Goal: Task Accomplishment & Management: Use online tool/utility

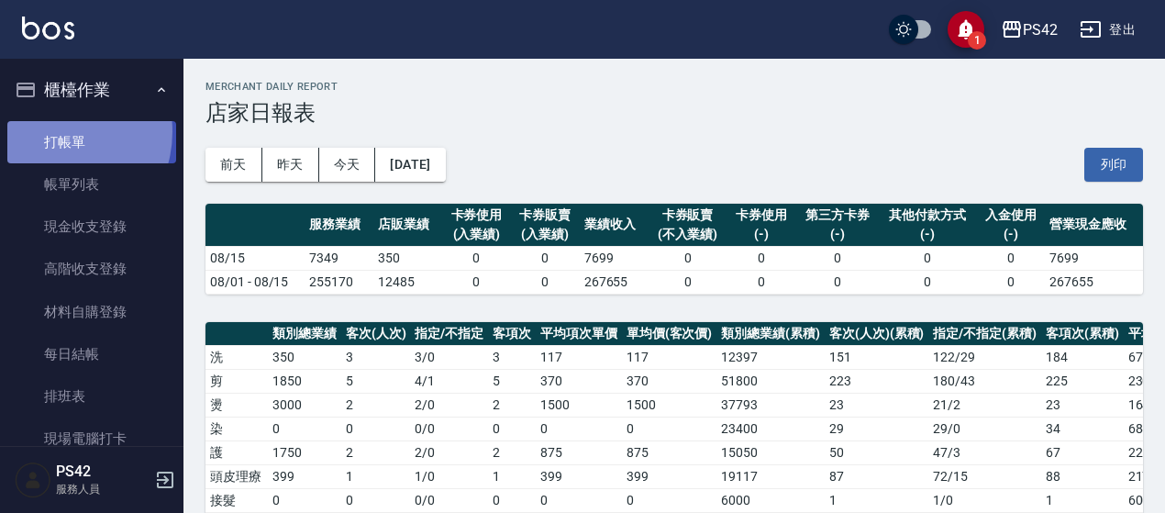
click at [50, 133] on link "打帳單" at bounding box center [91, 142] width 169 height 42
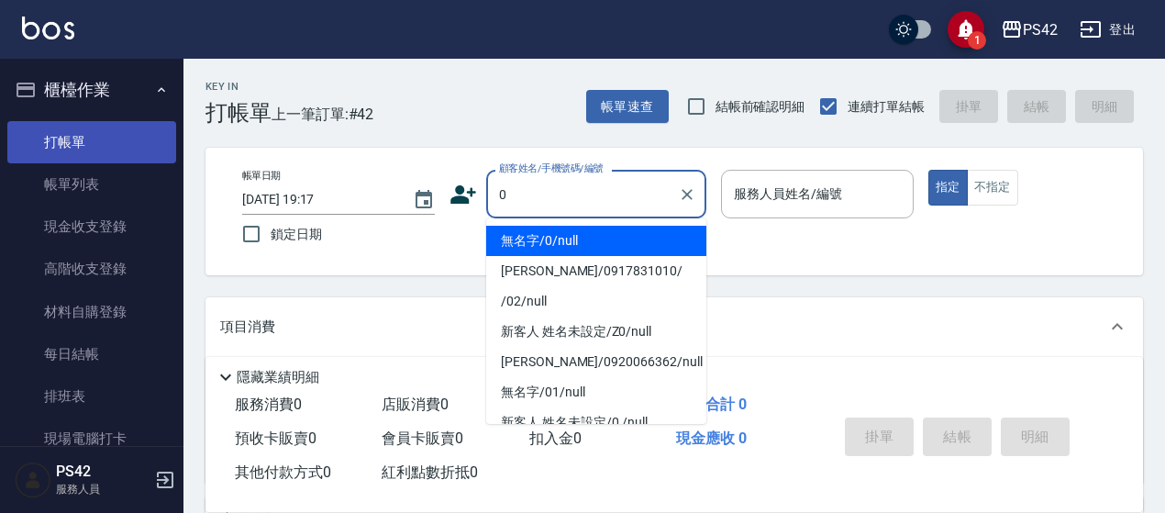
type input "無名字/0/null"
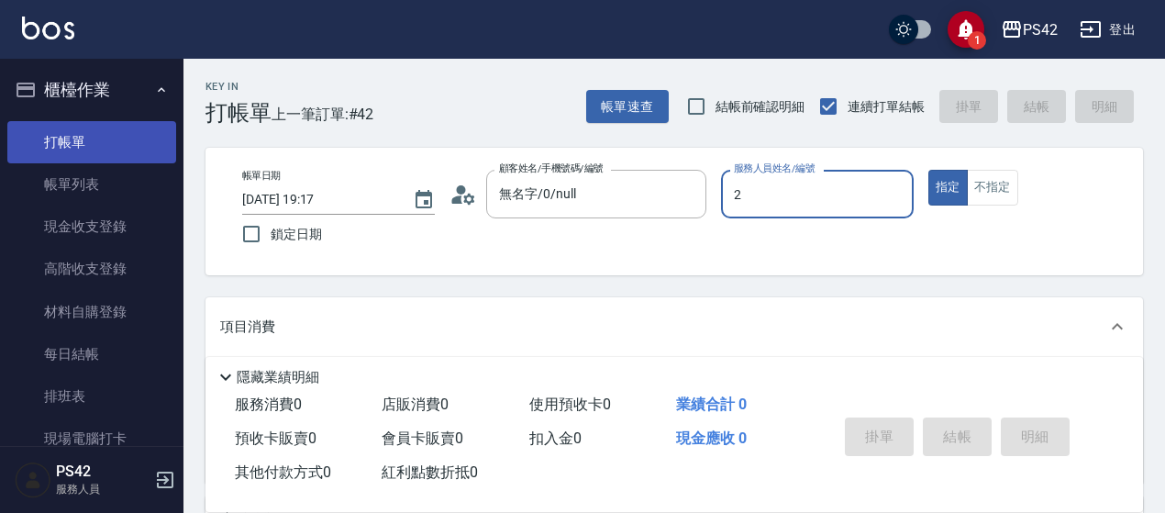
type input "[PERSON_NAME]-2"
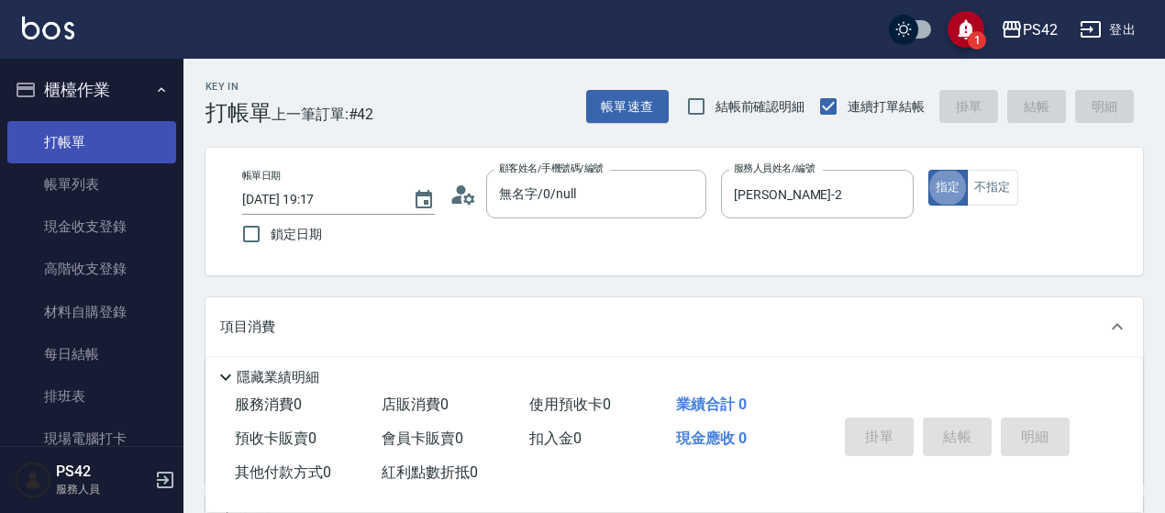
type button "true"
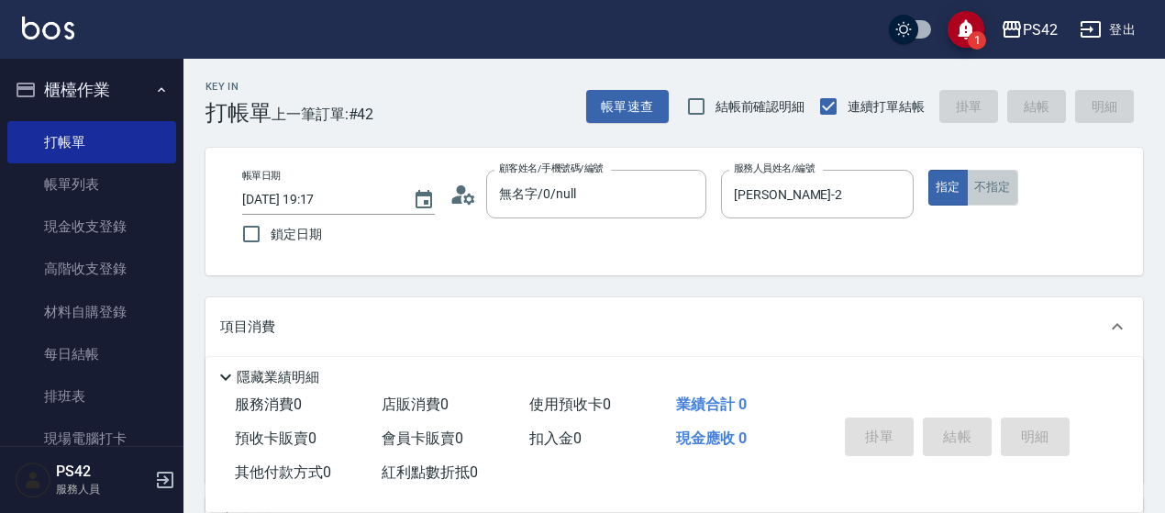
click at [983, 190] on button "不指定" at bounding box center [992, 188] width 51 height 36
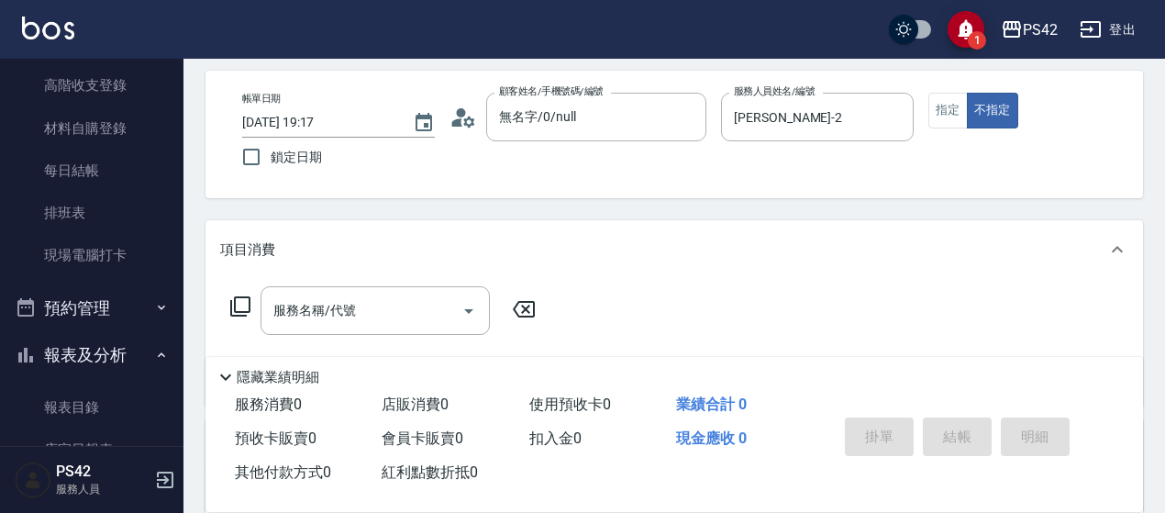
scroll to position [183, 0]
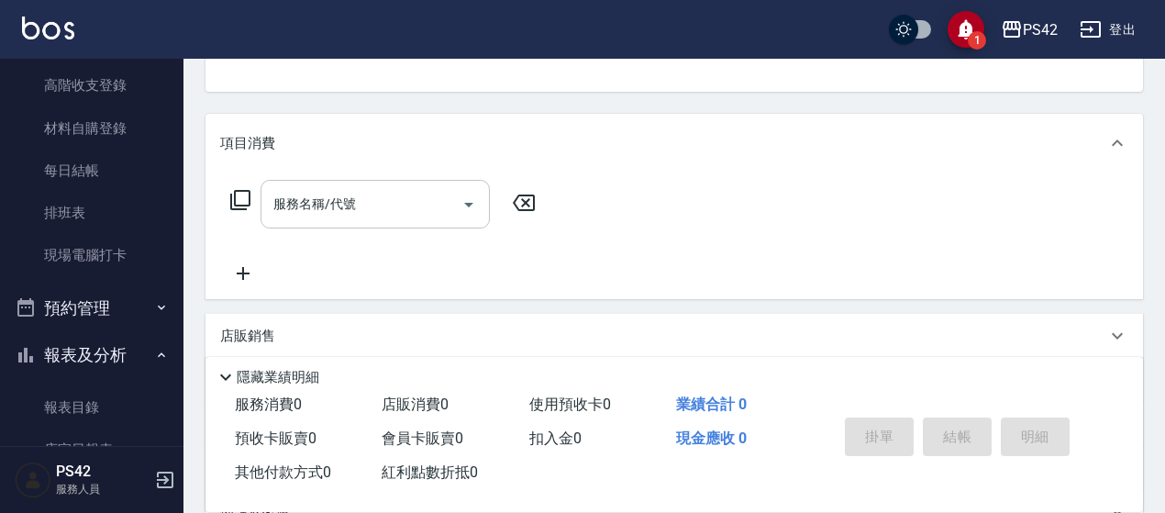
click at [337, 190] on div "服務名稱/代號 服務名稱/代號" at bounding box center [374, 204] width 229 height 49
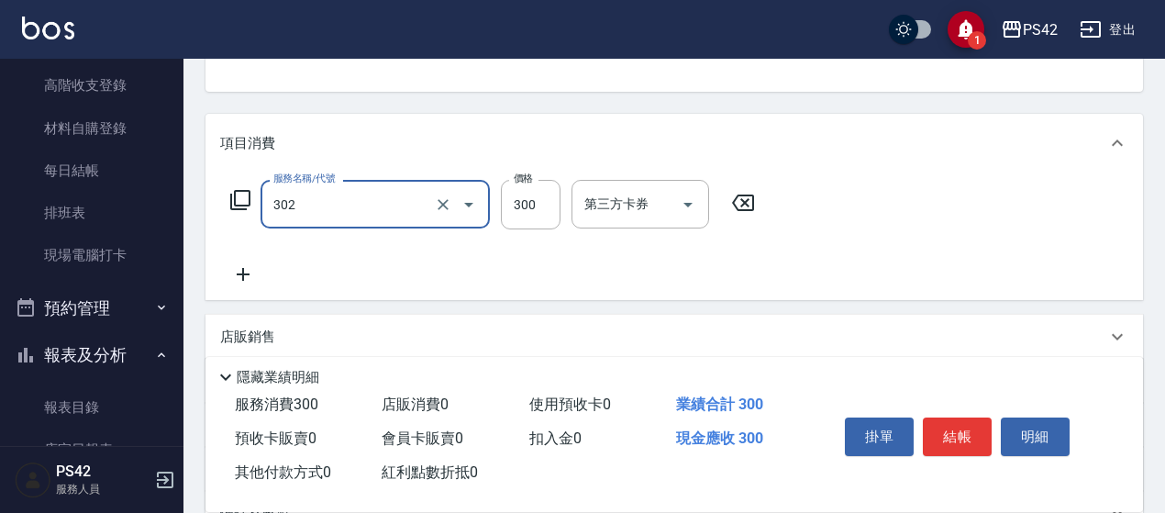
type input "剪髮(302)"
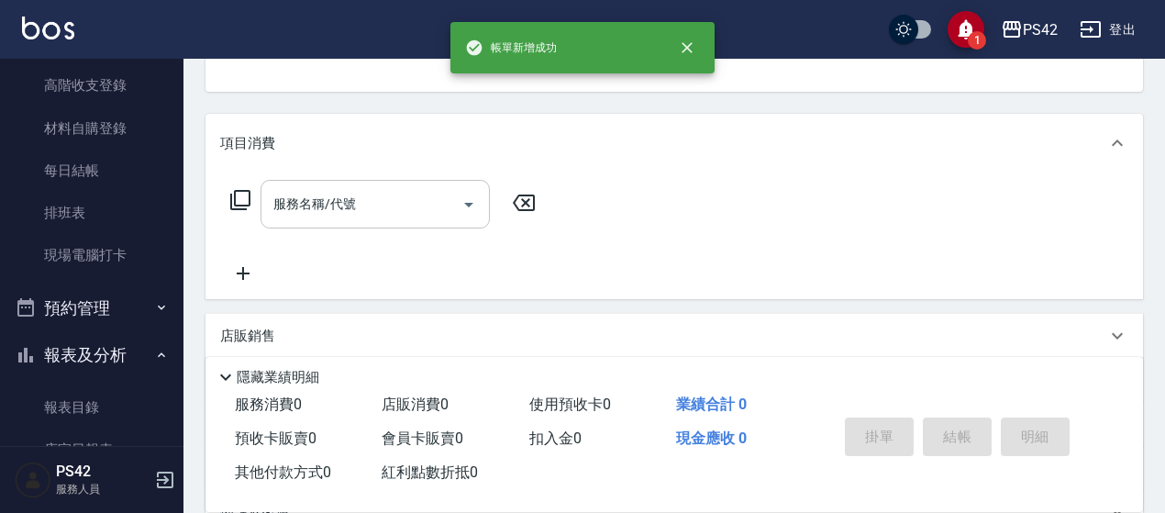
scroll to position [178, 0]
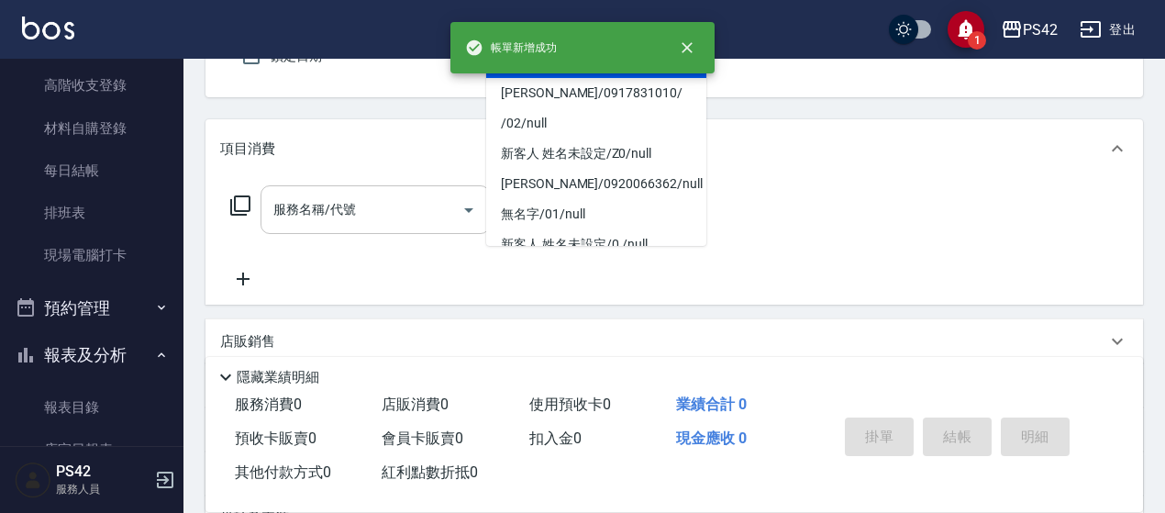
type input "無名字/0/null"
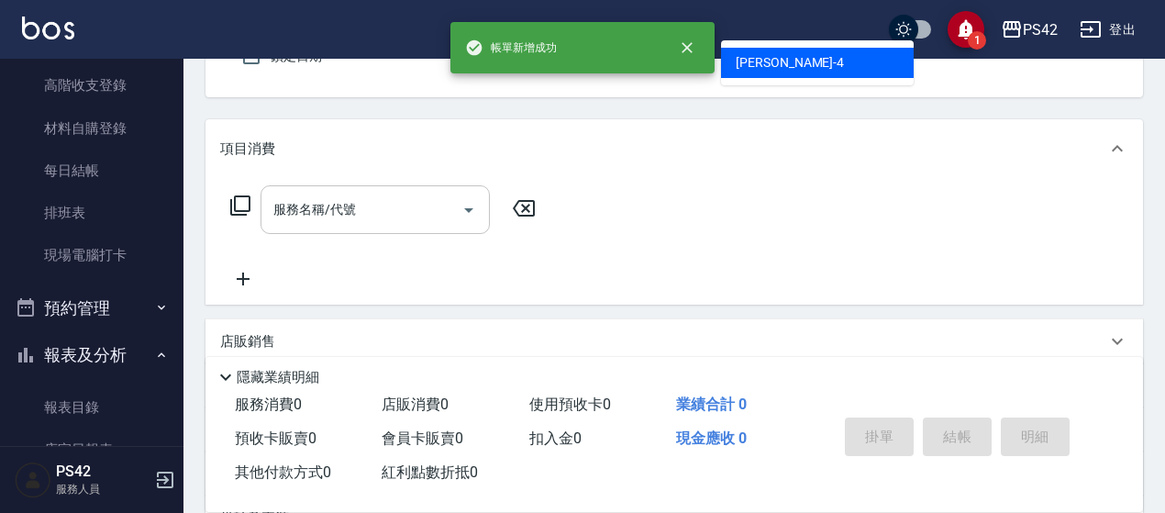
type input "[PERSON_NAME]-4"
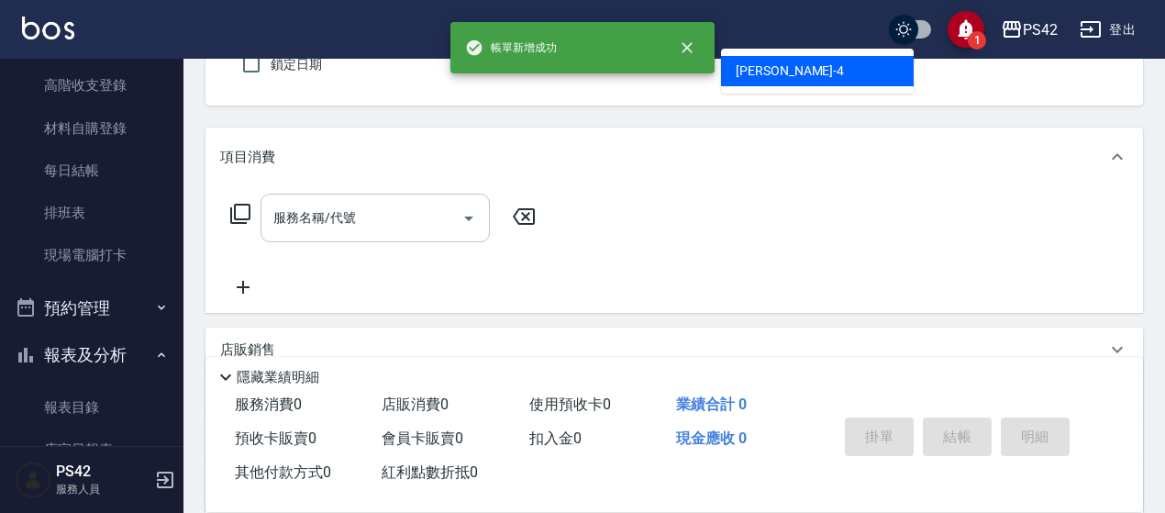
type button "false"
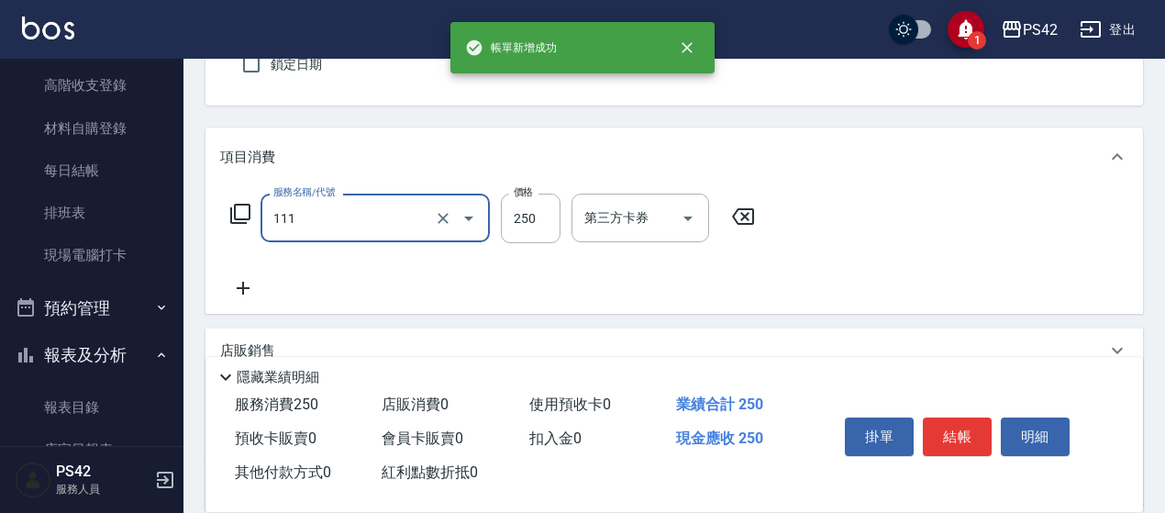
type input "200(111)"
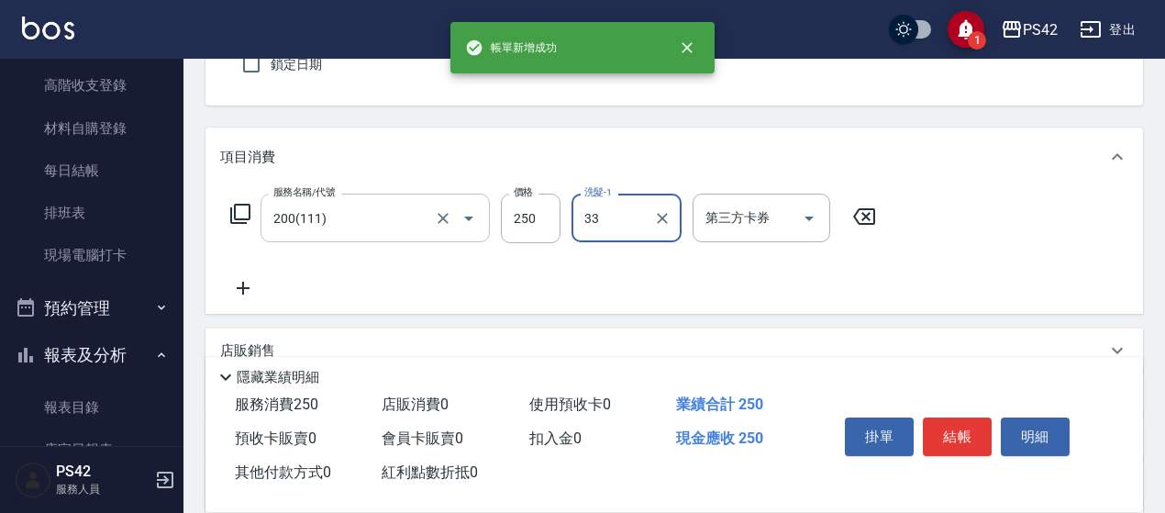
type input "[PERSON_NAME]-33"
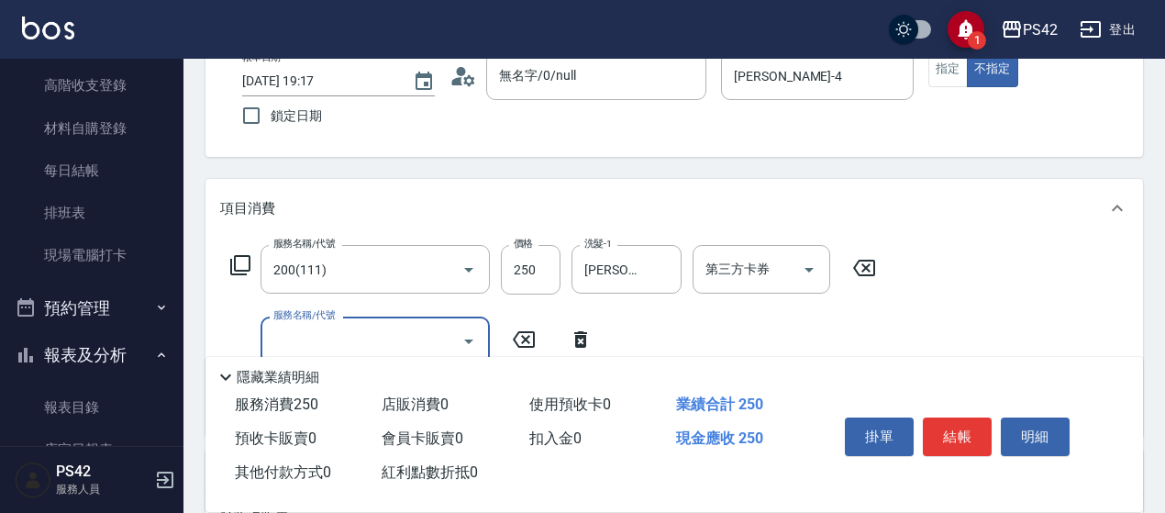
scroll to position [0, 0]
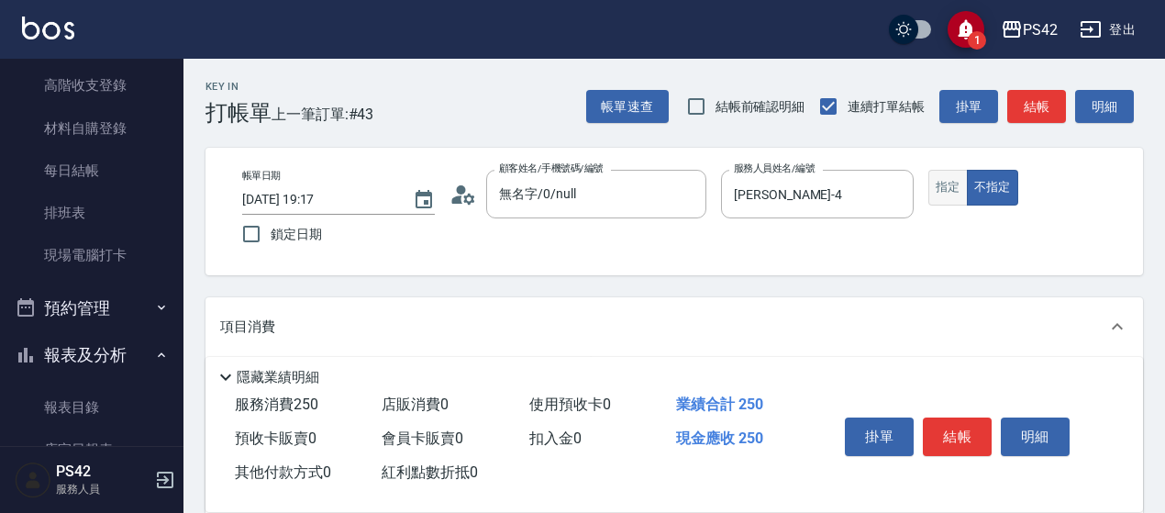
drag, startPoint x: 948, startPoint y: 210, endPoint x: 956, endPoint y: 181, distance: 30.5
click at [954, 188] on div "帳單日期 [DATE] 19:17 鎖定日期 顧客姓名/手機號碼/編號 無名字/0/null 顧客姓名/手機號碼/編號 服務人員姓名/編號 [PERSON_N…" at bounding box center [673, 211] width 893 height 83
click at [956, 181] on button "指定" at bounding box center [947, 188] width 39 height 36
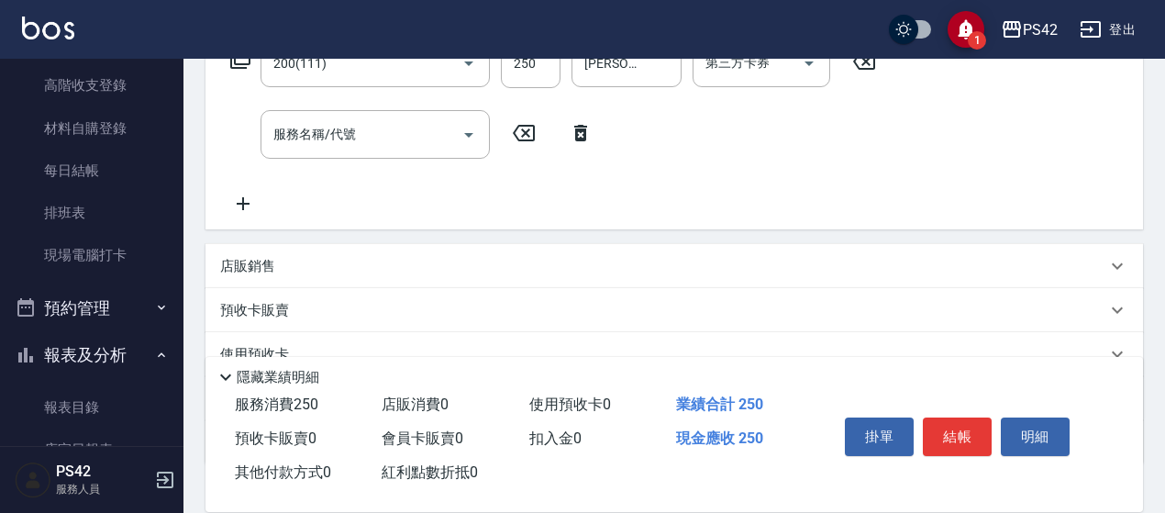
scroll to position [367, 0]
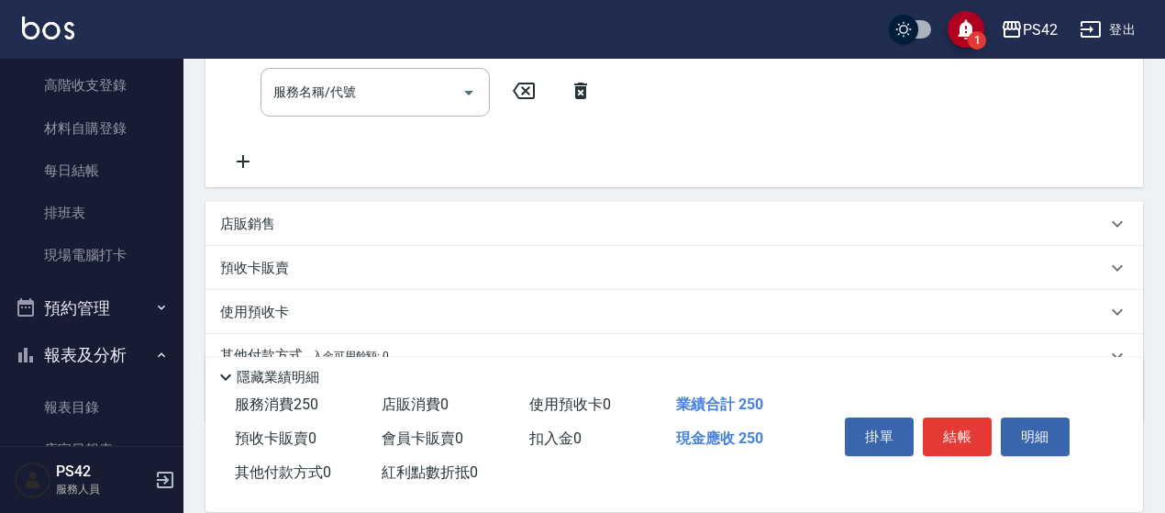
click at [366, 215] on div "店販銷售" at bounding box center [663, 224] width 886 height 19
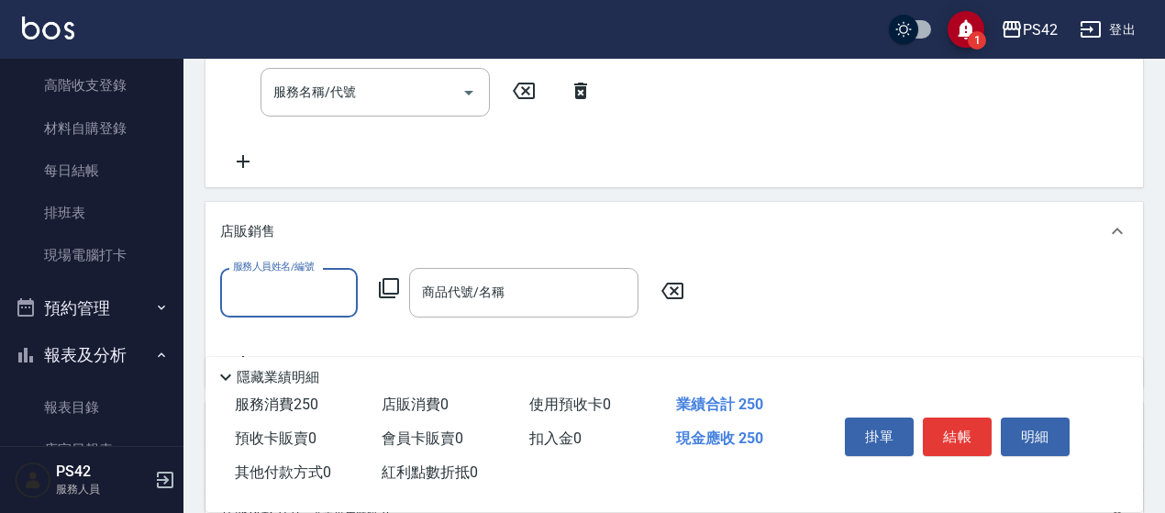
scroll to position [0, 0]
type input "[PERSON_NAME]-4"
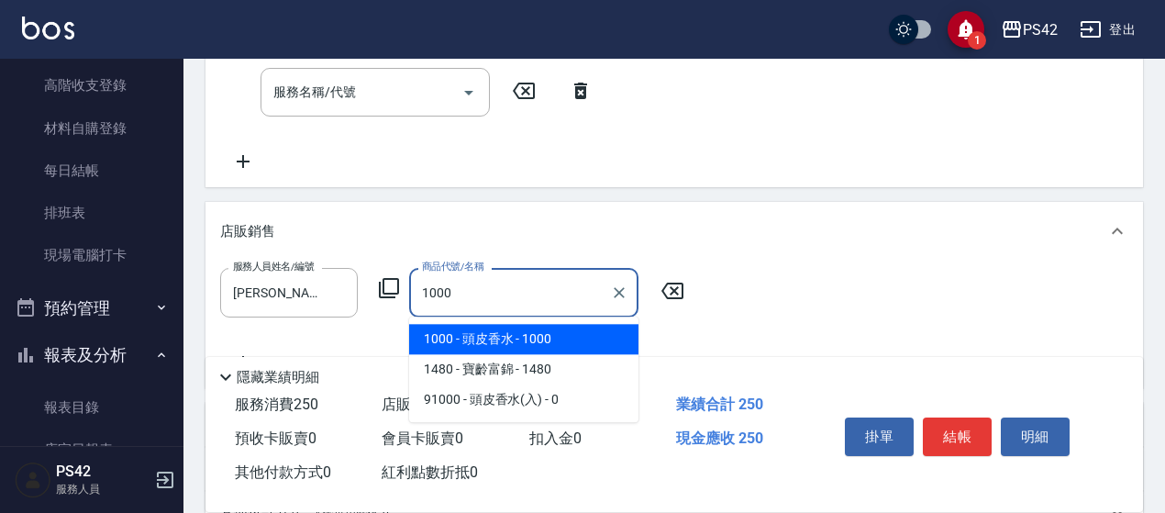
type input "頭皮香水"
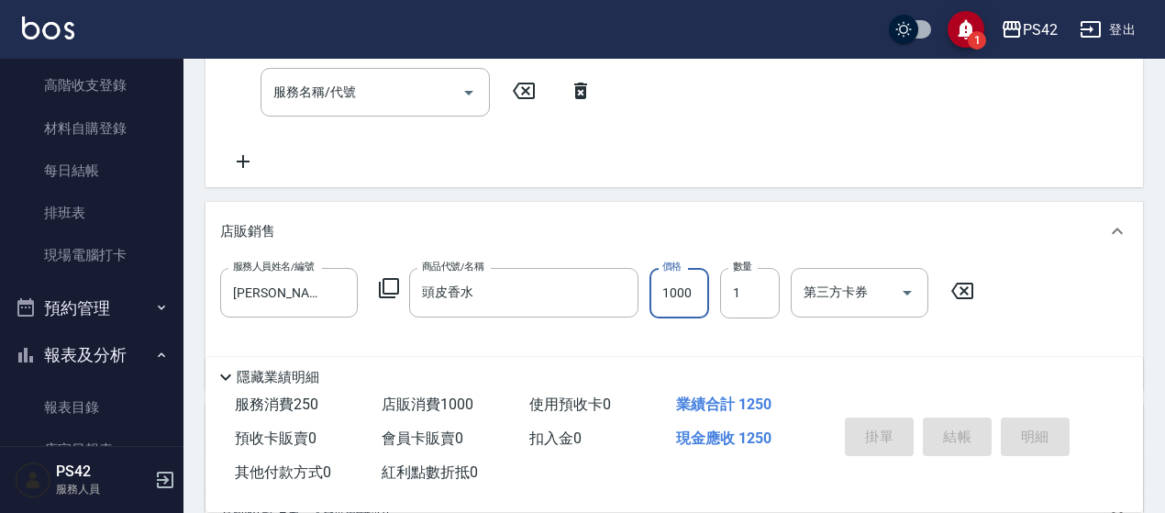
type input "[DATE] 19:18"
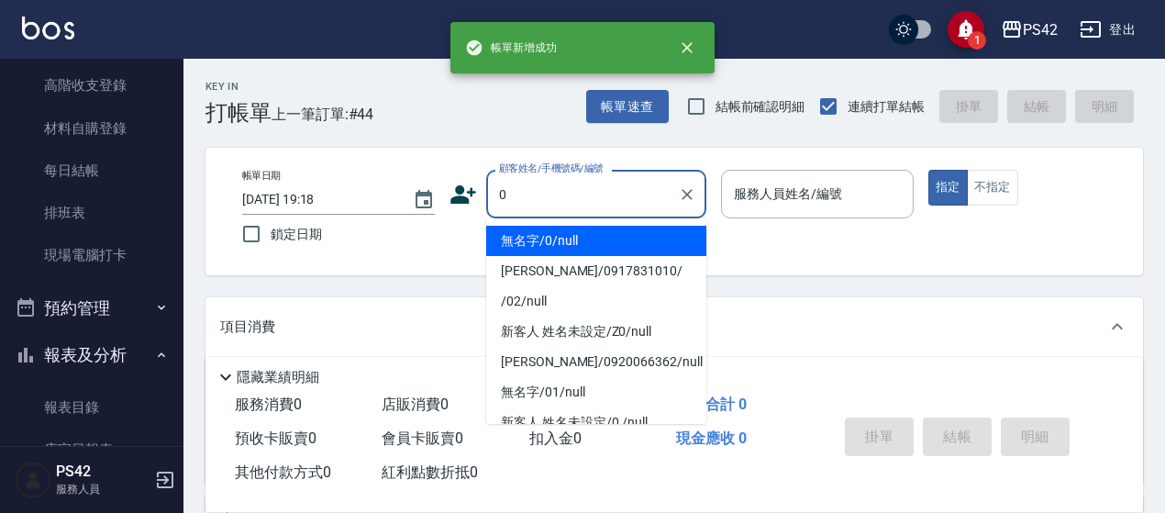
type input "無名字/0/null"
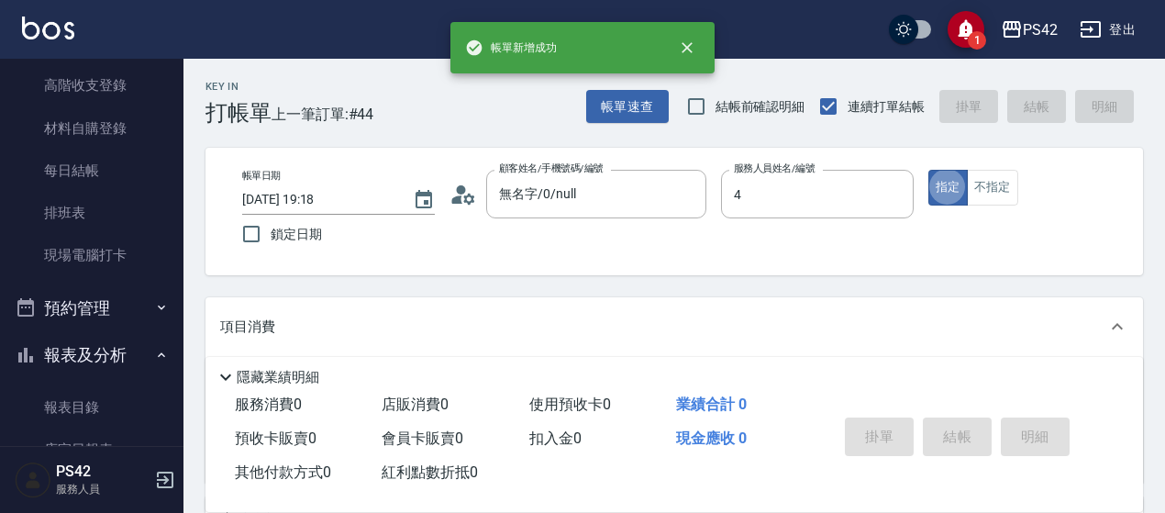
type input "[PERSON_NAME]-4"
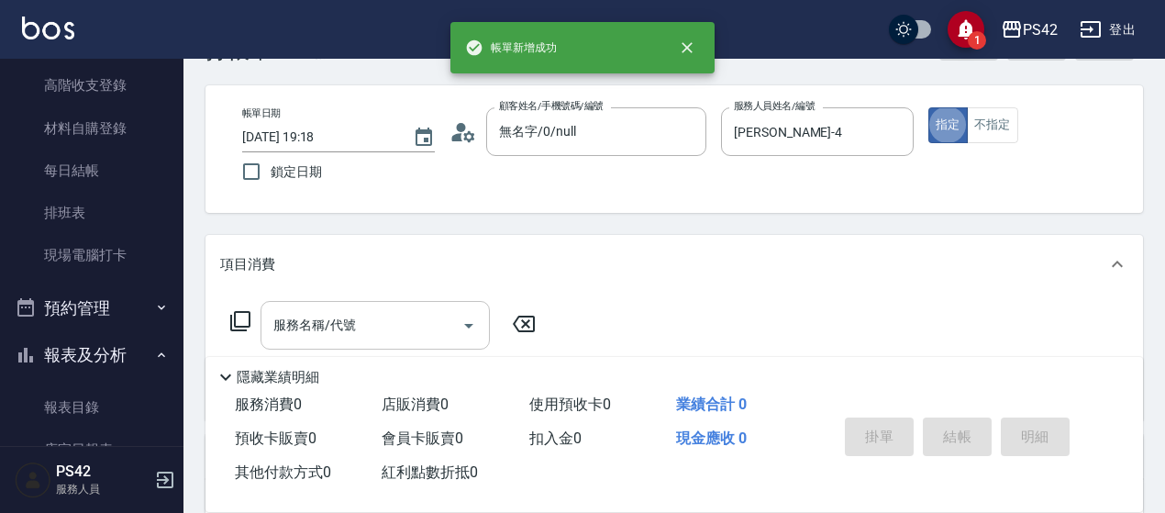
scroll to position [92, 0]
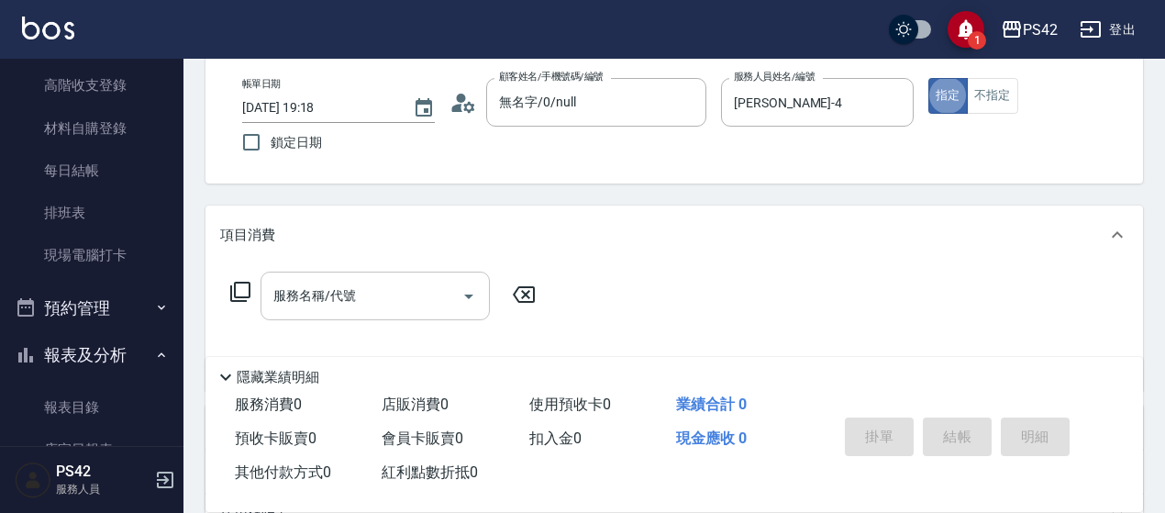
click at [359, 282] on input "服務名稱/代號" at bounding box center [361, 296] width 185 height 32
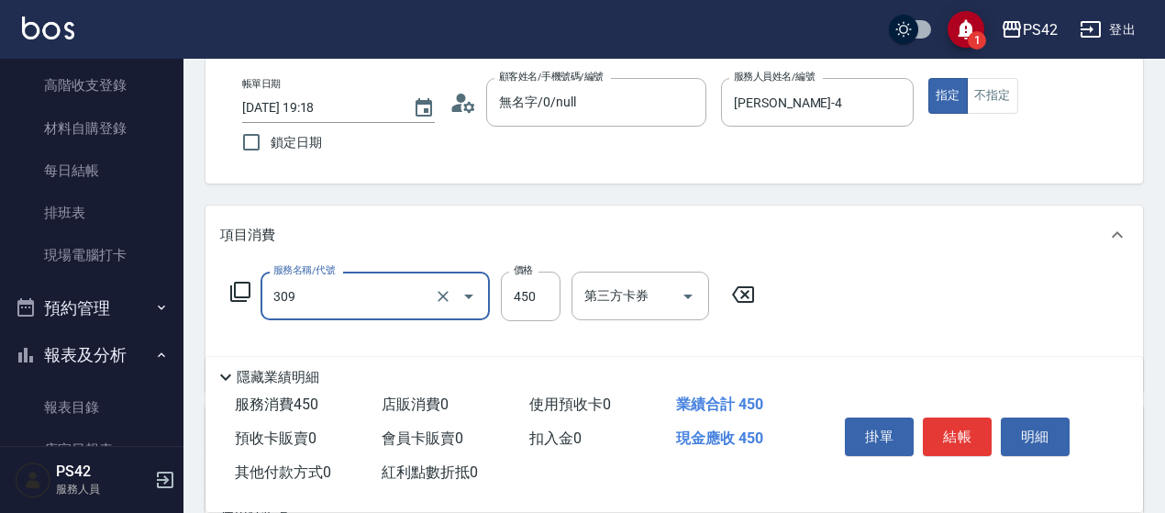
type input "洗+剪(309)"
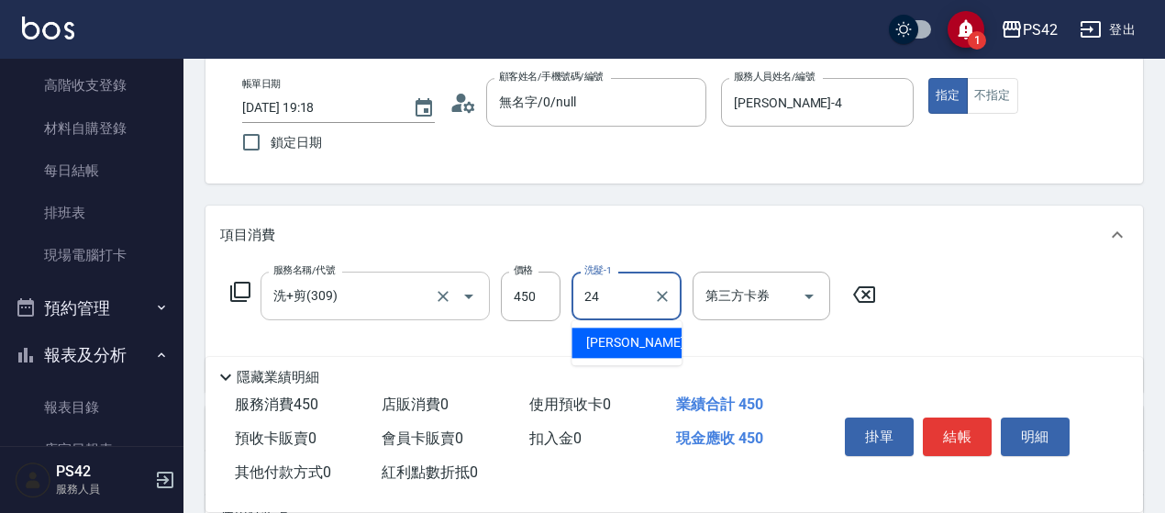
type input "[PERSON_NAME]-24"
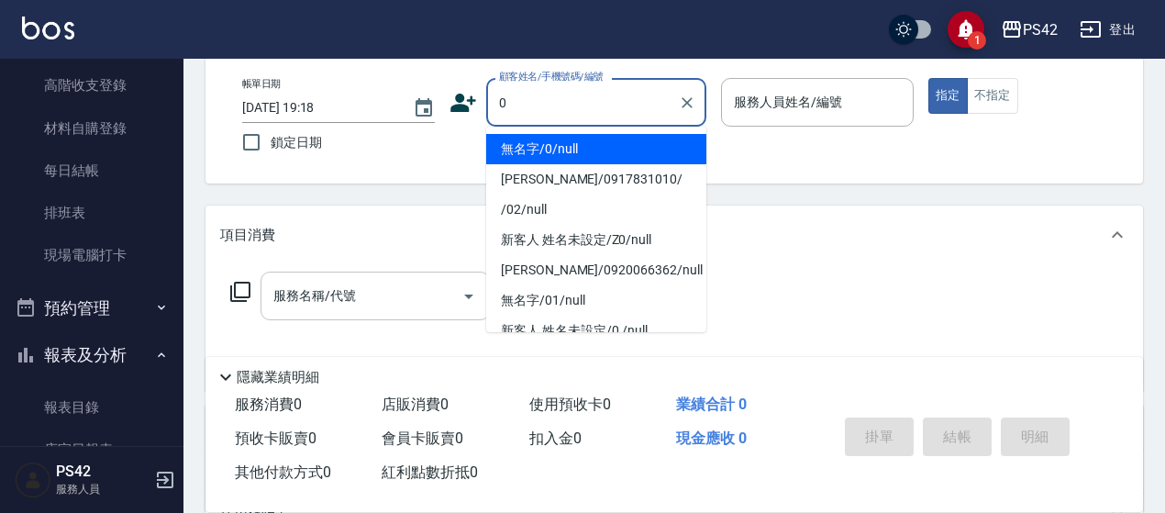
type input "無名字/0/null"
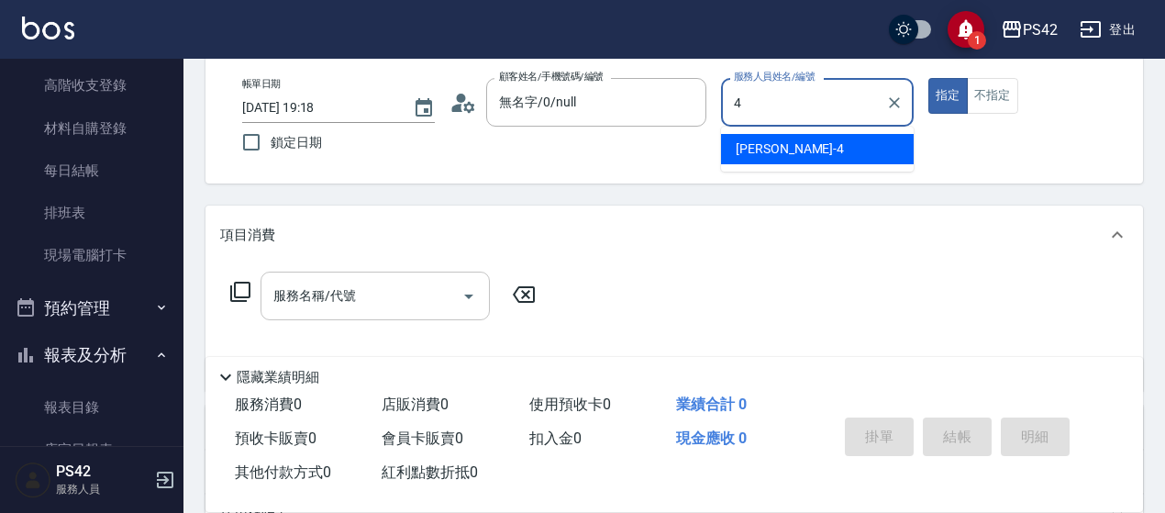
type input "[PERSON_NAME]-4"
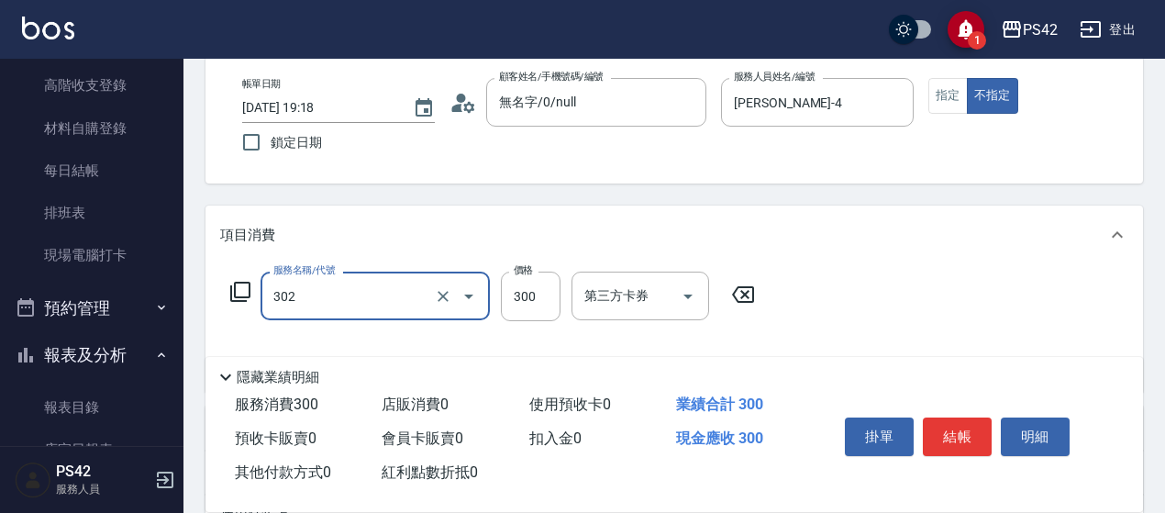
type input "剪髮(302)"
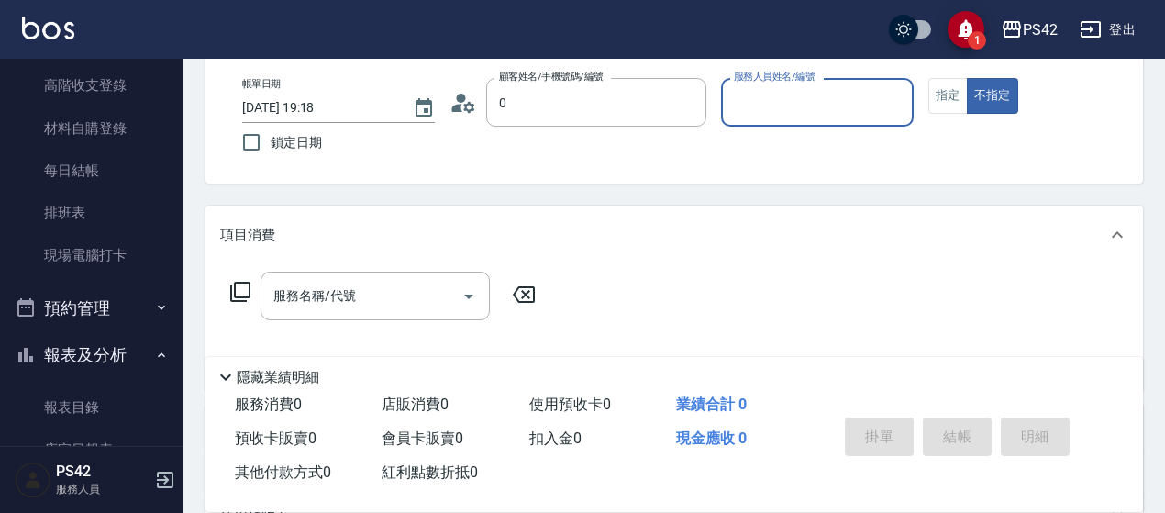
type input "無名字/0/null"
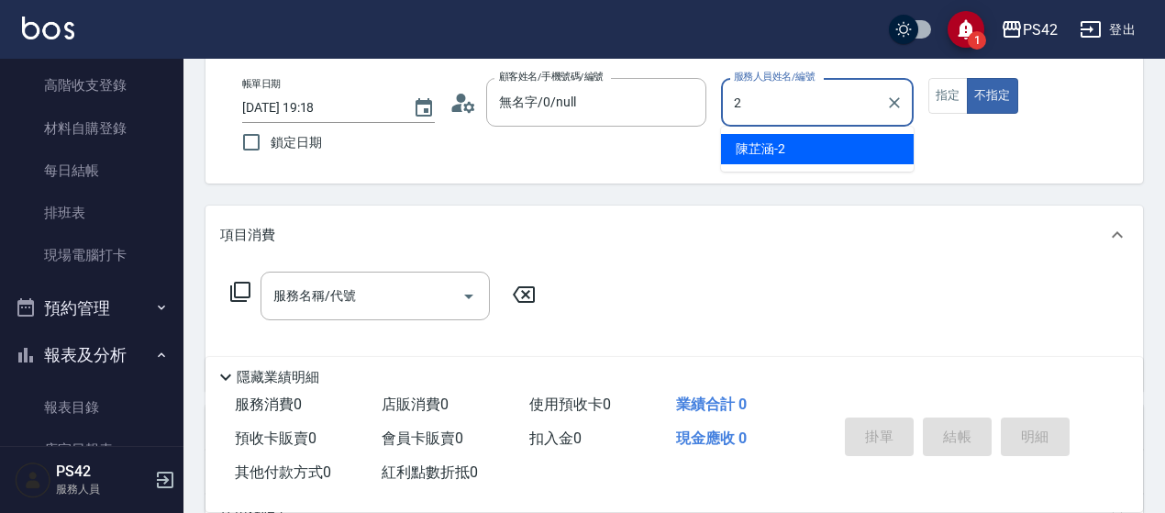
type input "[PERSON_NAME]-2"
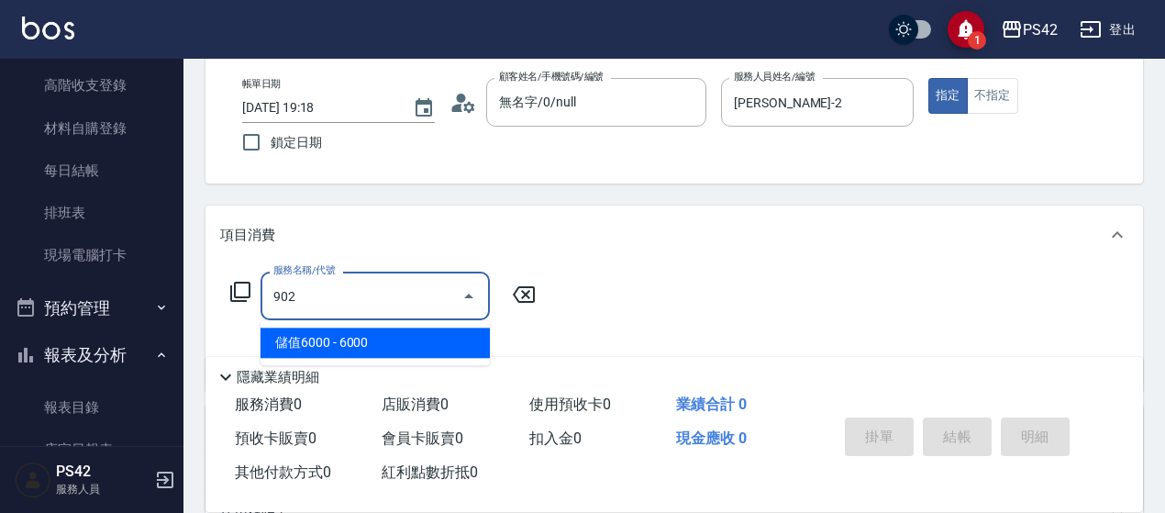
type input "儲值6000(902)"
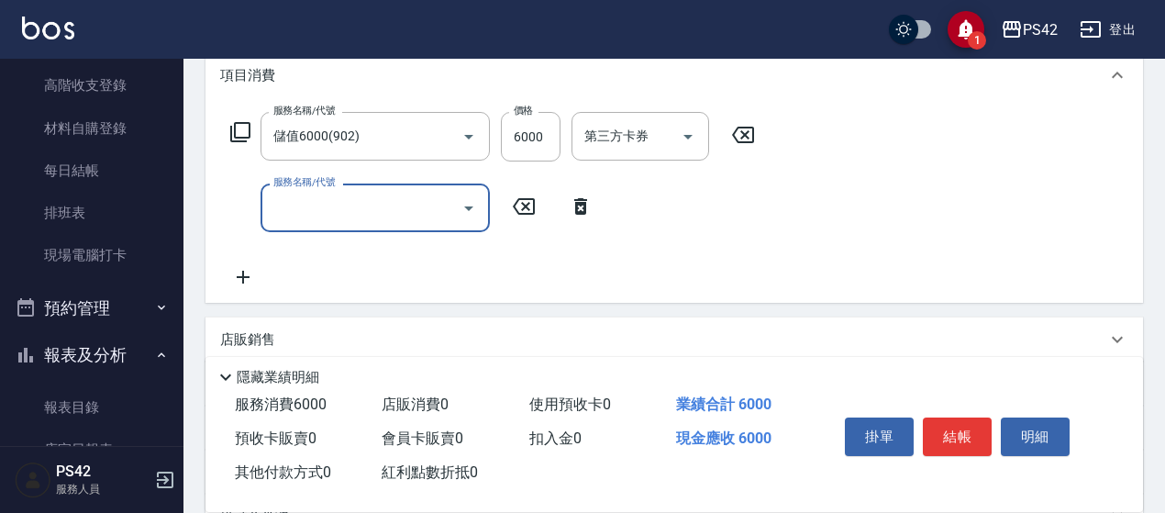
scroll to position [275, 0]
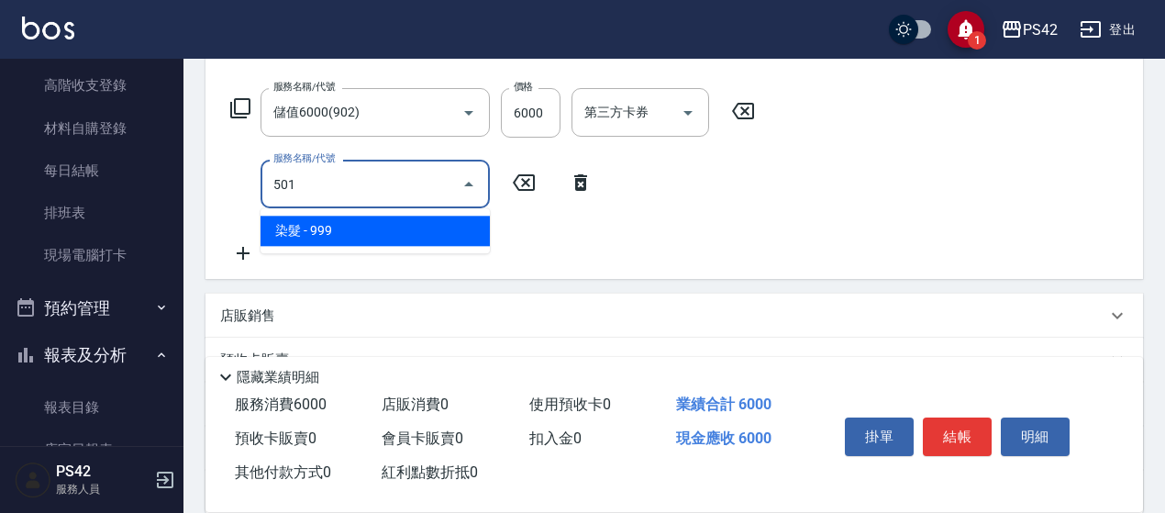
type input "染髮(501)"
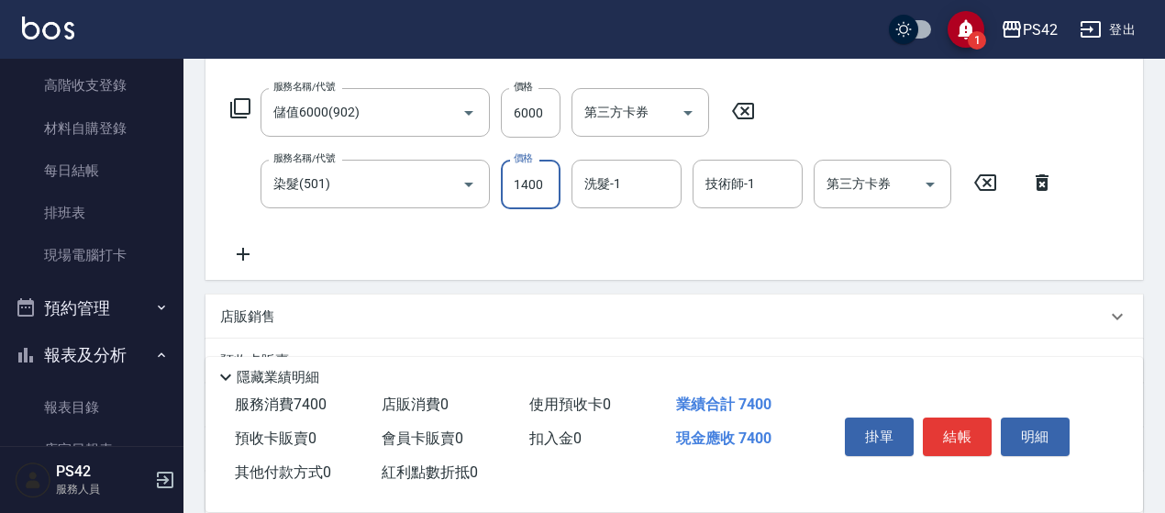
type input "1400"
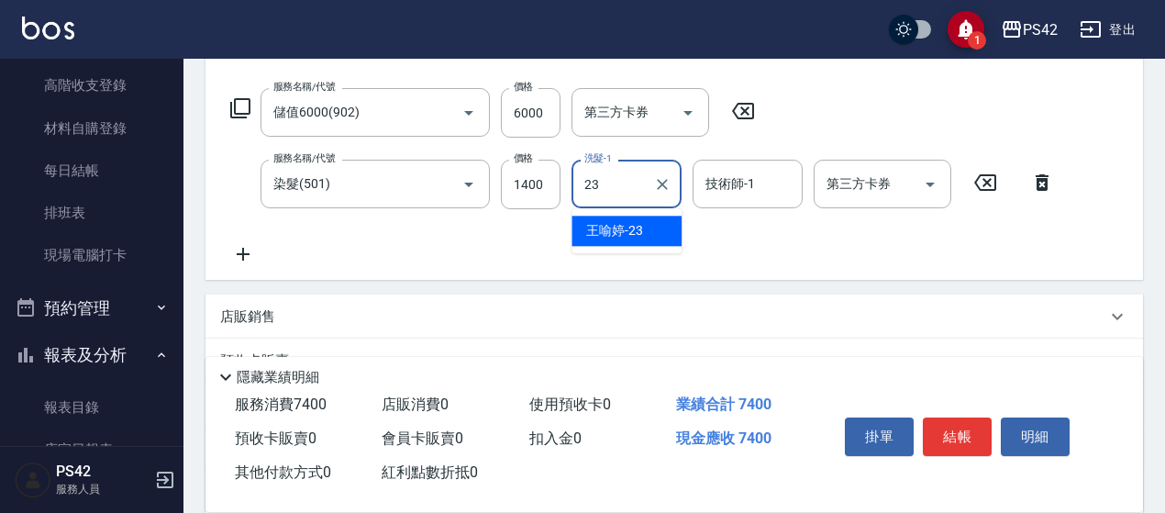
type input "[PERSON_NAME]-23"
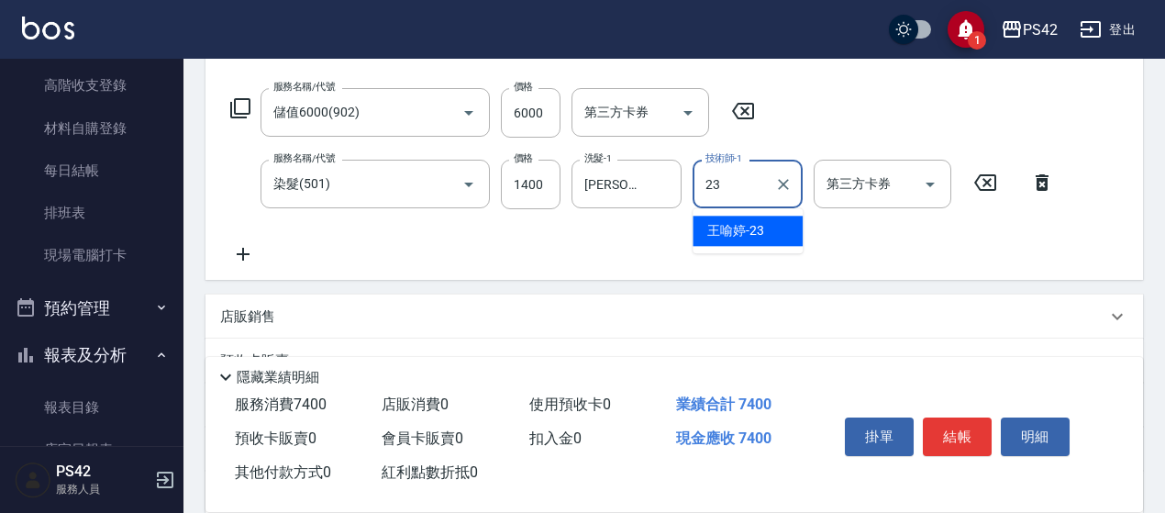
type input "[PERSON_NAME]-23"
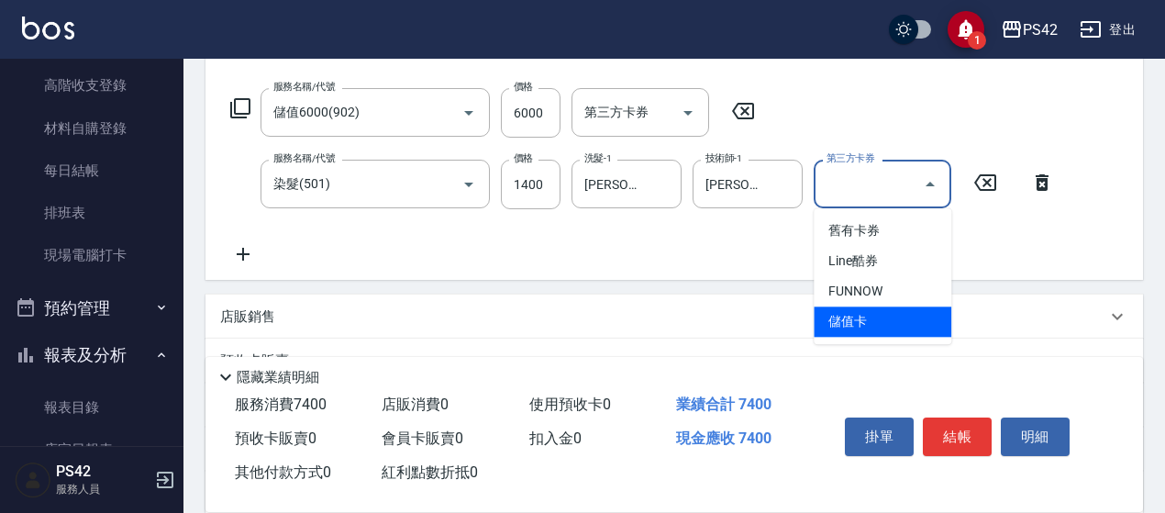
type input "儲值卡"
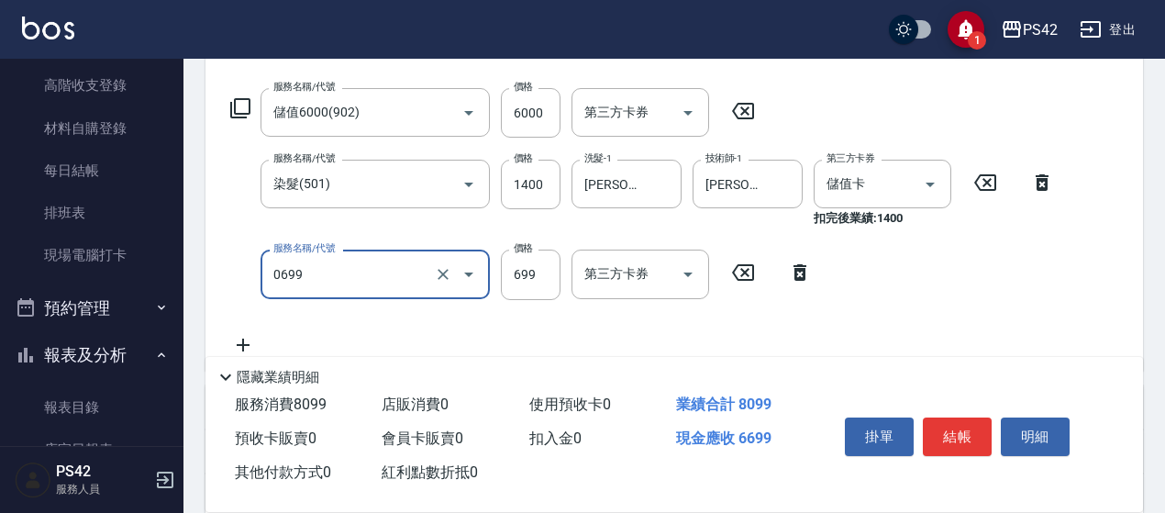
type input "精油SPA(0699)"
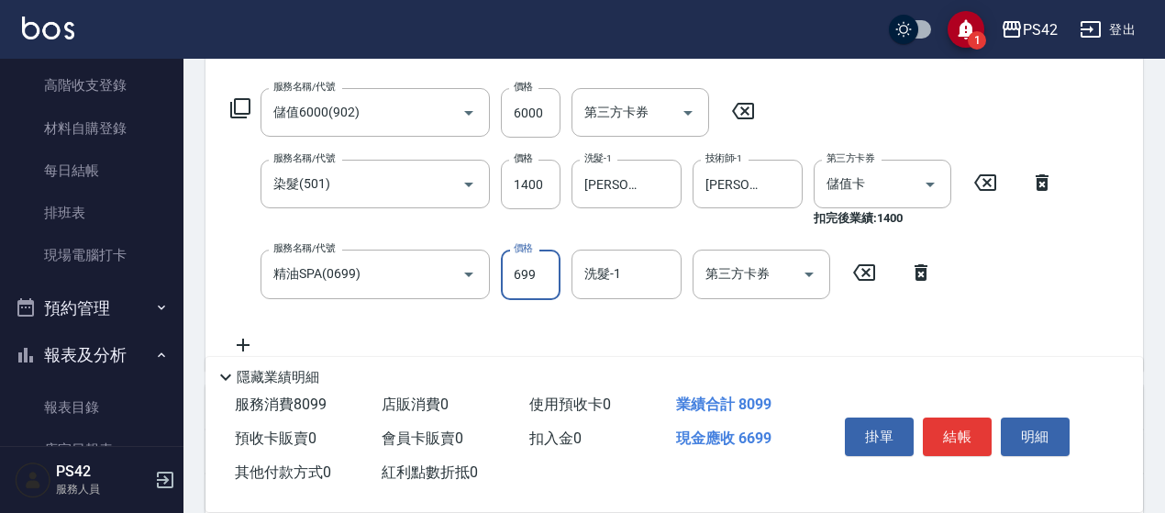
click at [530, 269] on input "699" at bounding box center [531, 274] width 60 height 50
type input "599"
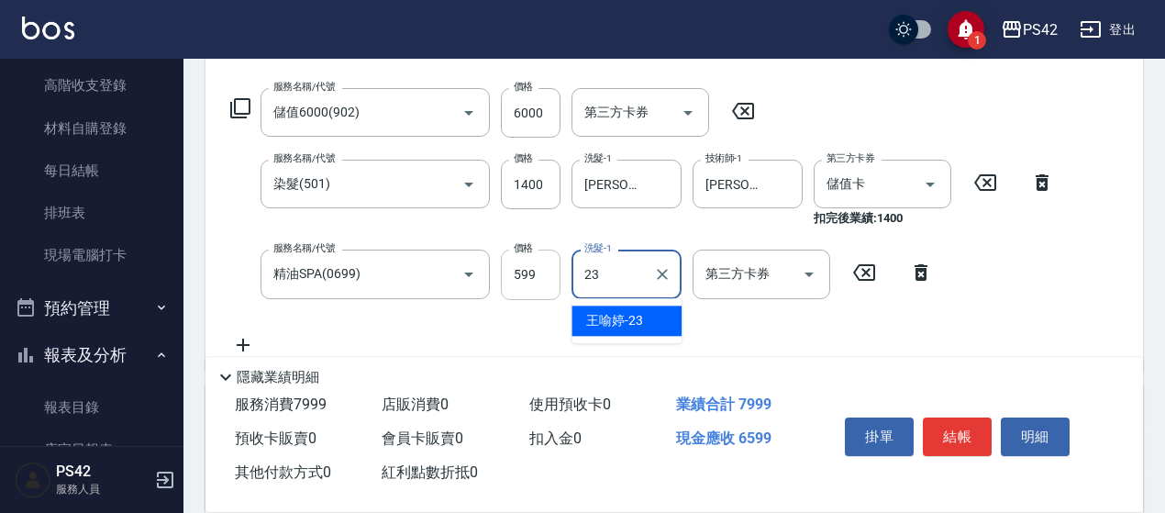
type input "[PERSON_NAME]-23"
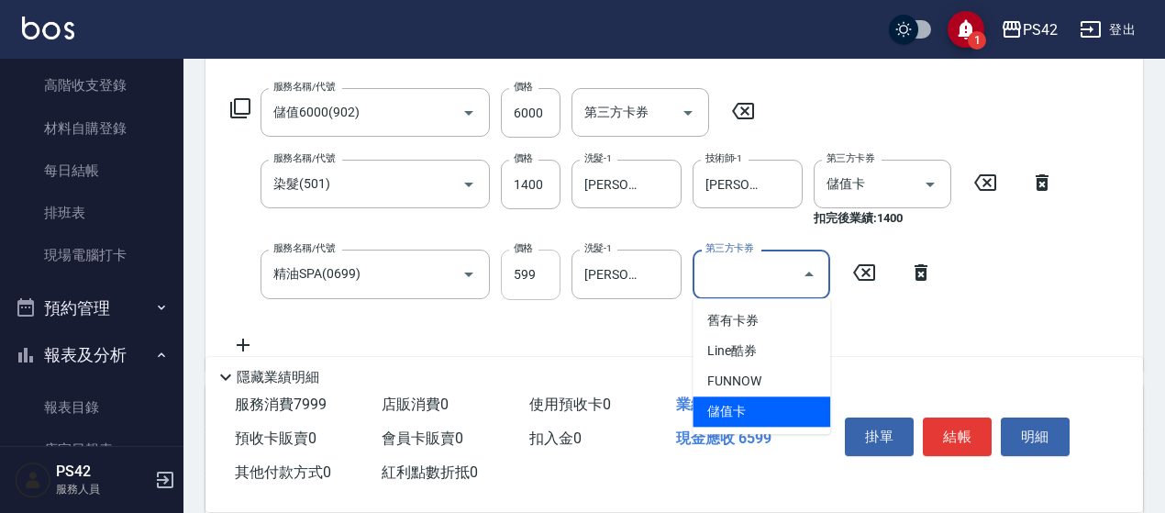
type input "儲值卡"
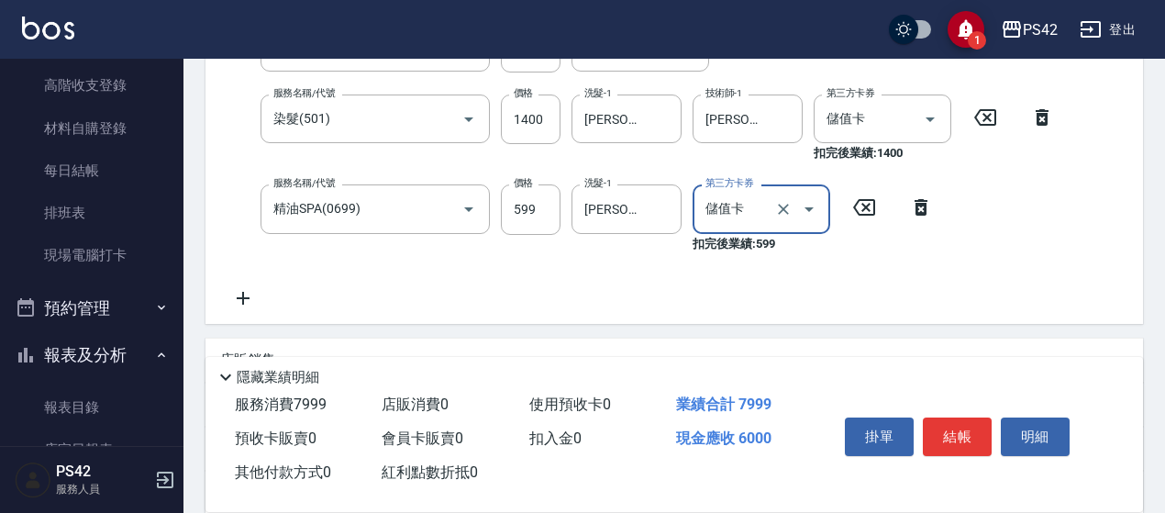
scroll to position [367, 0]
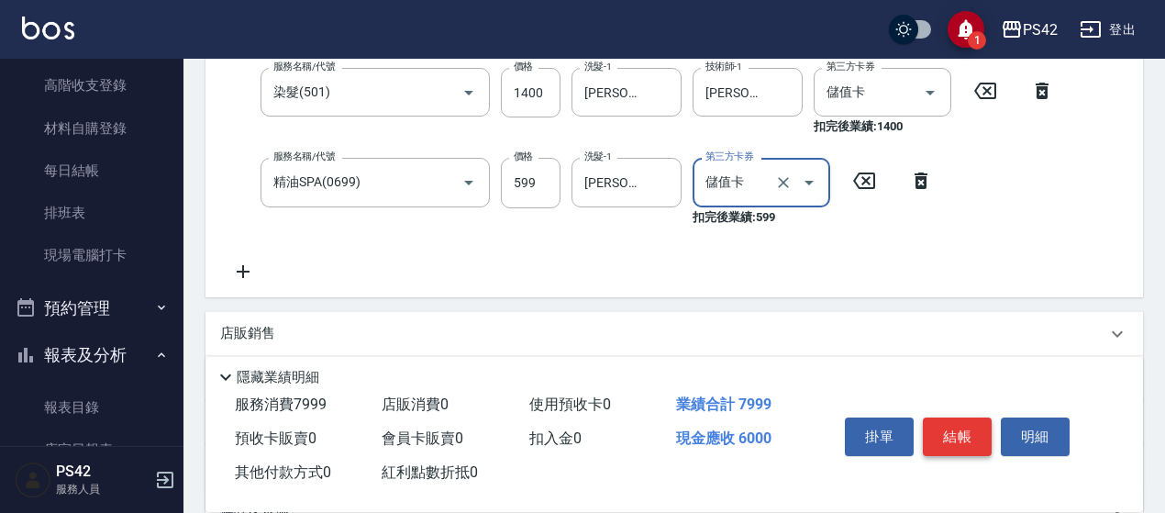
click at [956, 423] on button "結帳" at bounding box center [956, 436] width 69 height 39
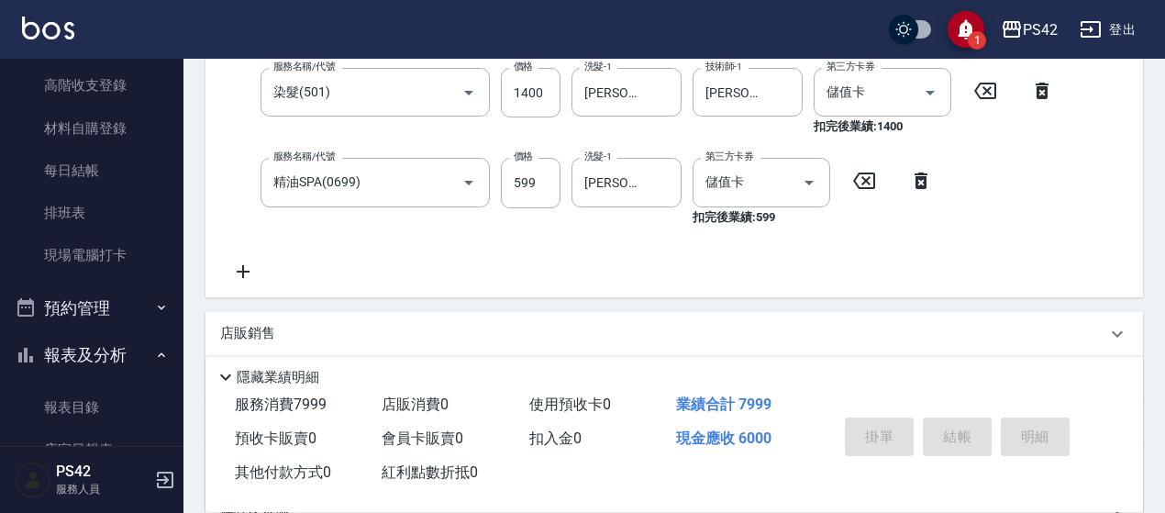
type input "[DATE] 19:20"
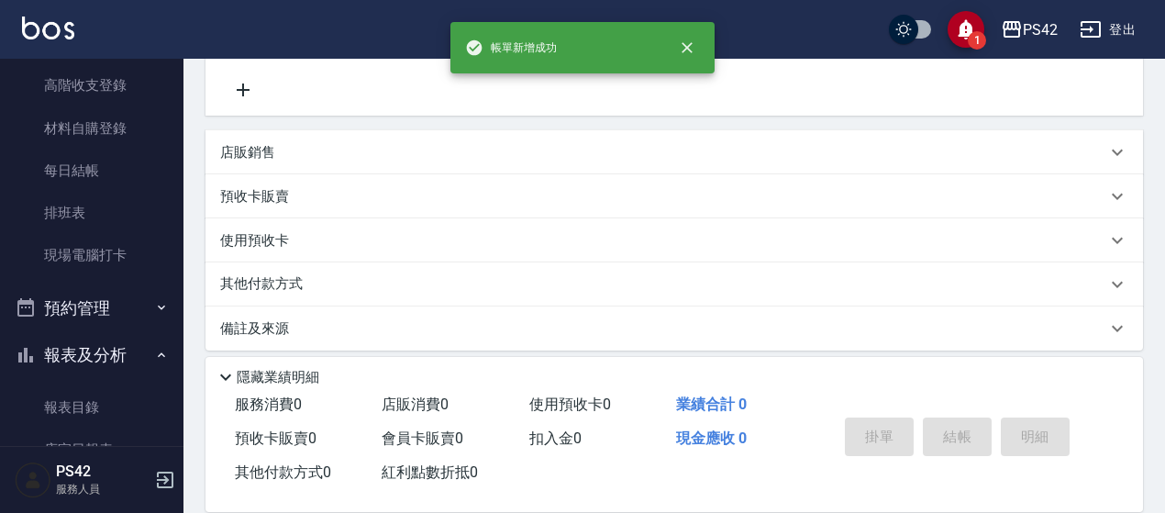
scroll to position [0, 0]
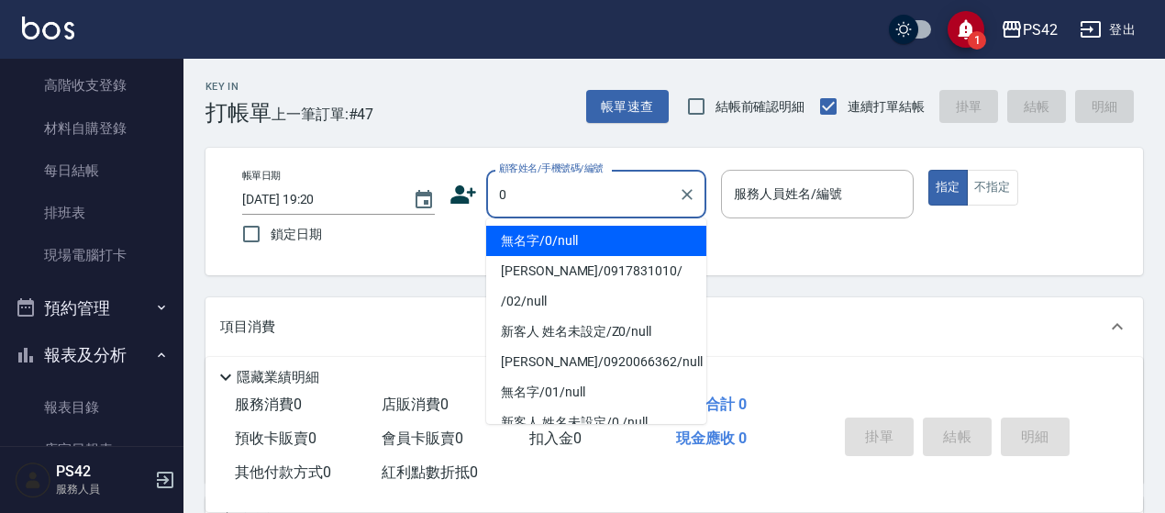
type input "無名字/0/null"
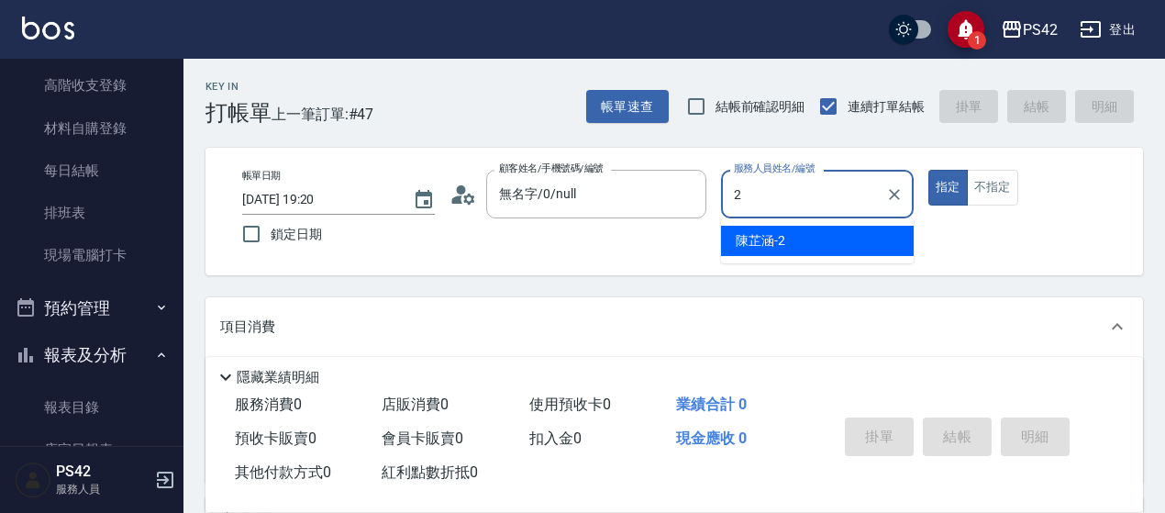
type input "[PERSON_NAME]-2"
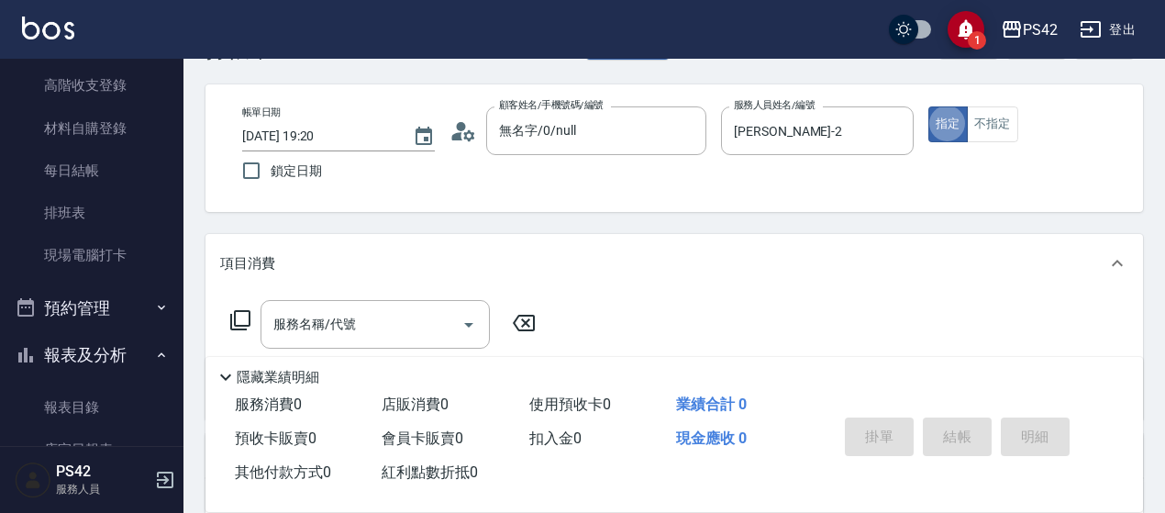
scroll to position [92, 0]
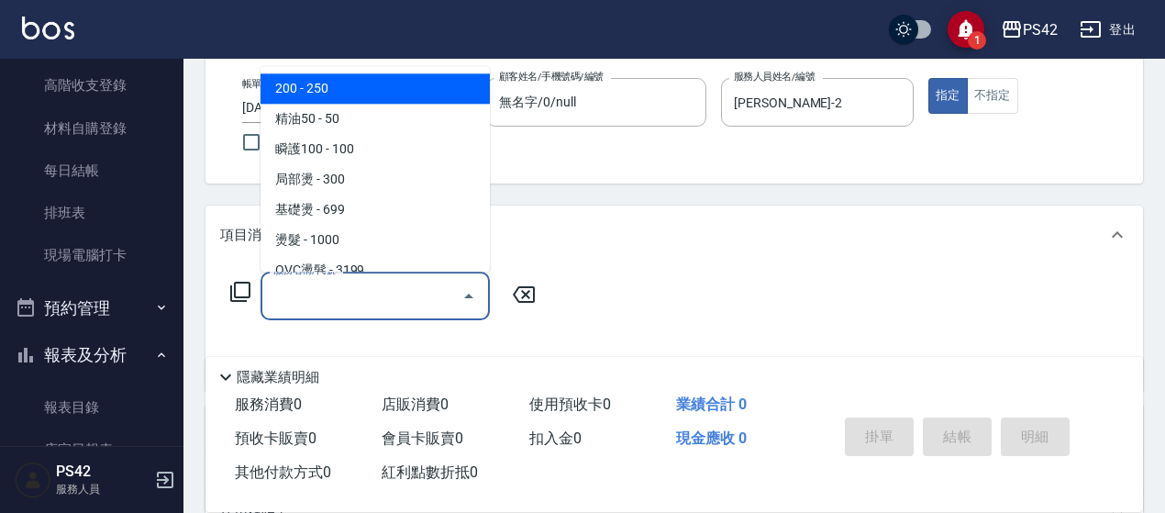
click at [349, 280] on input "服務名稱/代號" at bounding box center [361, 296] width 185 height 32
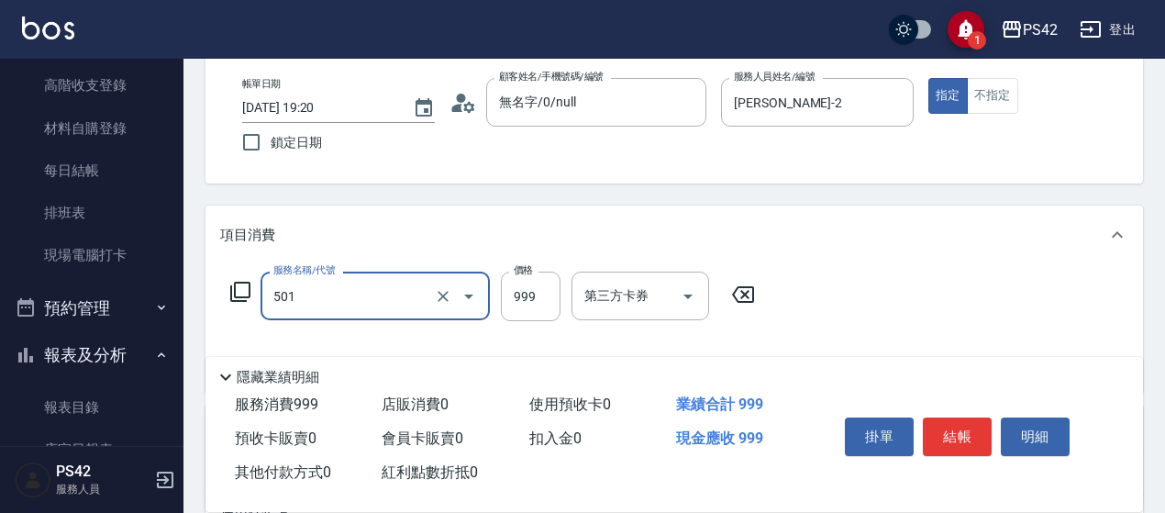
type input "染髮(501)"
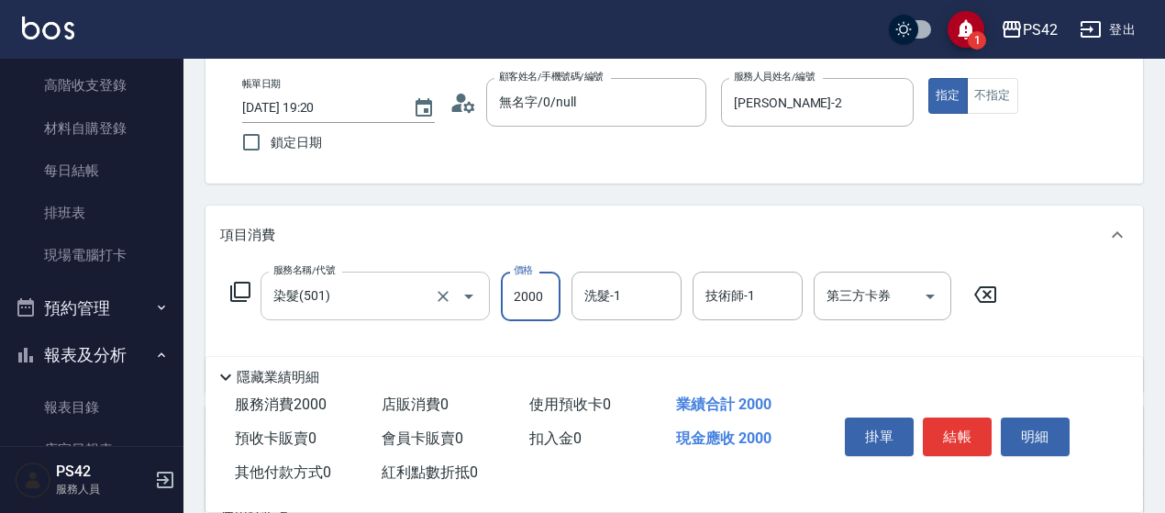
type input "2000"
type input "2"
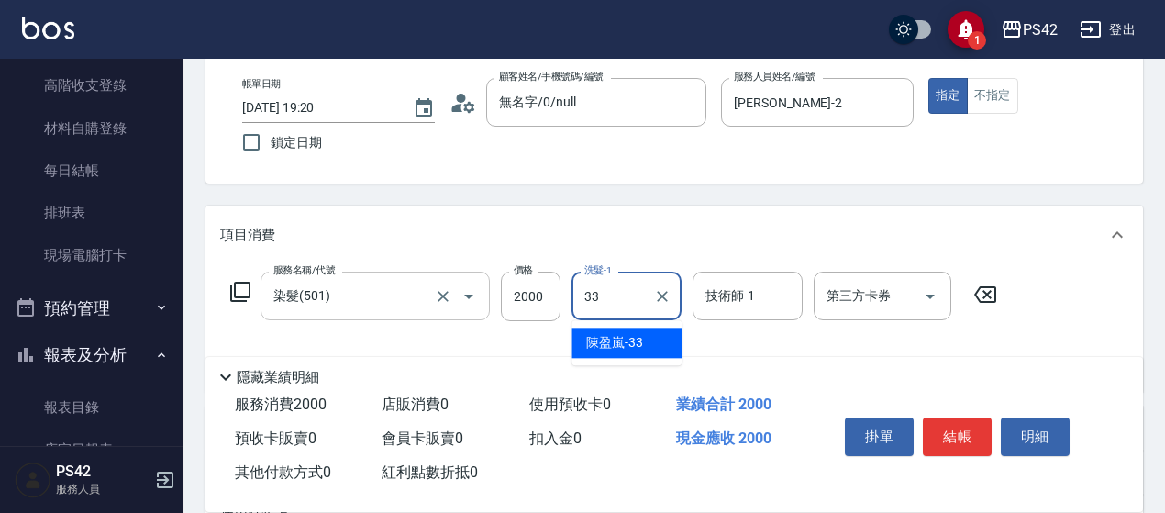
type input "[PERSON_NAME]-33"
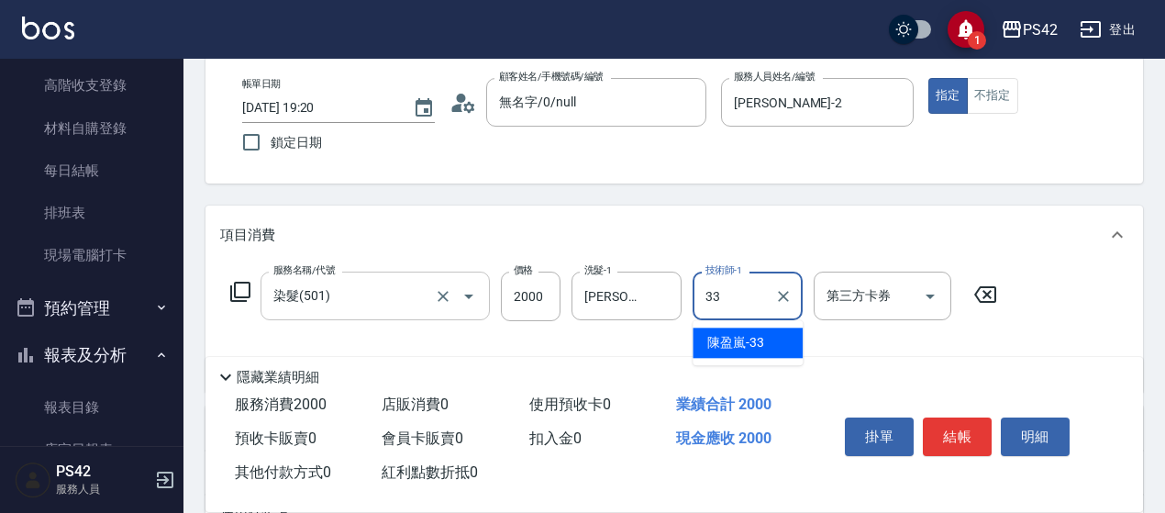
type input "[PERSON_NAME]-33"
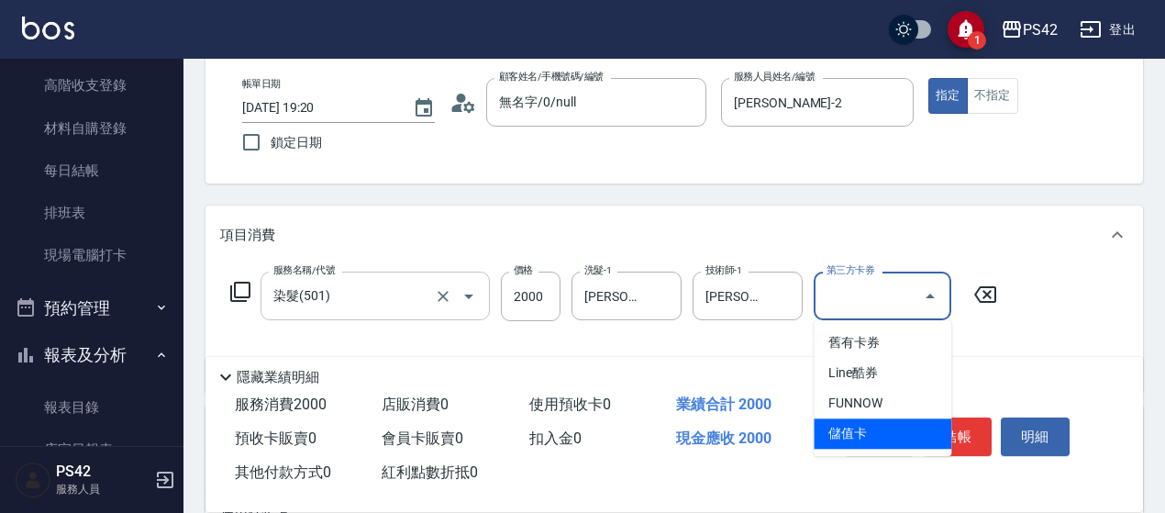
type input "儲值卡"
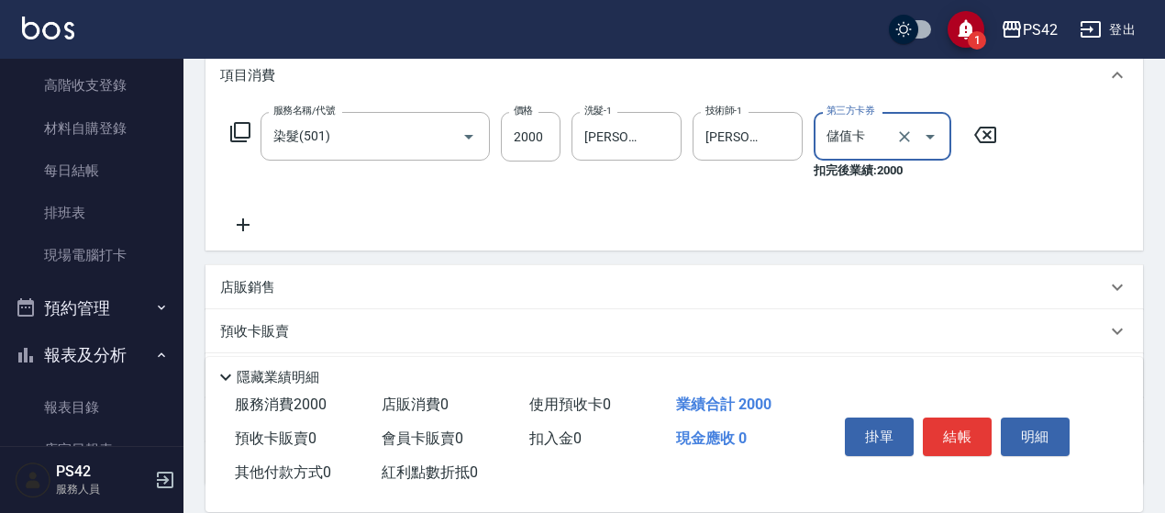
scroll to position [275, 0]
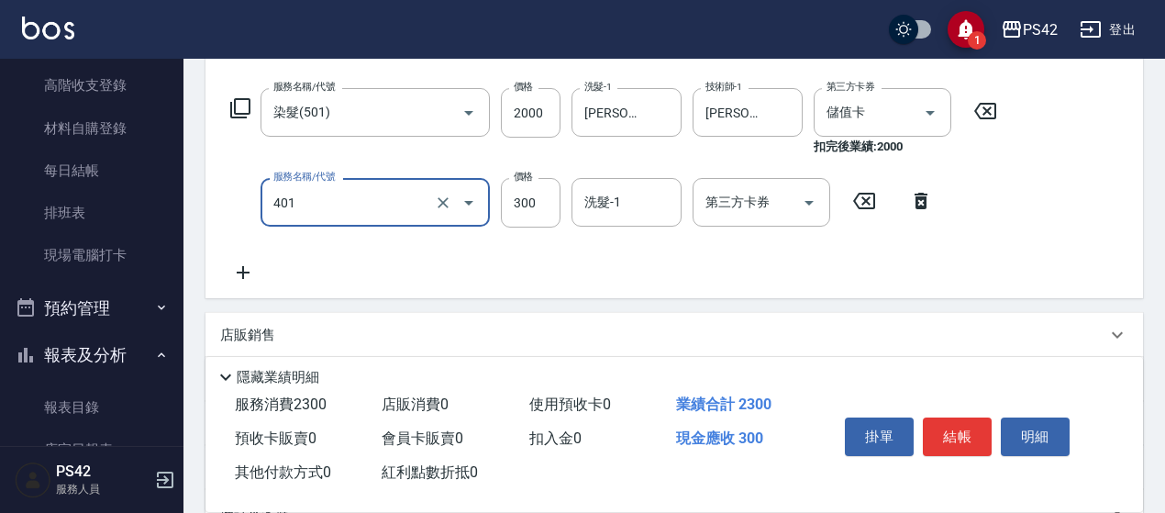
type input "300護(401)"
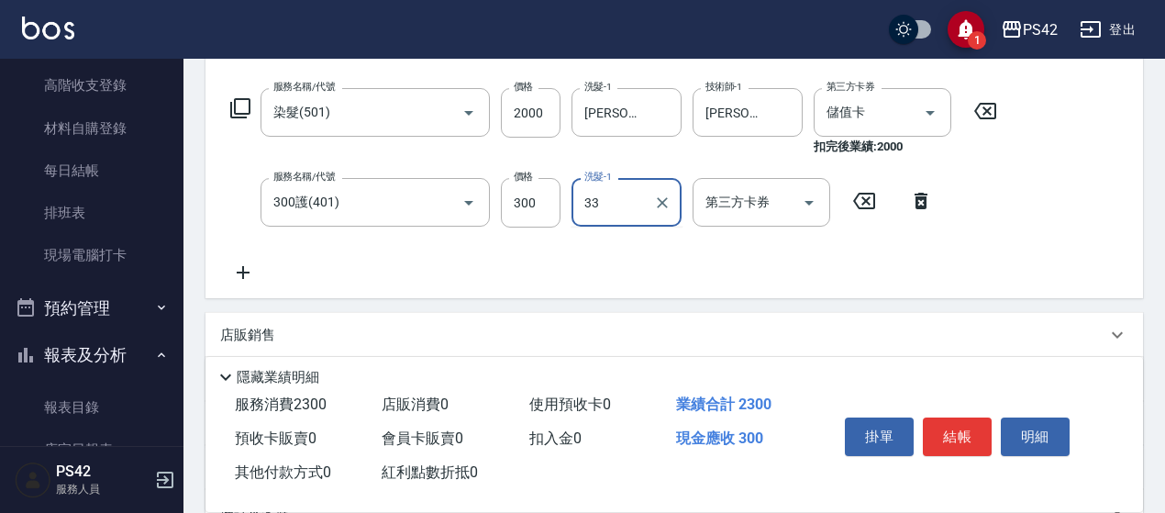
type input "[PERSON_NAME]-33"
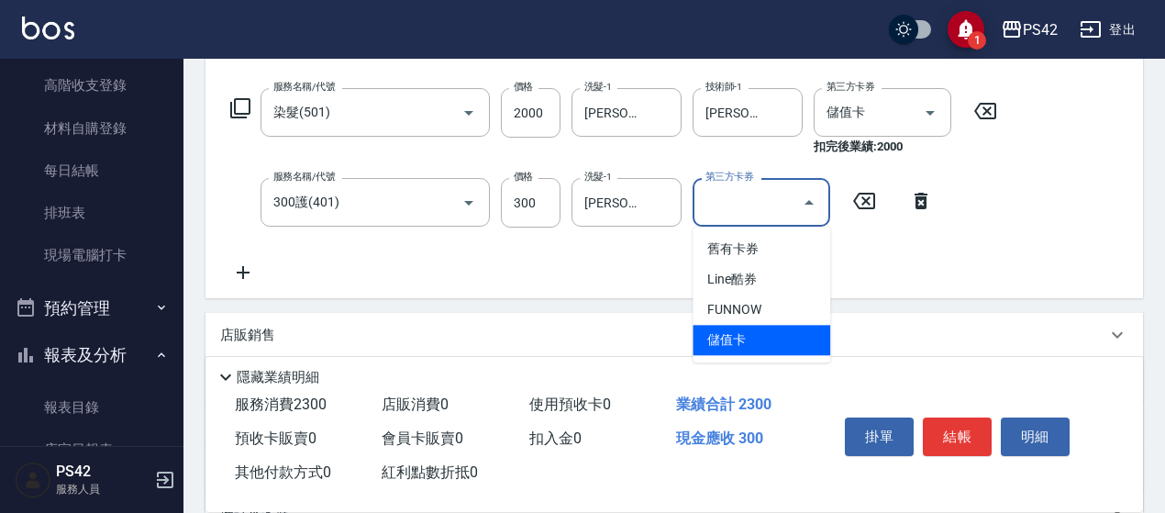
type input "儲值卡"
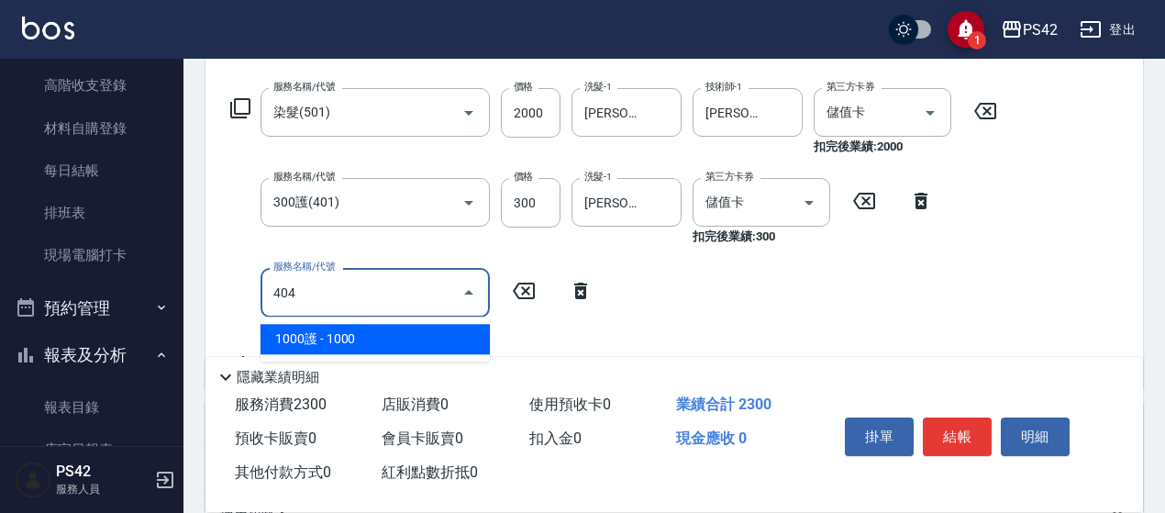
type input "1000護(404)"
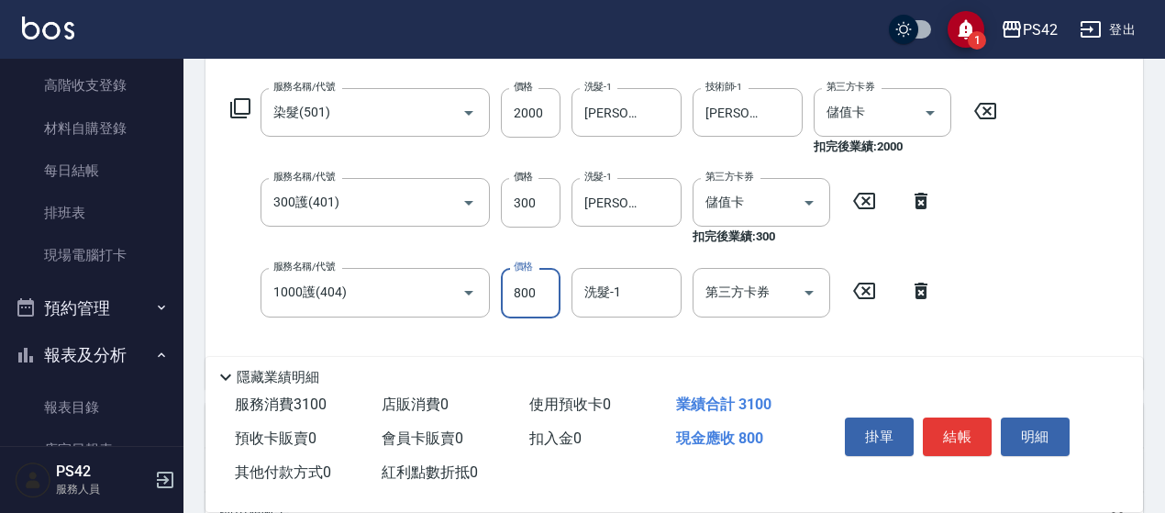
type input "800"
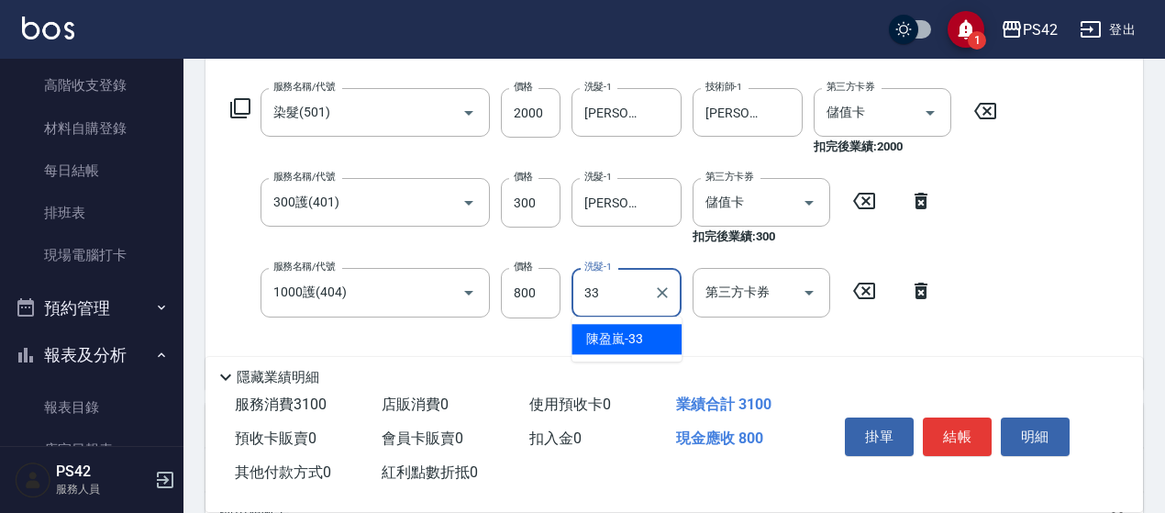
type input "[PERSON_NAME]-33"
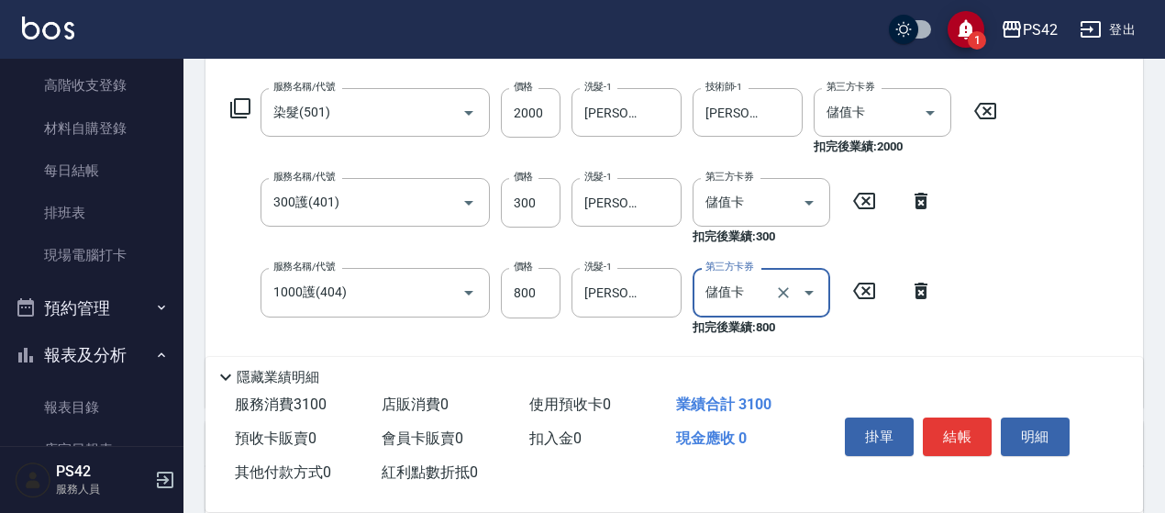
type input "儲值卡"
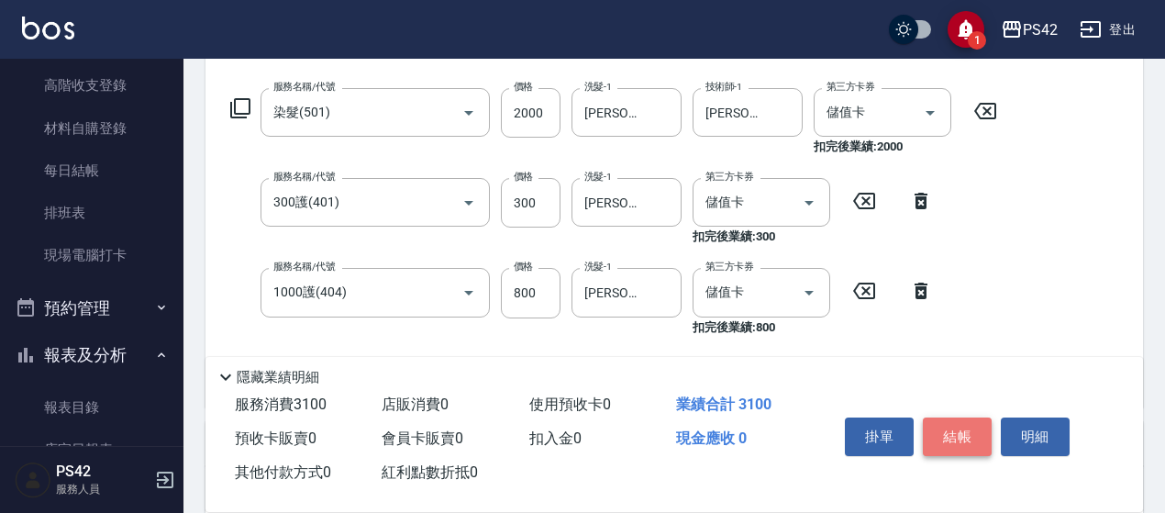
click at [948, 431] on button "結帳" at bounding box center [956, 436] width 69 height 39
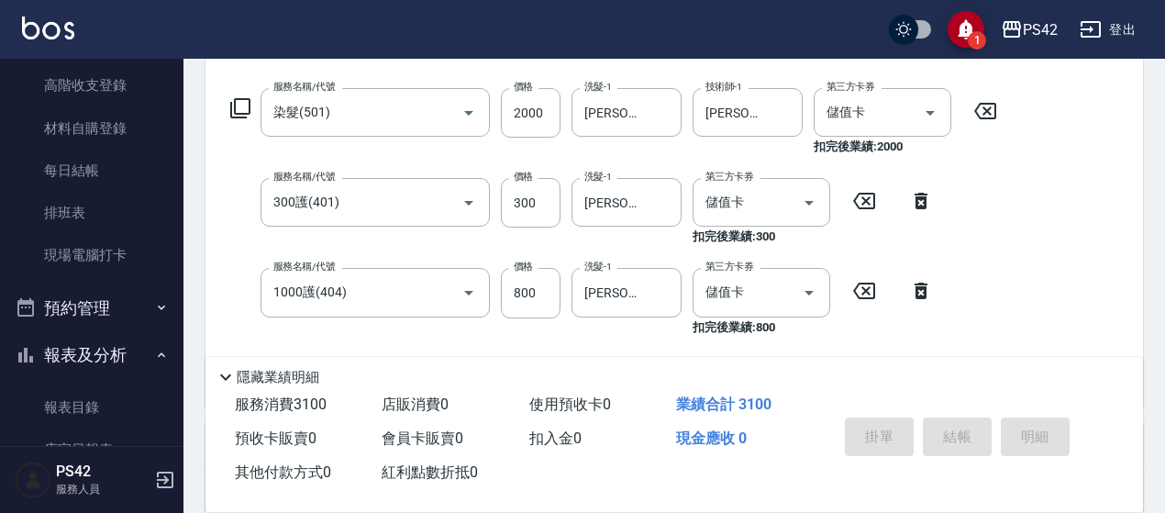
type input "[DATE] 19:21"
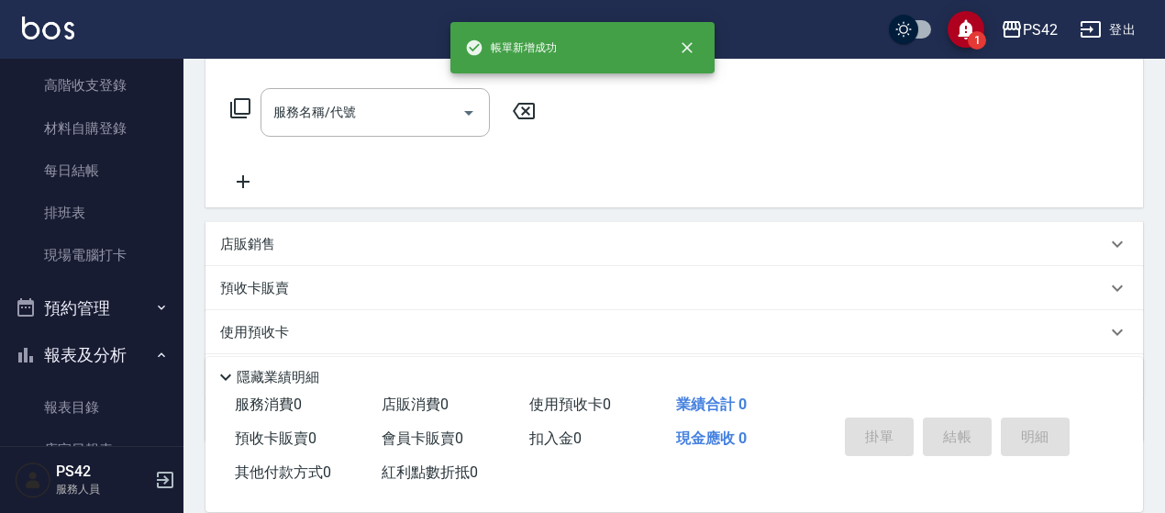
scroll to position [0, 0]
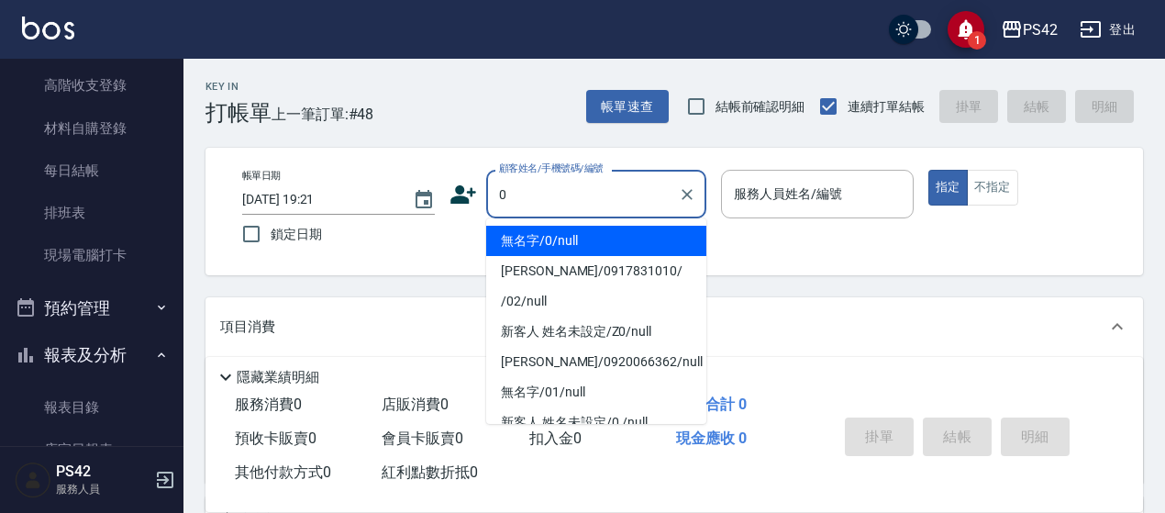
type input "無名字/0/null"
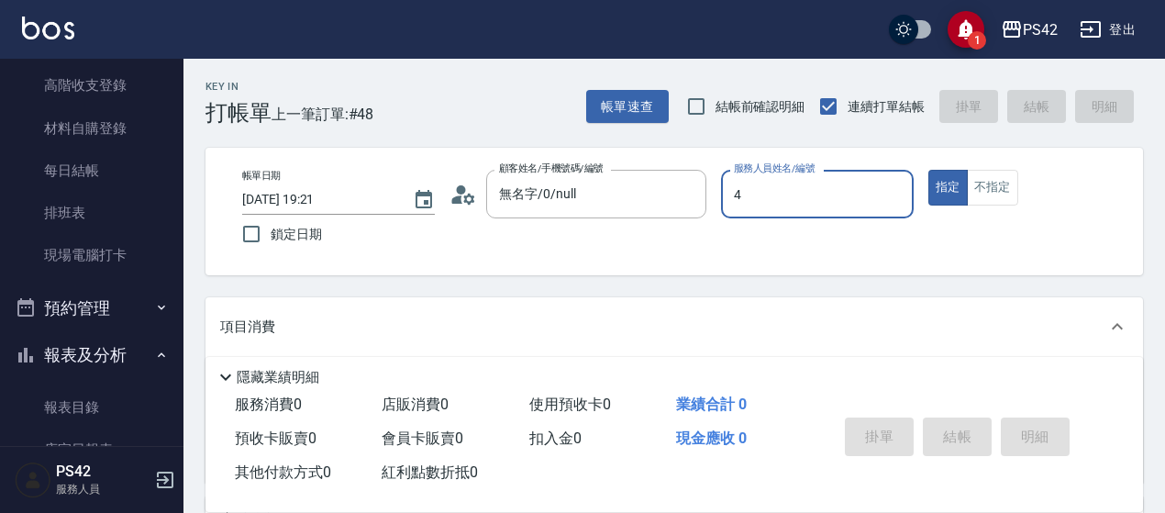
type input "[PERSON_NAME]-4"
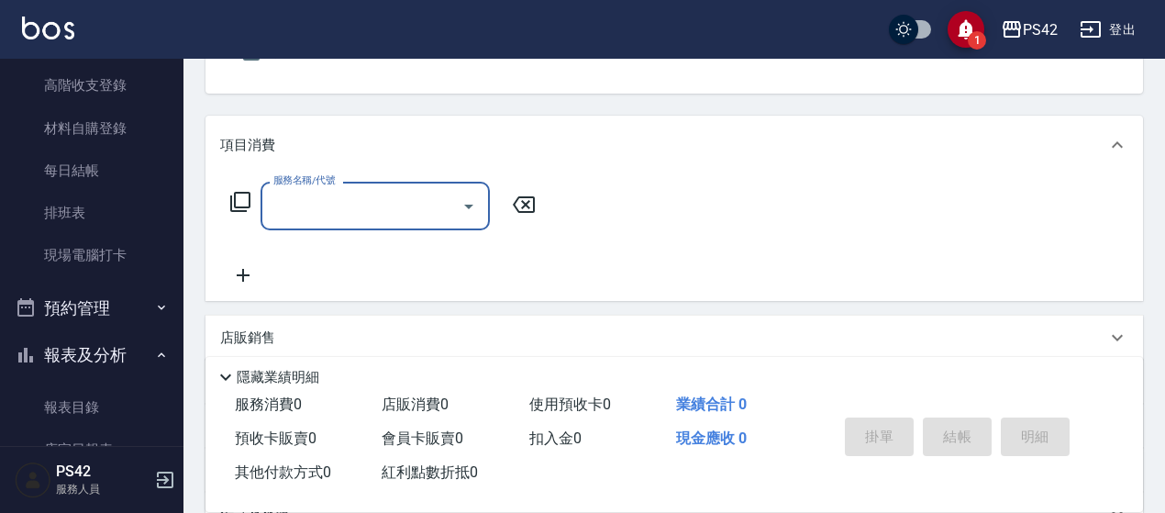
scroll to position [183, 0]
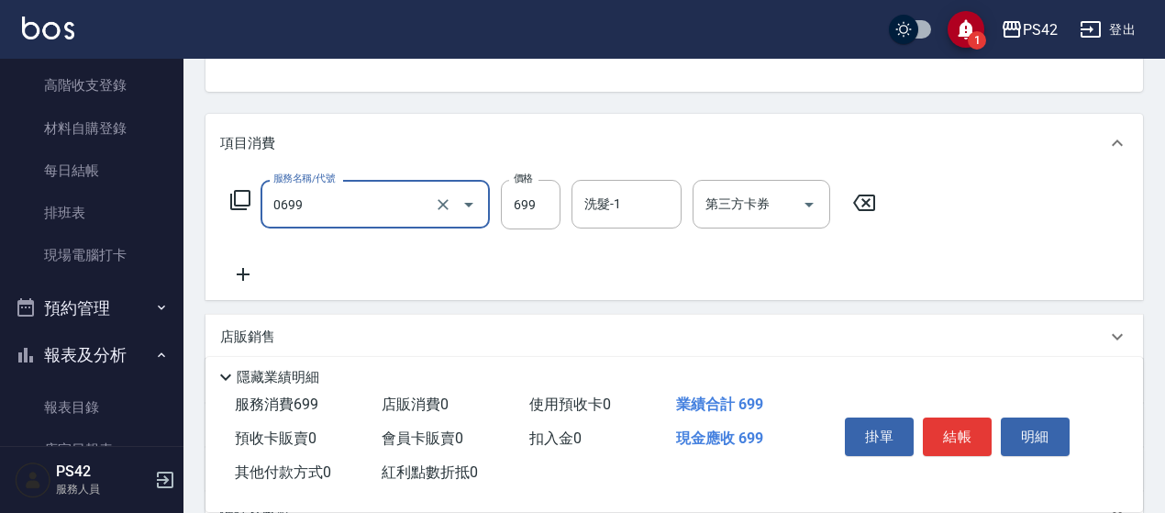
type input "精油SPA(0699)"
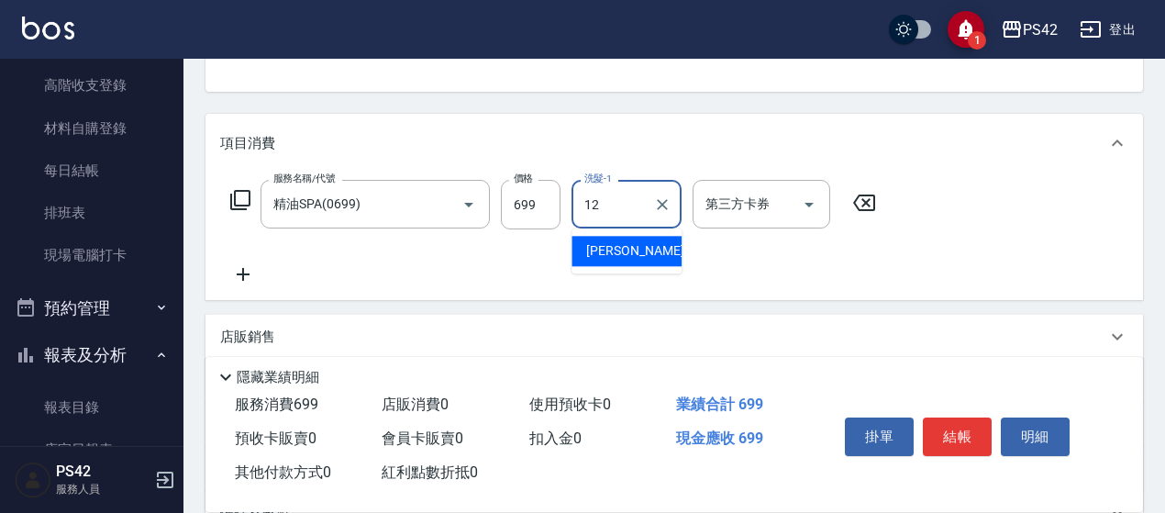
type input "[PERSON_NAME]-12"
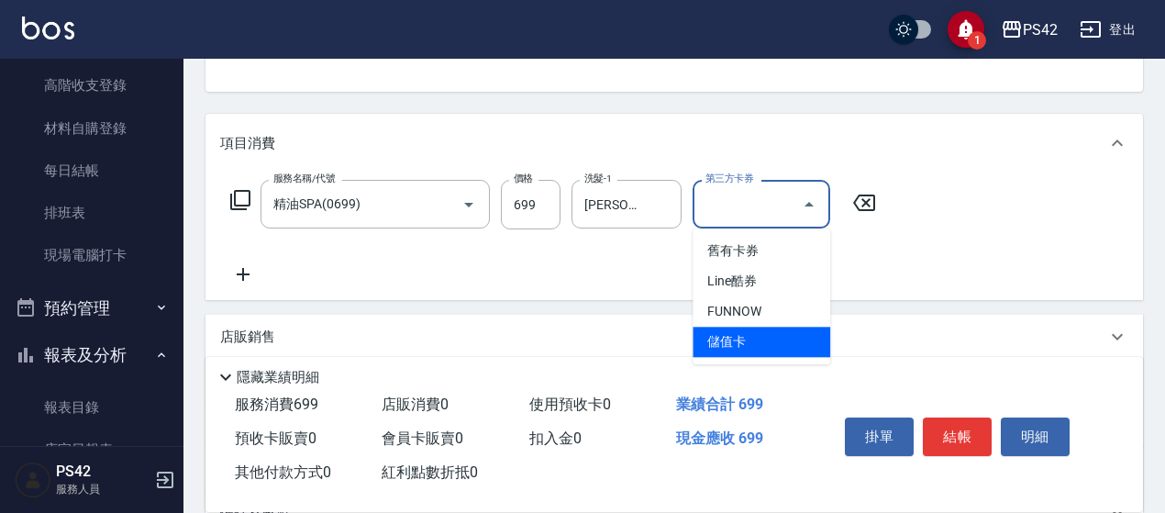
type input "儲值卡"
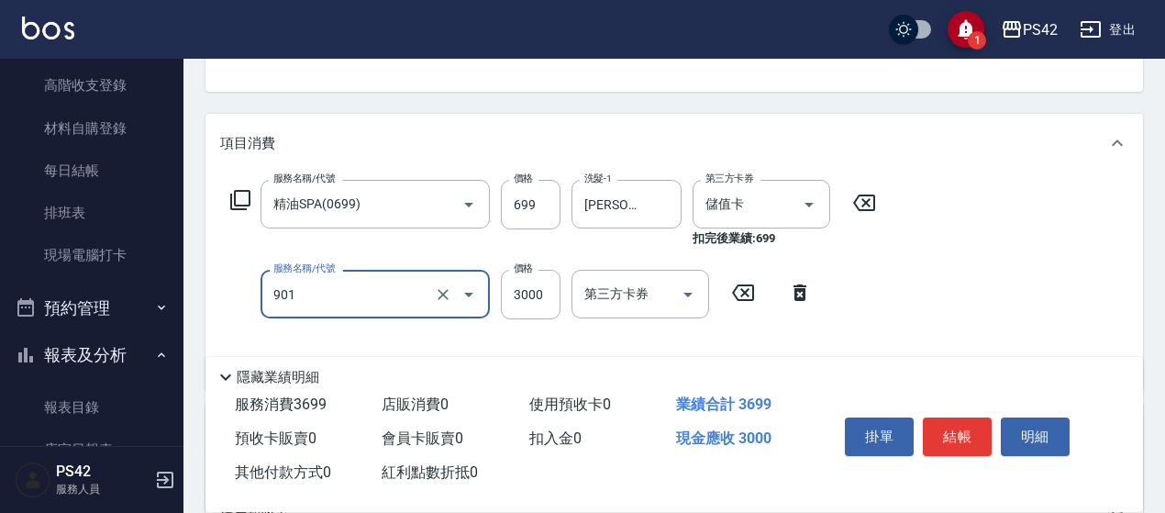
type input "儲值3000(901)"
click at [765, 293] on div "服務名稱/代號 儲值3000(901) 服務名稱/代號 價格 3000 價格 第三方卡券 第三方卡券" at bounding box center [521, 295] width 602 height 50
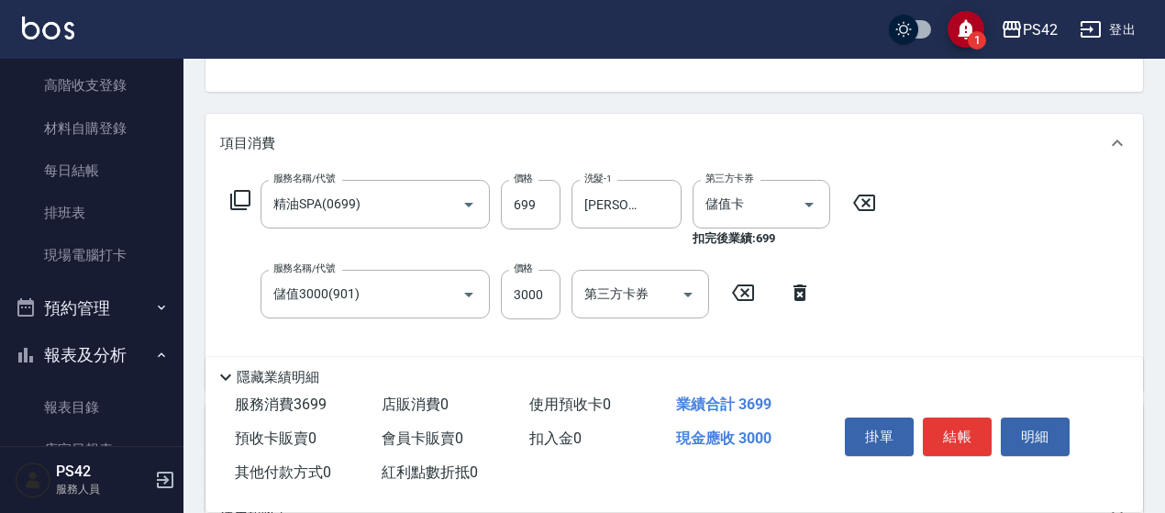
click at [743, 289] on icon at bounding box center [743, 293] width 46 height 22
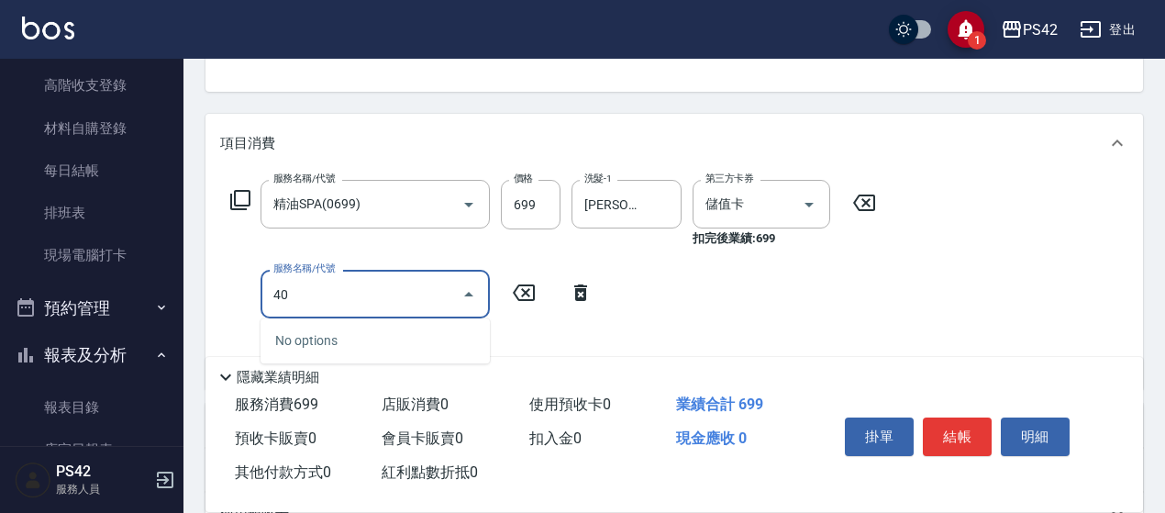
type input "4"
type input "剪髮(302)"
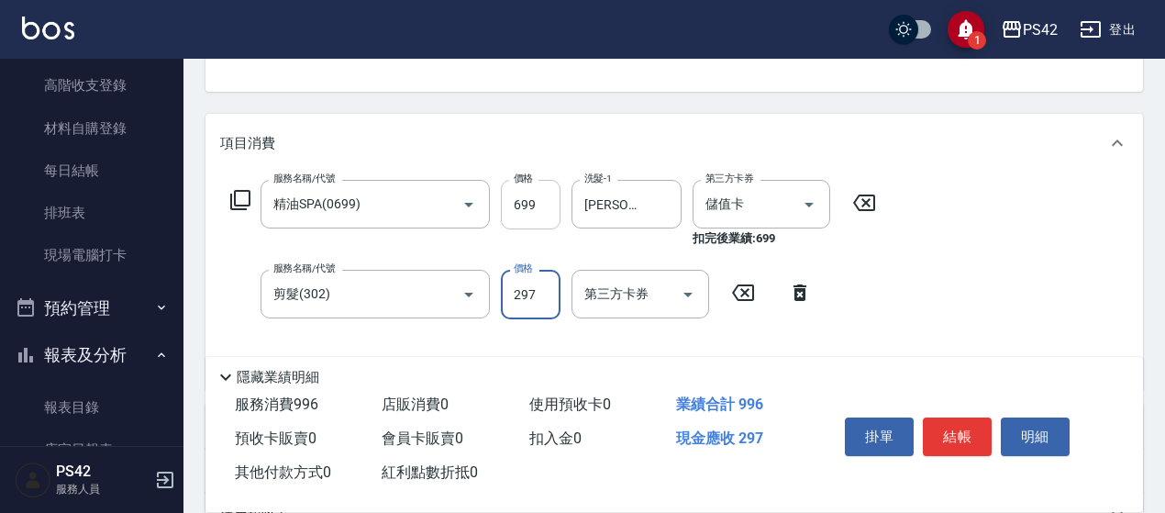
type input "297"
click at [539, 199] on input "699" at bounding box center [531, 205] width 60 height 50
type input "702"
click at [950, 434] on button "結帳" at bounding box center [956, 436] width 69 height 39
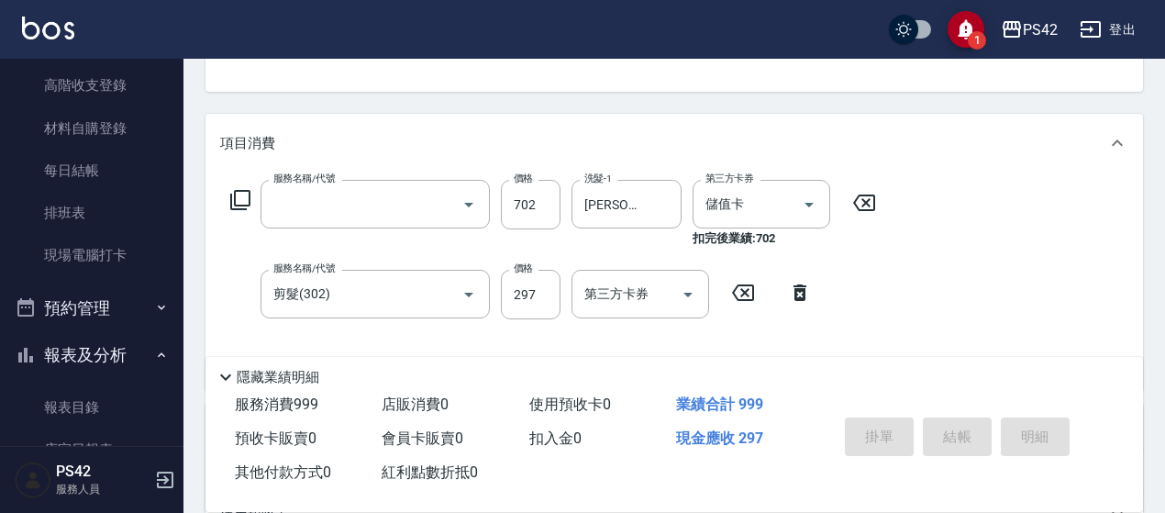
scroll to position [178, 0]
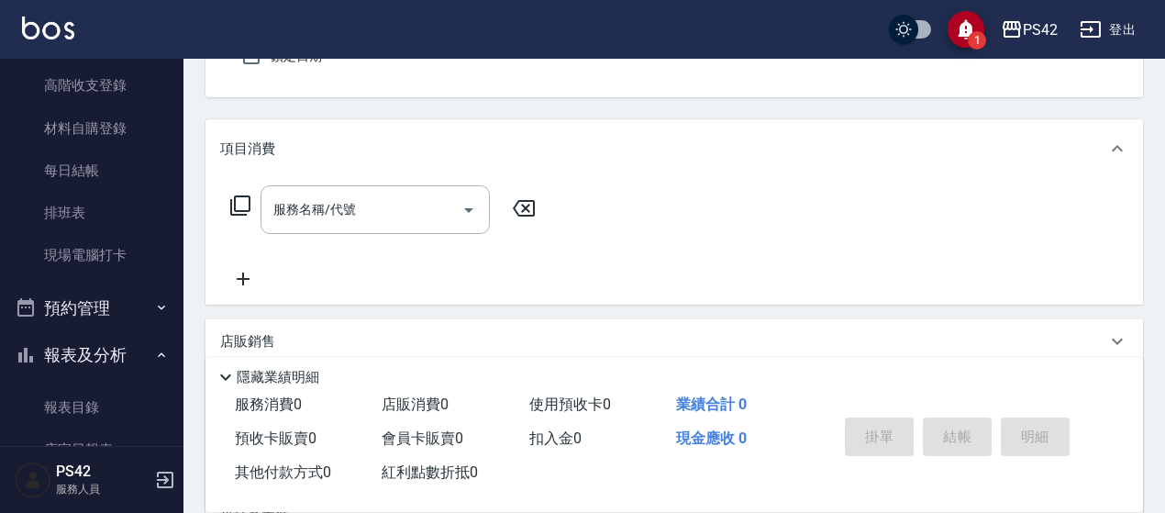
type input "無名字/0/null"
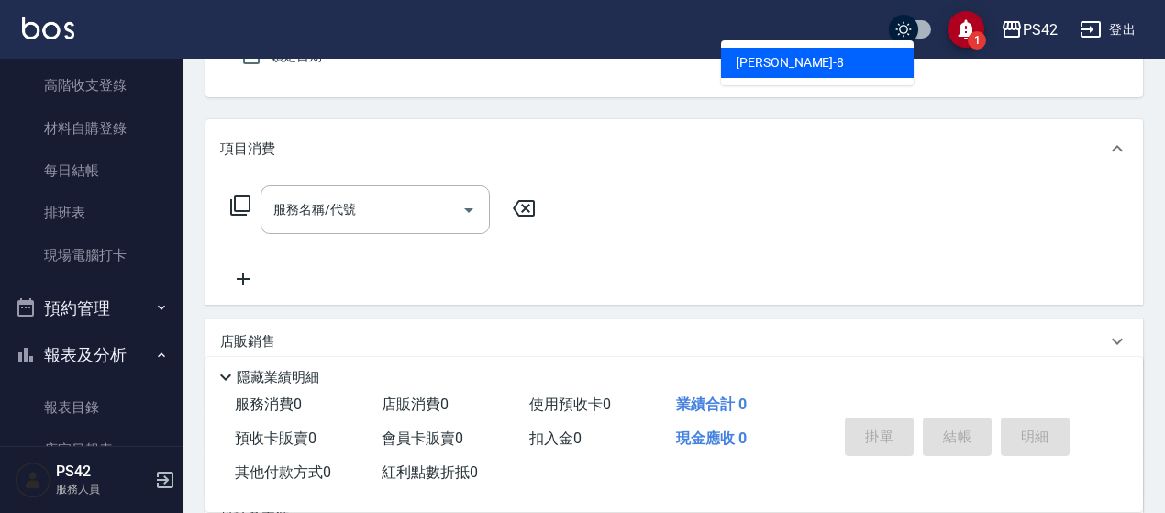
type input "[PERSON_NAME]-8"
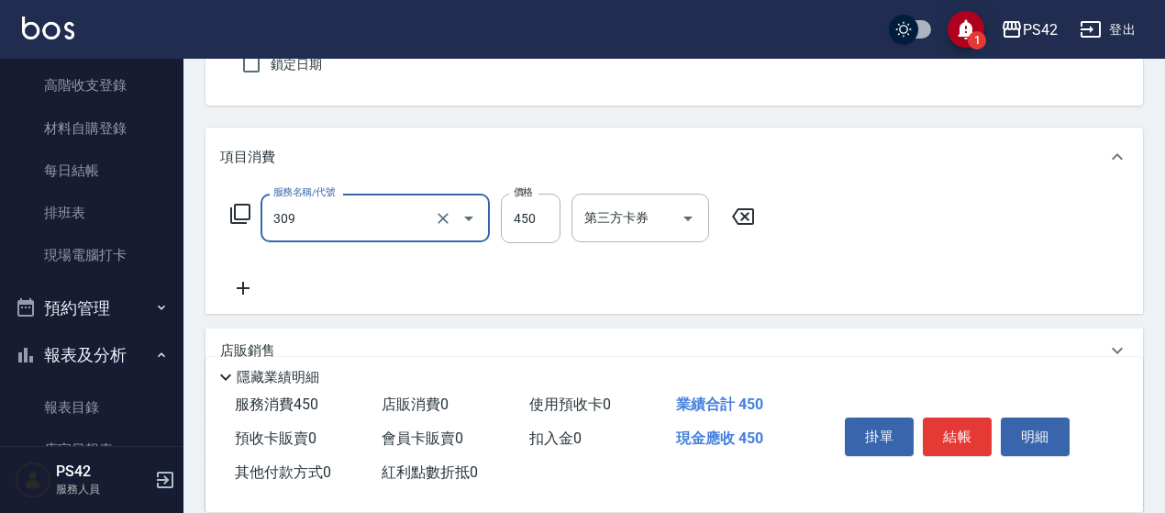
type input "洗+剪(309)"
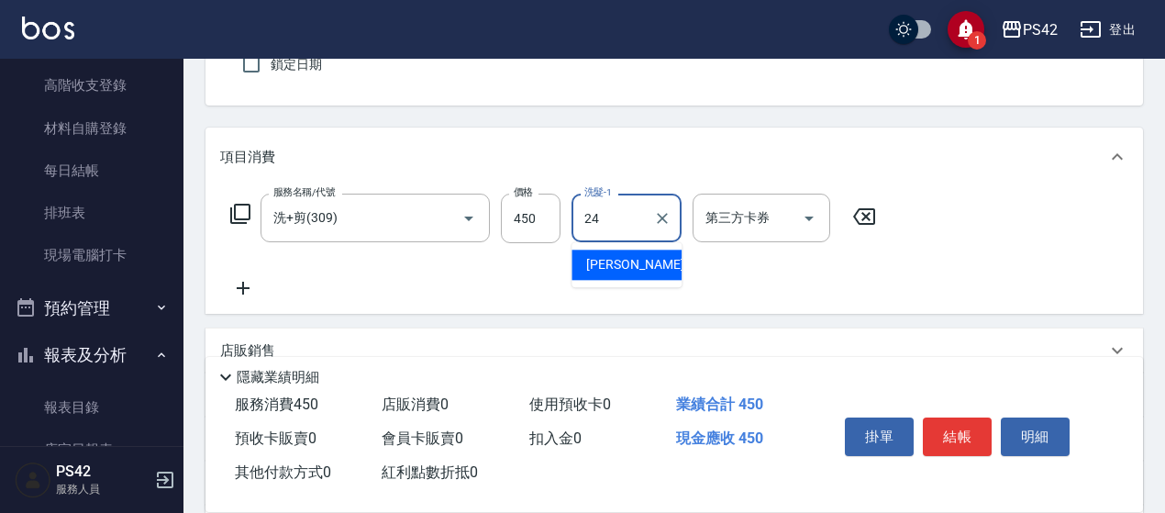
type input "[PERSON_NAME]-24"
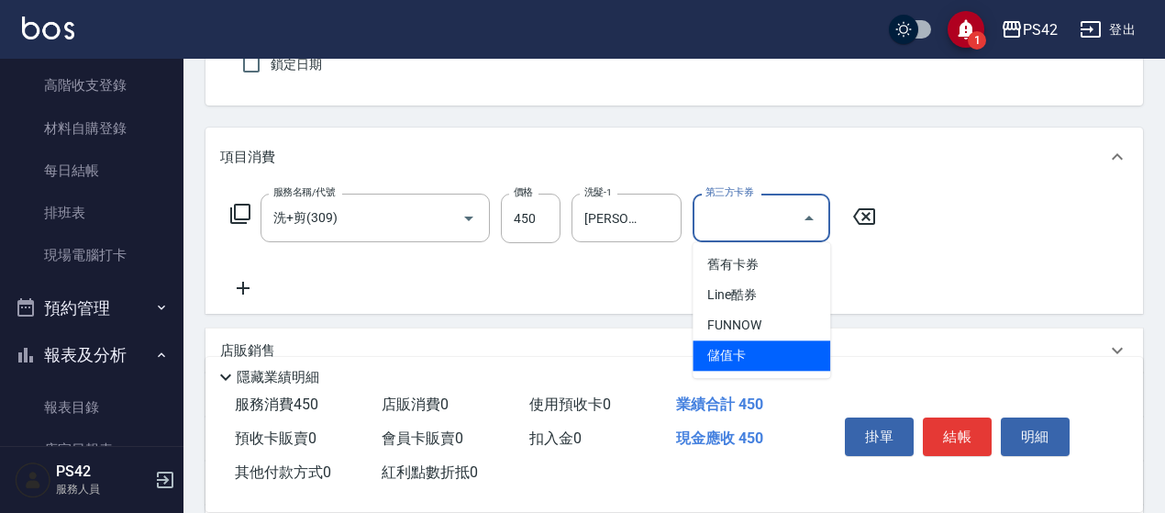
type input "儲值卡"
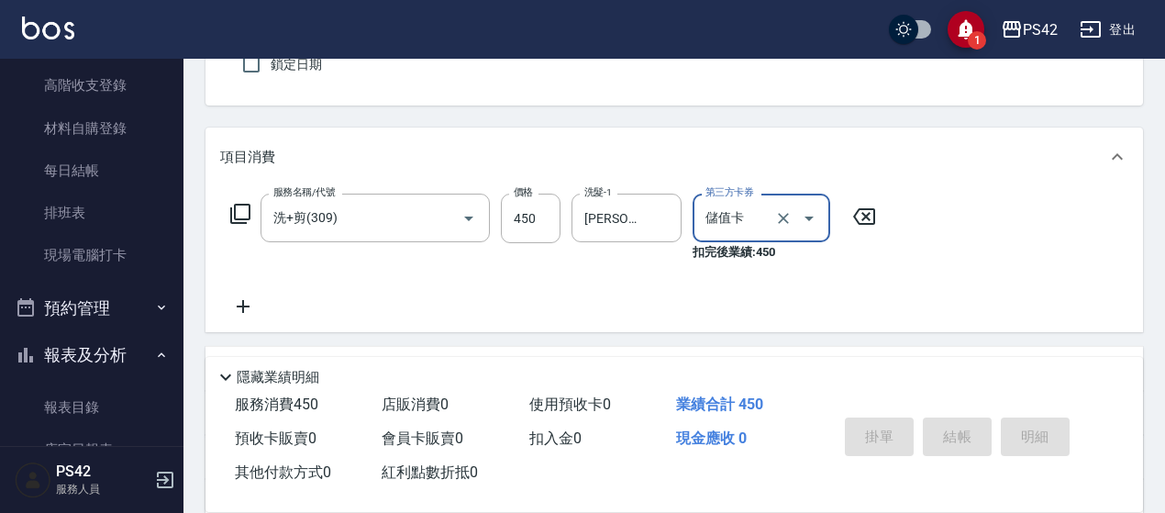
type input "[DATE] 19:22"
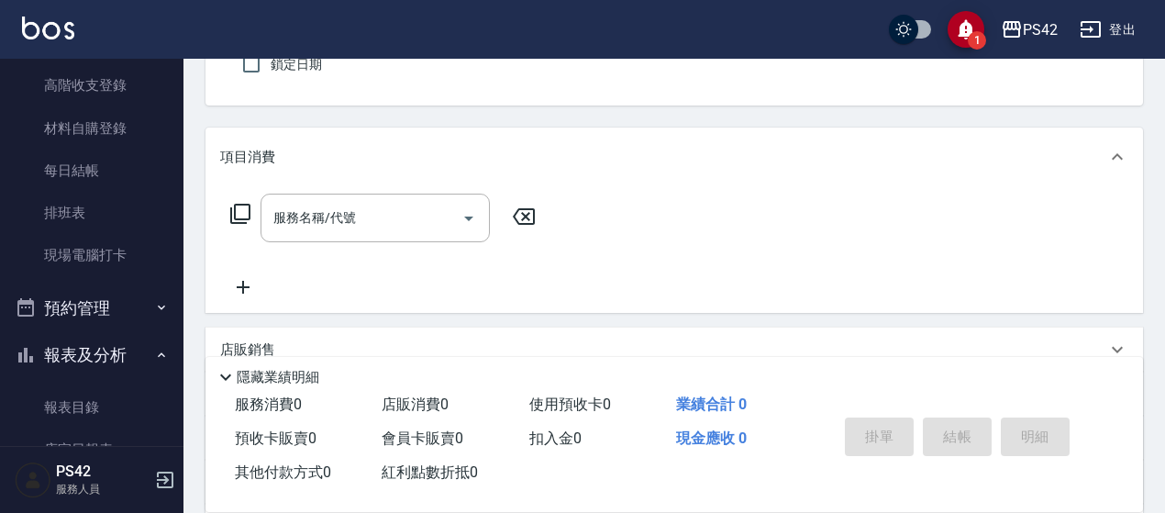
type input "無名字/0/null"
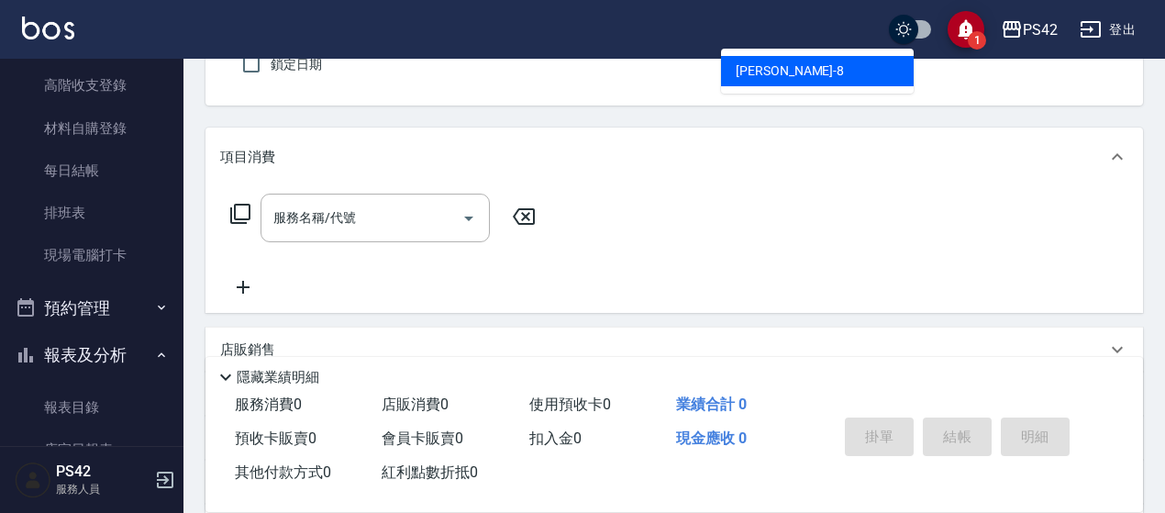
type input "[PERSON_NAME]-8"
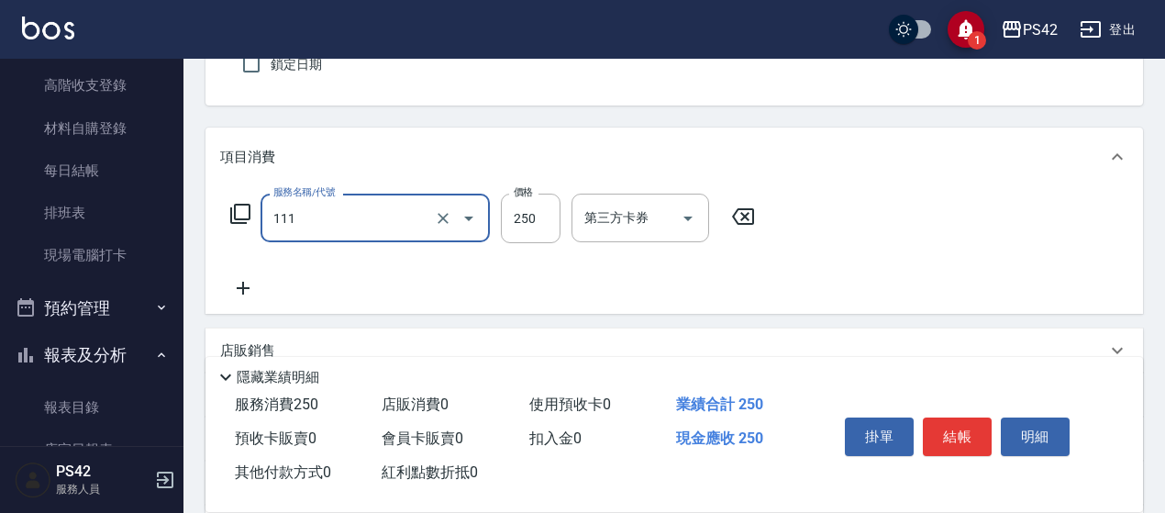
type input "200(111)"
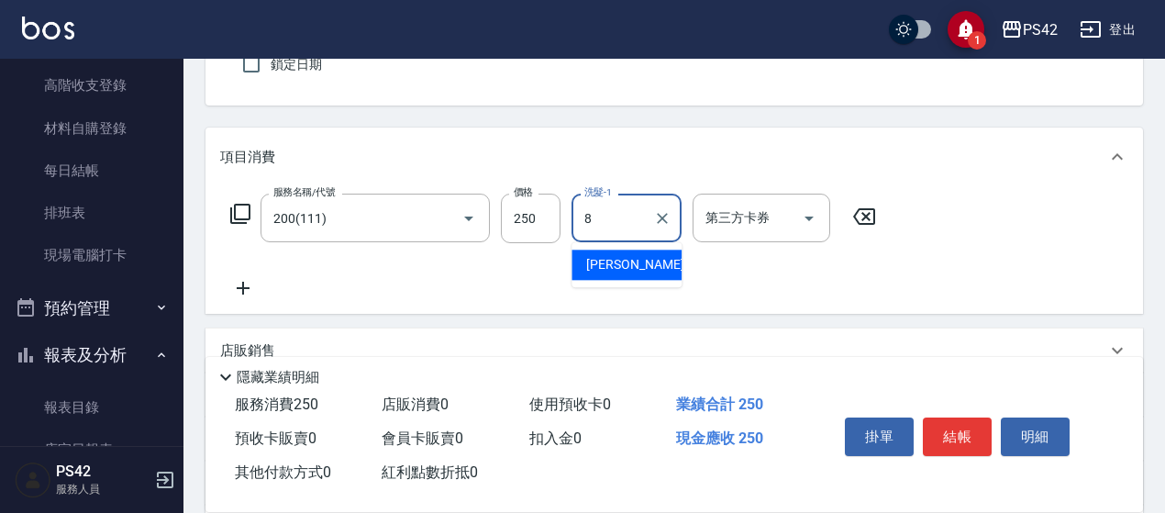
type input "[PERSON_NAME]-8"
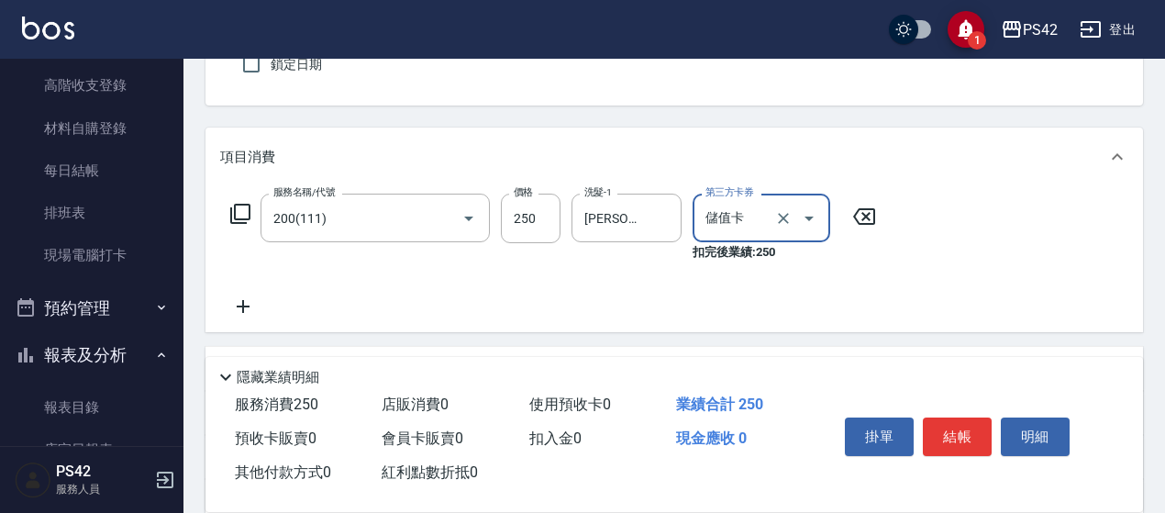
type input "儲值卡"
click at [927, 430] on button "結帳" at bounding box center [956, 436] width 69 height 39
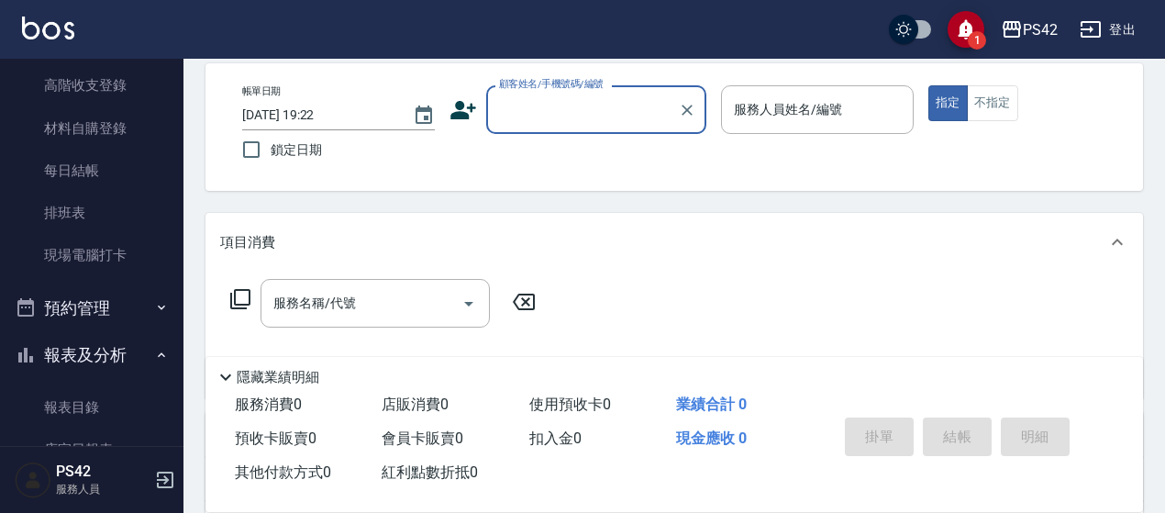
scroll to position [0, 0]
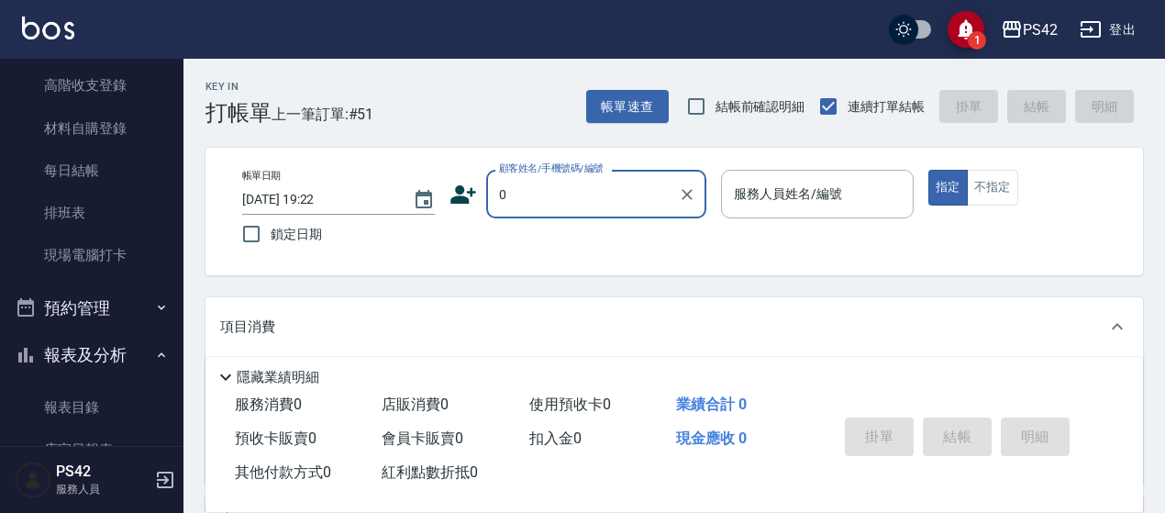
type input "無名字/0/null"
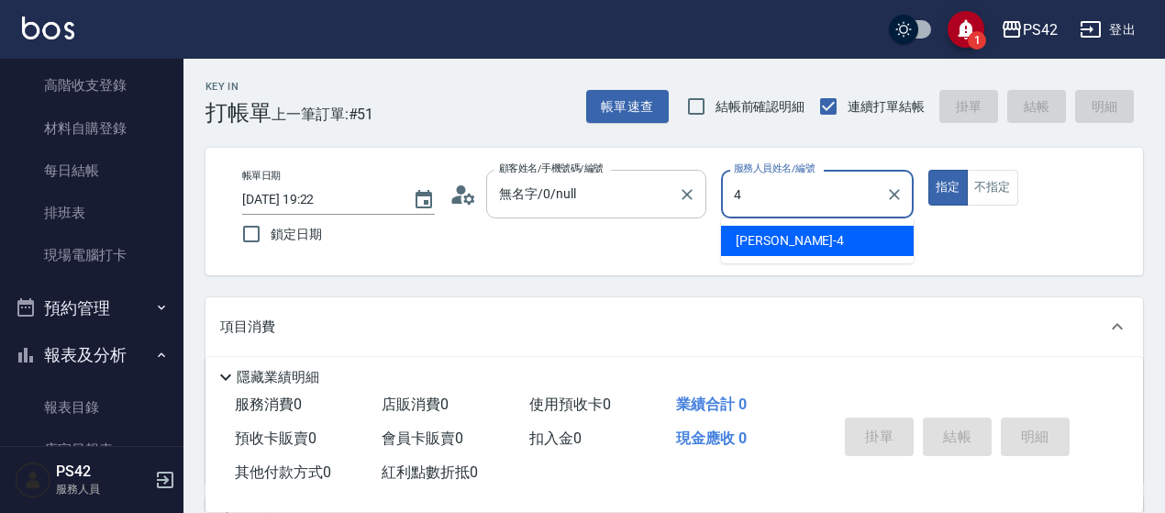
type input "[PERSON_NAME]-4"
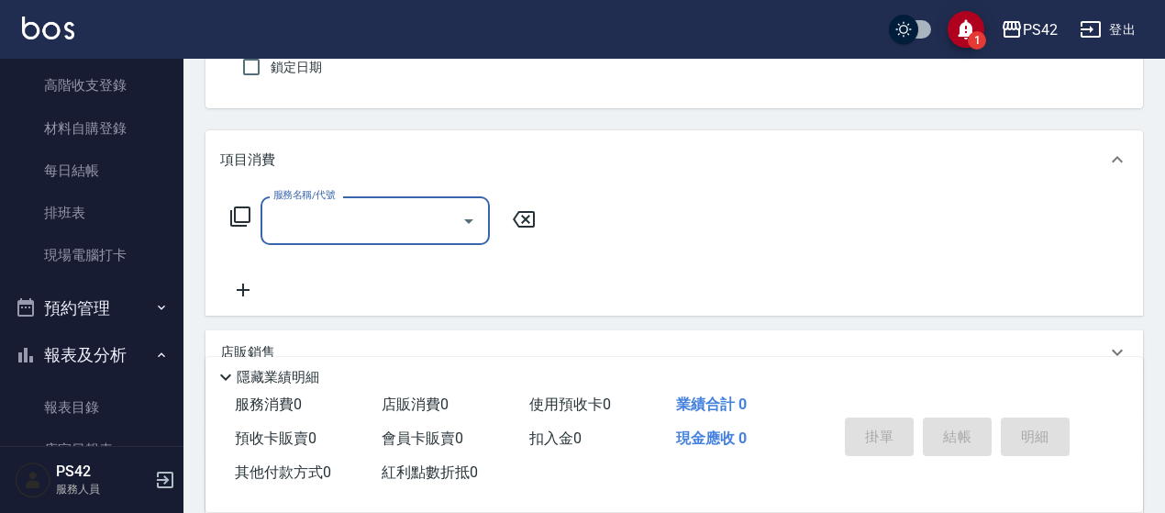
scroll to position [183, 0]
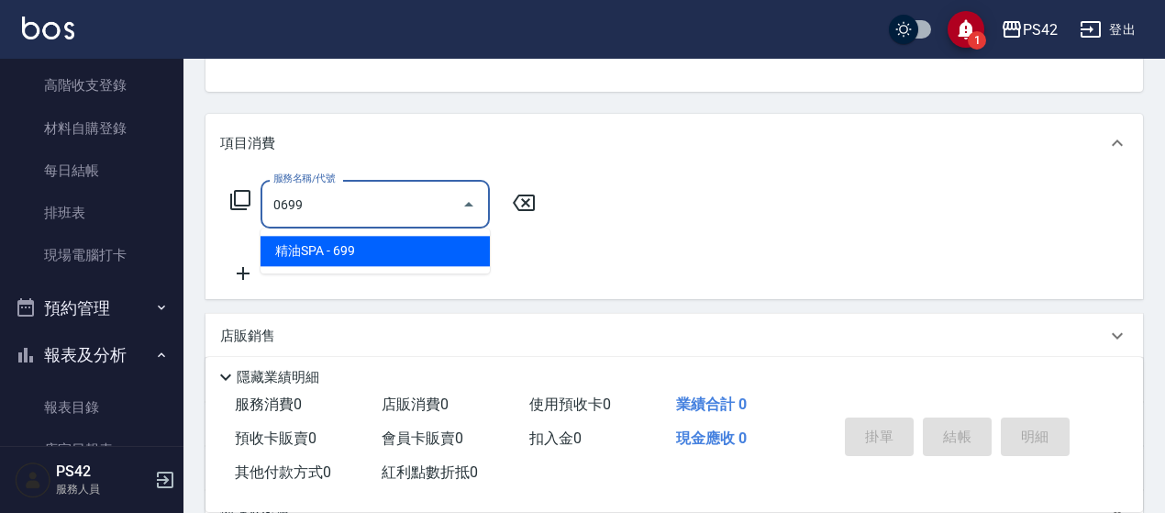
type input "精油SPA(0699)"
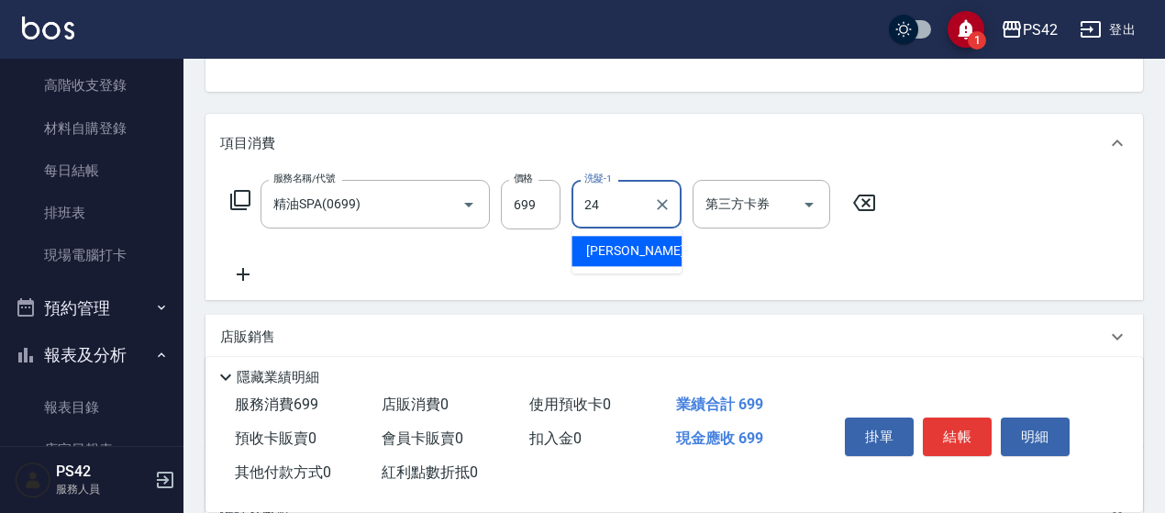
type input "[PERSON_NAME]-24"
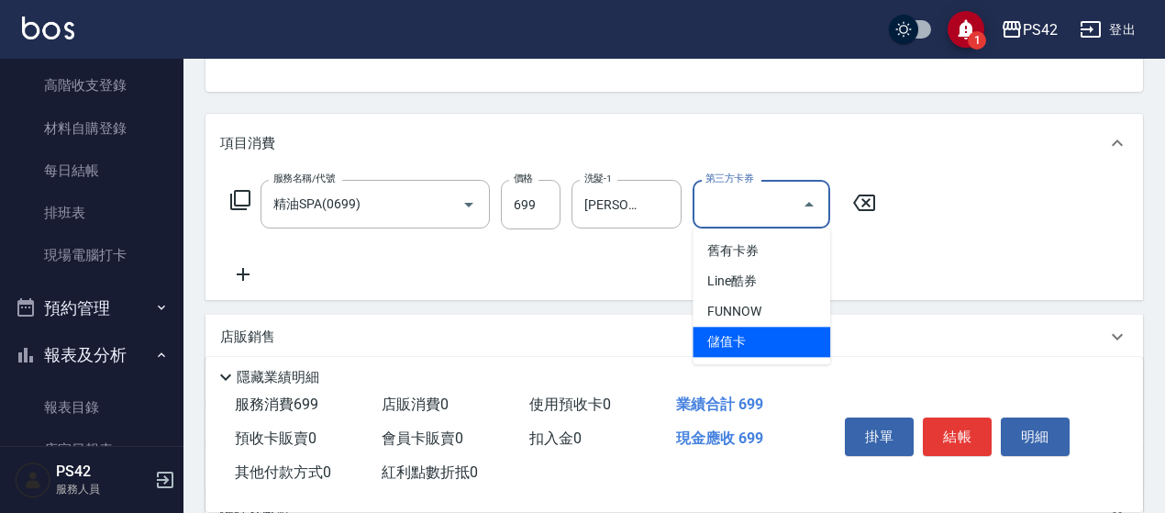
type input "儲值卡"
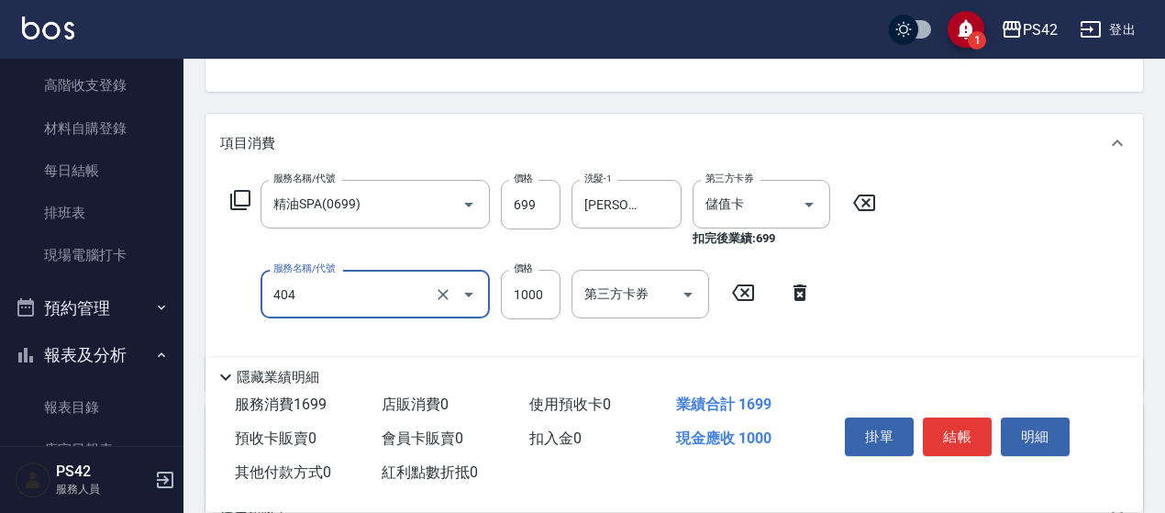
type input "1000護(404)"
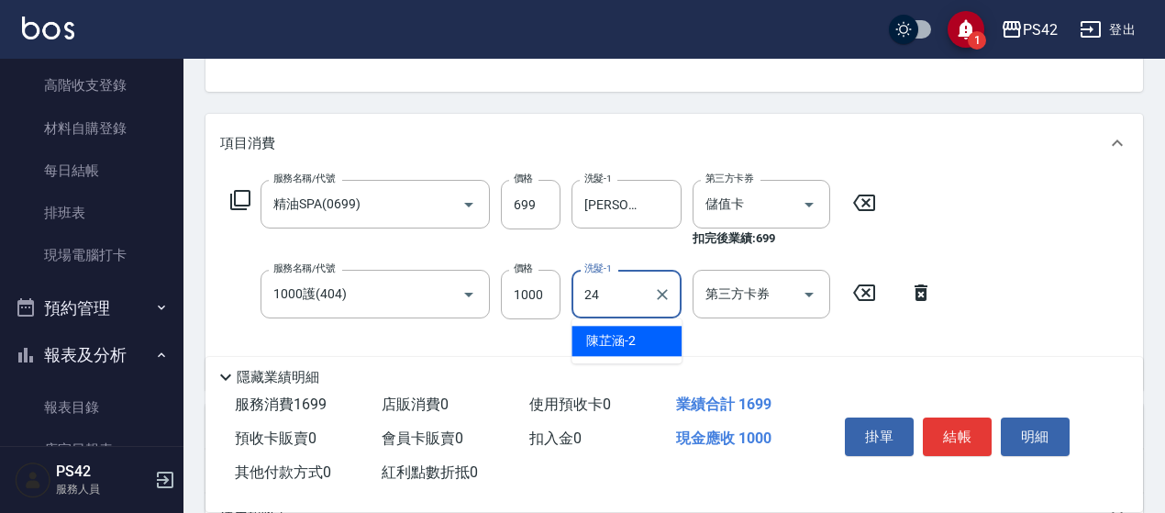
type input "[PERSON_NAME]-24"
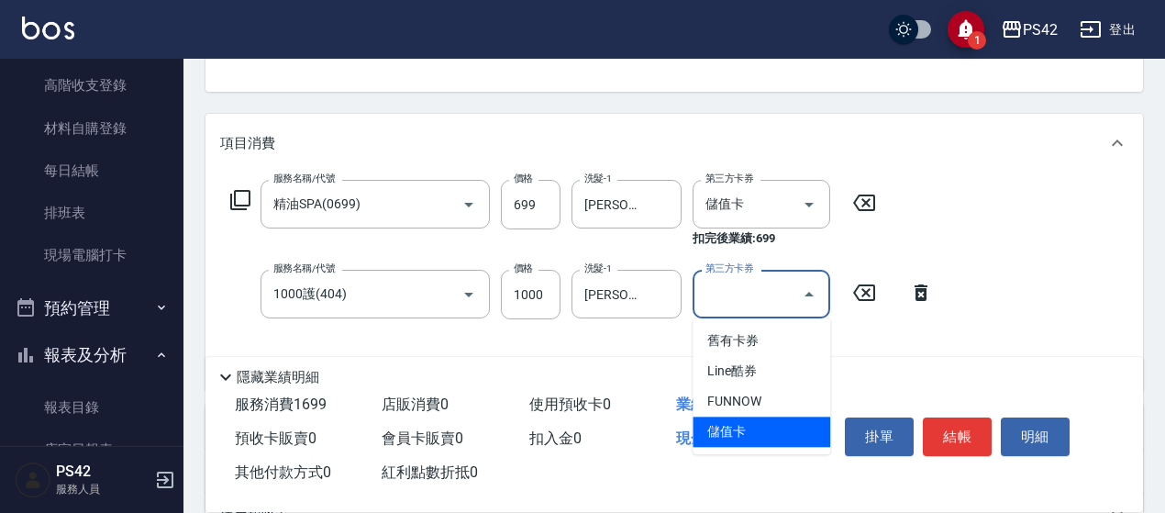
type input "儲值卡"
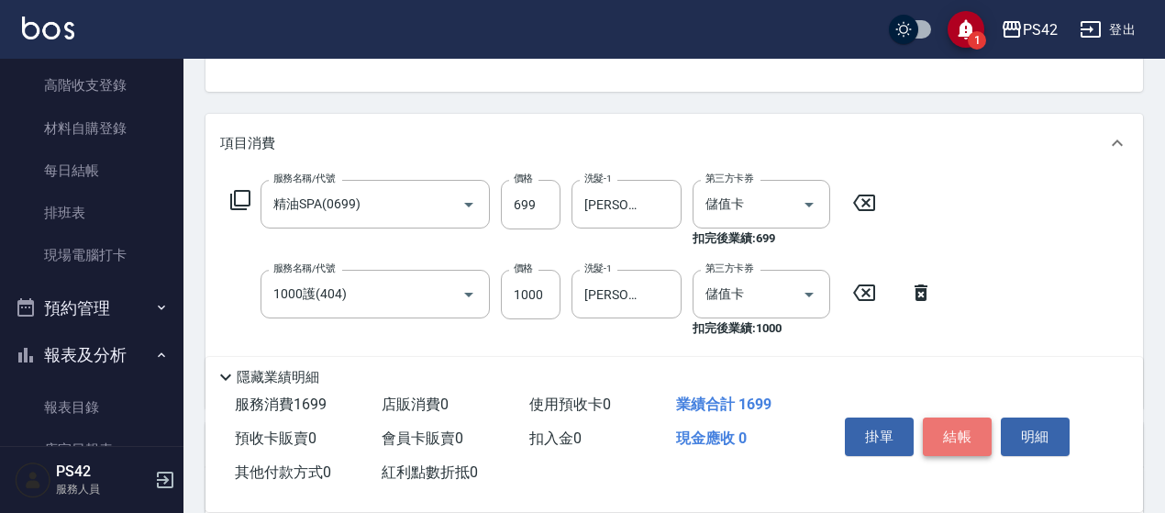
click at [965, 425] on button "結帳" at bounding box center [956, 436] width 69 height 39
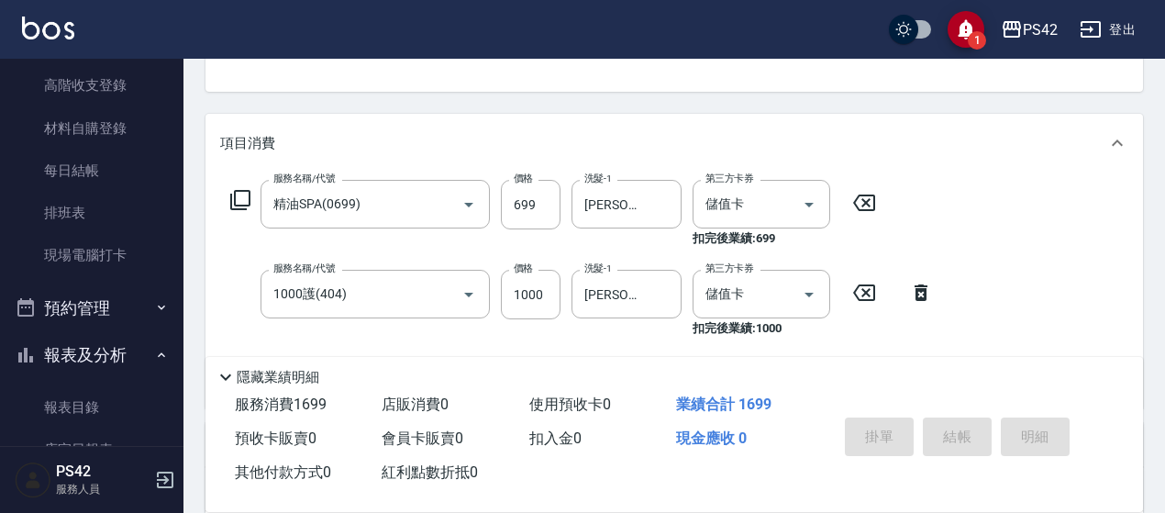
type input "[DATE] 19:24"
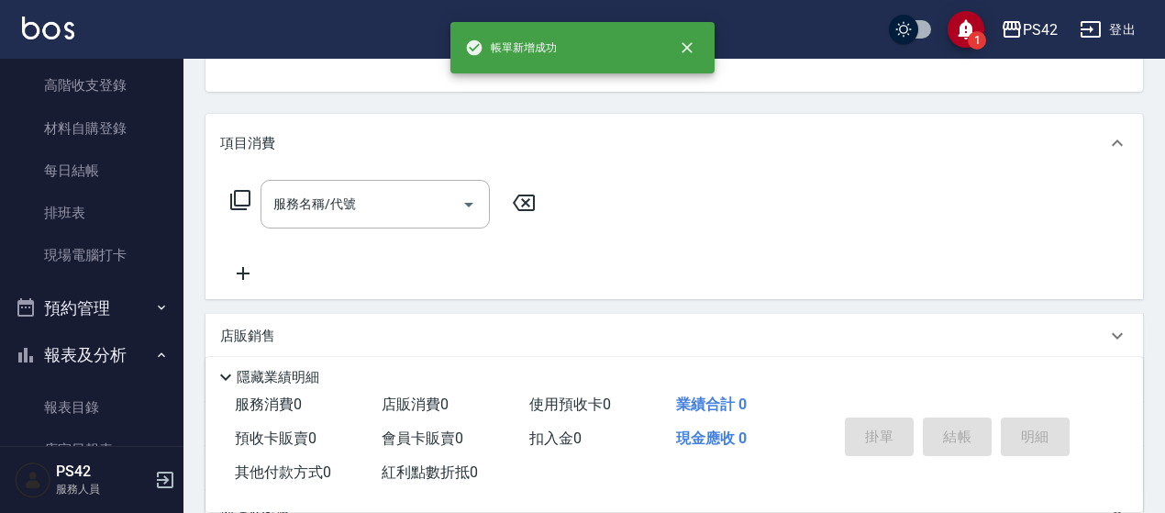
scroll to position [178, 0]
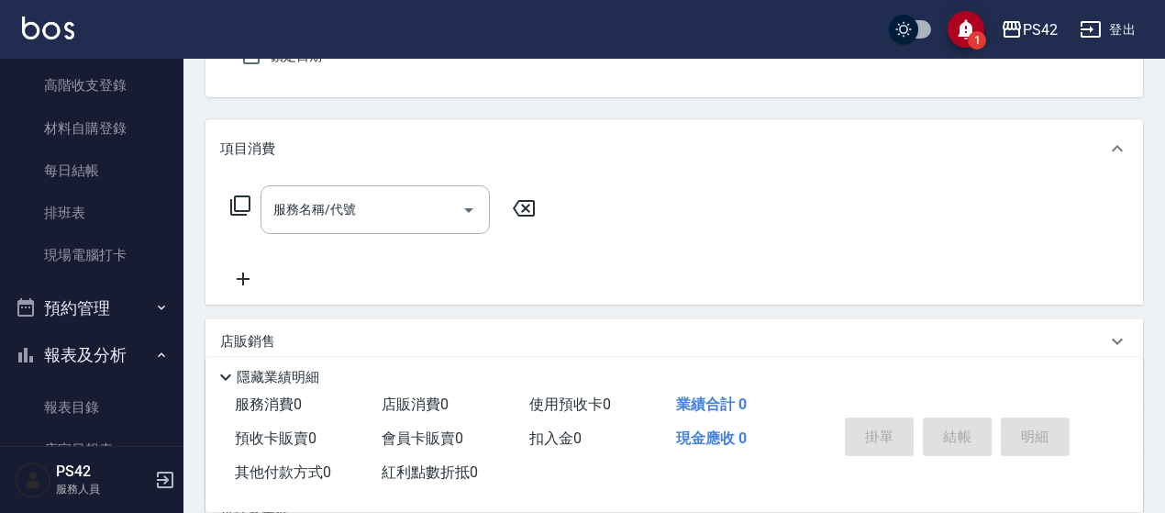
type input "0"
type input "2"
type input "無名字/0/null"
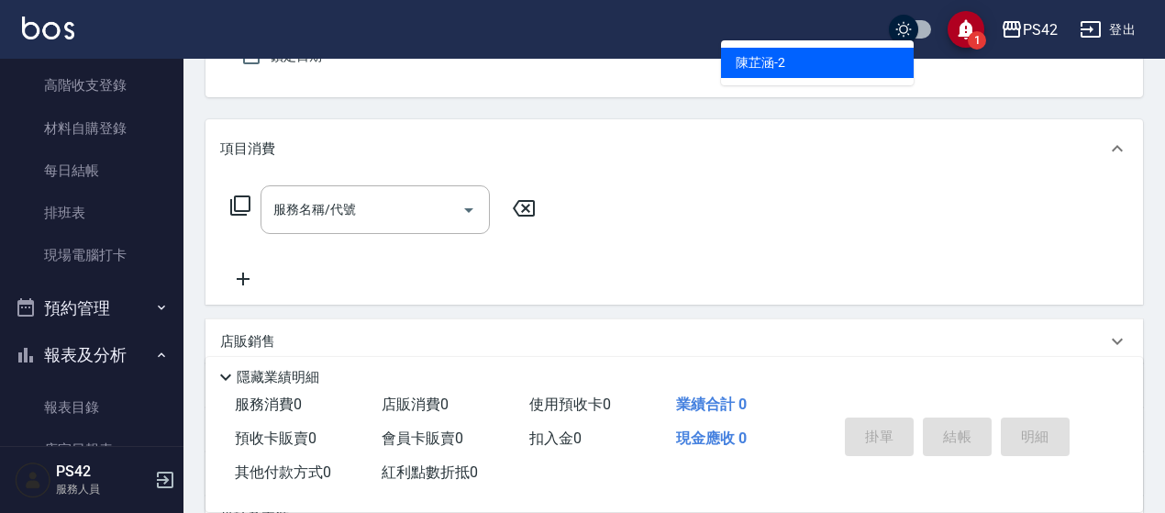
type input "[PERSON_NAME]-2"
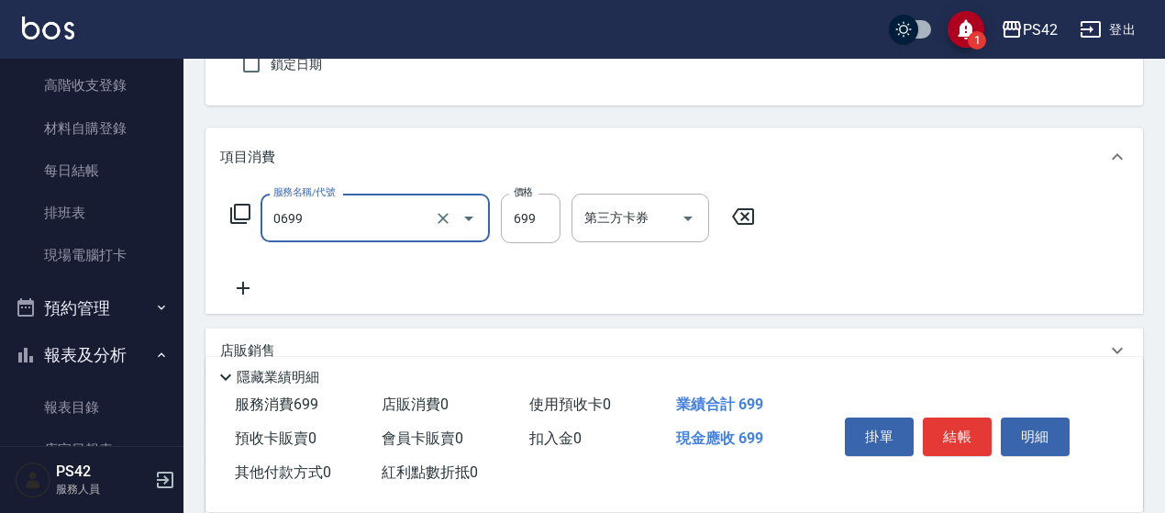
type input "精油SPA(0699)"
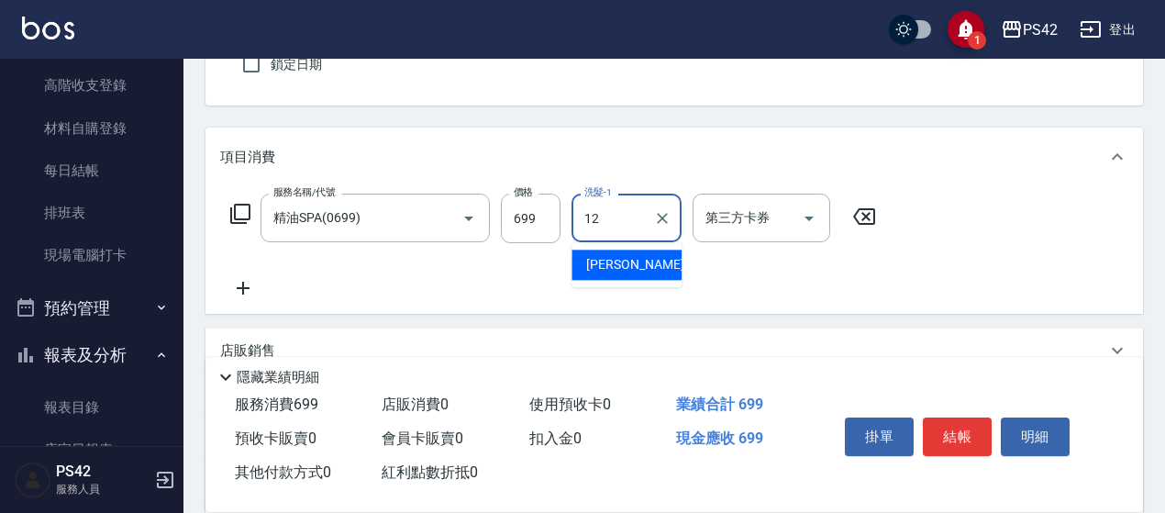
type input "[PERSON_NAME]-12"
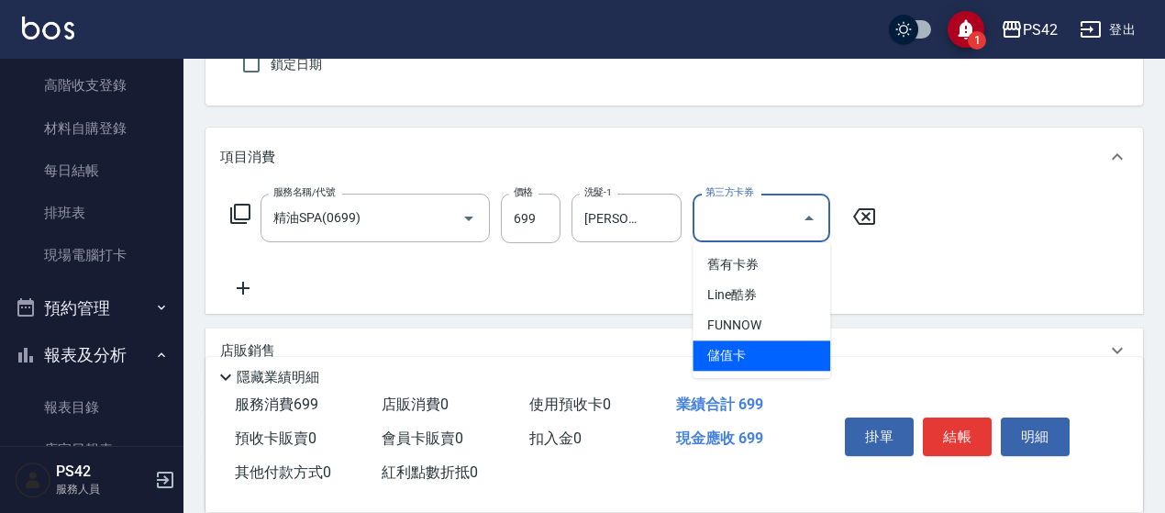
type input "儲值卡"
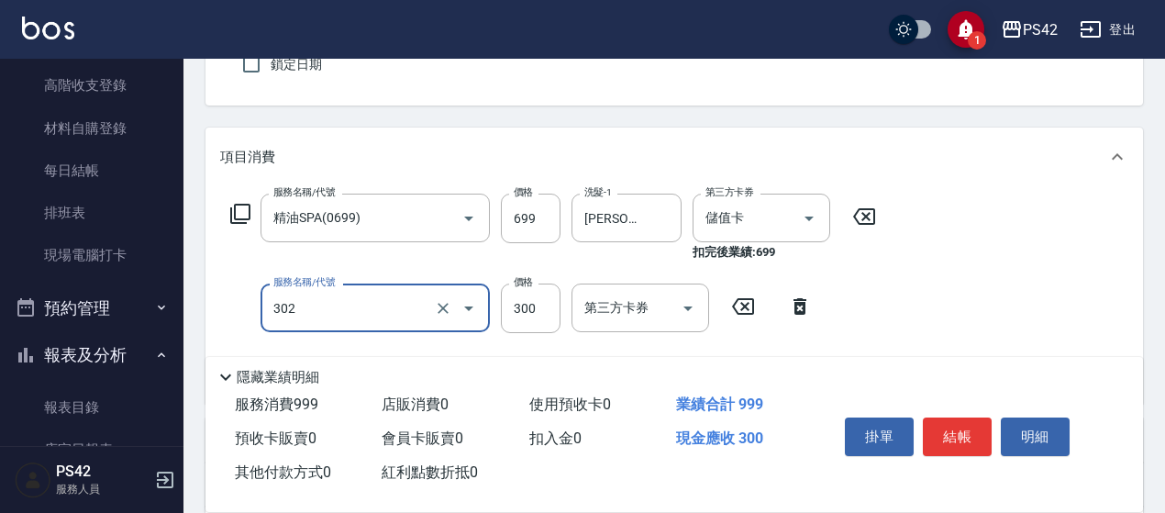
type input "剪髮(302)"
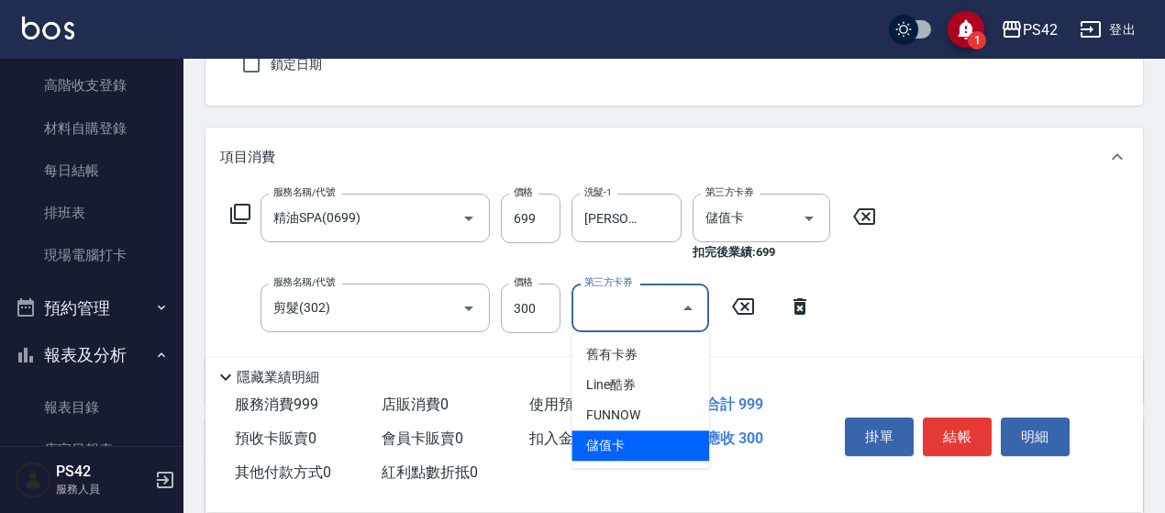
type input "儲值卡"
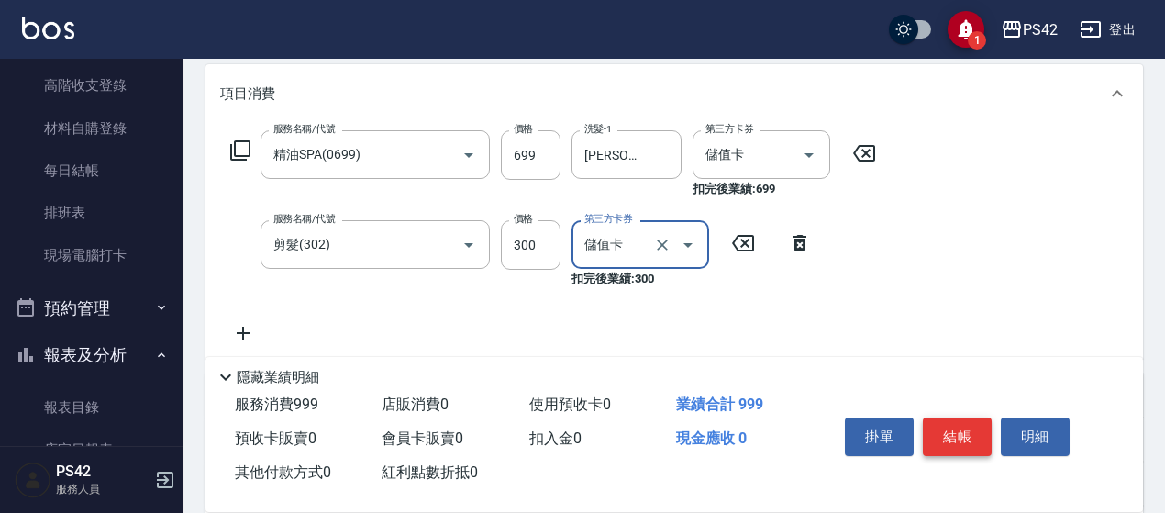
scroll to position [261, 0]
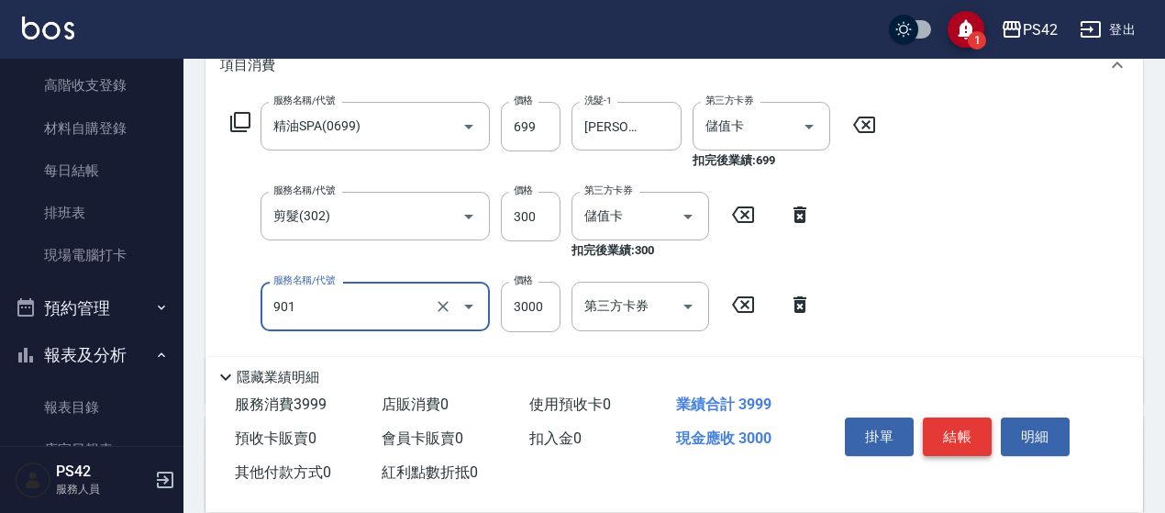
type input "儲值3000(901)"
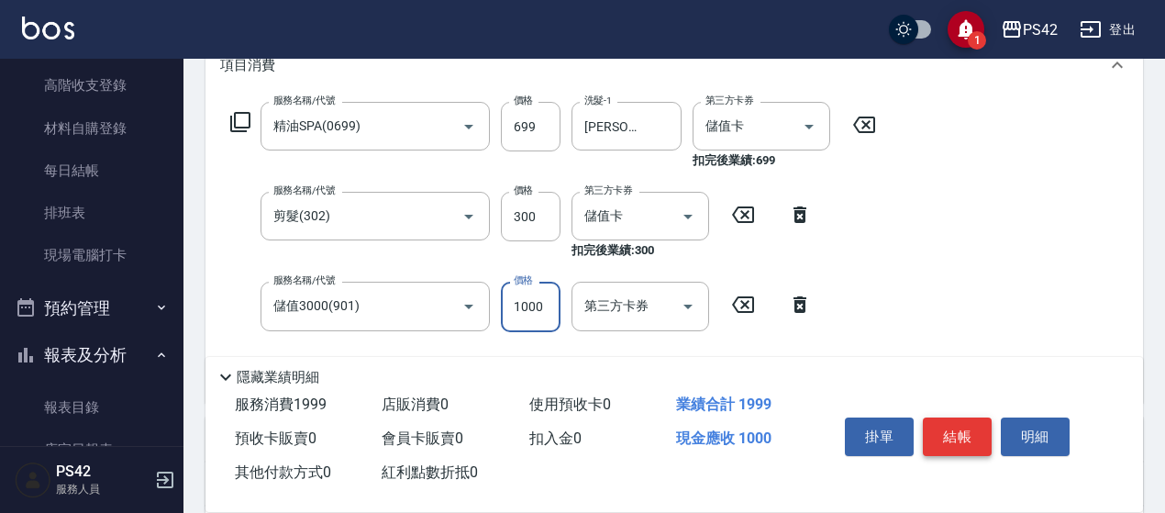
type input "1000"
click at [967, 431] on button "結帳" at bounding box center [956, 436] width 69 height 39
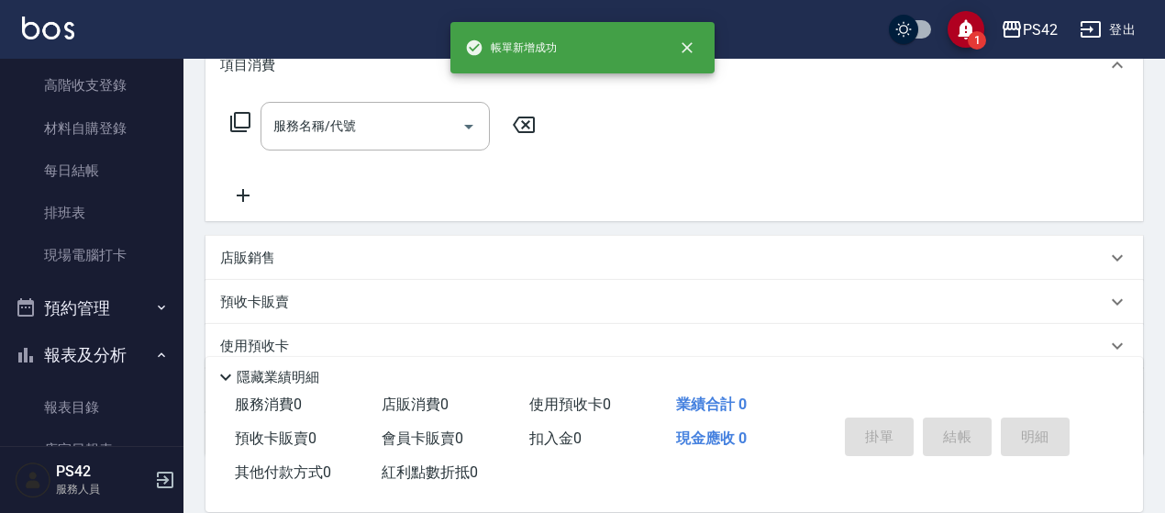
scroll to position [0, 0]
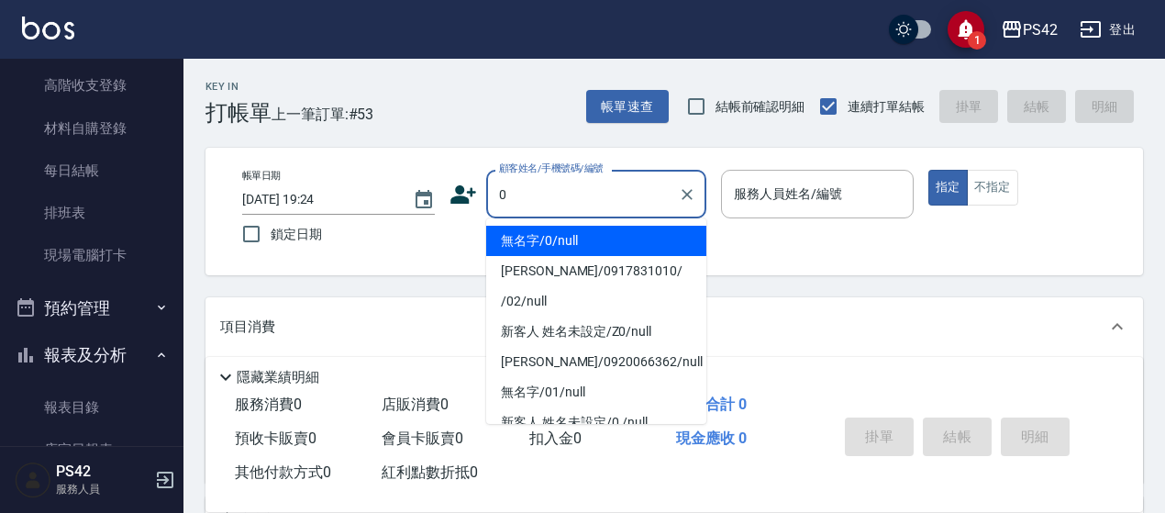
type input "0"
type input "2"
type input "無名字/0/null"
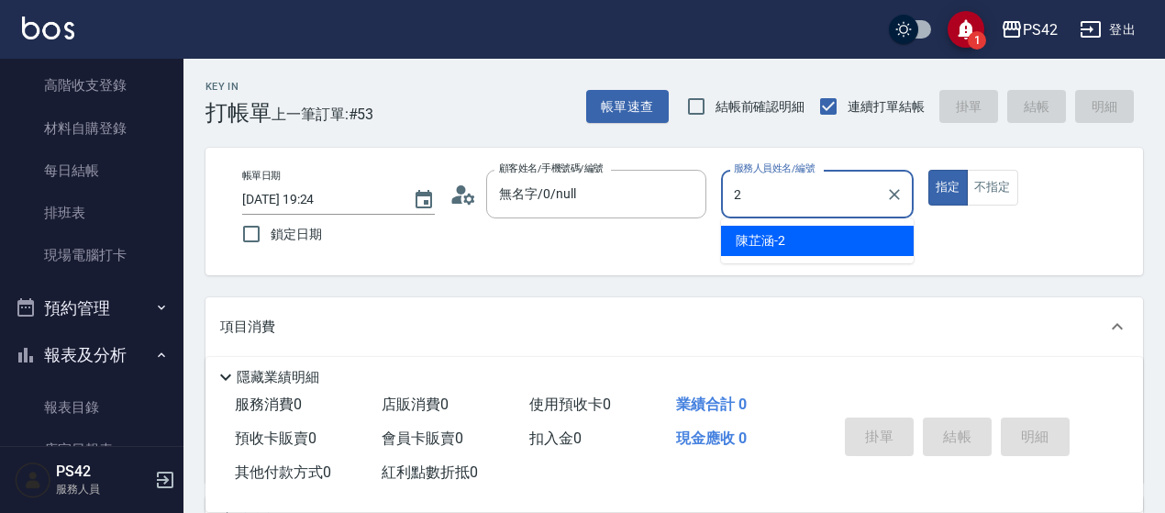
type input "[PERSON_NAME]-2"
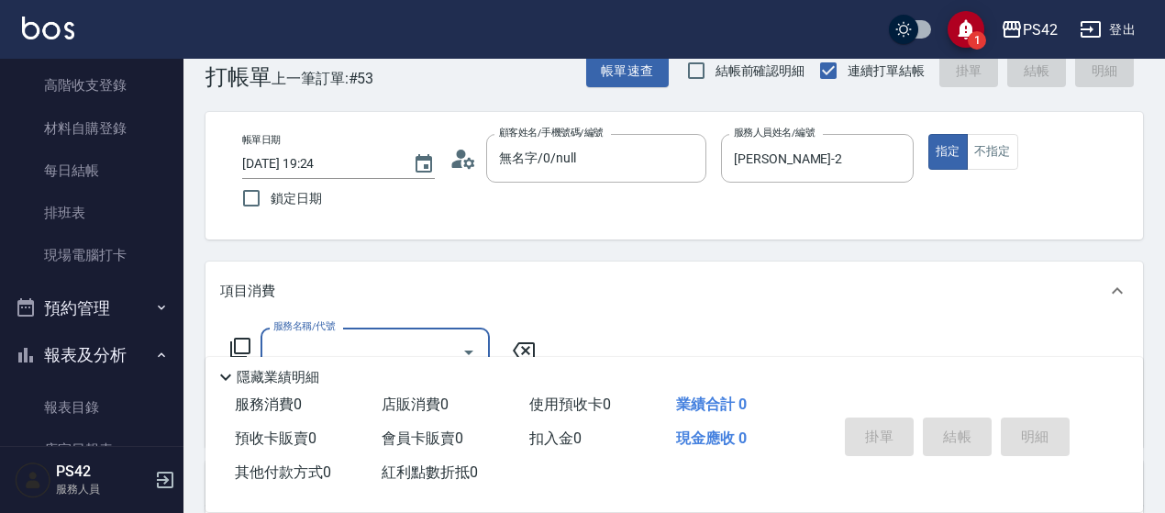
scroll to position [92, 0]
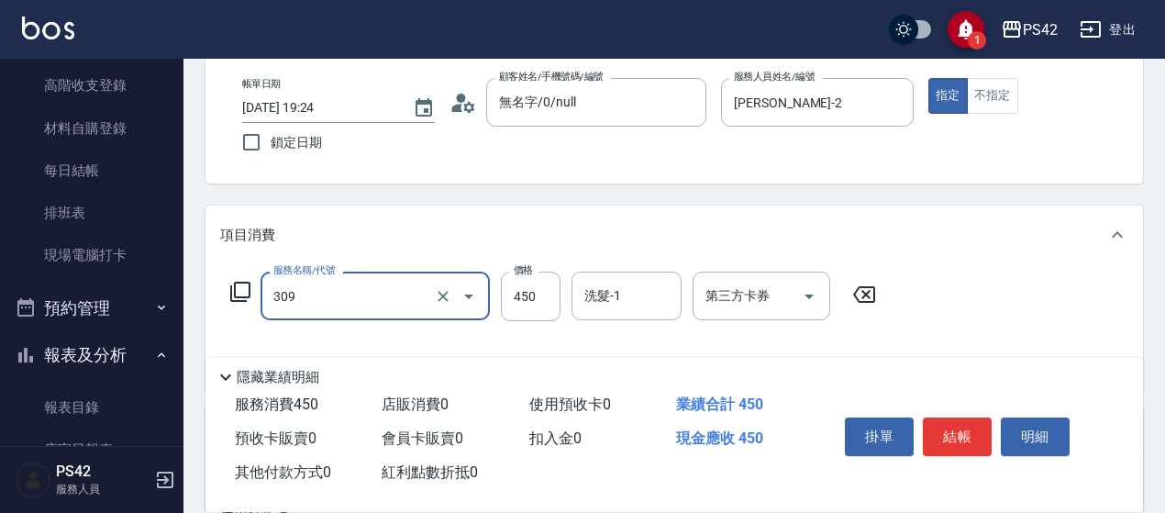
type input "洗+剪(309)"
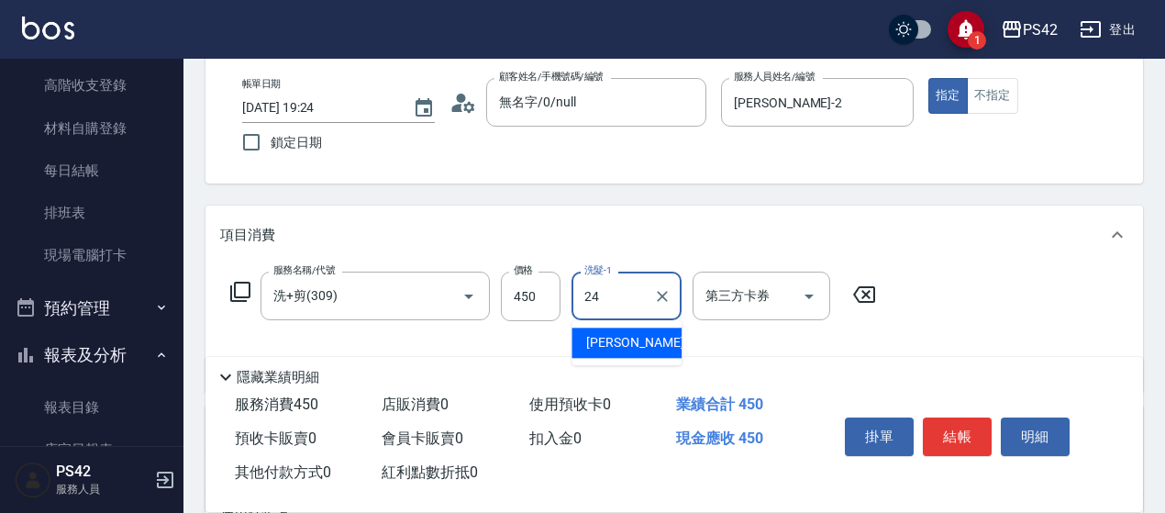
type input "[PERSON_NAME]-24"
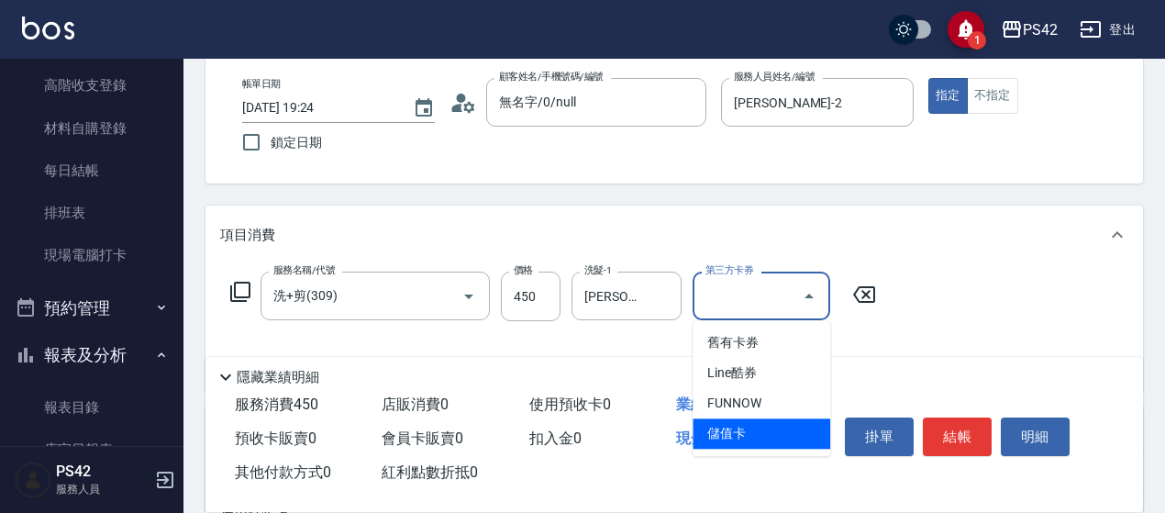
type input "儲值卡"
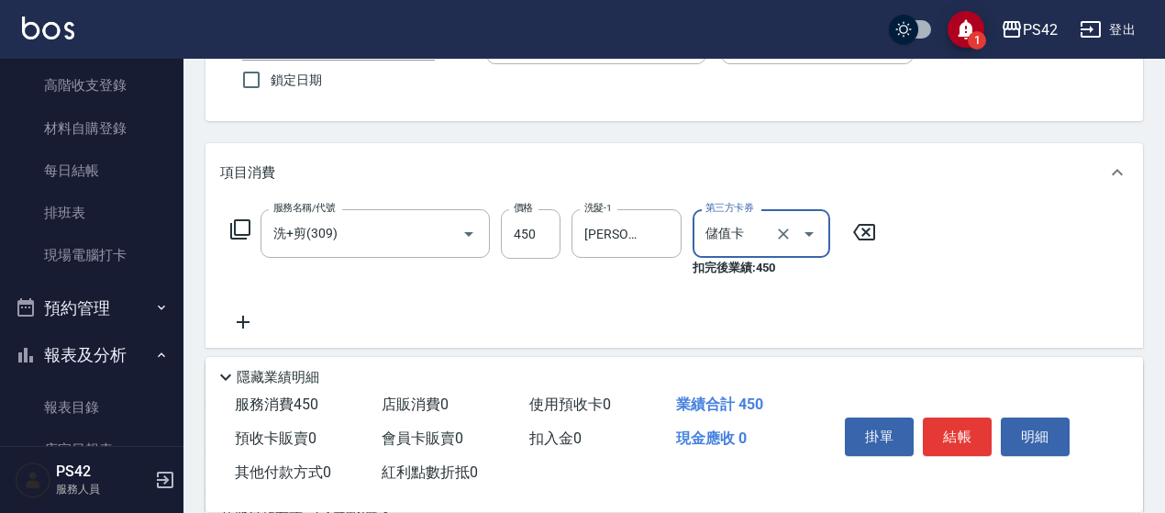
scroll to position [183, 0]
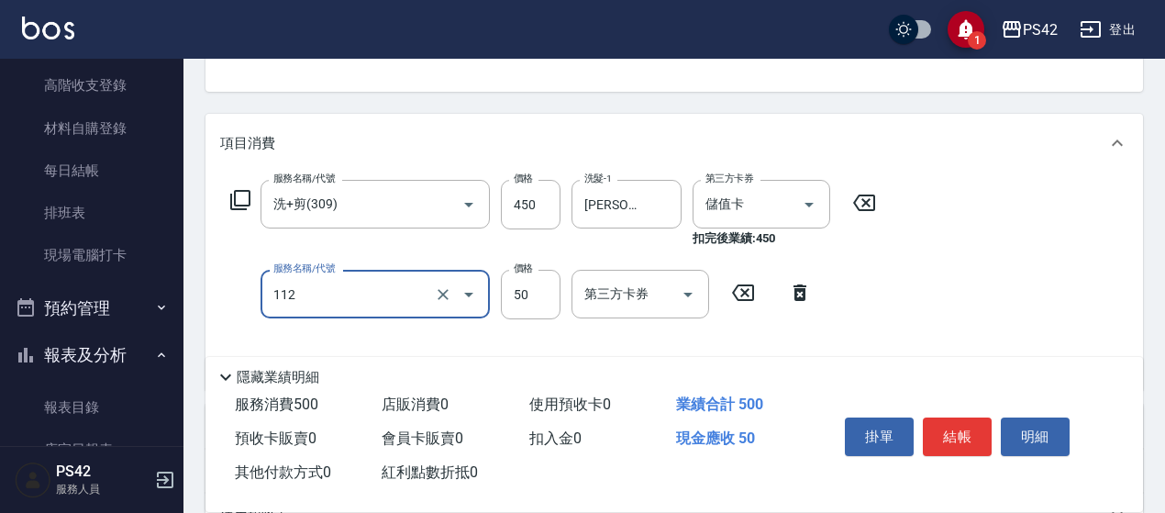
type input "精油50(112)"
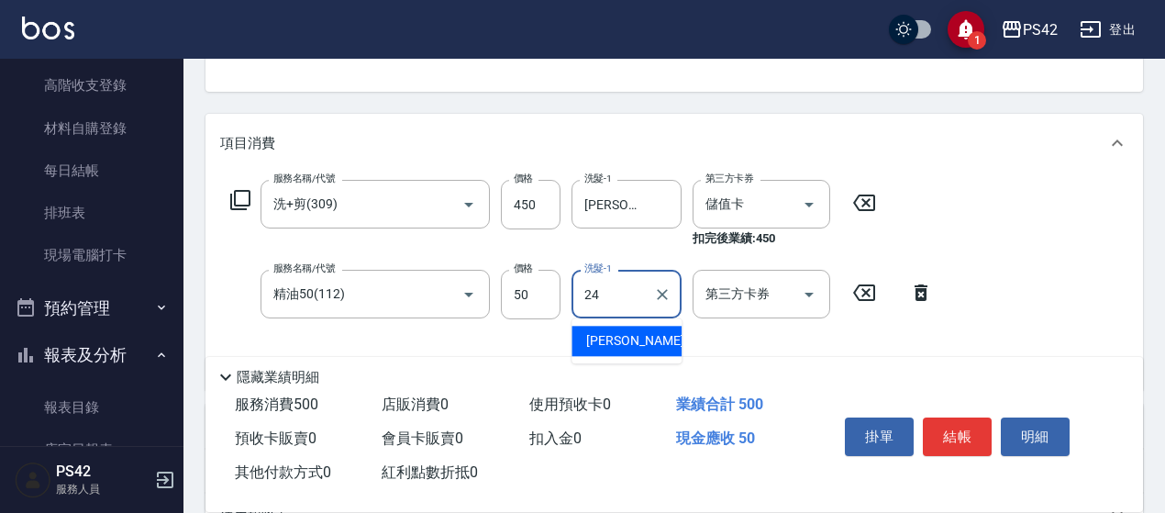
type input "[PERSON_NAME]-24"
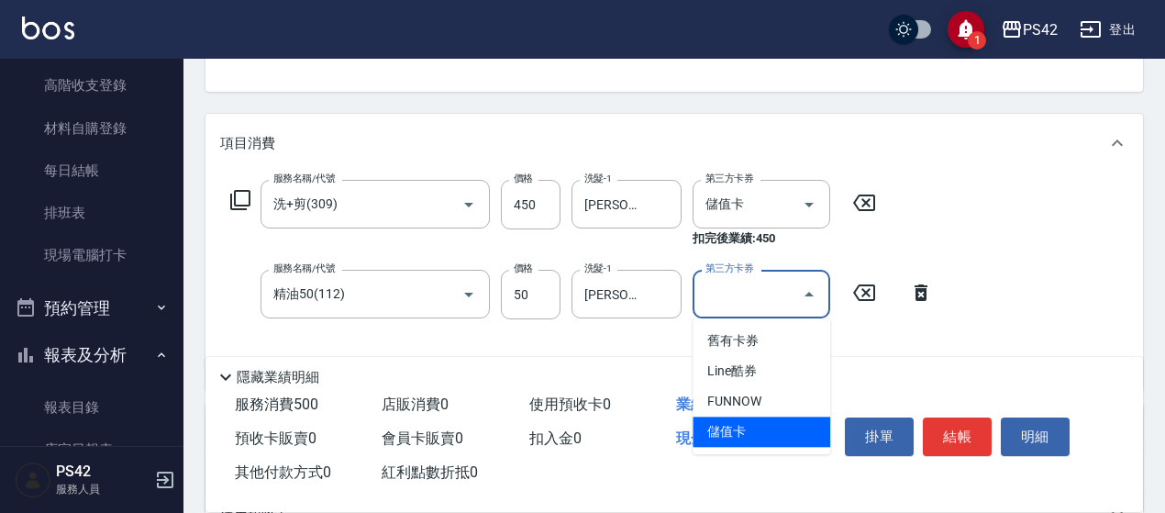
type input "儲值卡"
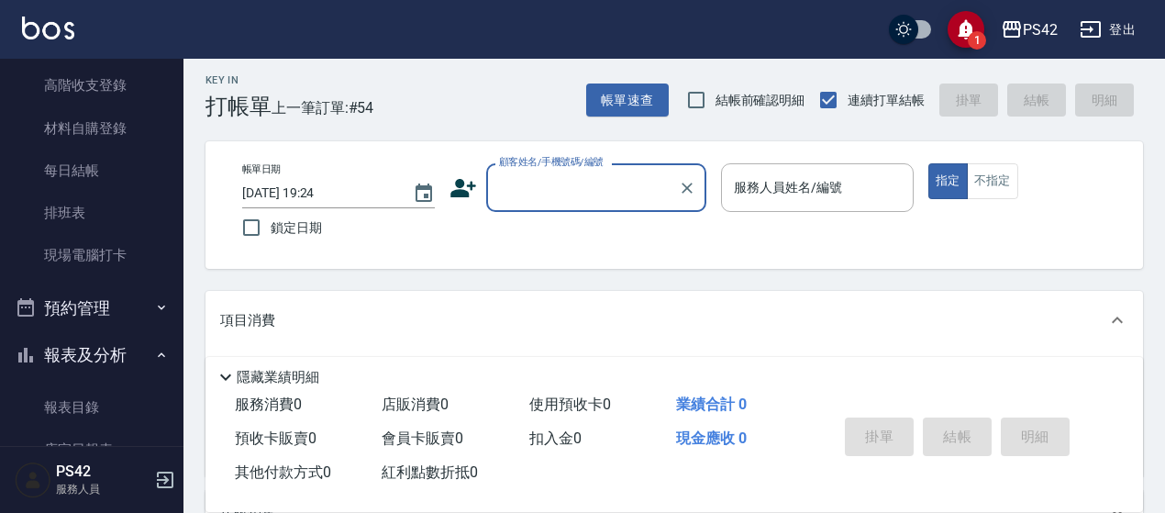
scroll to position [0, 0]
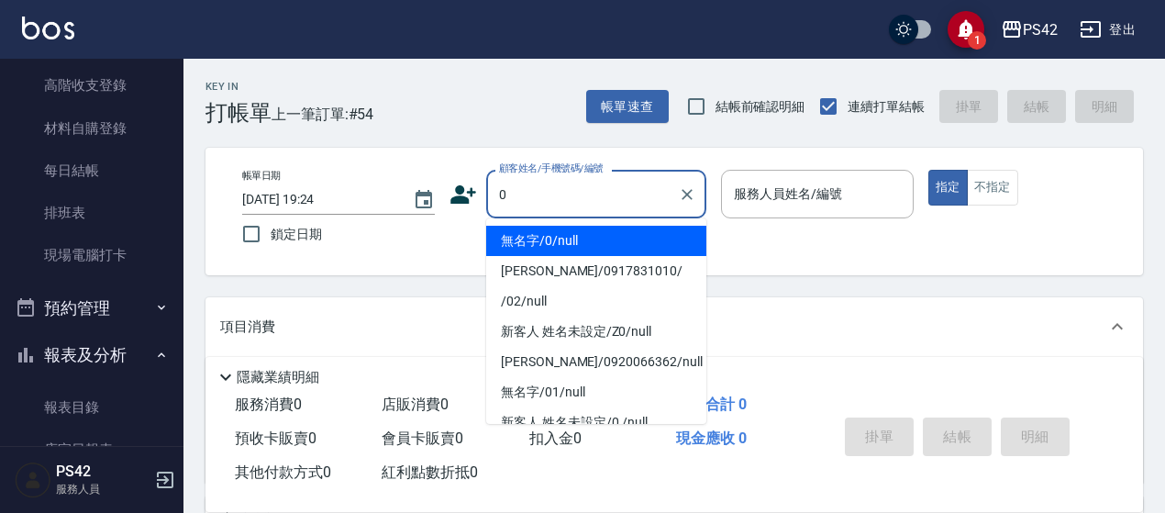
type input "無名字/0/null"
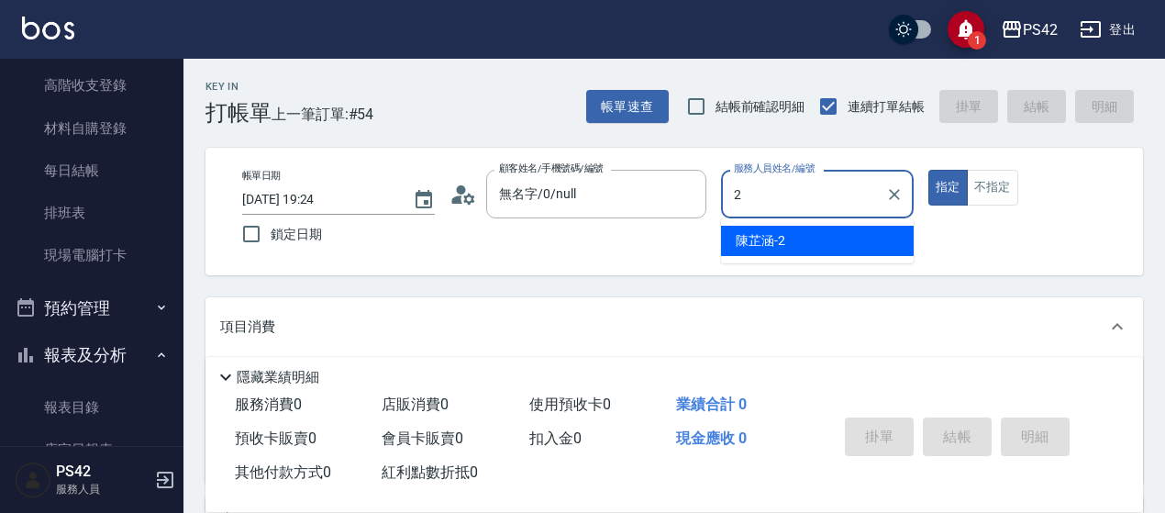
type input "[PERSON_NAME]-2"
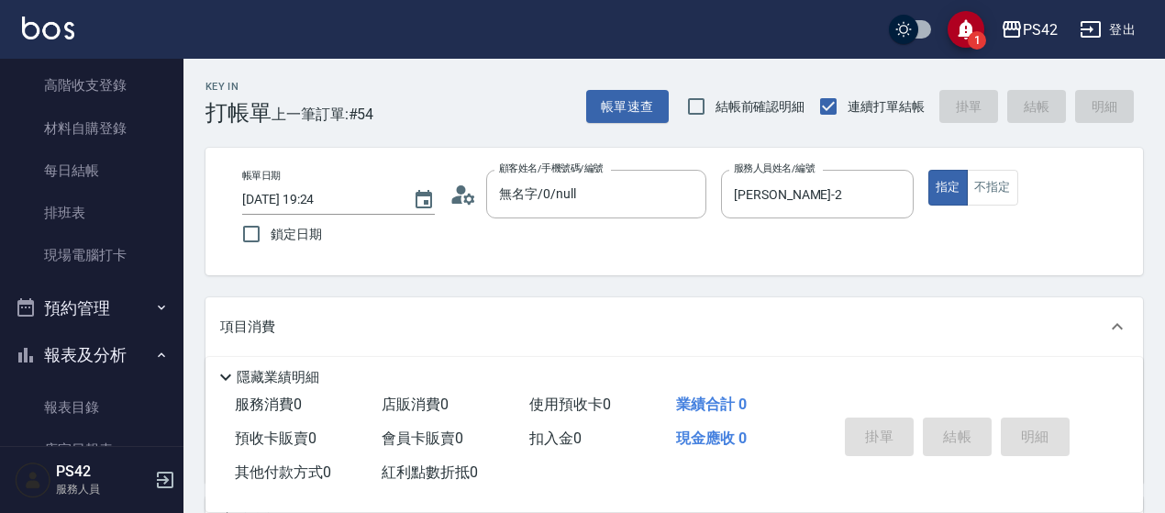
scroll to position [92, 0]
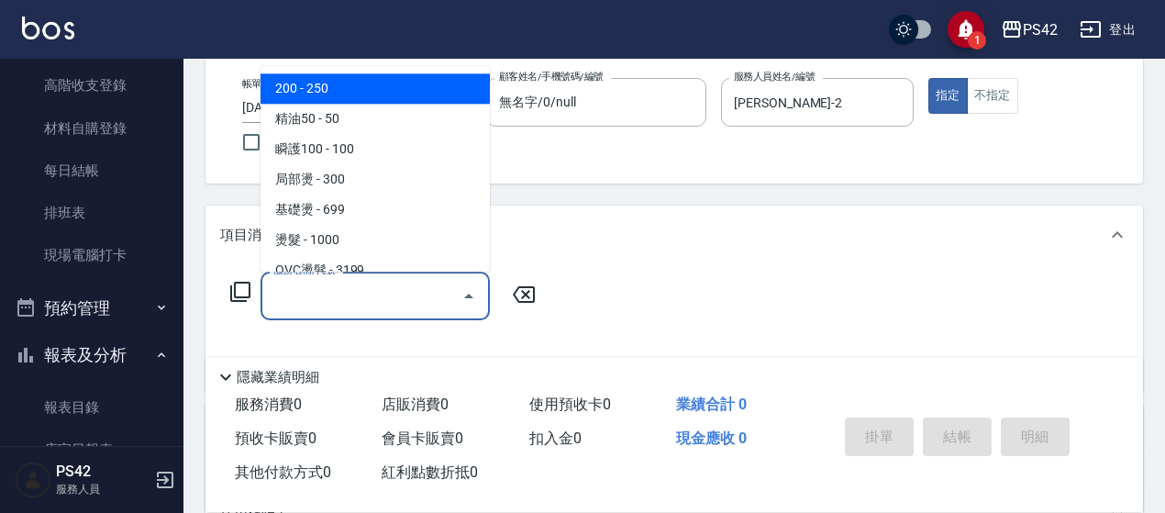
click at [303, 293] on input "服務名稱/代號" at bounding box center [361, 296] width 185 height 32
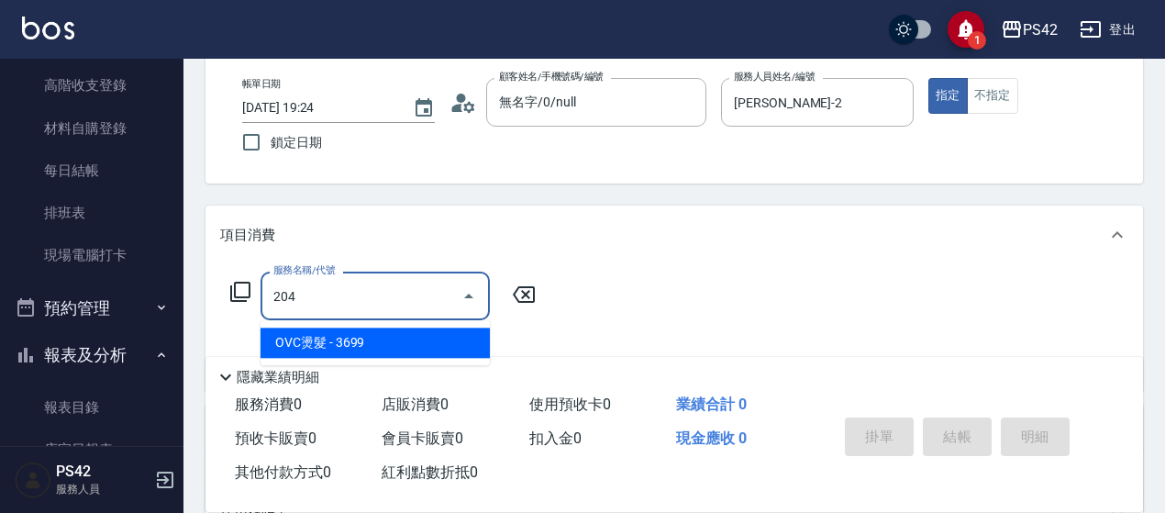
type input "OVC燙髮(204)"
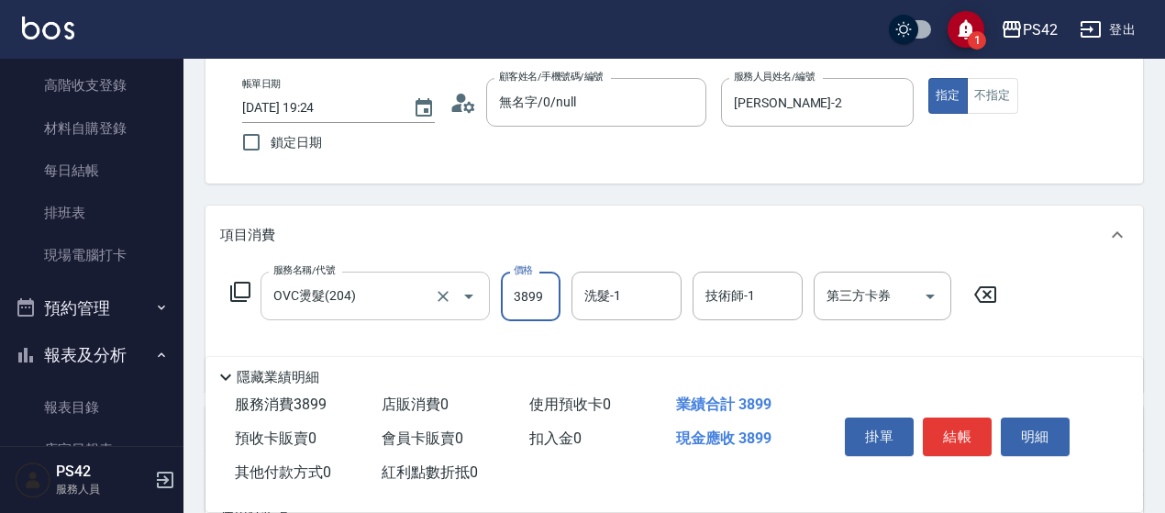
type input "3899"
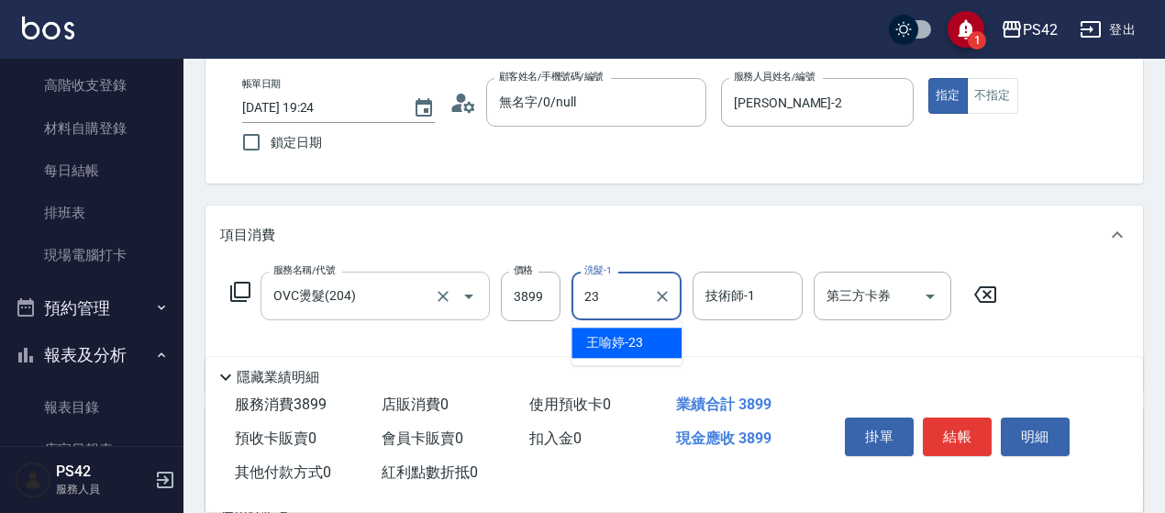
type input "[PERSON_NAME]-23"
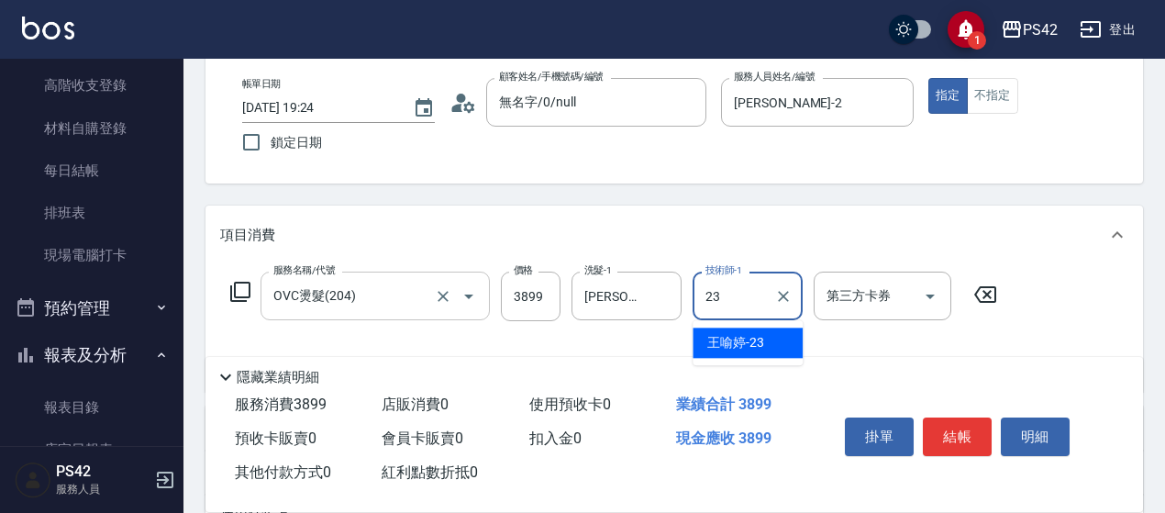
type input "[PERSON_NAME]-23"
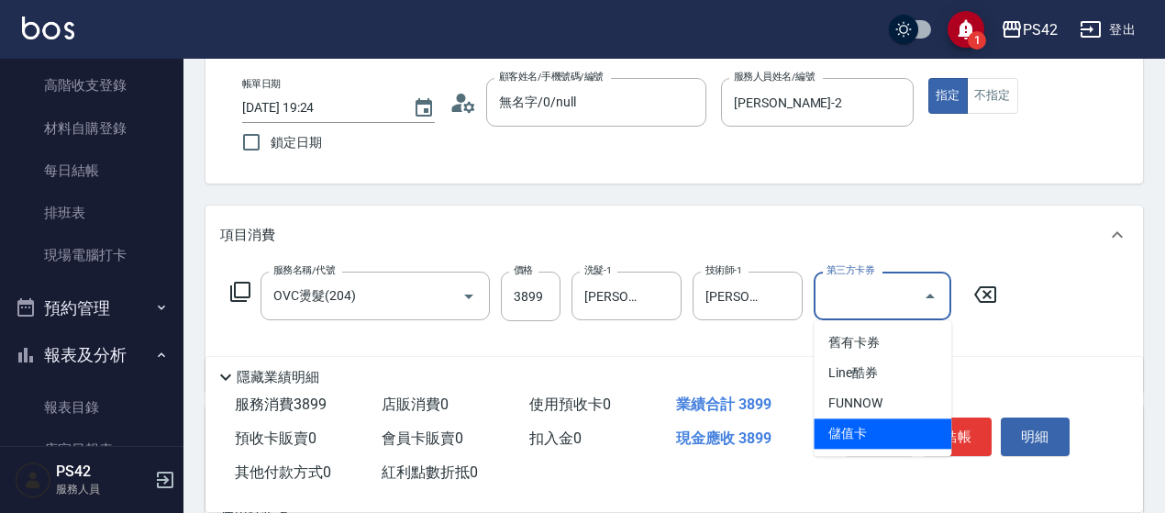
type input "儲值卡"
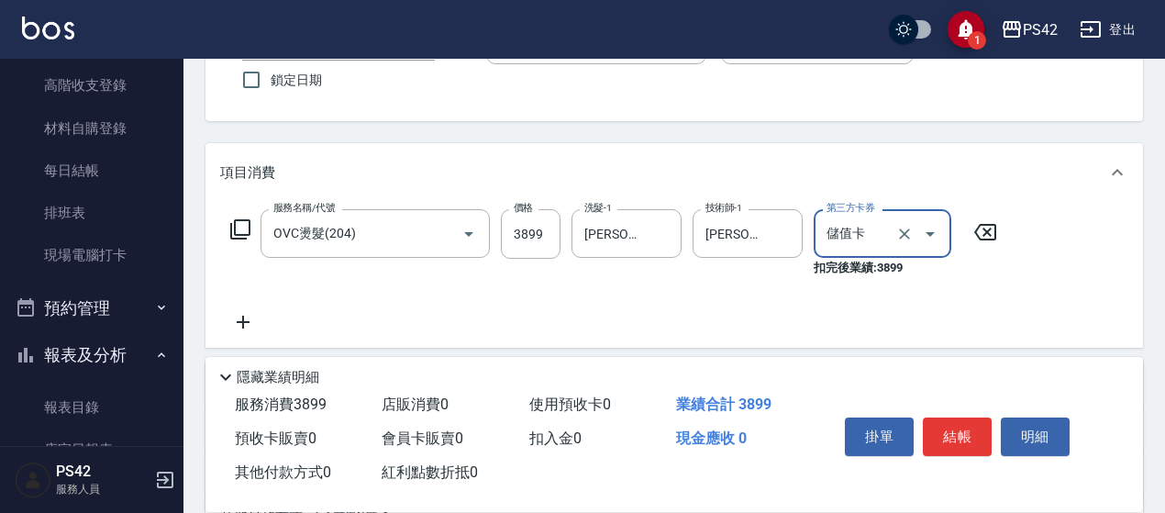
scroll to position [183, 0]
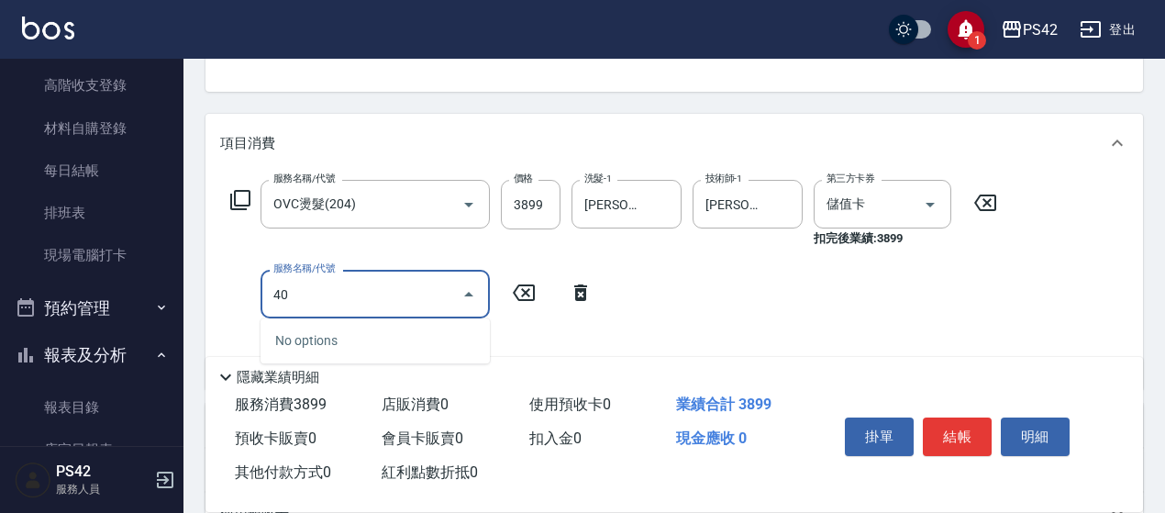
type input "4"
type input "儲值3000(901)"
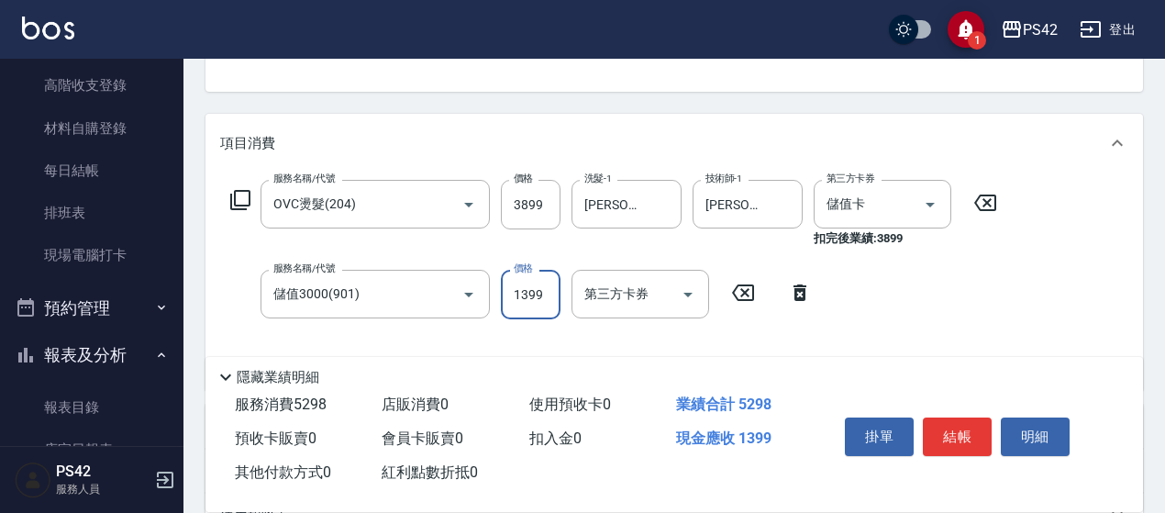
type input "1399"
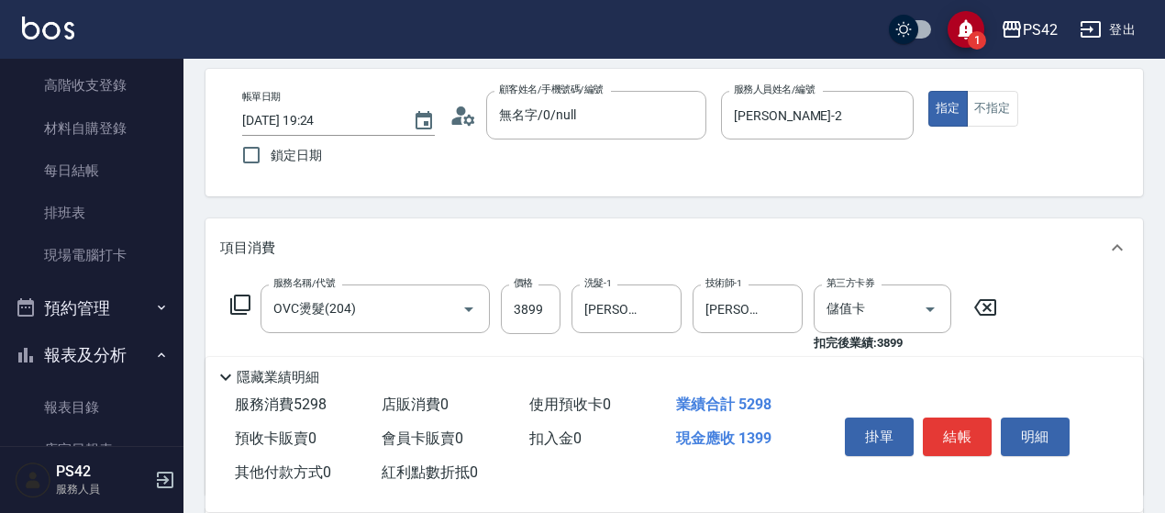
scroll to position [0, 0]
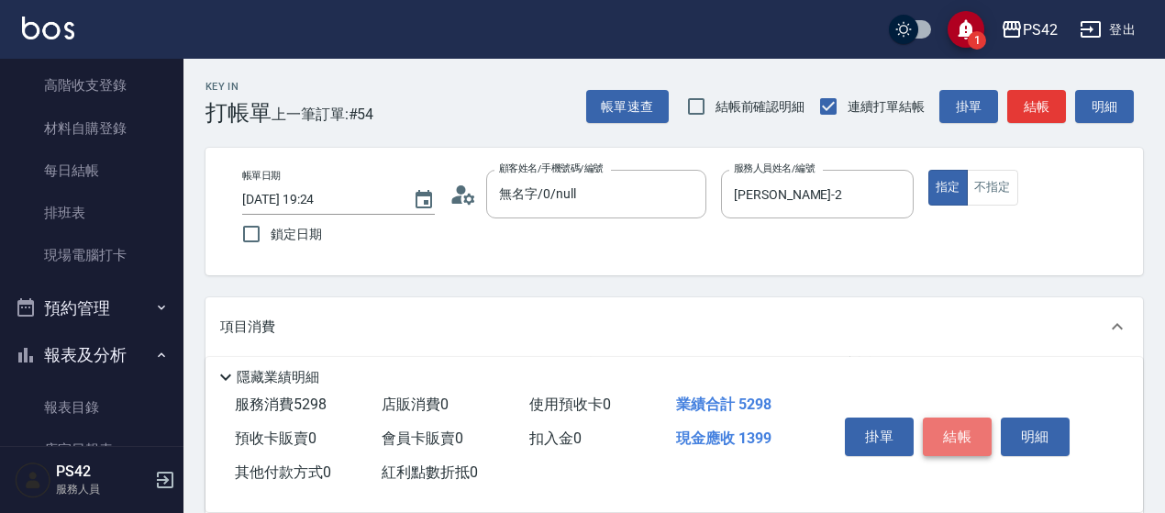
click at [961, 428] on button "結帳" at bounding box center [956, 436] width 69 height 39
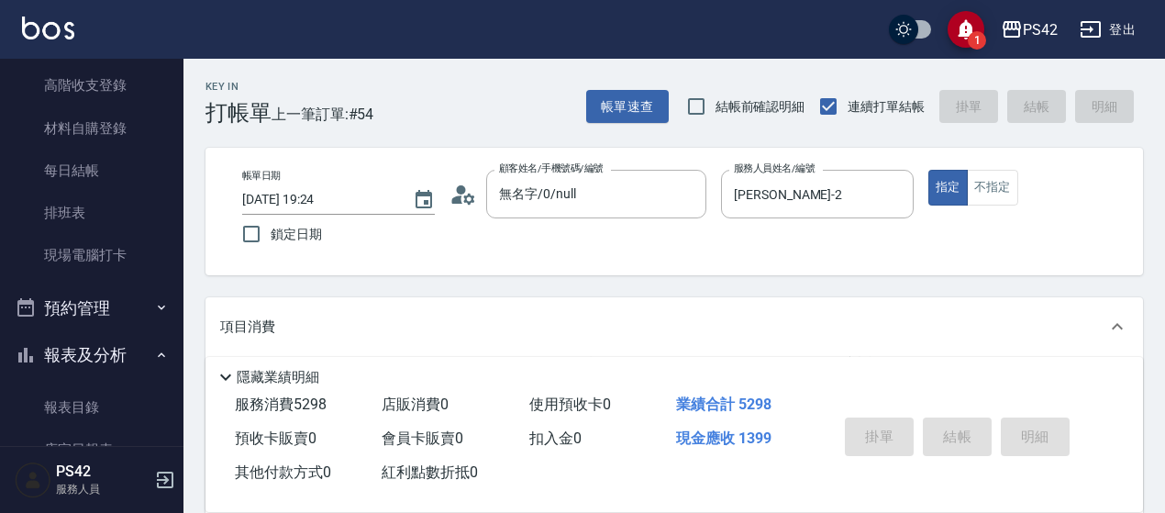
type input "[DATE] 19:30"
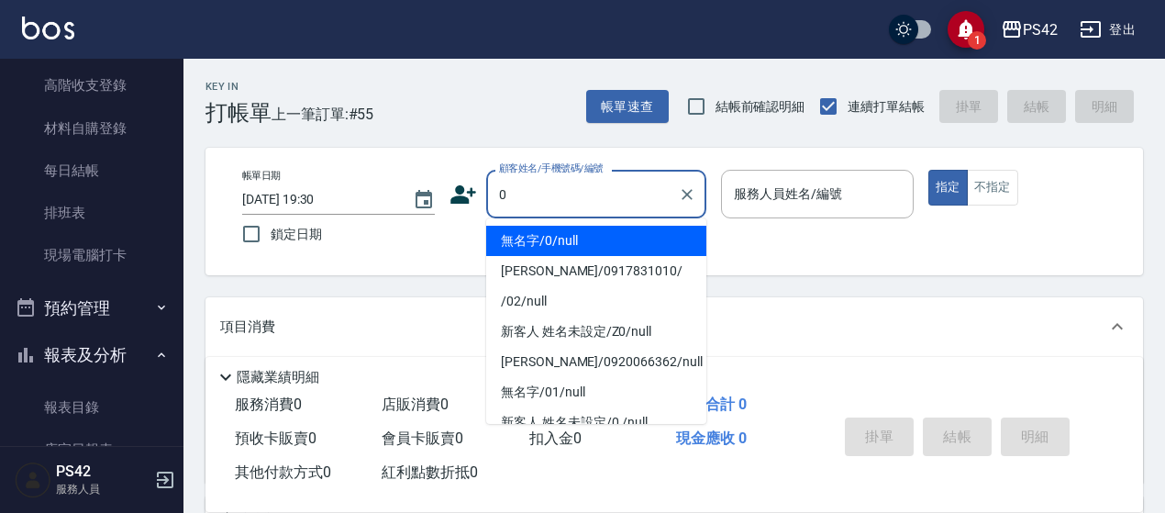
type input "無名字/0/null"
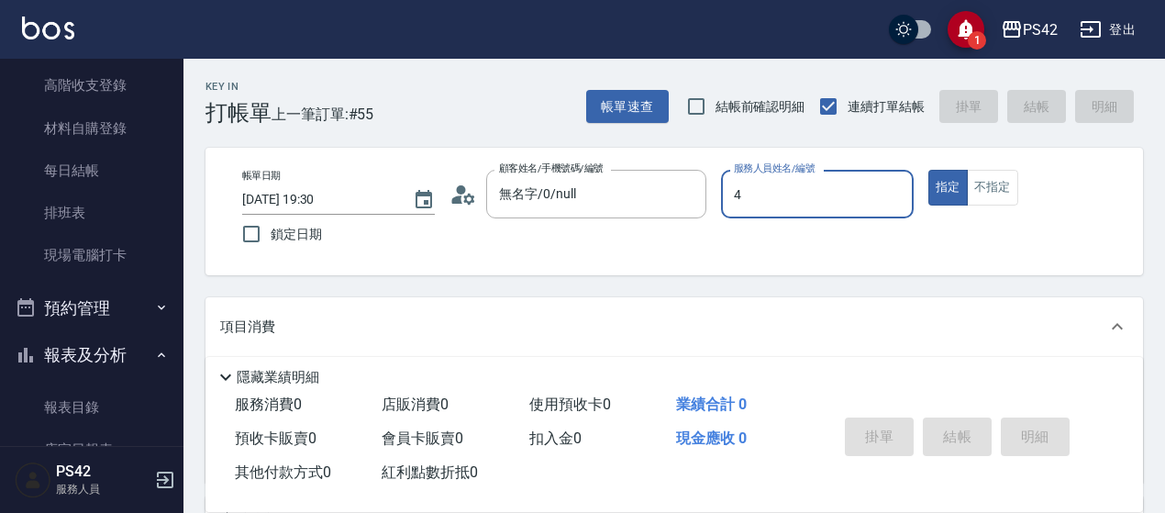
type input "[PERSON_NAME]-4"
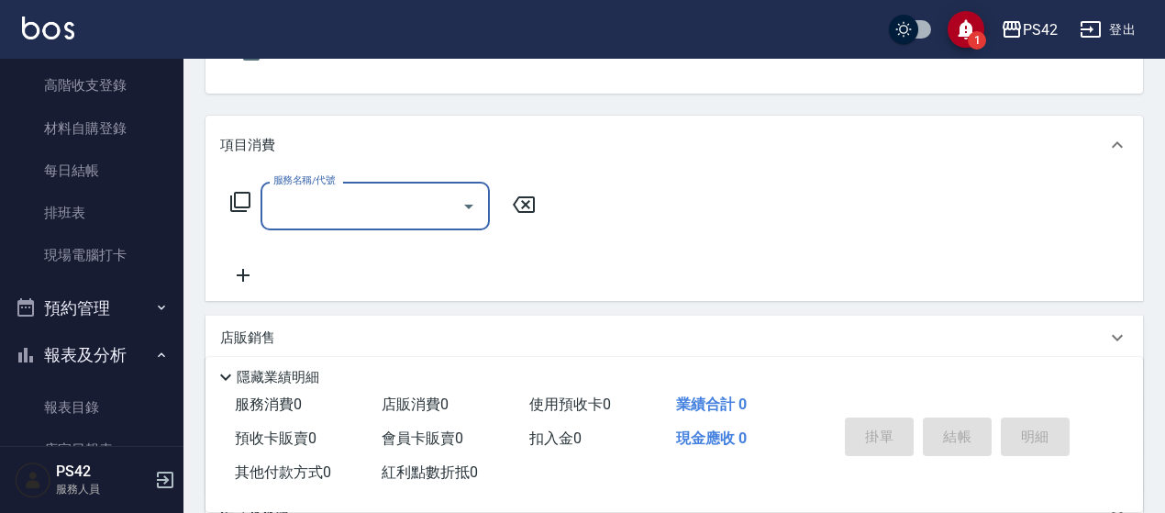
scroll to position [183, 0]
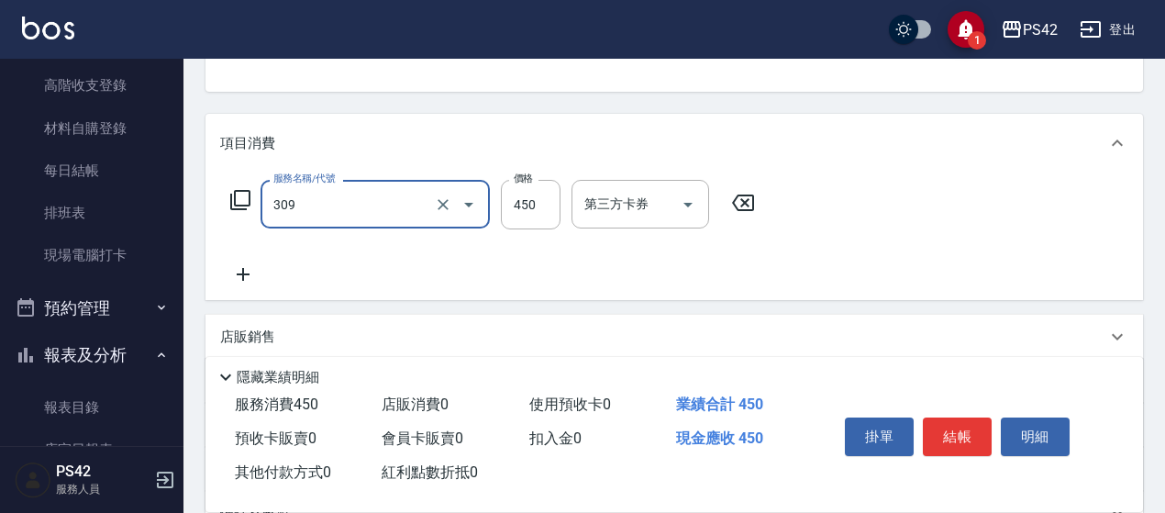
type input "洗+剪(309)"
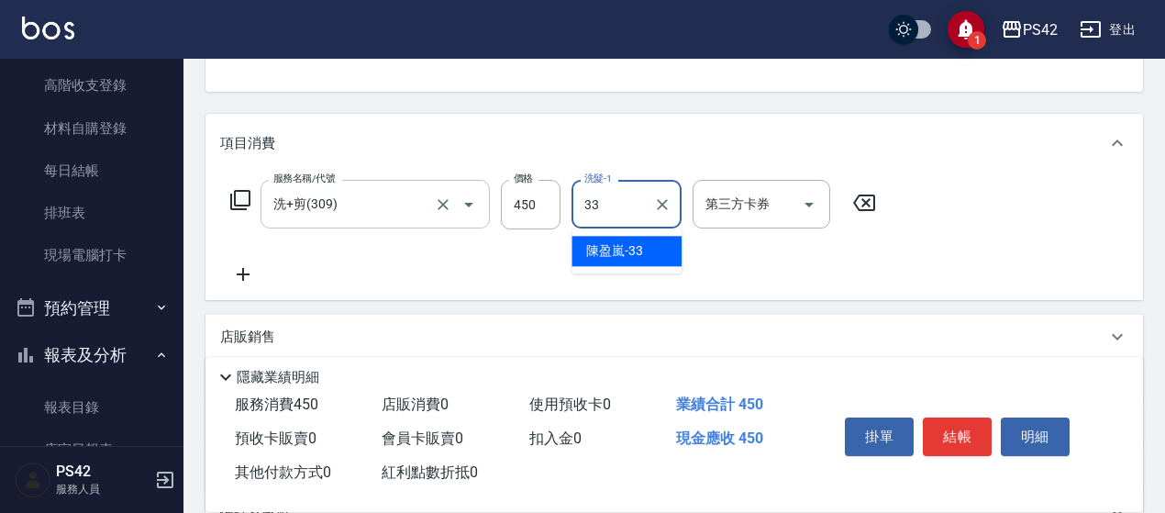
type input "[PERSON_NAME]-33"
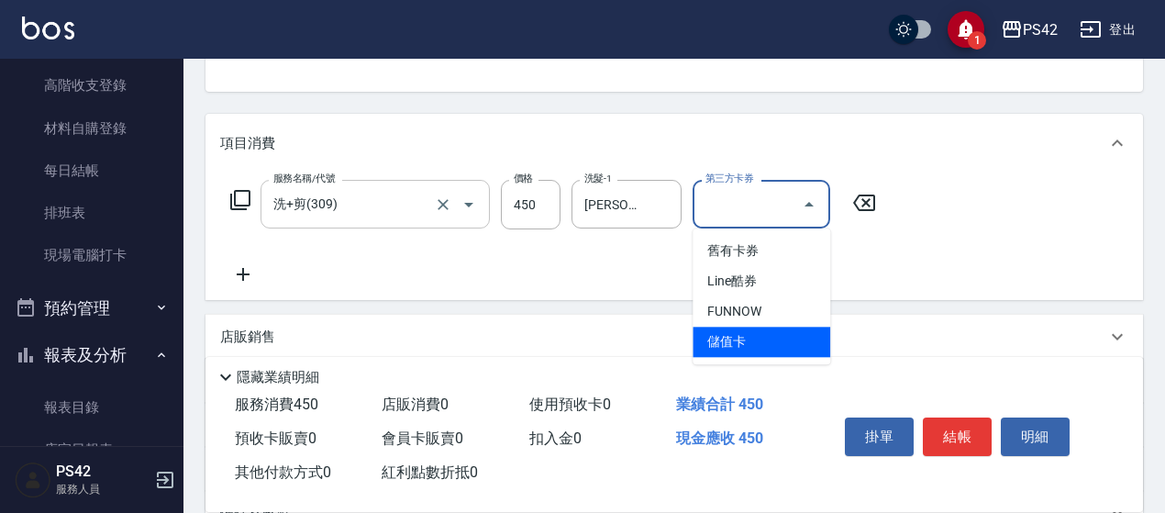
type input "儲值卡"
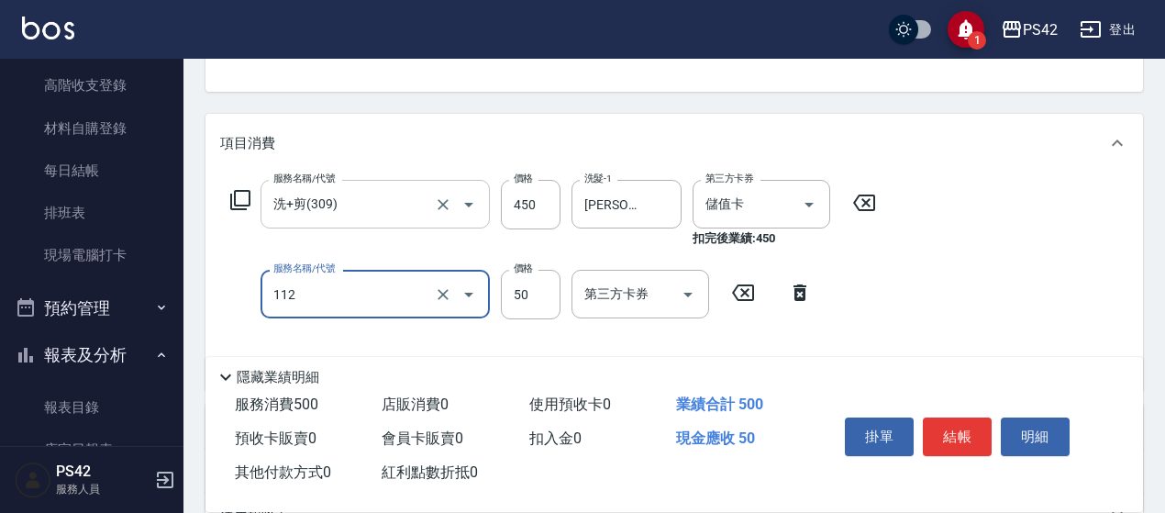
type input "精油50(112)"
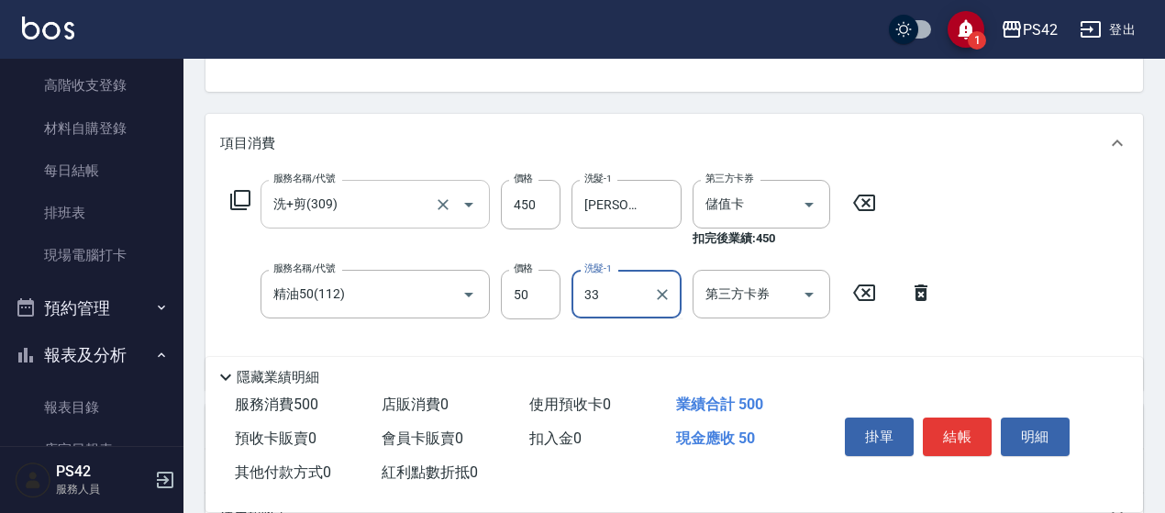
type input "[PERSON_NAME]-33"
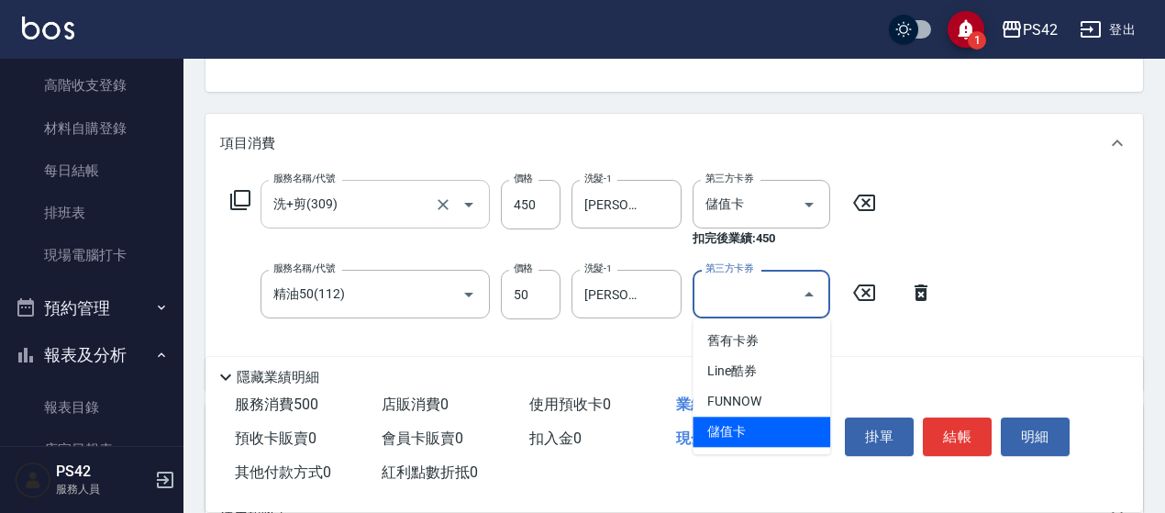
type input "儲值卡"
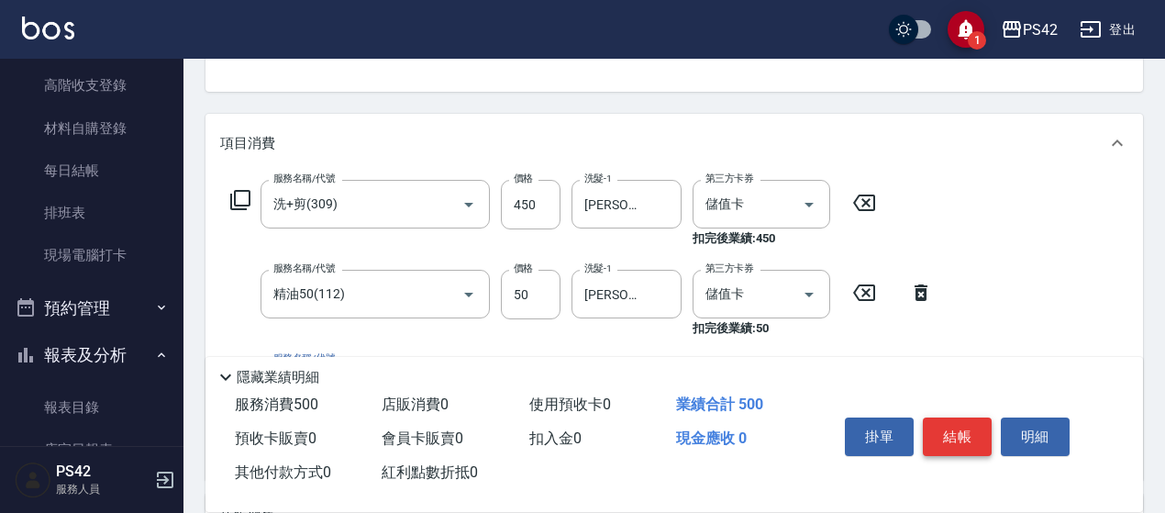
click at [960, 426] on button "結帳" at bounding box center [956, 436] width 69 height 39
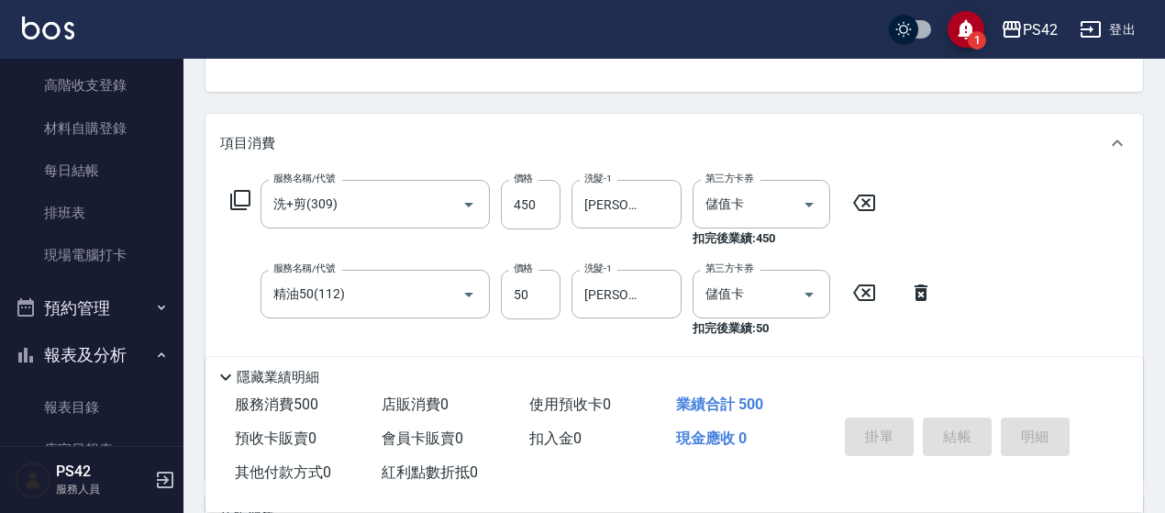
type input "[DATE] 19:53"
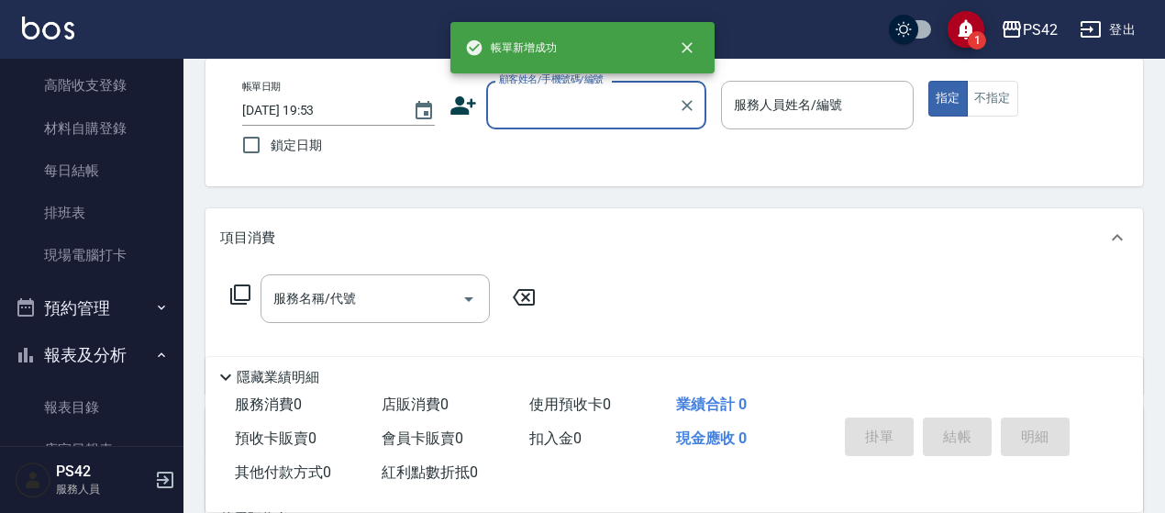
scroll to position [0, 0]
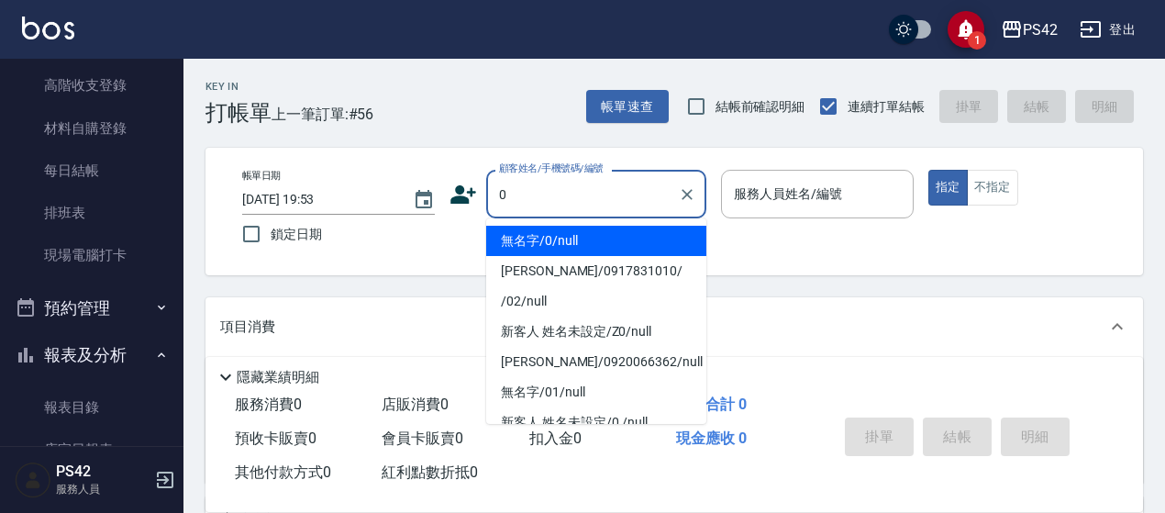
type input "無名字/0/null"
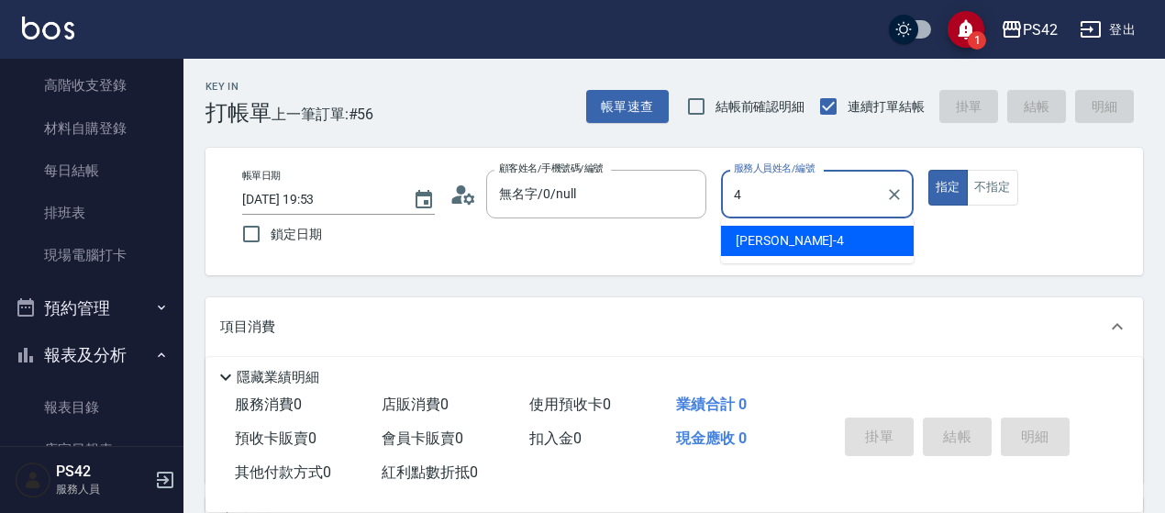
type input "[PERSON_NAME]-4"
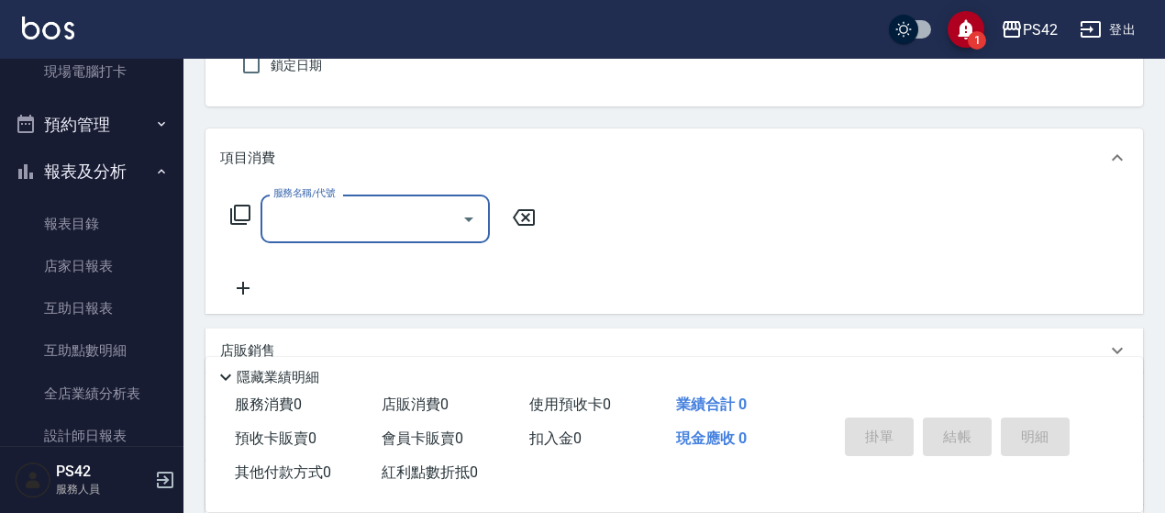
scroll to position [183, 0]
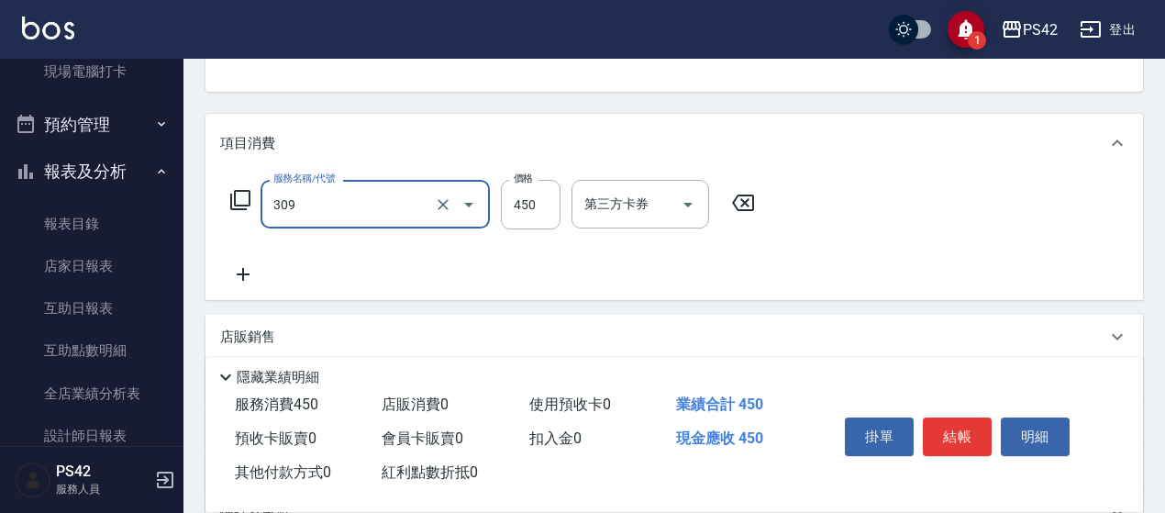
type input "洗+剪(309)"
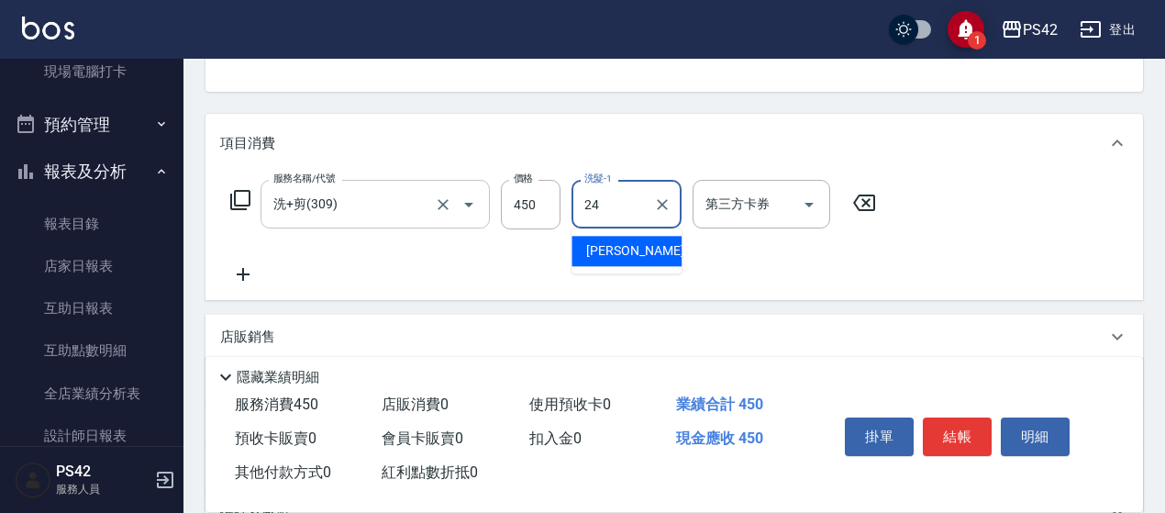
type input "[PERSON_NAME]-24"
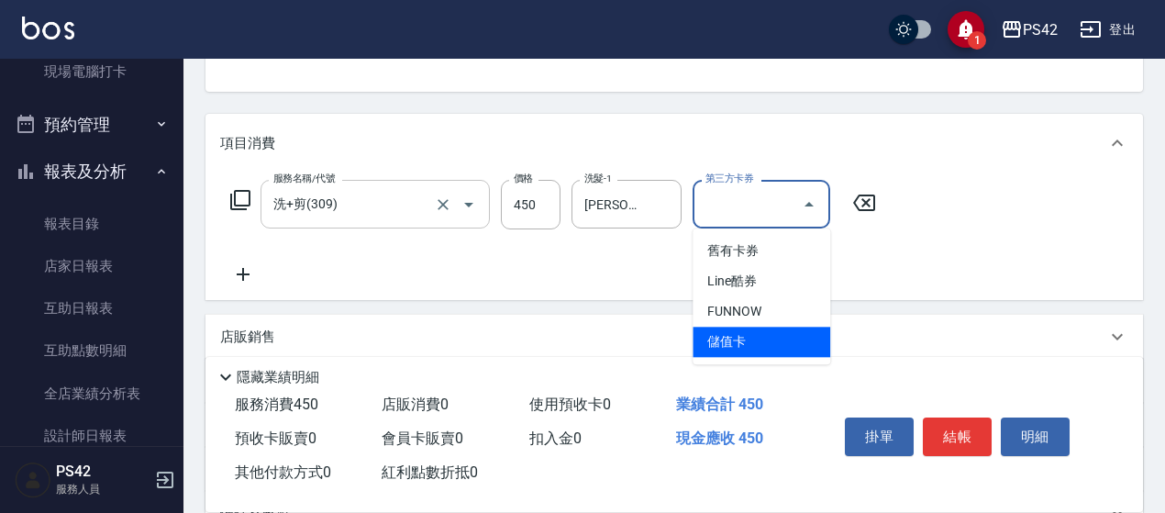
type input "儲值卡"
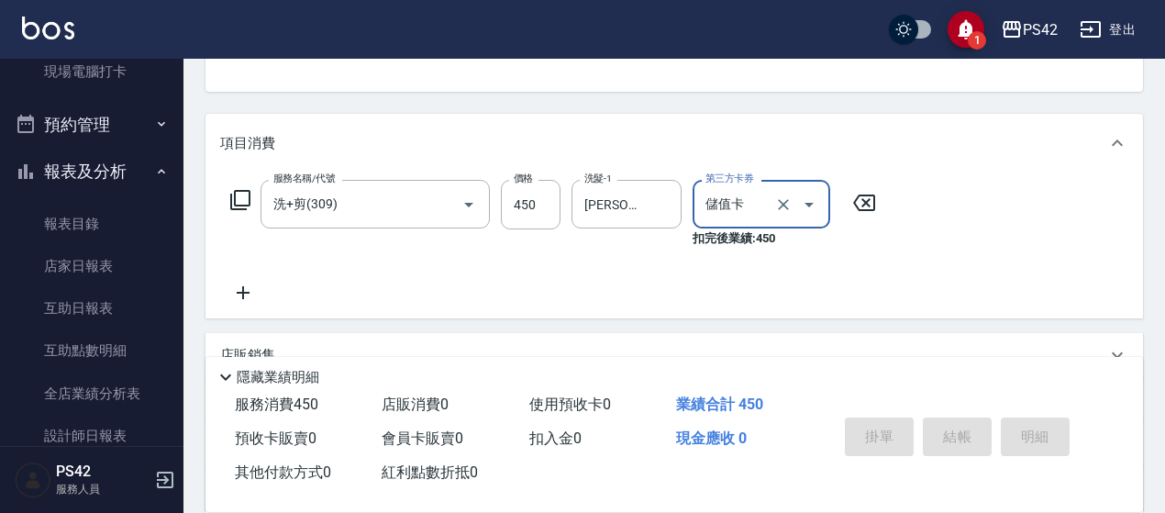
type input "[DATE] 19:54"
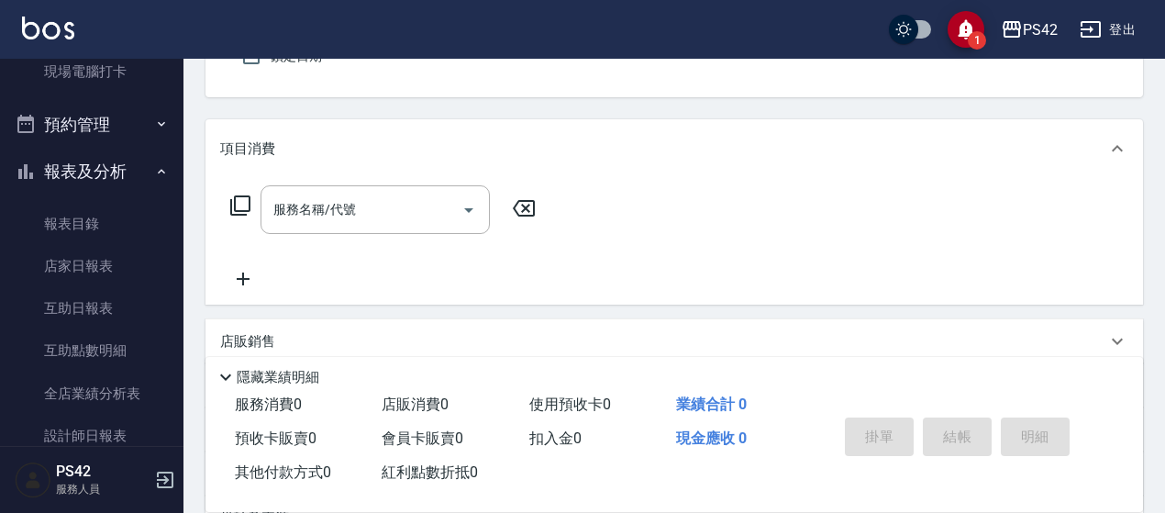
scroll to position [0, 0]
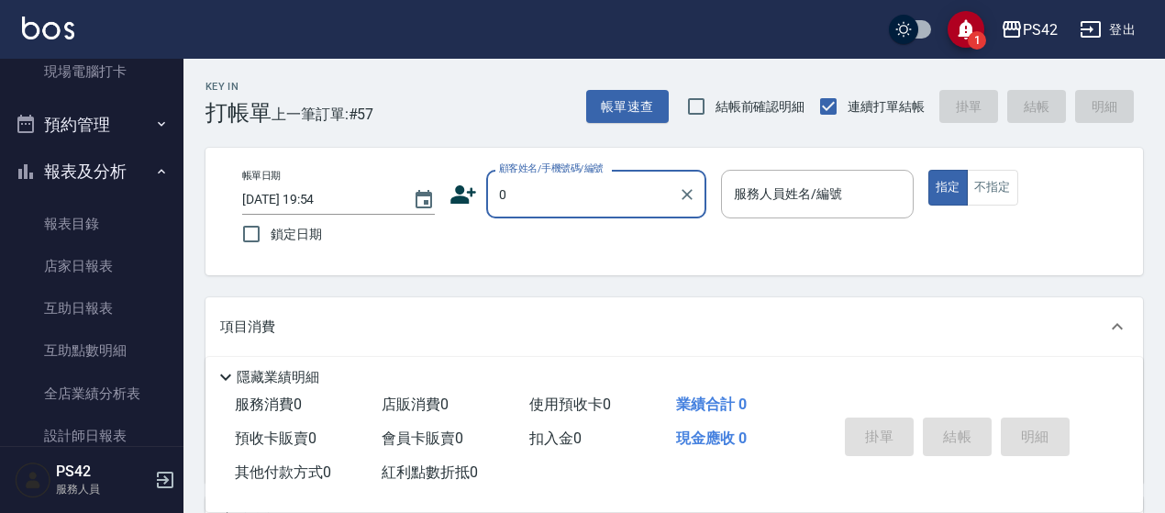
type input "無名字/0/null"
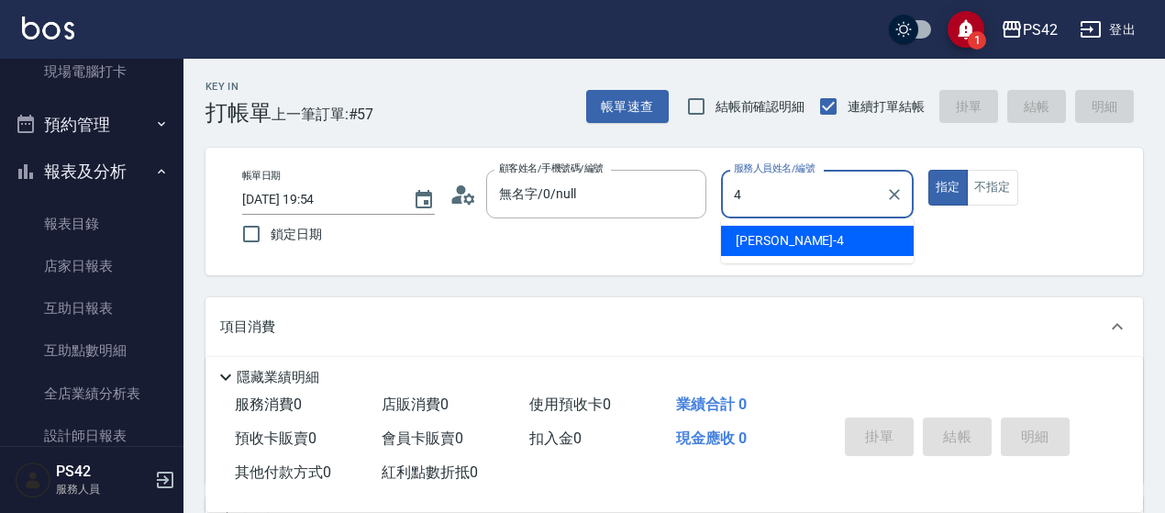
type input "[PERSON_NAME]-4"
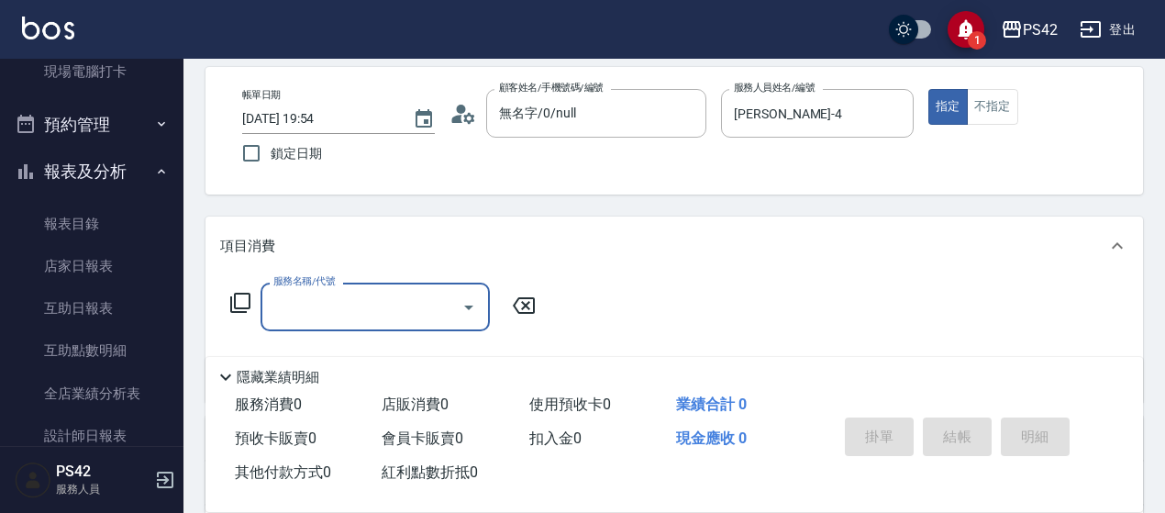
scroll to position [183, 0]
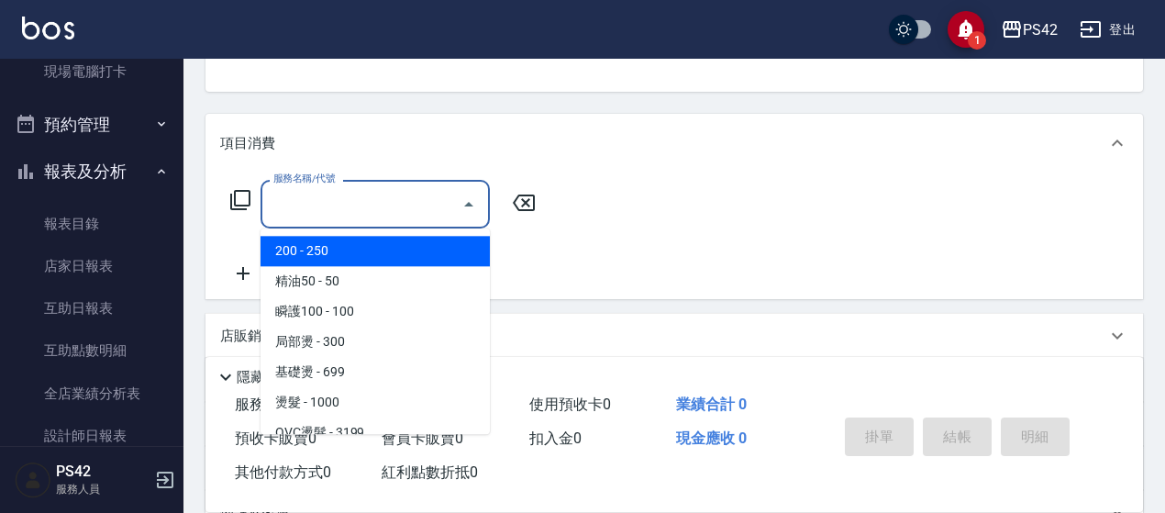
click at [372, 212] on input "服務名稱/代號" at bounding box center [361, 204] width 185 height 32
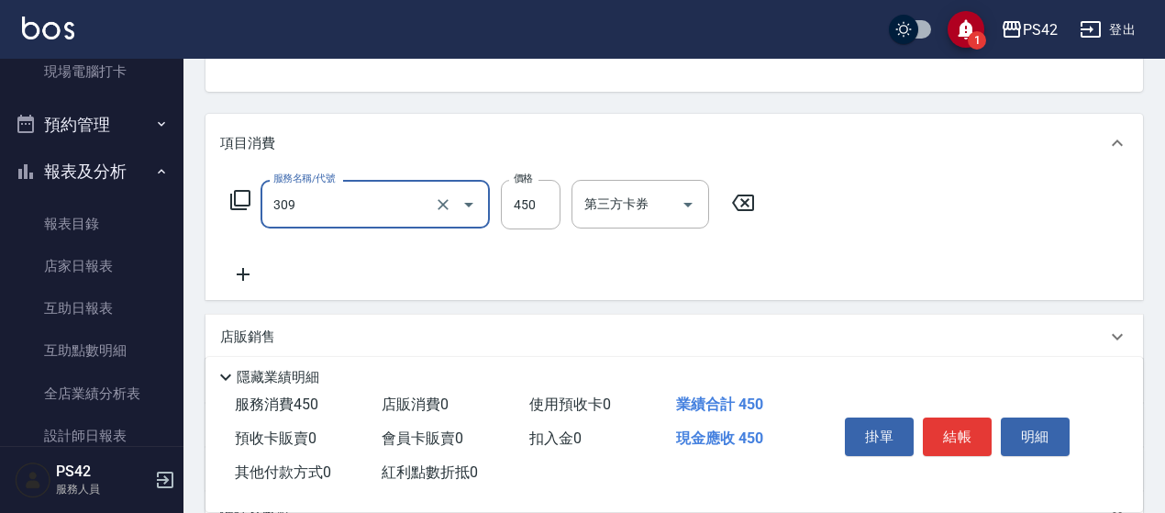
type input "洗+剪(309)"
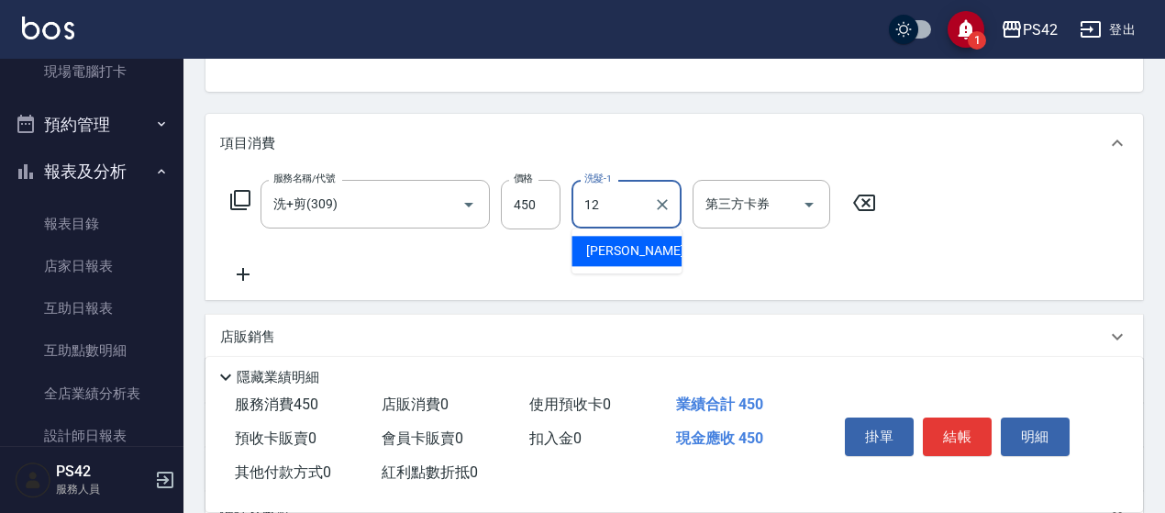
type input "[PERSON_NAME]-12"
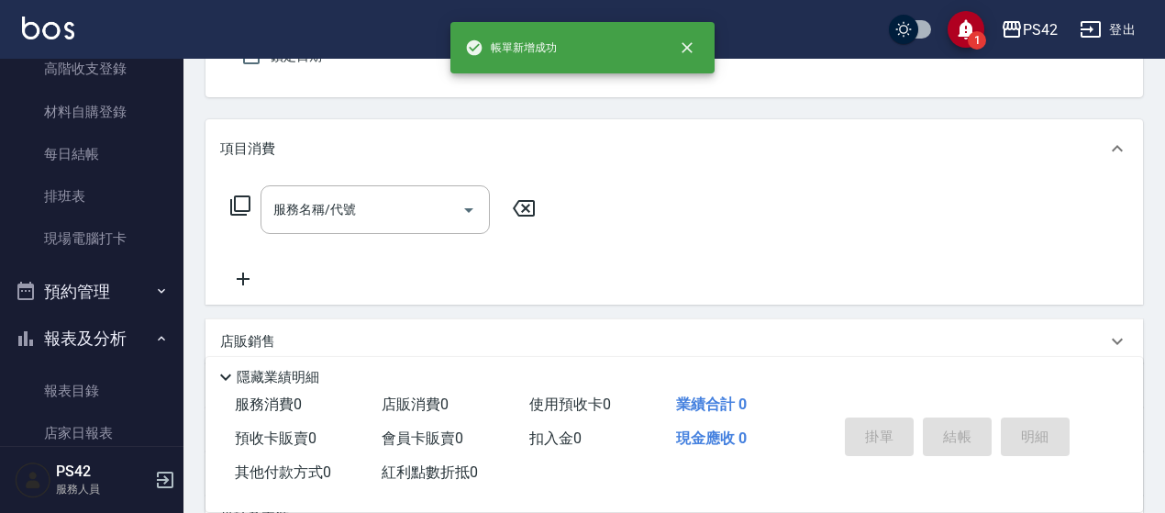
scroll to position [92, 0]
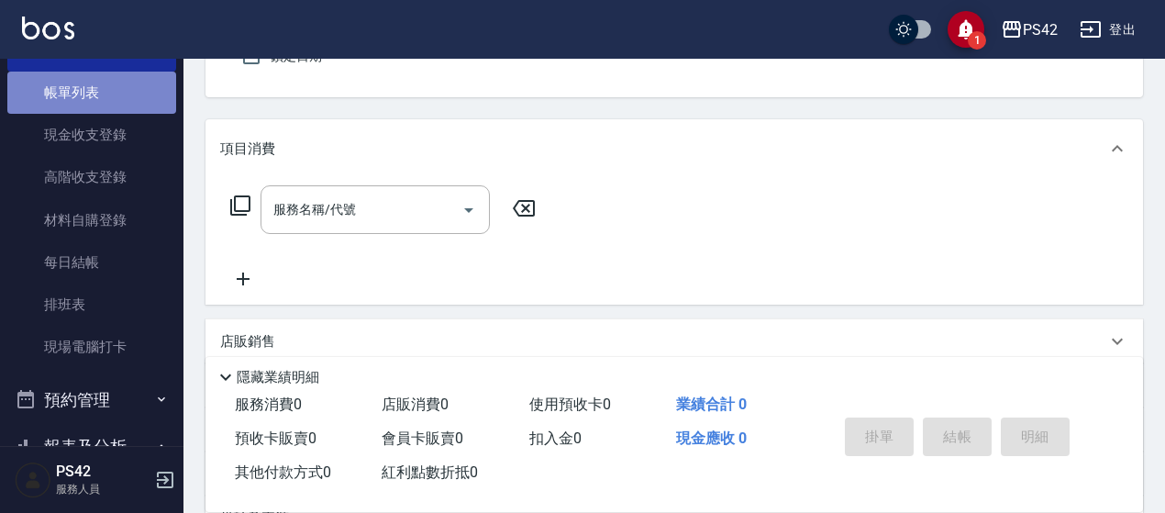
click at [131, 107] on link "帳單列表" at bounding box center [91, 93] width 169 height 42
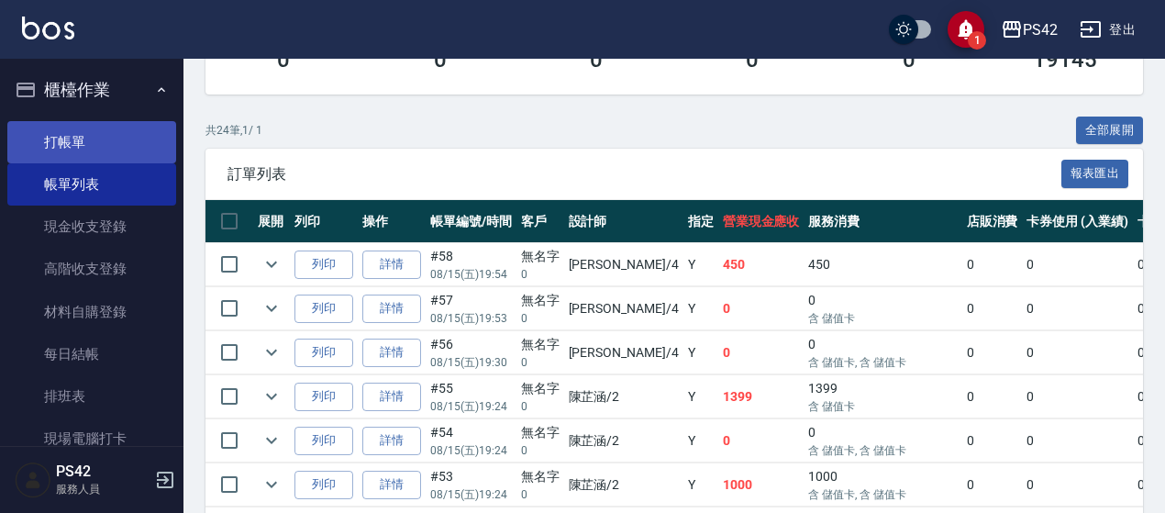
click at [108, 153] on link "打帳單" at bounding box center [91, 142] width 169 height 42
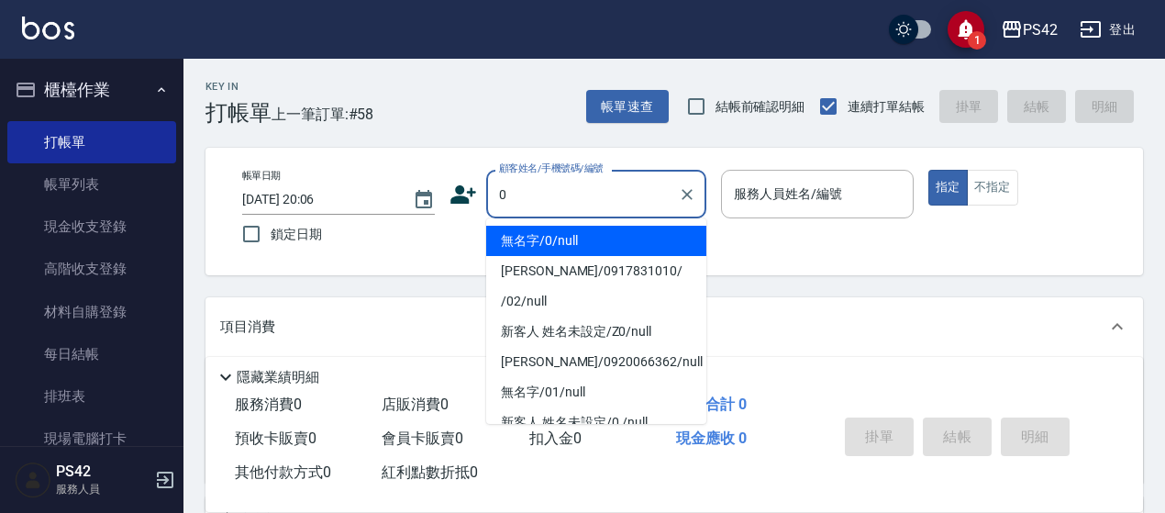
type input "無名字/0/null"
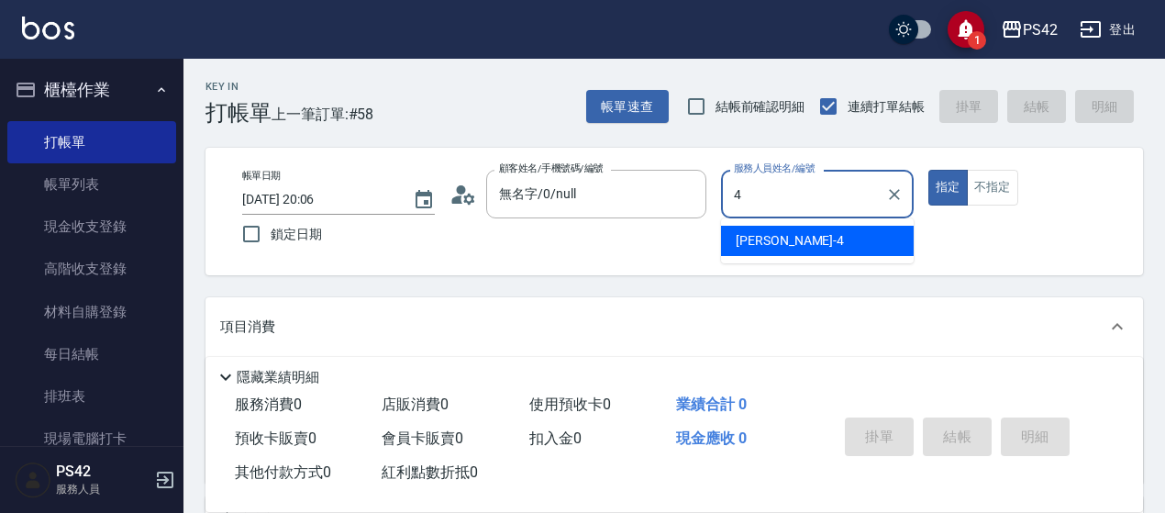
type input "[PERSON_NAME]-4"
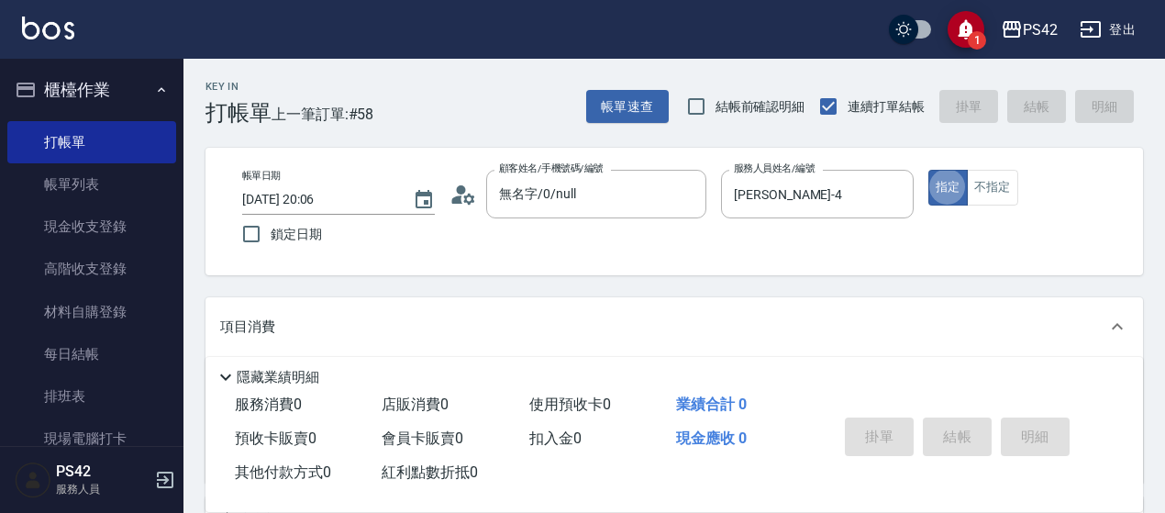
type button "true"
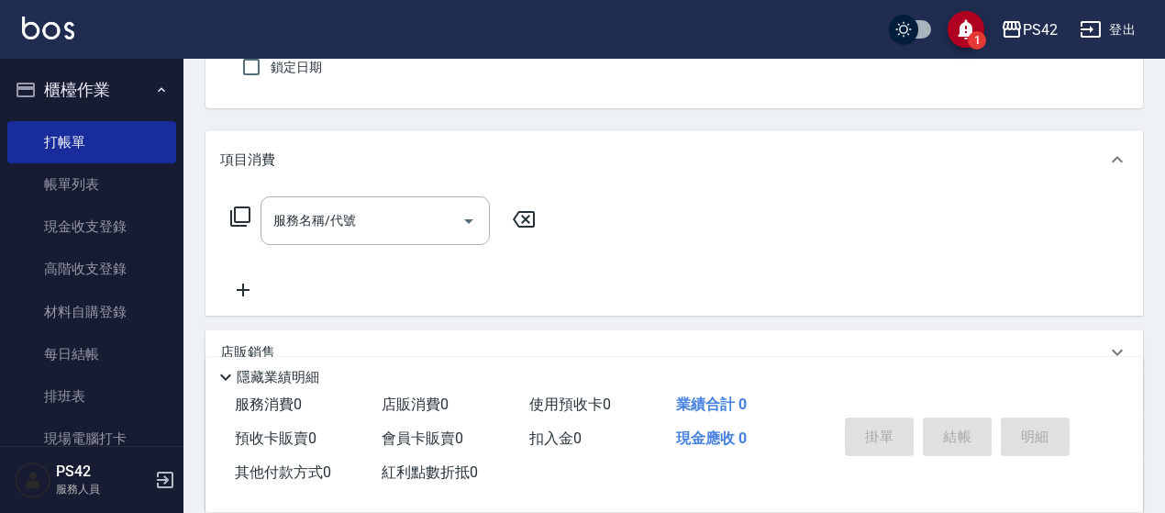
scroll to position [183, 0]
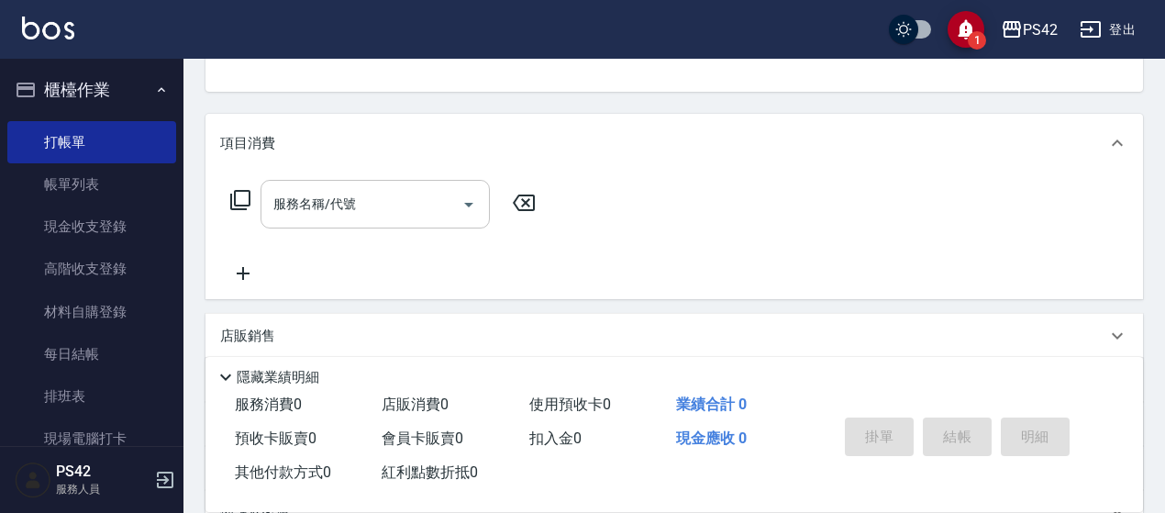
click at [366, 197] on input "服務名稱/代號" at bounding box center [361, 204] width 185 height 32
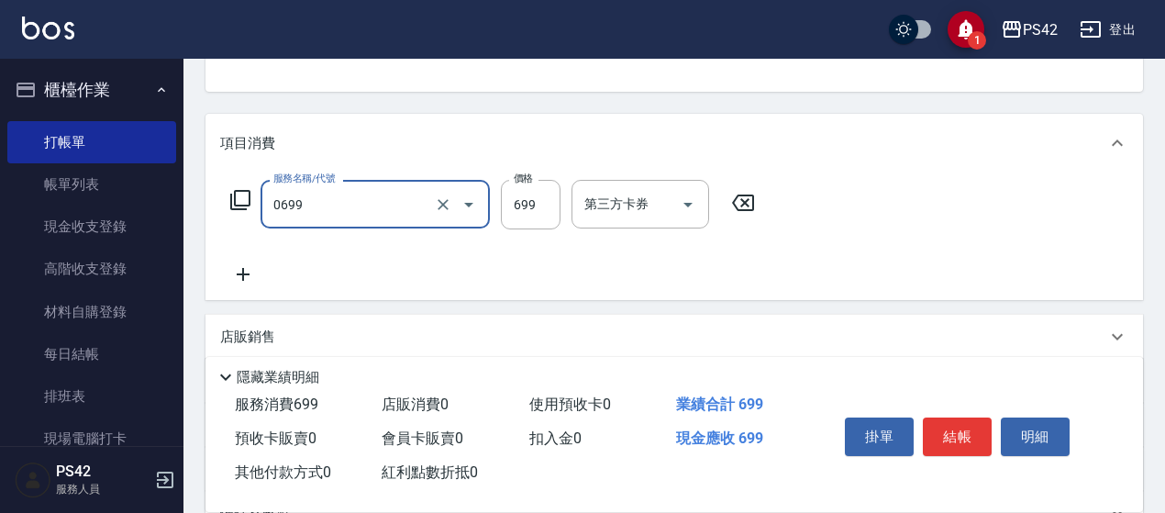
type input "精油SPA(0699)"
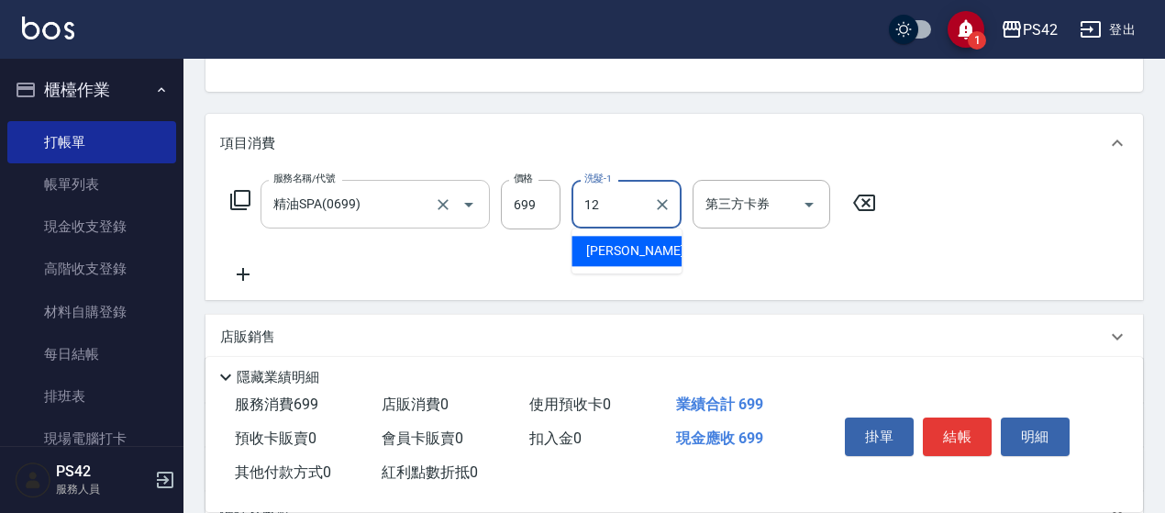
type input "[PERSON_NAME]-12"
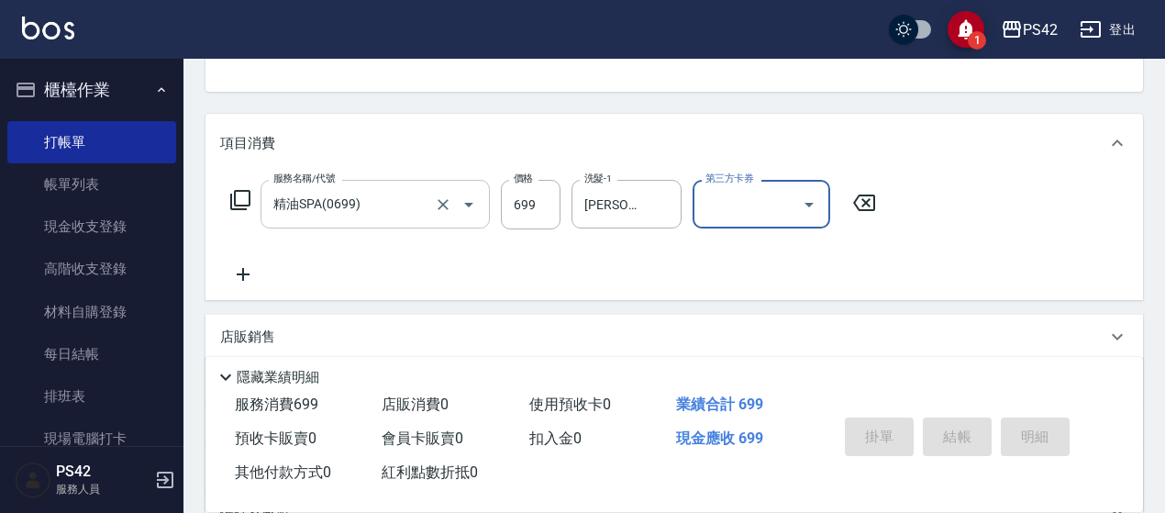
type input "[DATE] 20:07"
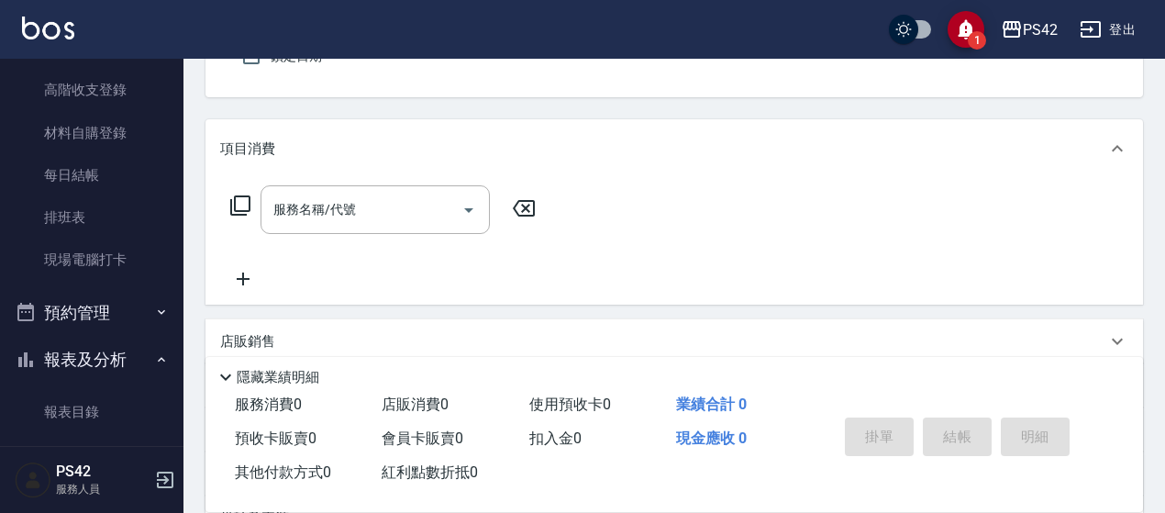
scroll to position [275, 0]
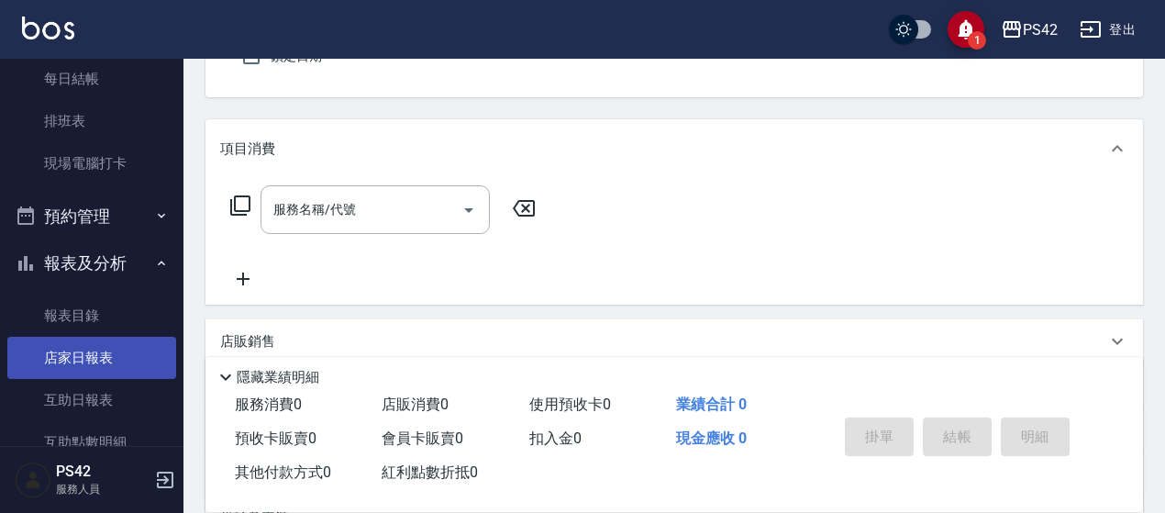
click at [90, 360] on link "店家日報表" at bounding box center [91, 358] width 169 height 42
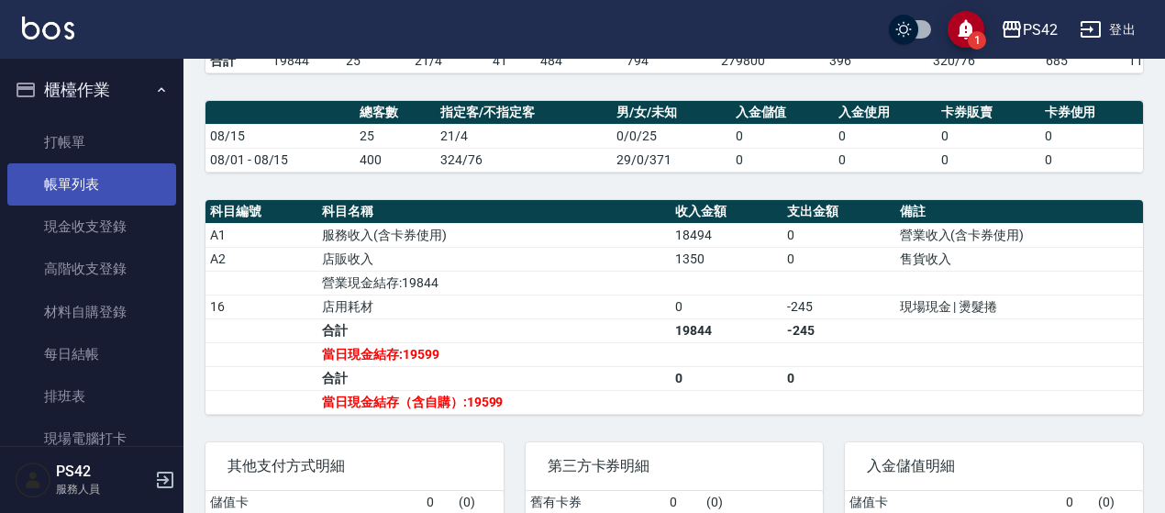
scroll to position [458, 0]
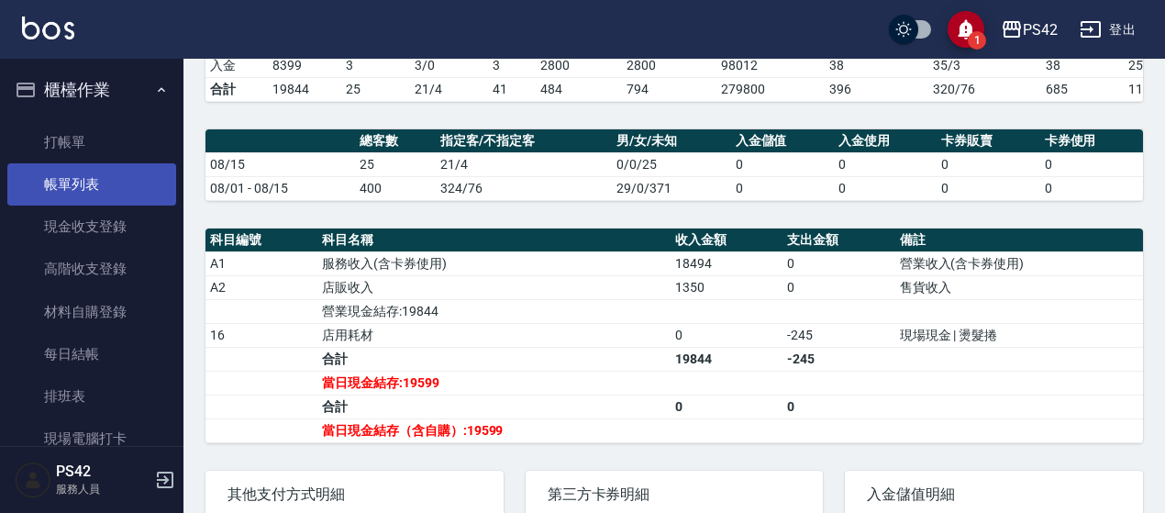
click at [136, 180] on link "帳單列表" at bounding box center [91, 184] width 169 height 42
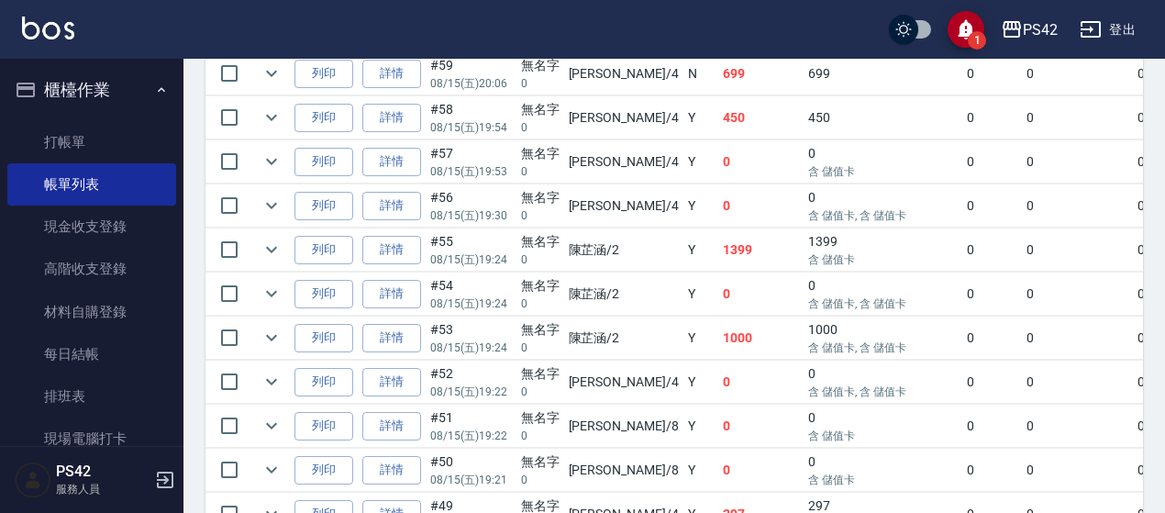
scroll to position [534, 0]
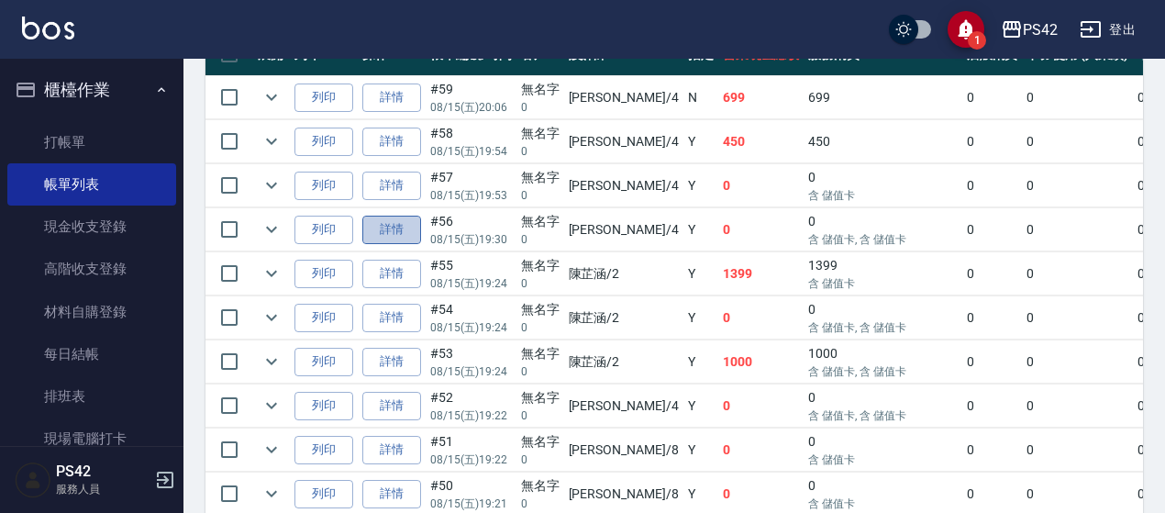
click at [388, 228] on link "詳情" at bounding box center [391, 229] width 59 height 28
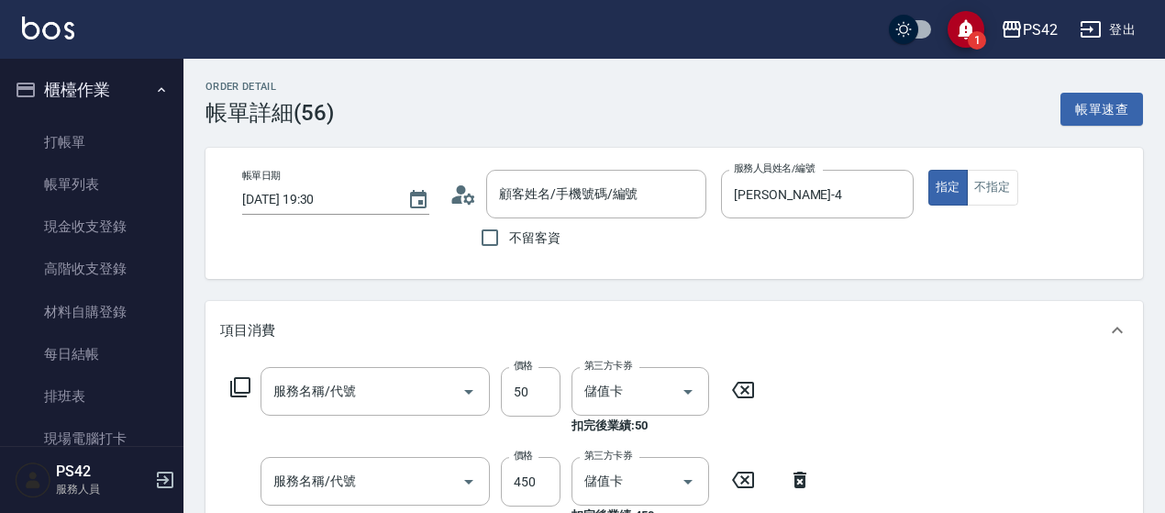
type input "[DATE] 19:30"
type input "[PERSON_NAME]-4"
type input "精油50(112)"
type input "洗+剪(309)"
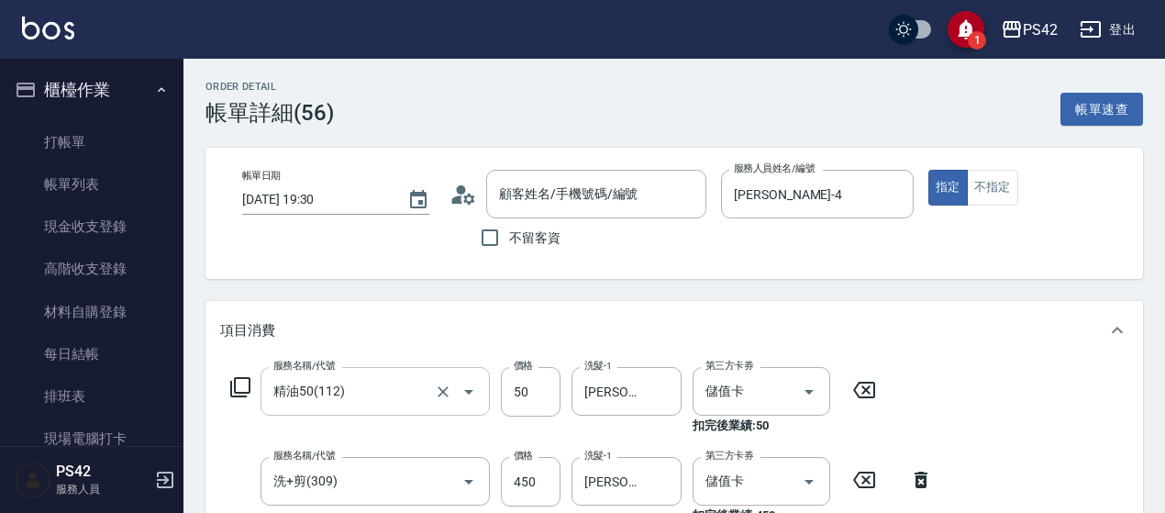
type input "無名字/0/null"
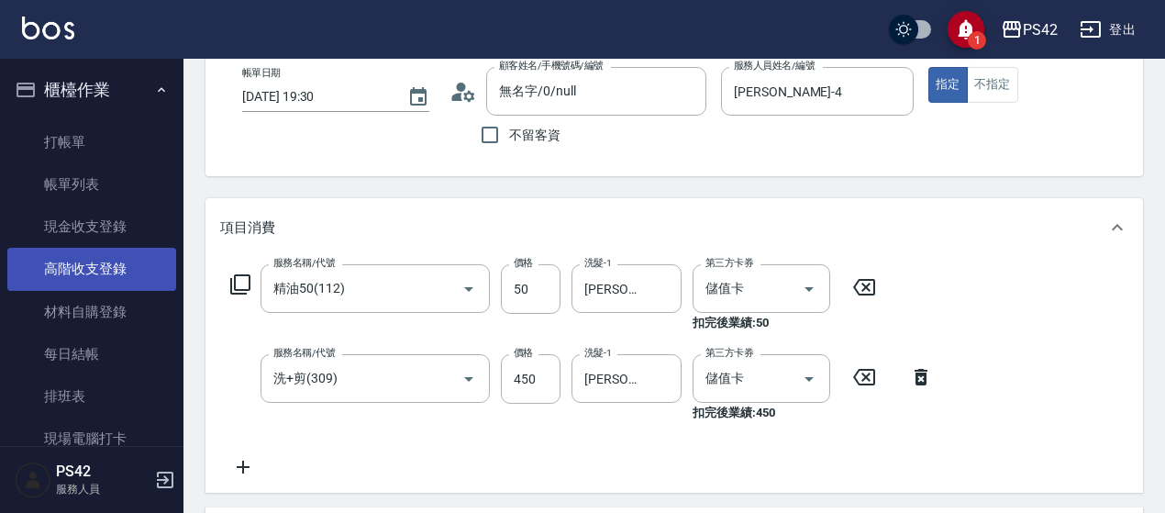
scroll to position [183, 0]
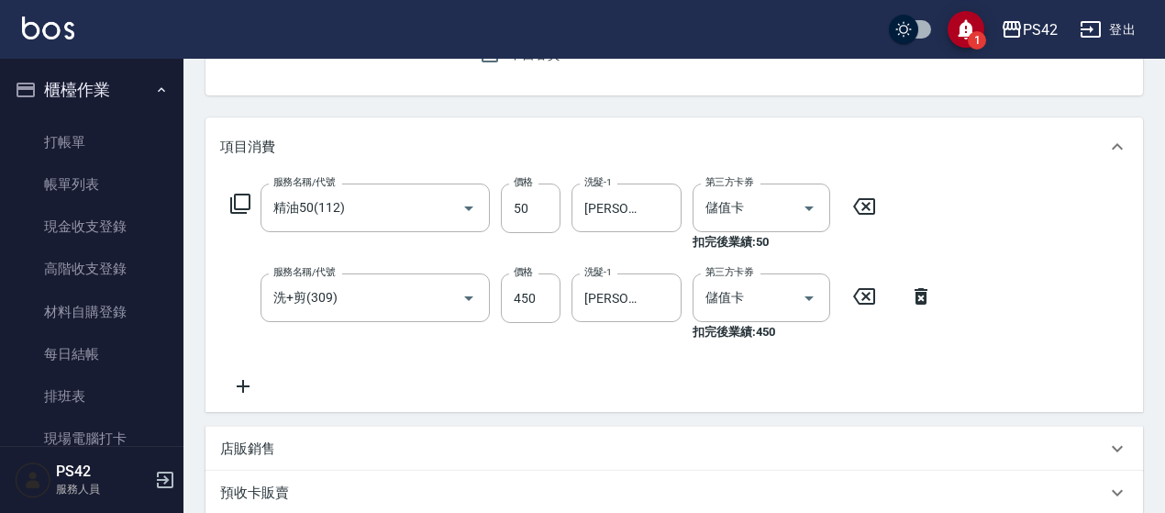
click at [239, 395] on icon at bounding box center [243, 386] width 46 height 22
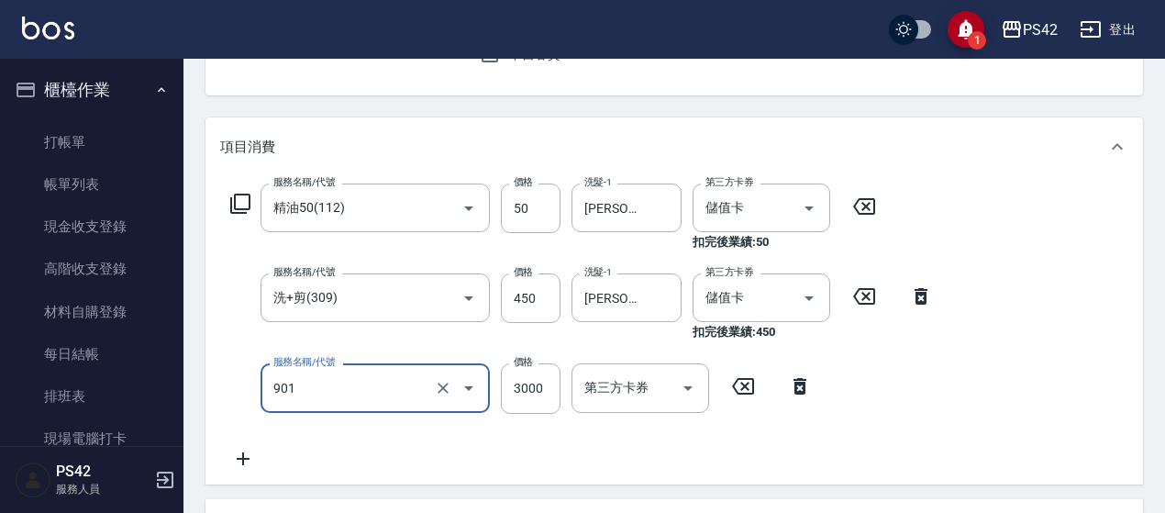
type input "儲值3000(901)"
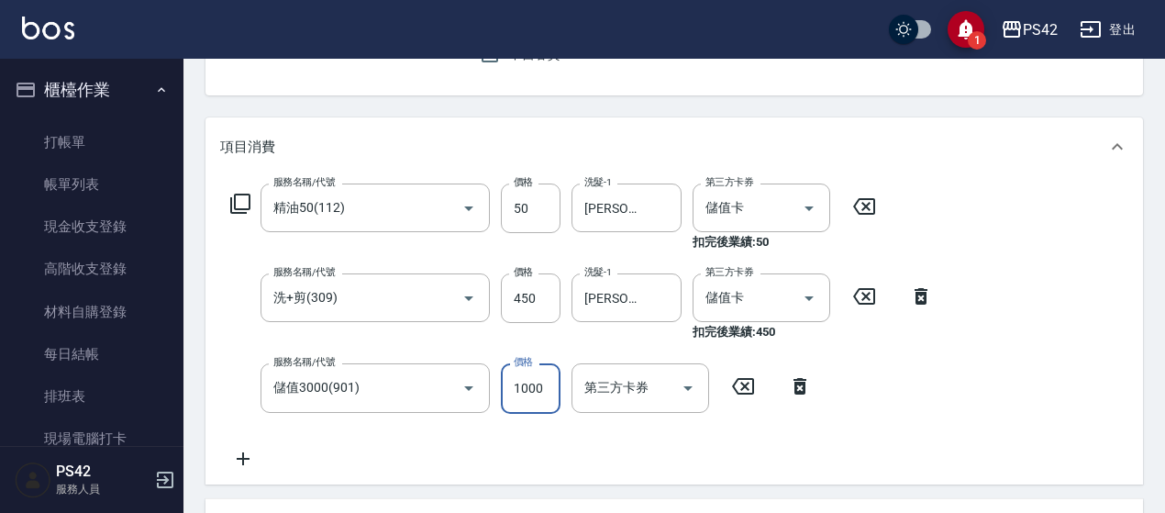
type input "1000"
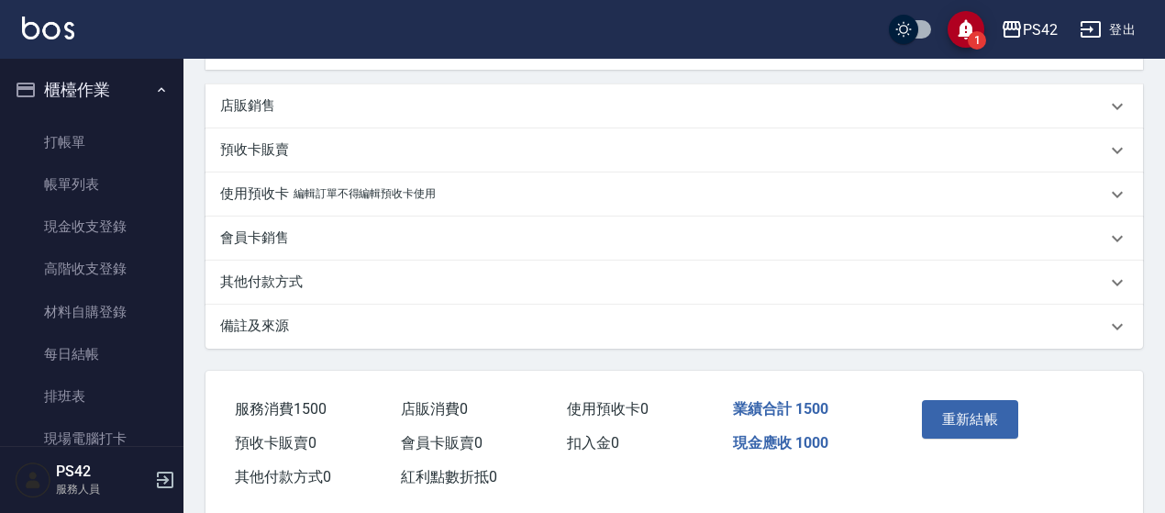
scroll to position [629, 0]
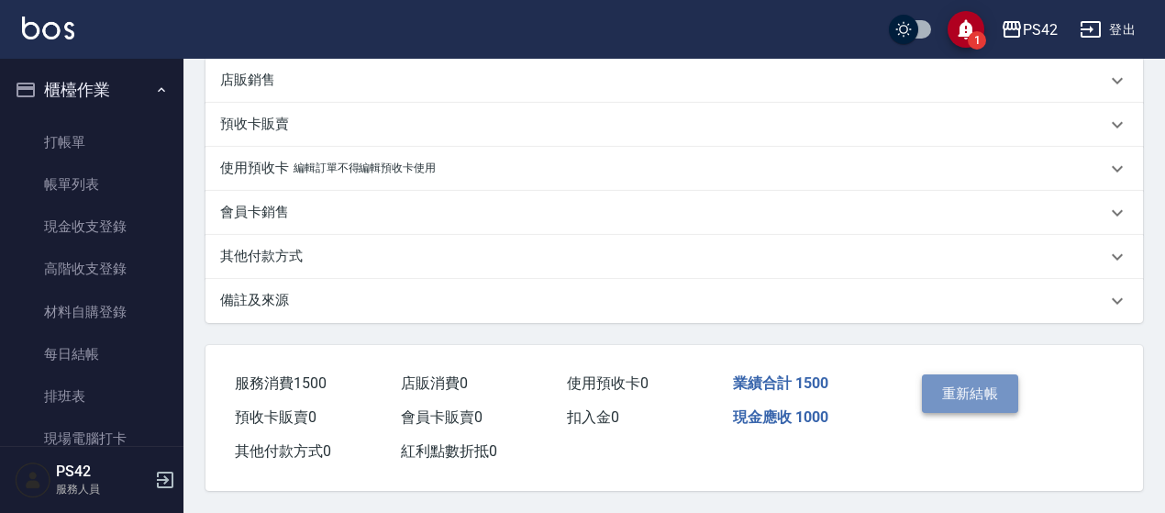
click at [998, 379] on button "重新結帳" at bounding box center [970, 393] width 97 height 39
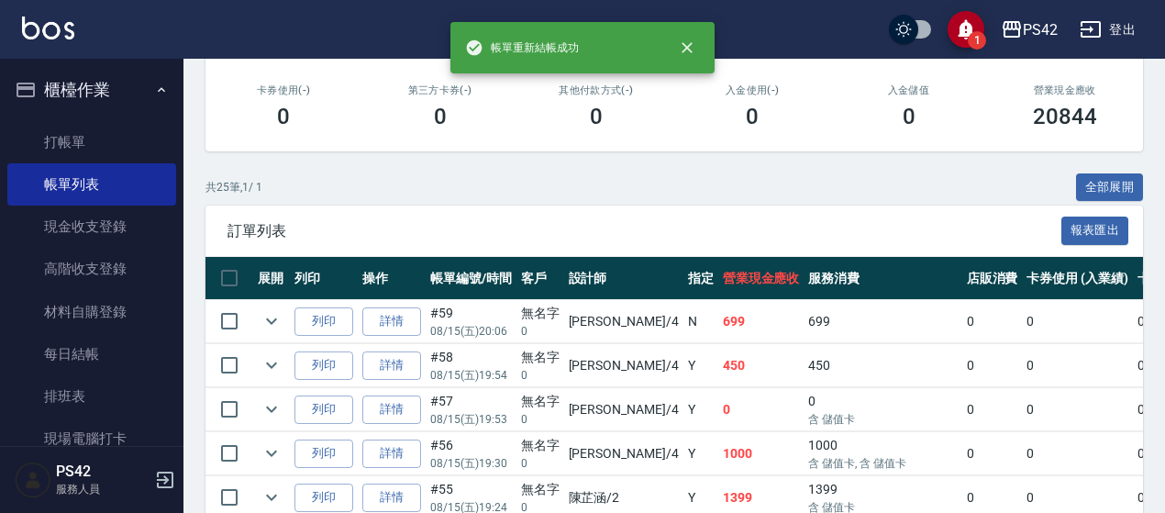
scroll to position [367, 0]
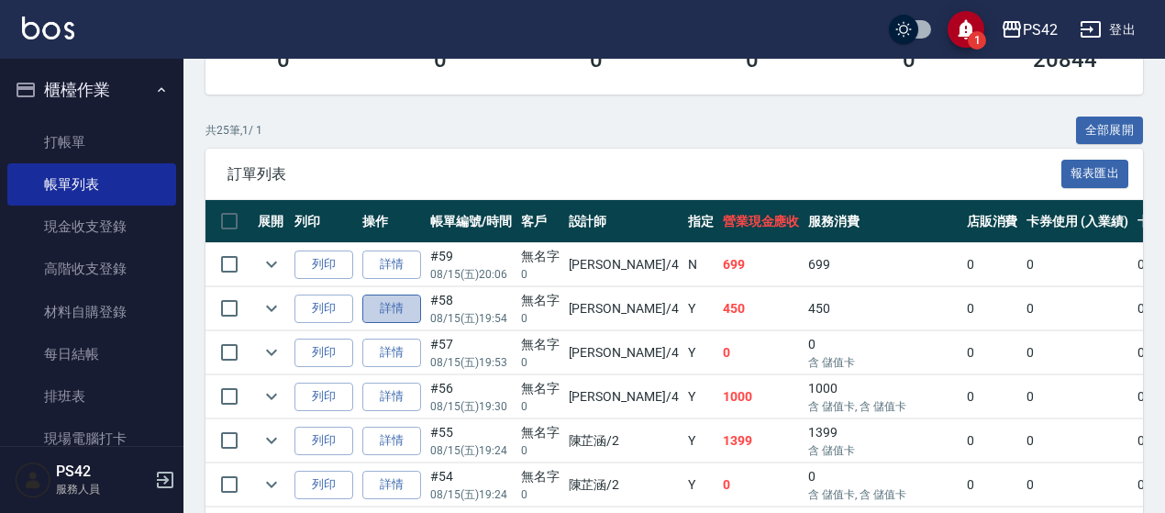
click at [400, 302] on link "詳情" at bounding box center [391, 308] width 59 height 28
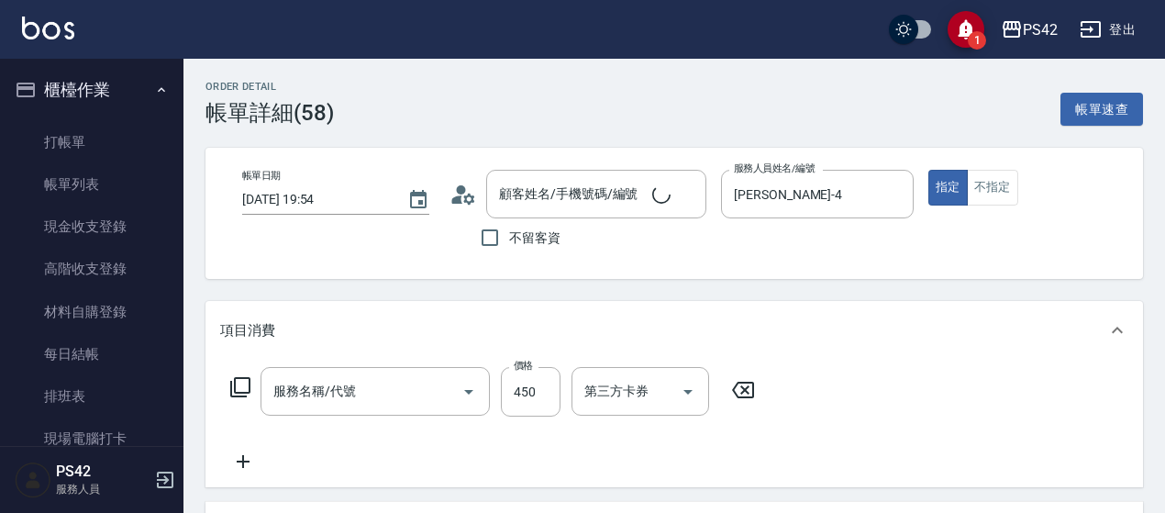
type input "[DATE] 19:54"
type input "[PERSON_NAME]-4"
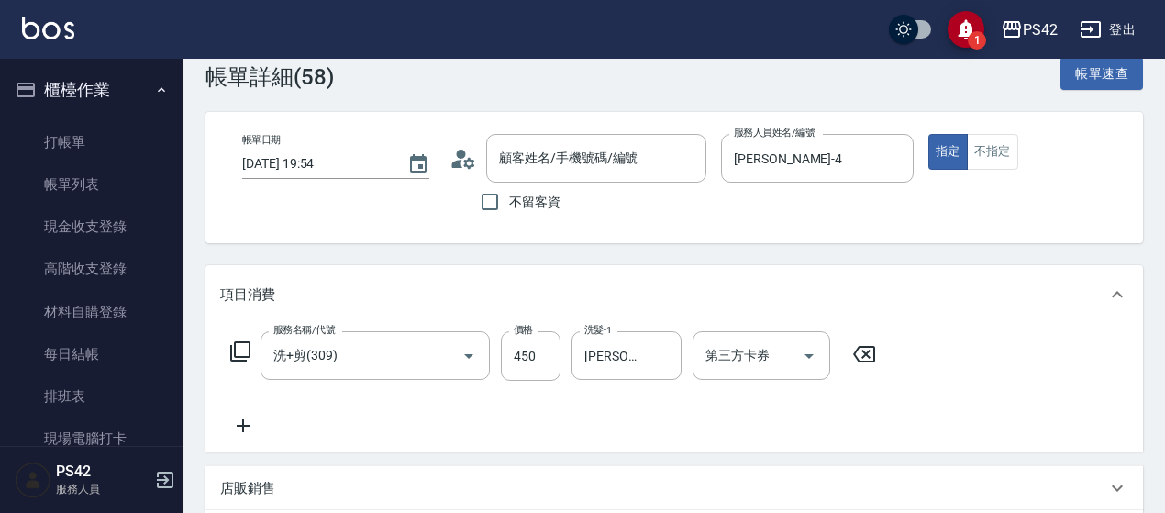
scroll to position [92, 0]
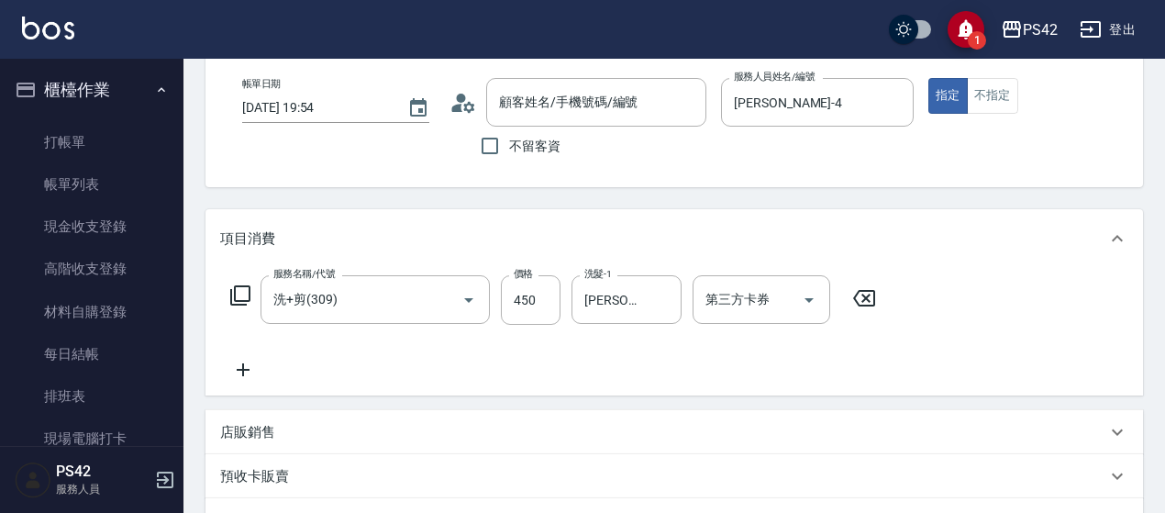
type input "無名字/0/null"
type input "洗+剪(309)"
drag, startPoint x: 252, startPoint y: 370, endPoint x: 768, endPoint y: 376, distance: 516.3
click at [253, 370] on icon at bounding box center [243, 370] width 46 height 22
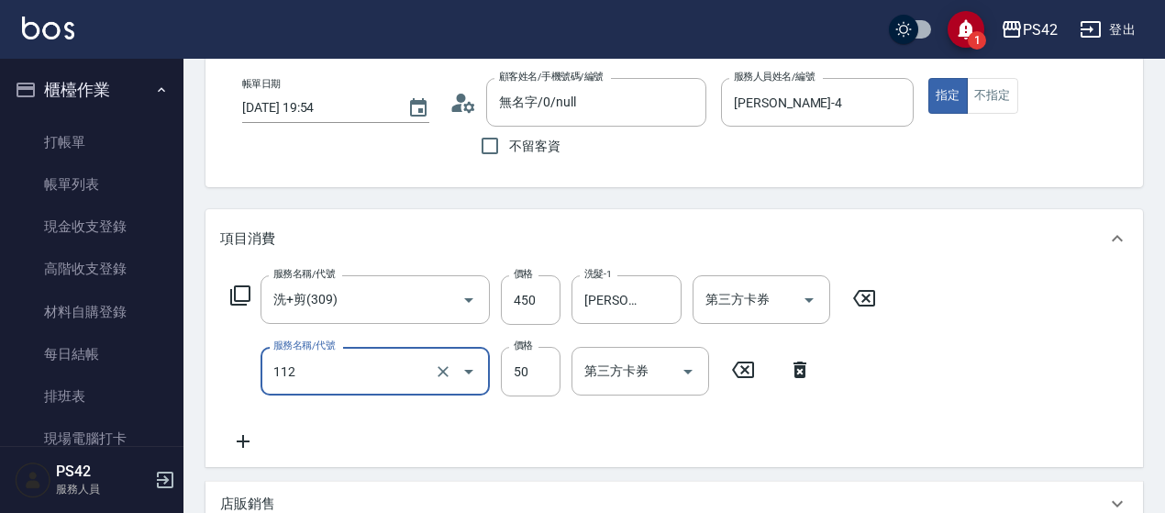
type input "精油50(112)"
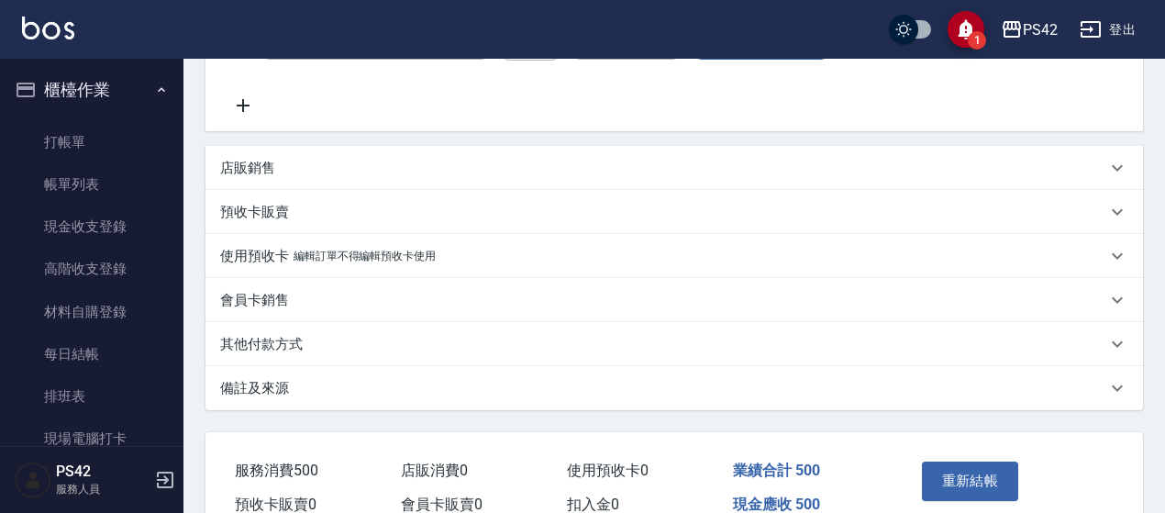
scroll to position [521, 0]
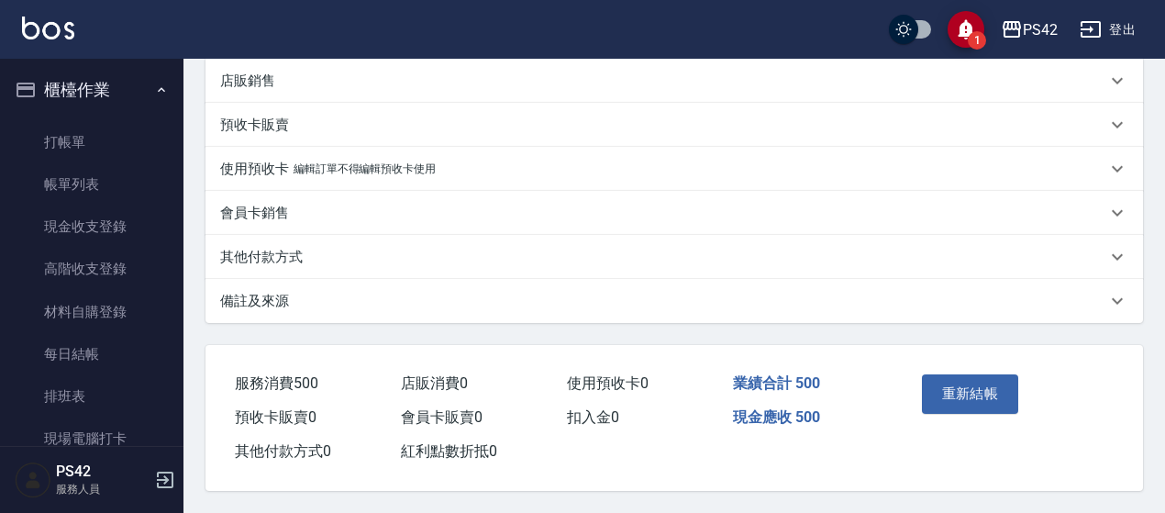
click at [954, 367] on div "重新結帳" at bounding box center [960, 407] width 93 height 80
click at [967, 392] on button "重新結帳" at bounding box center [970, 393] width 97 height 39
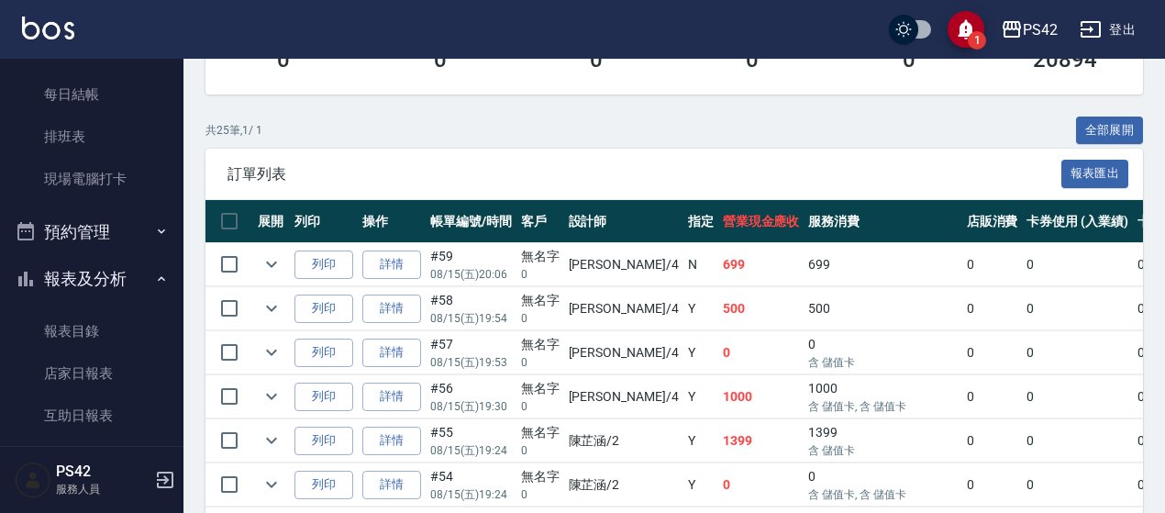
scroll to position [367, 0]
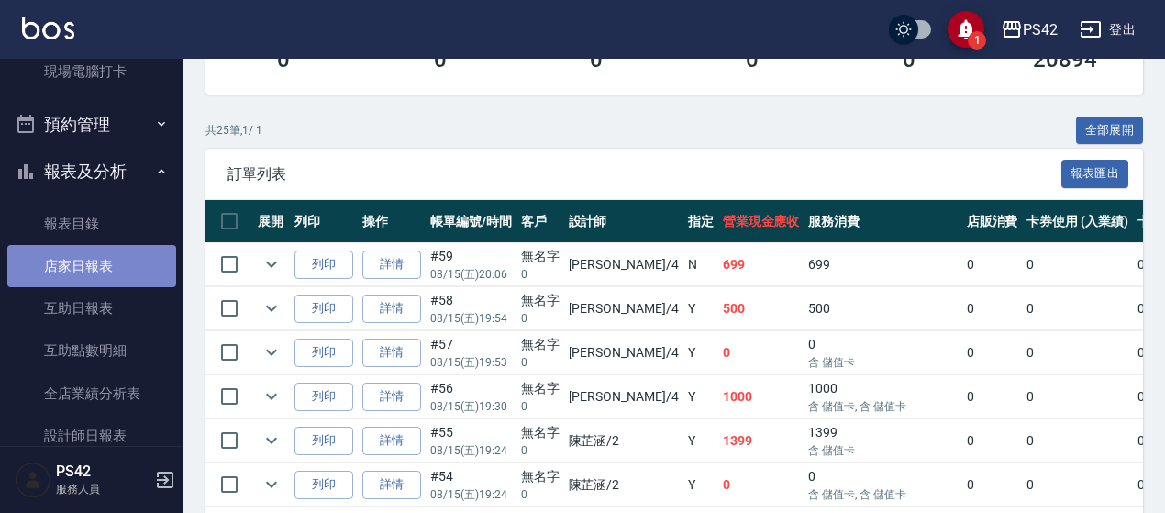
click at [94, 270] on link "店家日報表" at bounding box center [91, 266] width 169 height 42
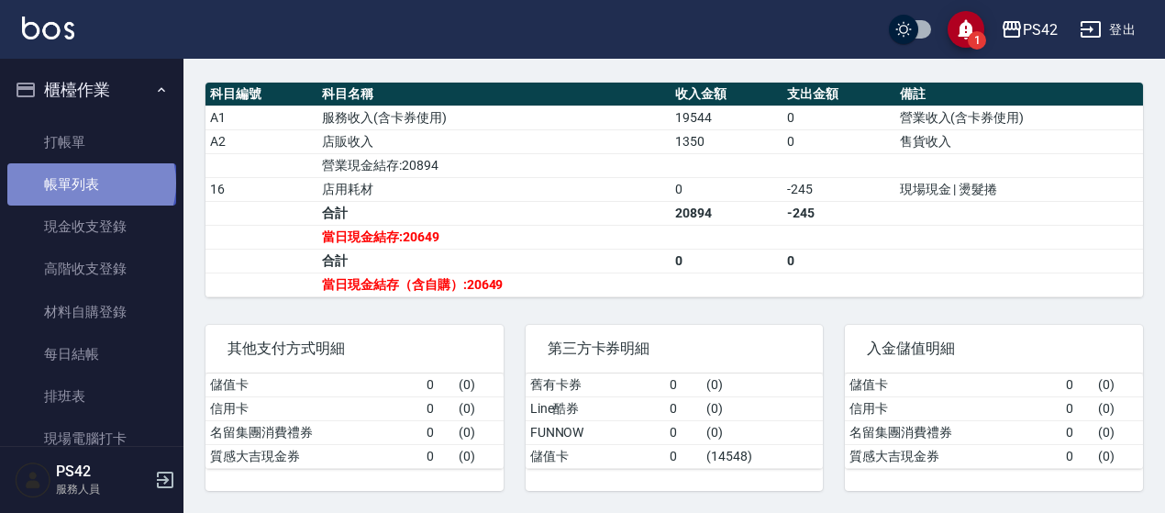
click at [90, 183] on link "帳單列表" at bounding box center [91, 184] width 169 height 42
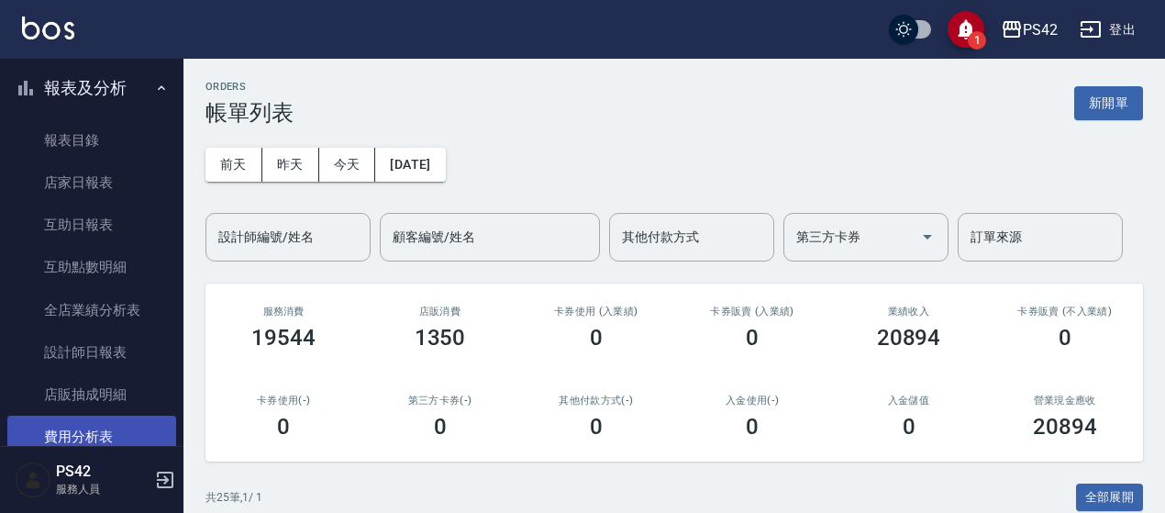
scroll to position [550, 0]
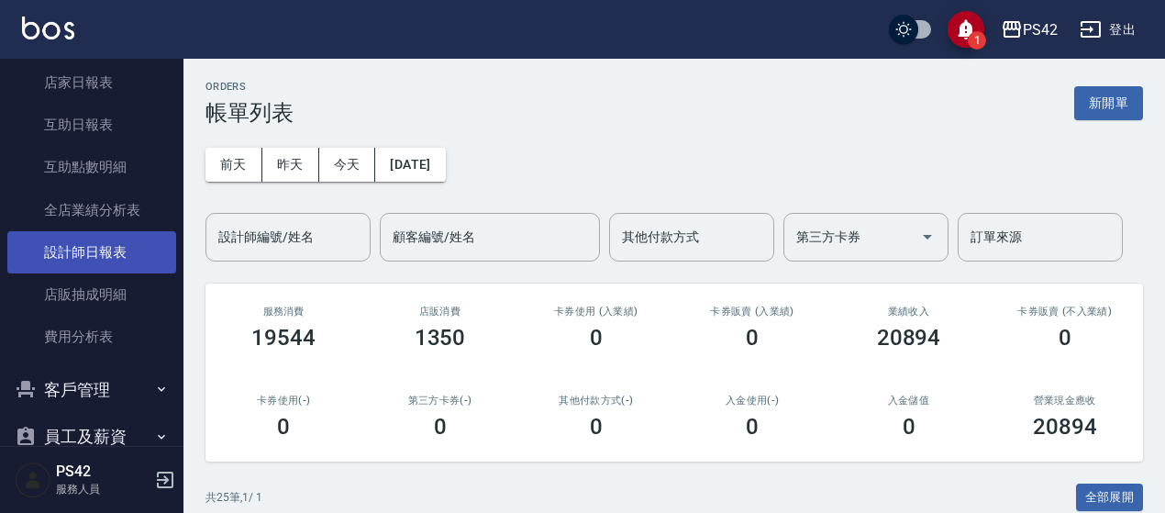
click at [108, 257] on link "設計師日報表" at bounding box center [91, 252] width 169 height 42
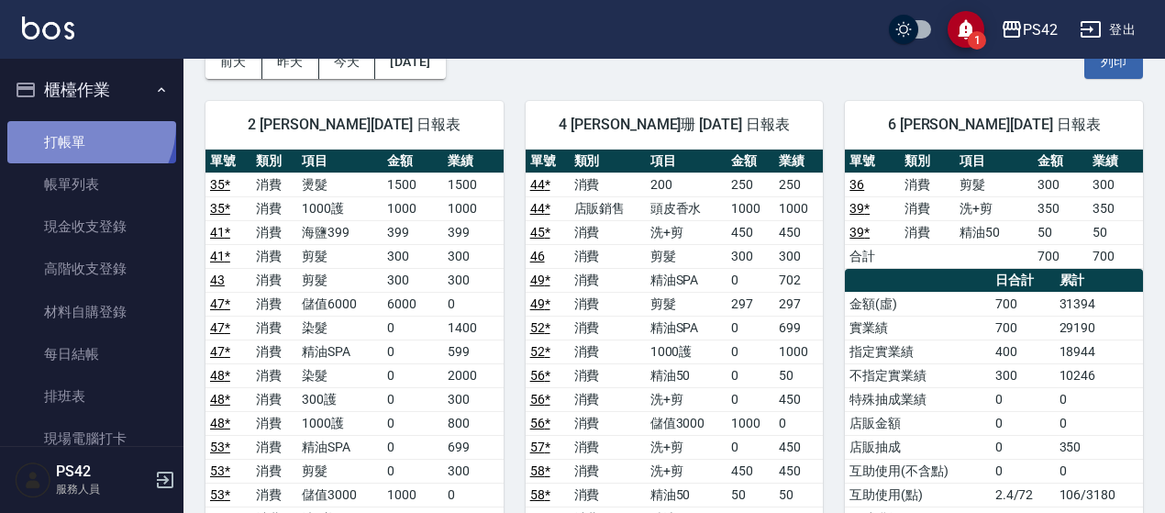
click at [76, 124] on link "打帳單" at bounding box center [91, 142] width 169 height 42
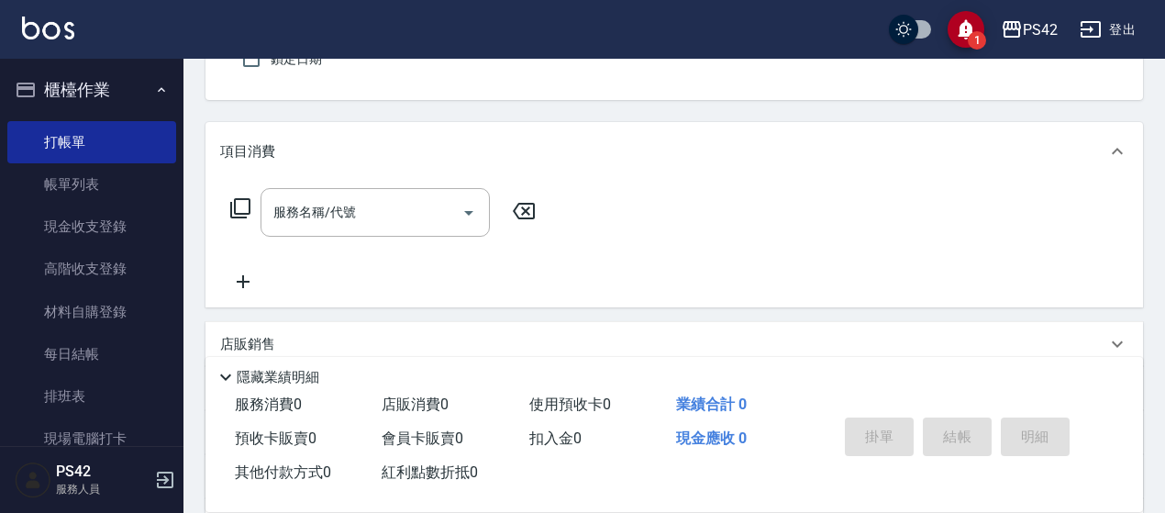
scroll to position [183, 0]
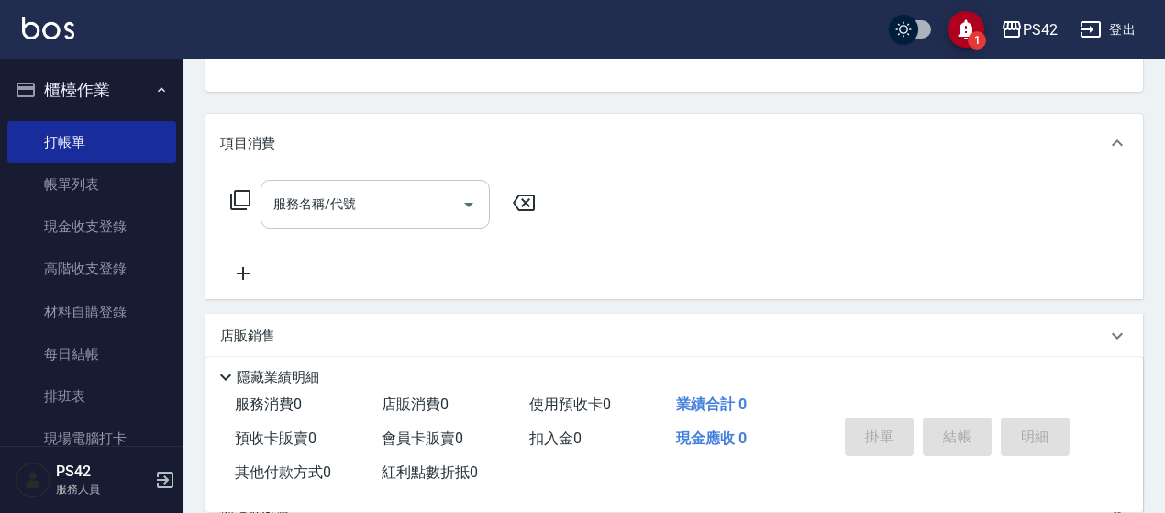
click at [352, 192] on input "服務名稱/代號" at bounding box center [361, 204] width 185 height 32
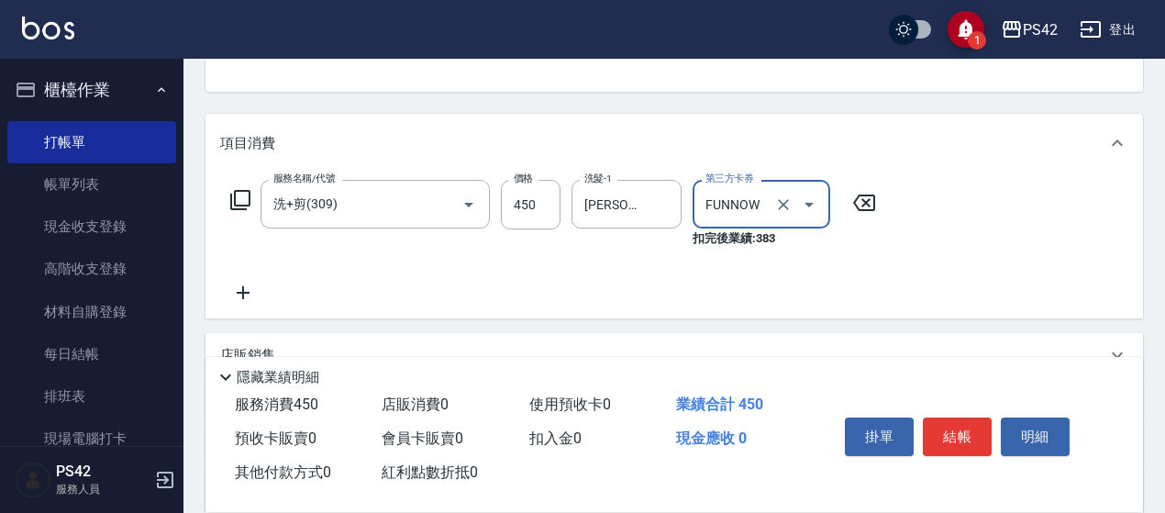
click at [817, 202] on icon "Open" at bounding box center [809, 204] width 22 height 22
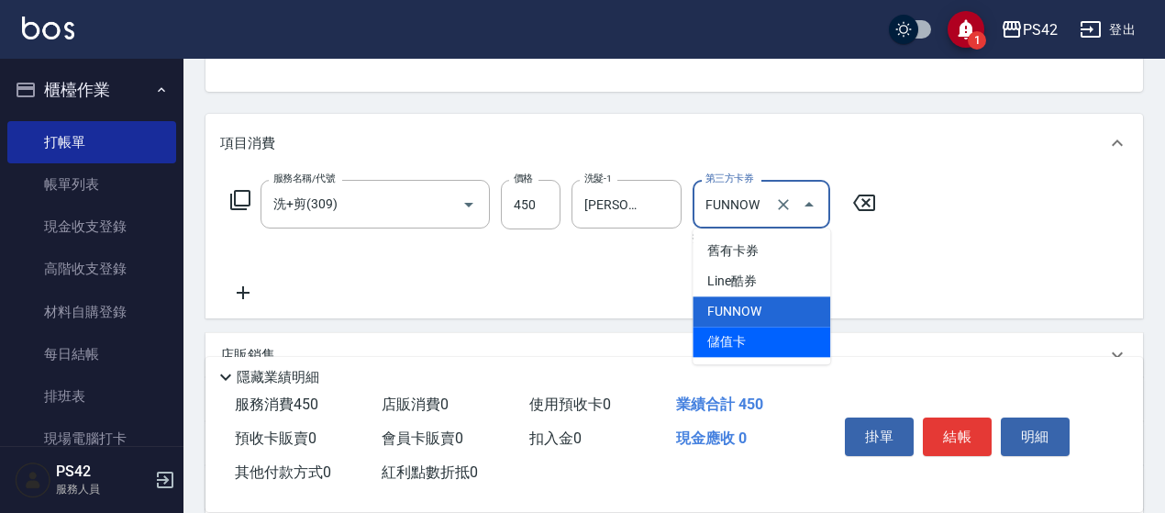
click at [774, 340] on span "儲值卡" at bounding box center [761, 341] width 138 height 30
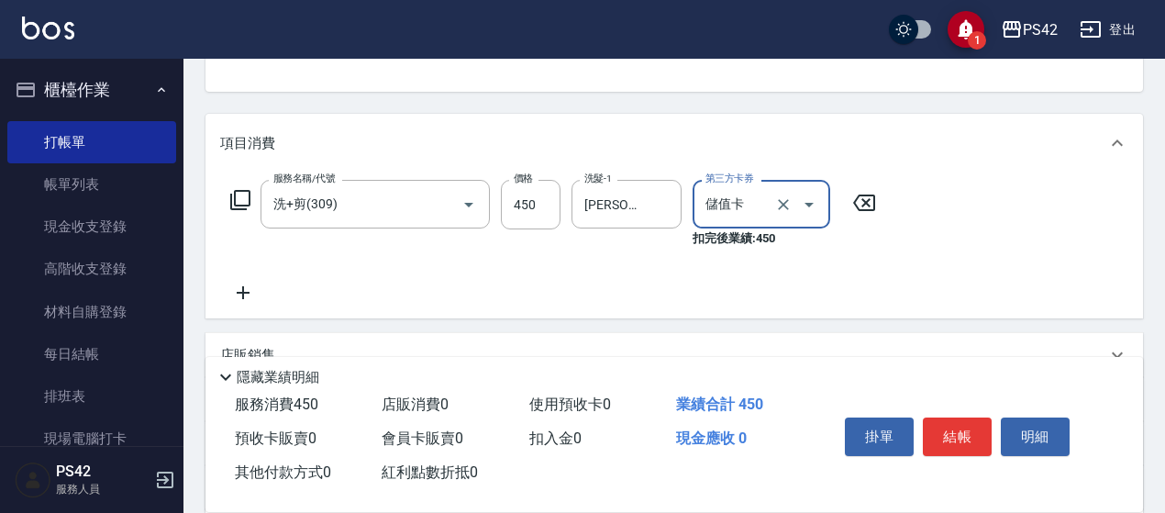
click at [248, 293] on icon at bounding box center [243, 292] width 13 height 13
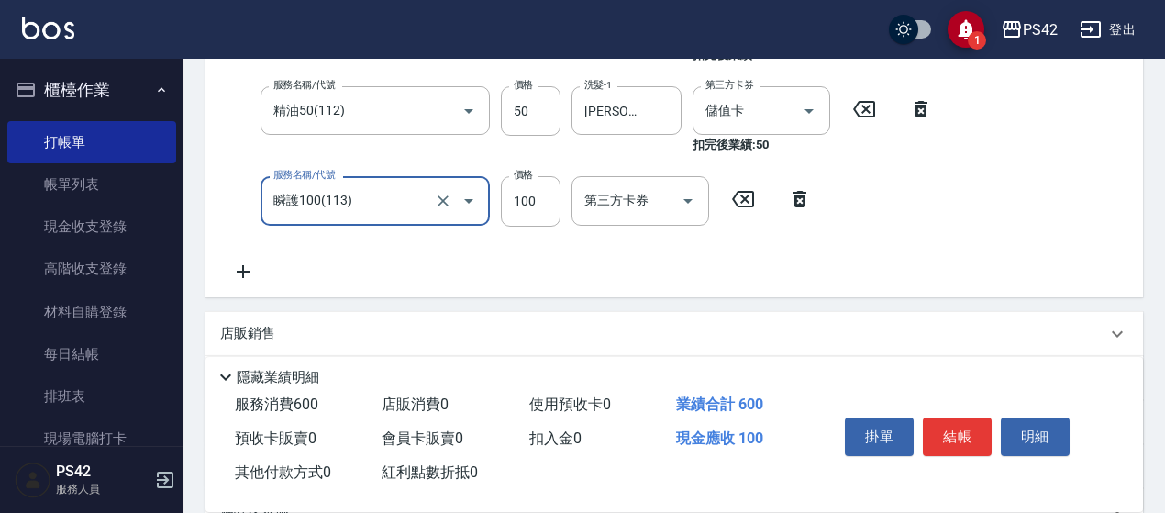
scroll to position [363, 0]
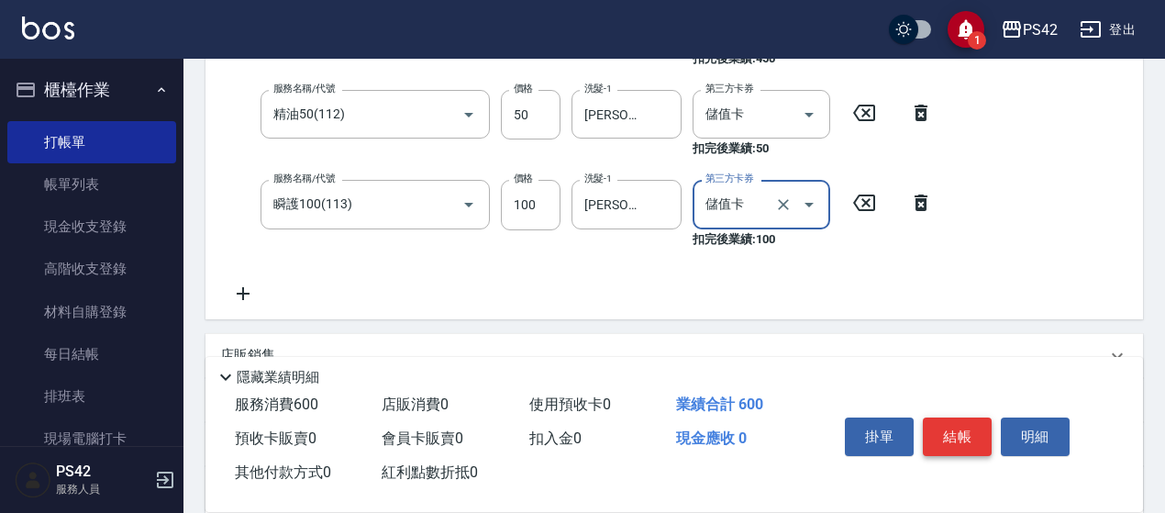
drag, startPoint x: 947, startPoint y: 421, endPoint x: 956, endPoint y: 415, distance: 9.9
click at [949, 421] on button "結帳" at bounding box center [956, 436] width 69 height 39
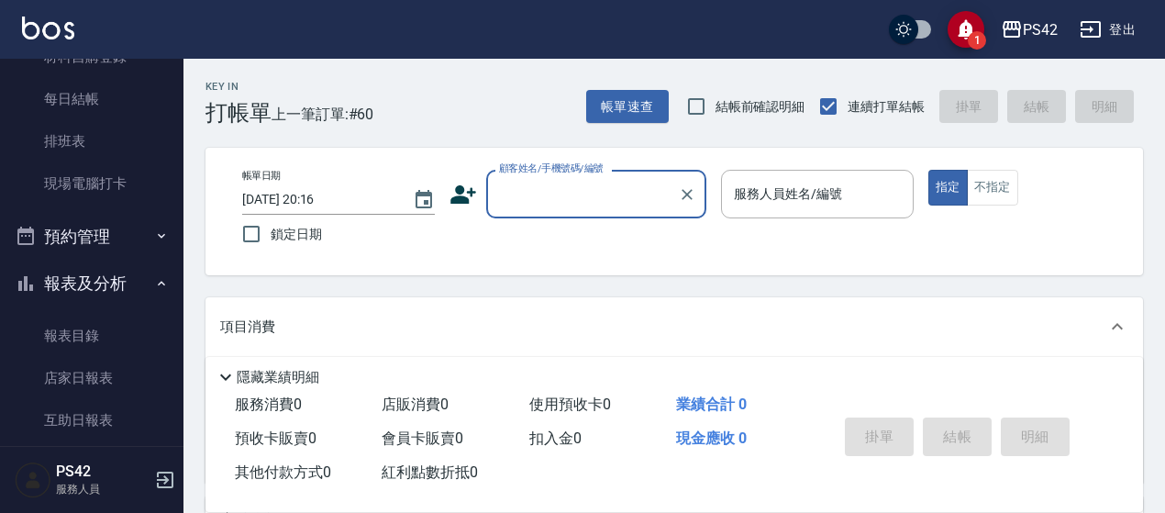
scroll to position [275, 0]
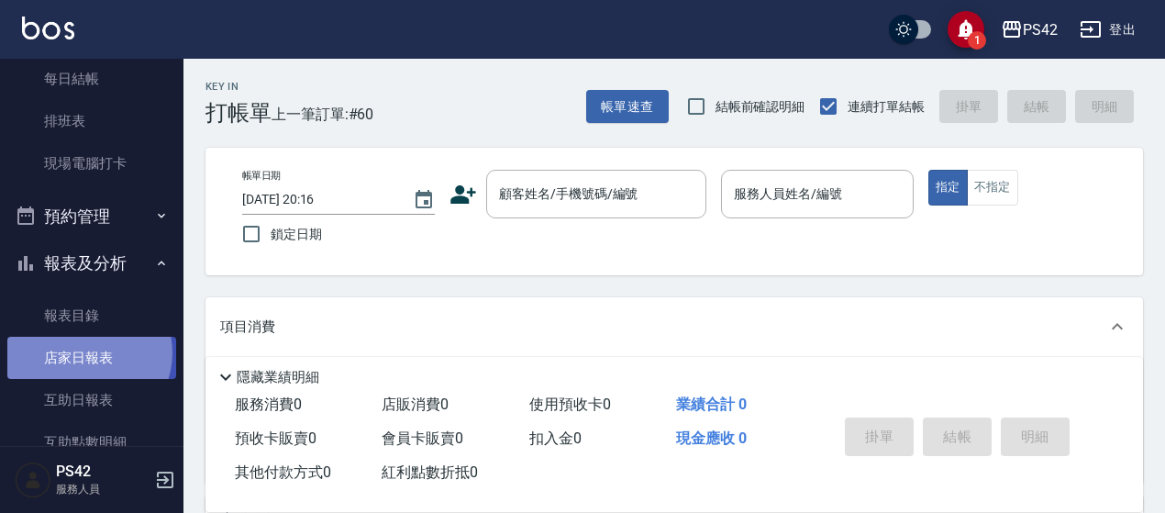
click at [86, 353] on link "店家日報表" at bounding box center [91, 358] width 169 height 42
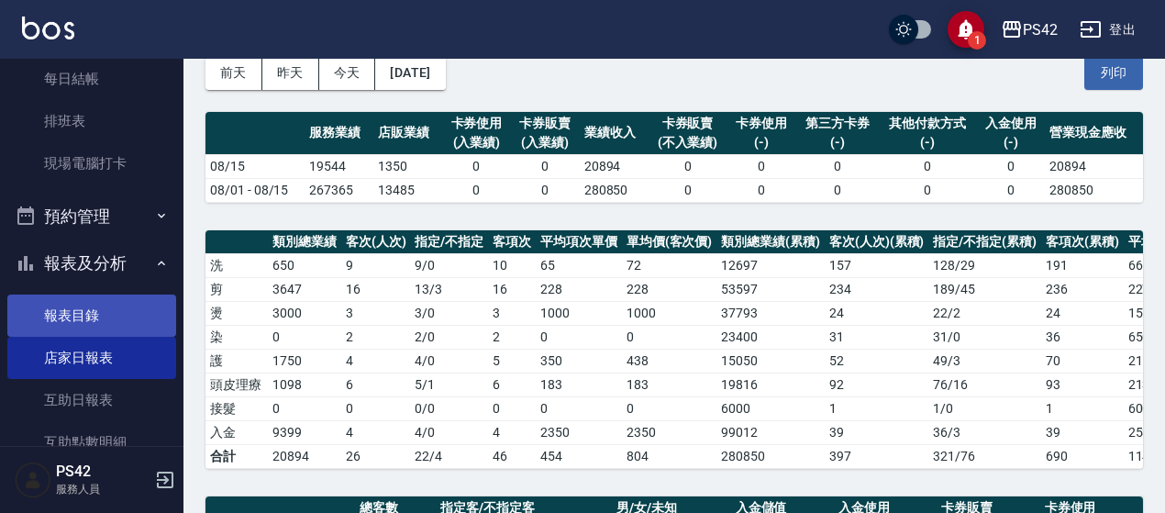
scroll to position [458, 0]
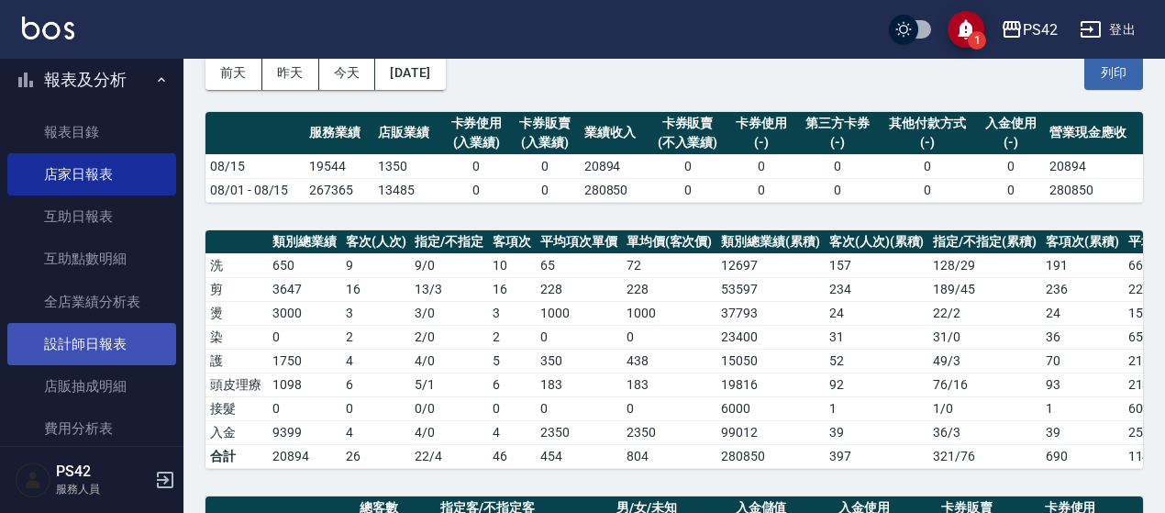
click at [116, 346] on link "設計師日報表" at bounding box center [91, 344] width 169 height 42
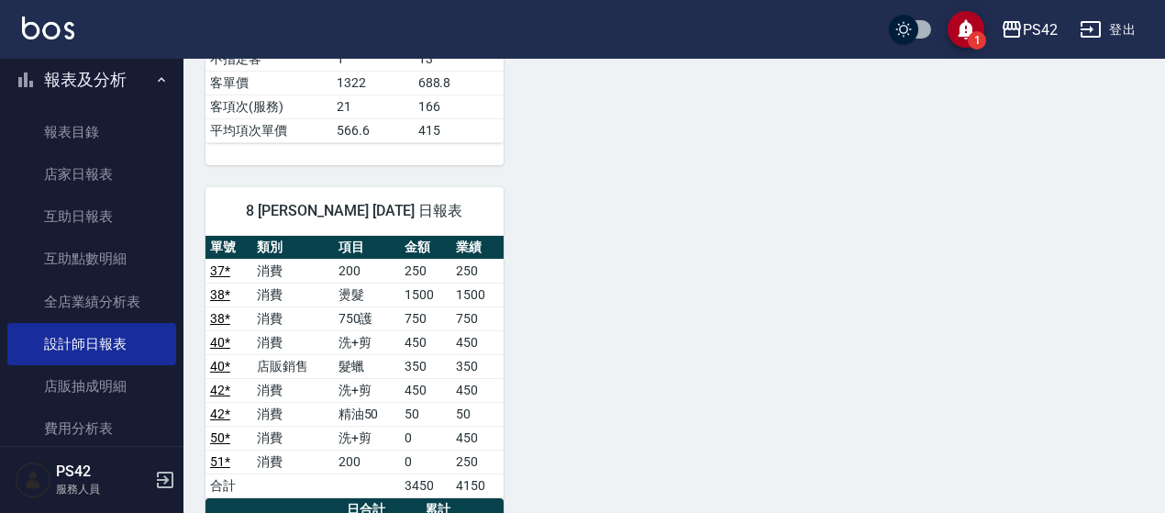
scroll to position [1165, 0]
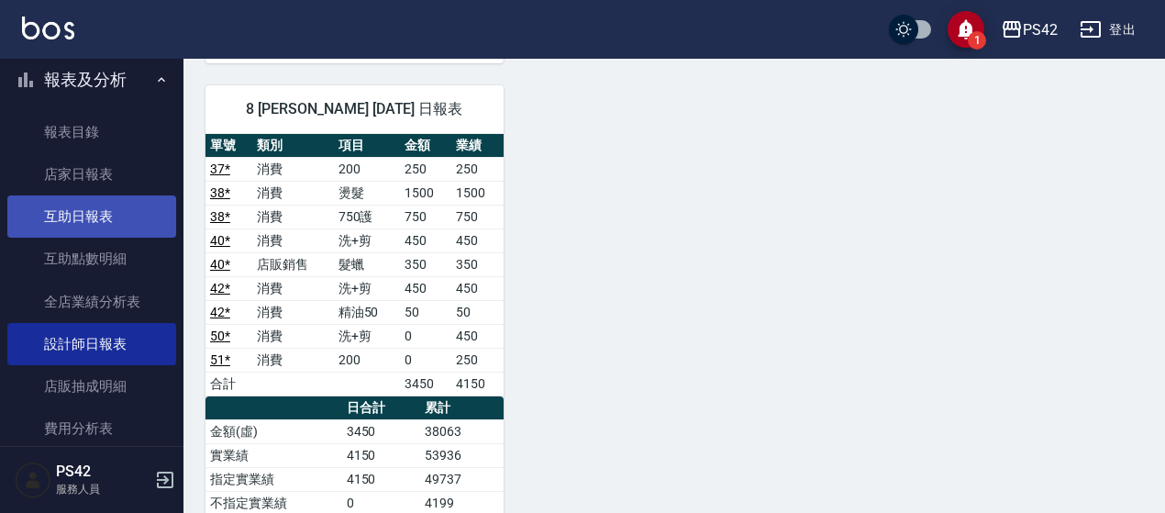
click at [55, 195] on link "互助日報表" at bounding box center [91, 216] width 169 height 42
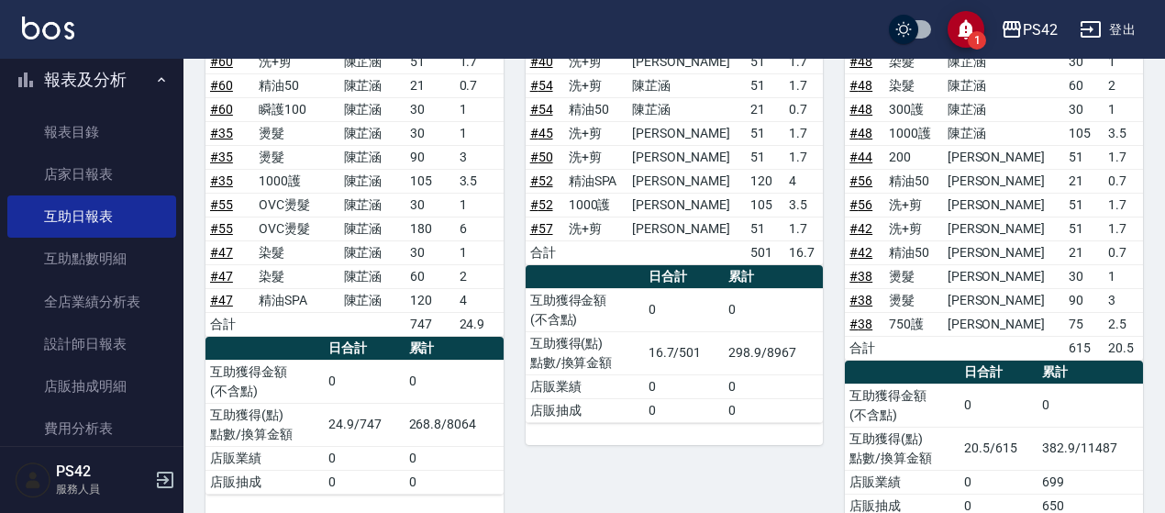
scroll to position [842, 0]
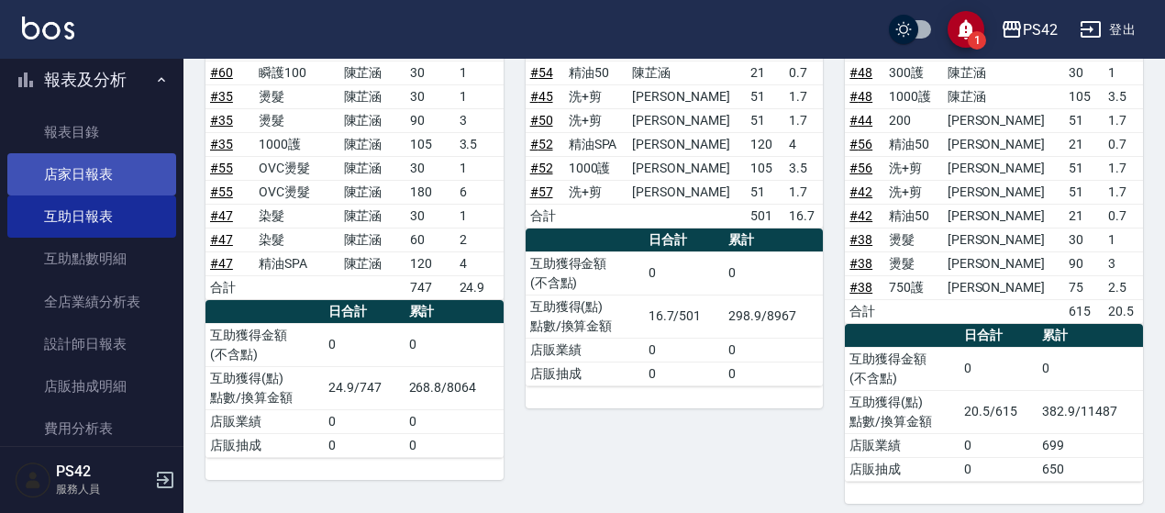
click at [98, 176] on link "店家日報表" at bounding box center [91, 174] width 169 height 42
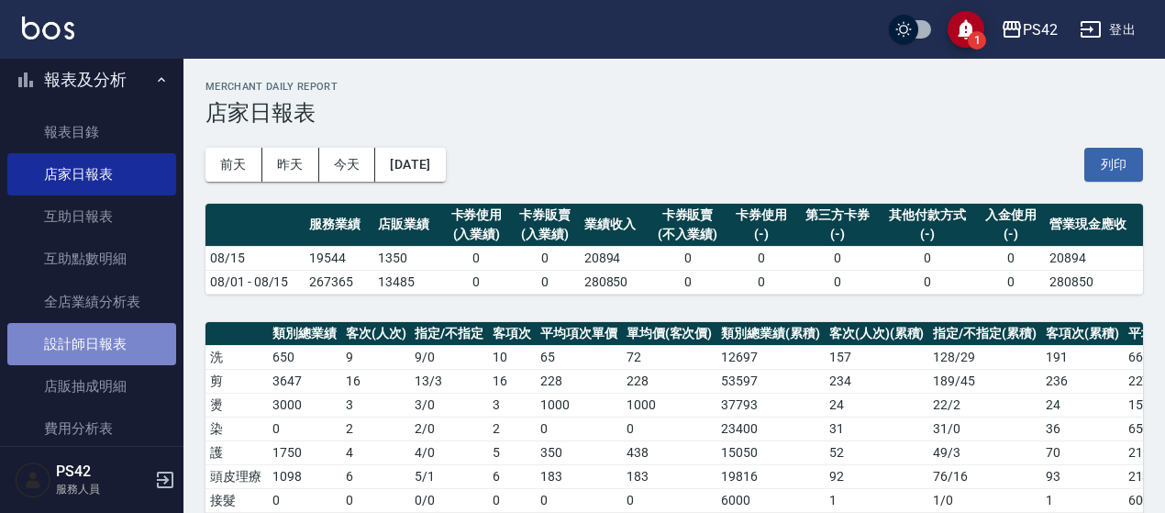
click at [105, 325] on link "設計師日報表" at bounding box center [91, 344] width 169 height 42
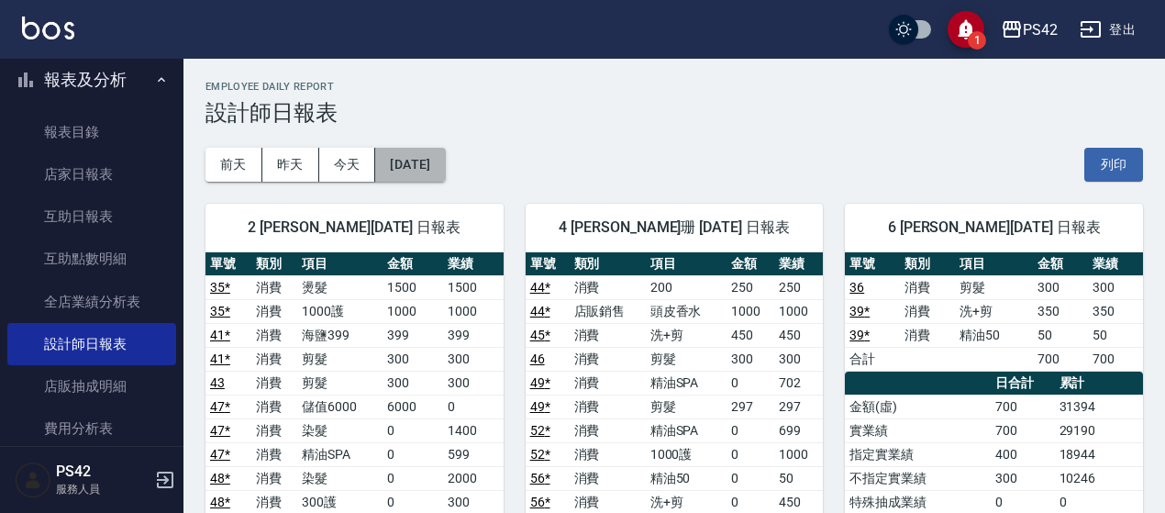
click at [407, 149] on button "[DATE]" at bounding box center [410, 165] width 70 height 34
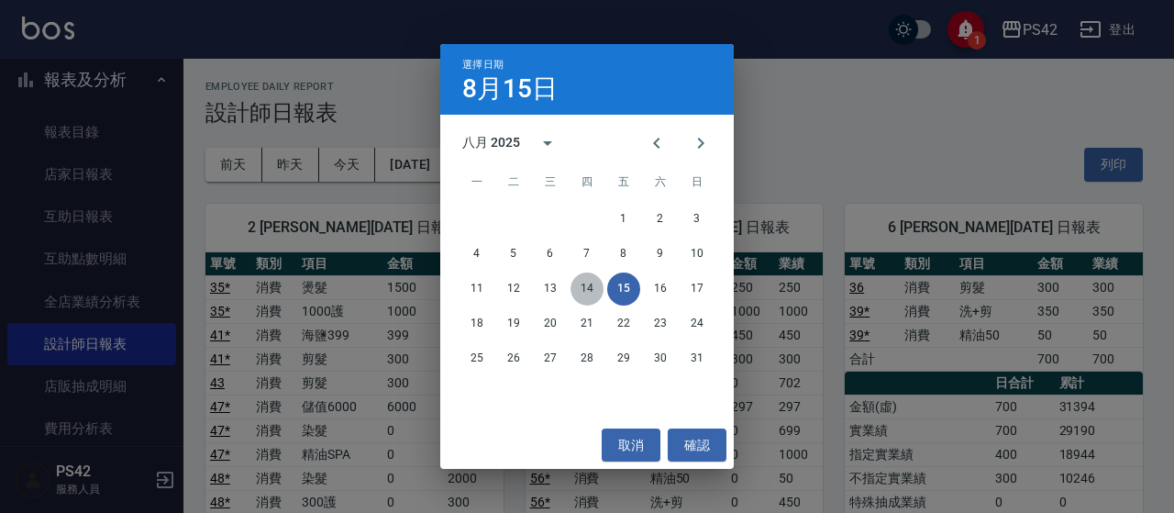
click at [594, 296] on button "14" at bounding box center [586, 288] width 33 height 33
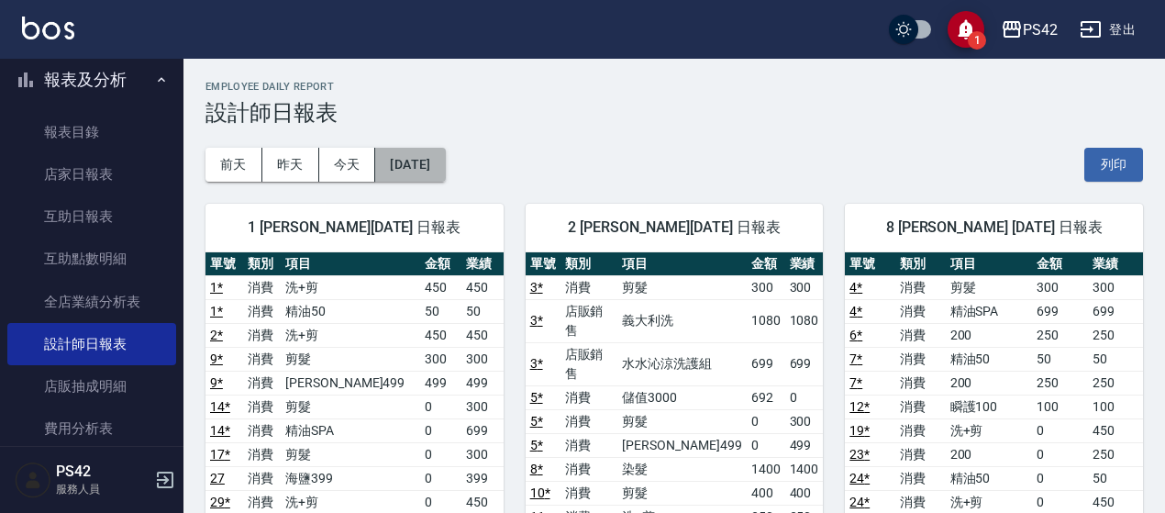
click at [424, 167] on button "[DATE]" at bounding box center [410, 165] width 70 height 34
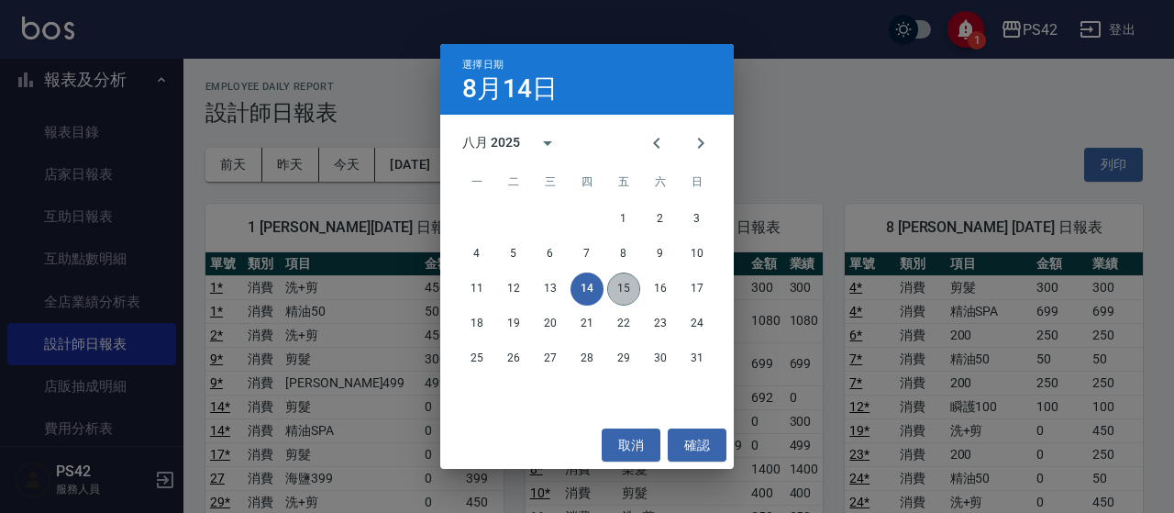
click at [629, 283] on button "15" at bounding box center [623, 288] width 33 height 33
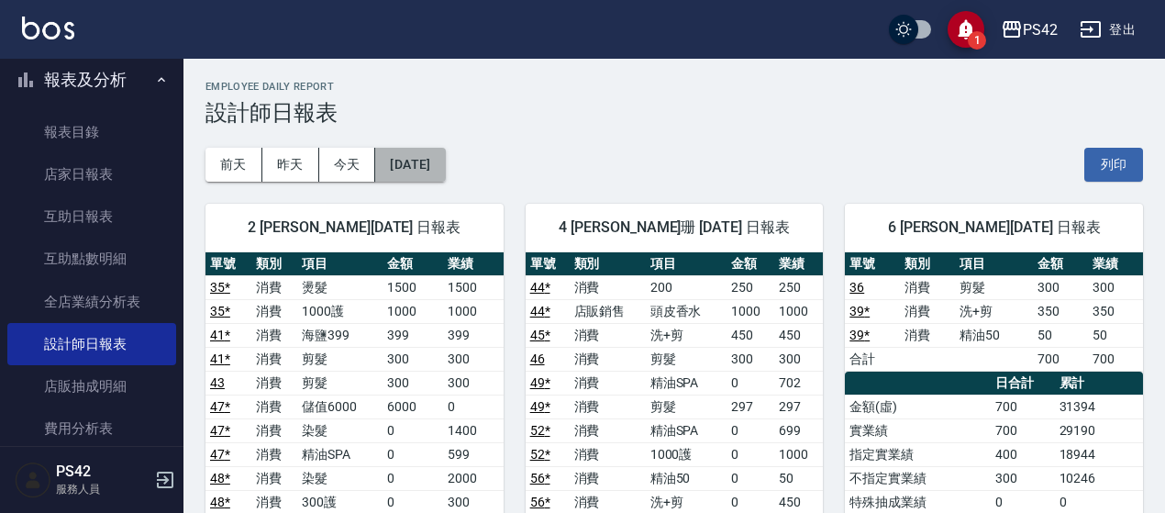
click at [445, 166] on button "[DATE]" at bounding box center [410, 165] width 70 height 34
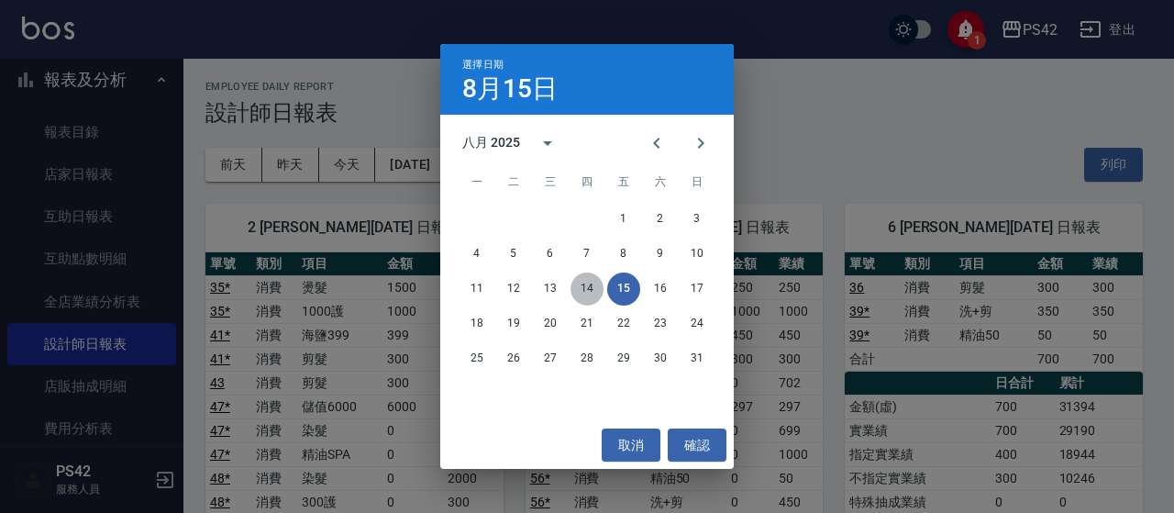
click at [589, 298] on button "14" at bounding box center [586, 288] width 33 height 33
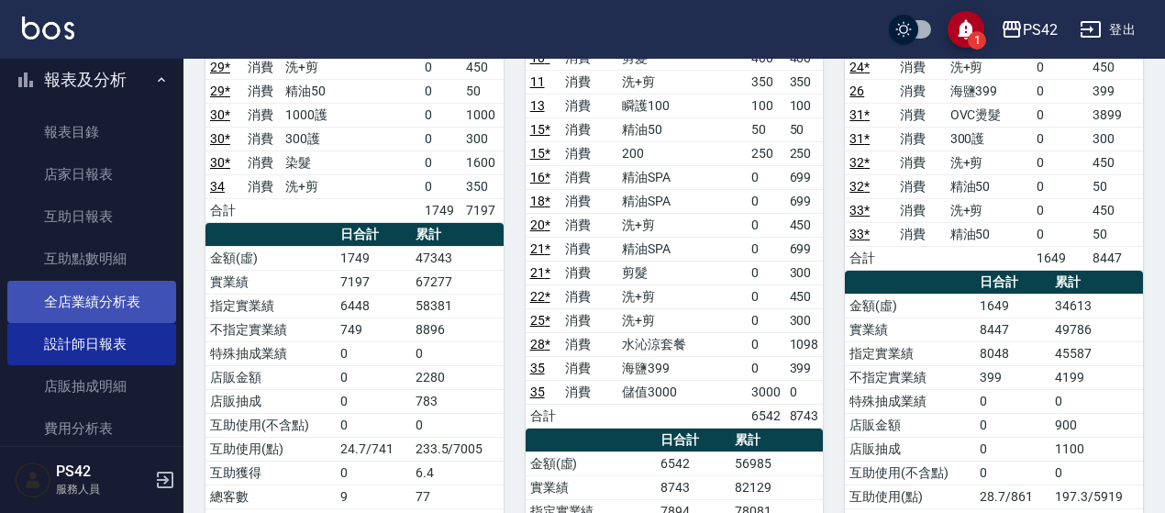
scroll to position [458, 0]
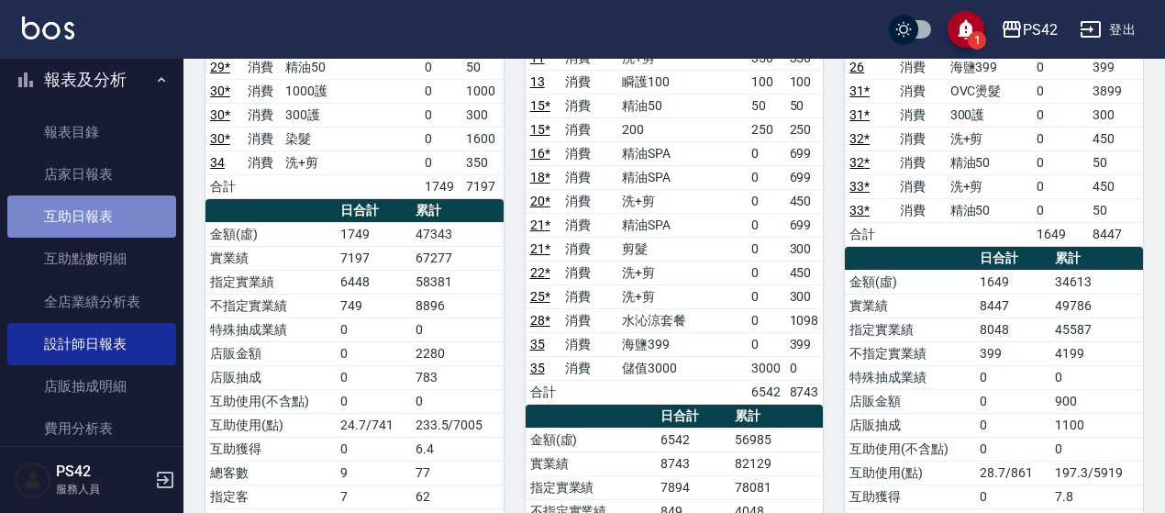
click at [103, 224] on link "互助日報表" at bounding box center [91, 216] width 169 height 42
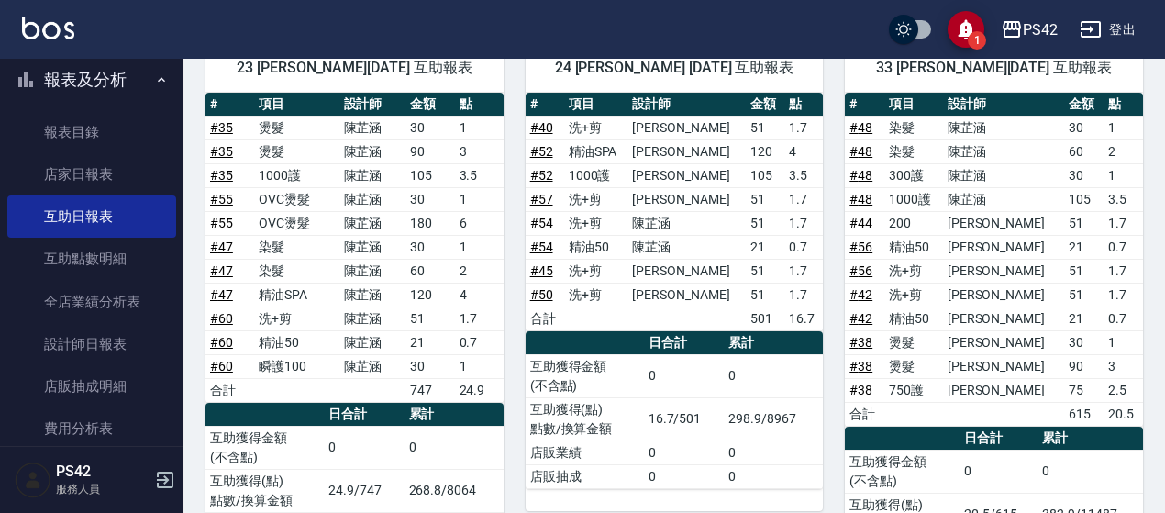
scroll to position [842, 0]
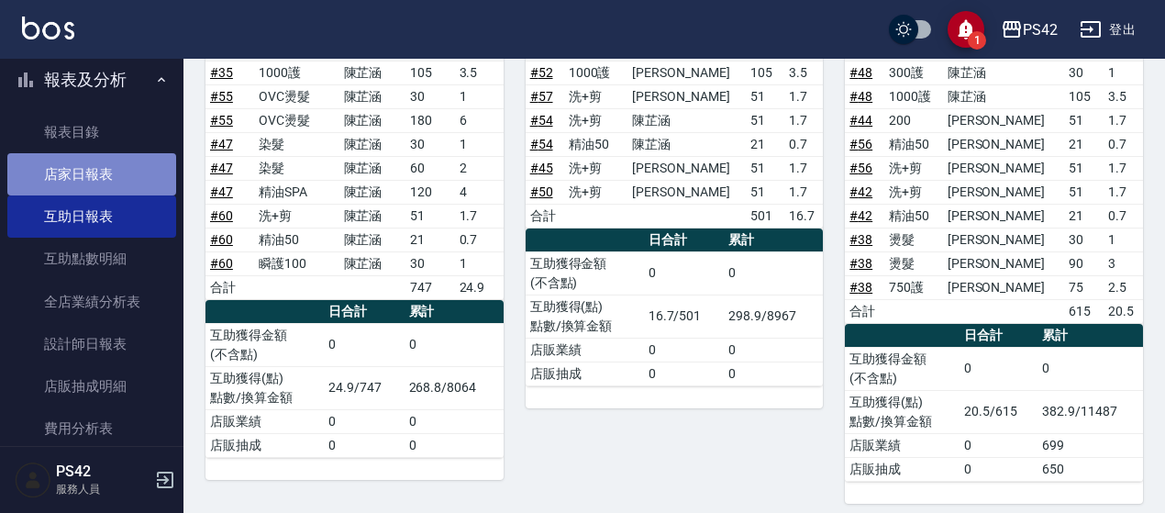
click at [120, 186] on link "店家日報表" at bounding box center [91, 174] width 169 height 42
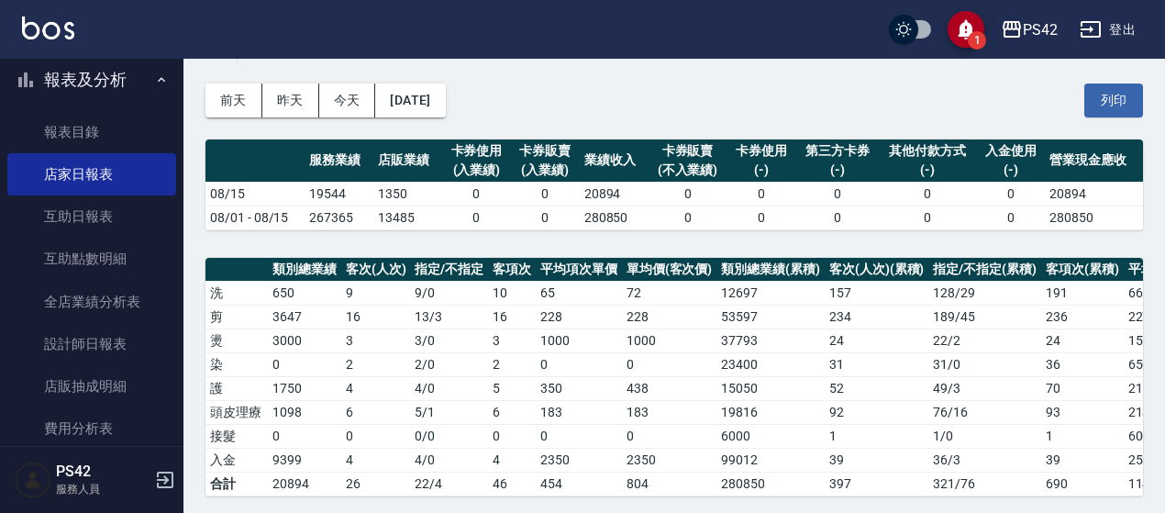
scroll to position [92, 0]
